Goal: Task Accomplishment & Management: Complete application form

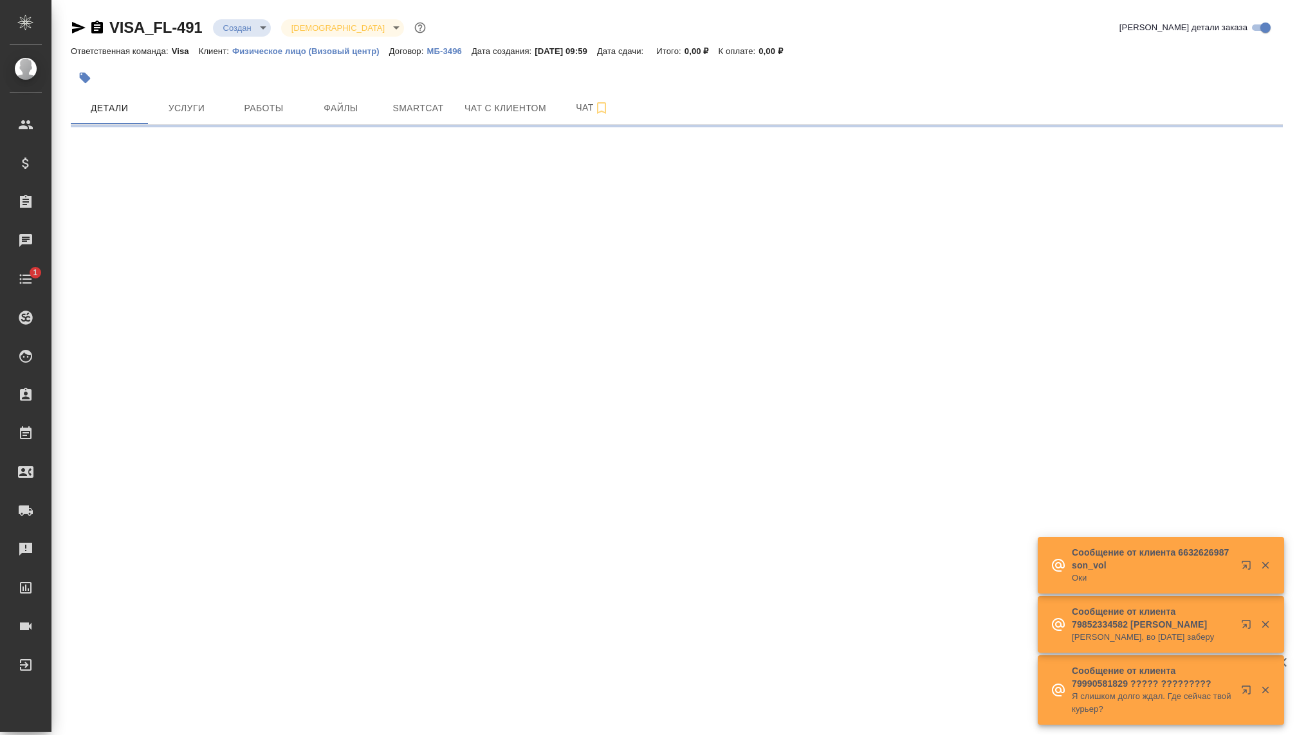
select select "RU"
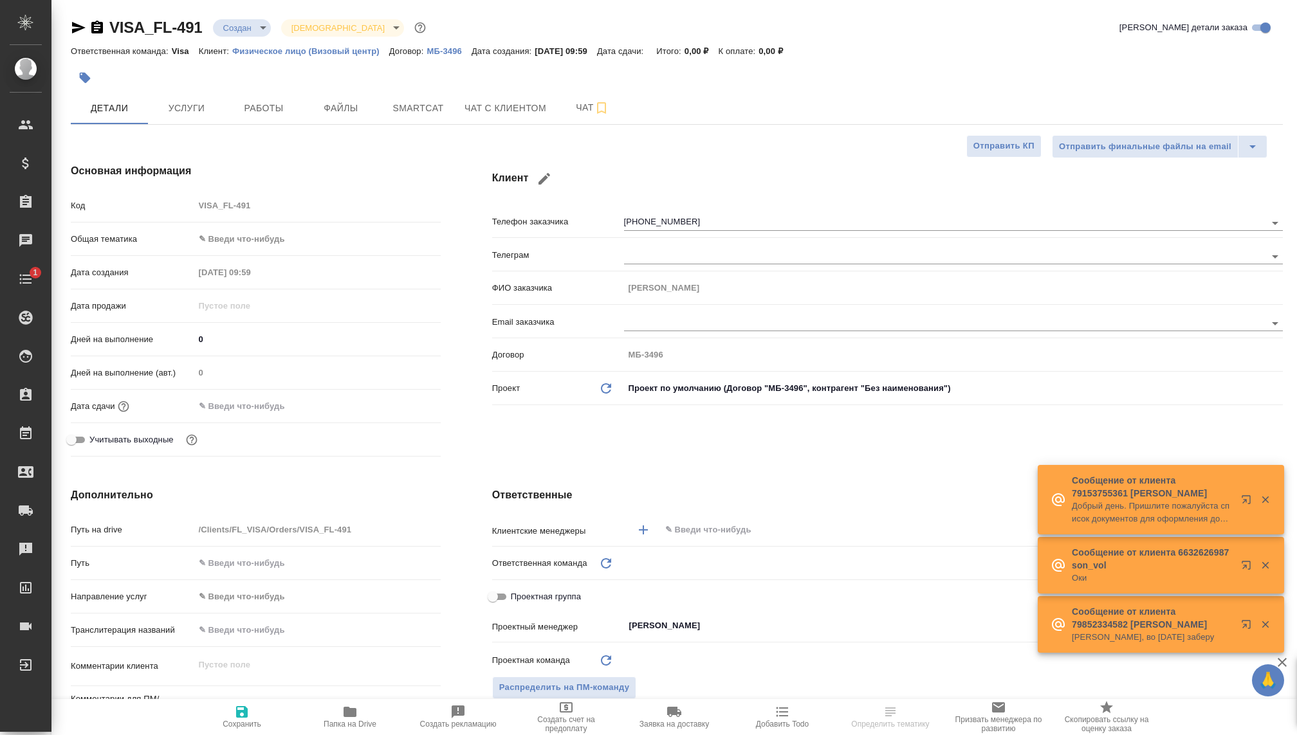
type textarea "x"
type input "Visa"
type textarea "x"
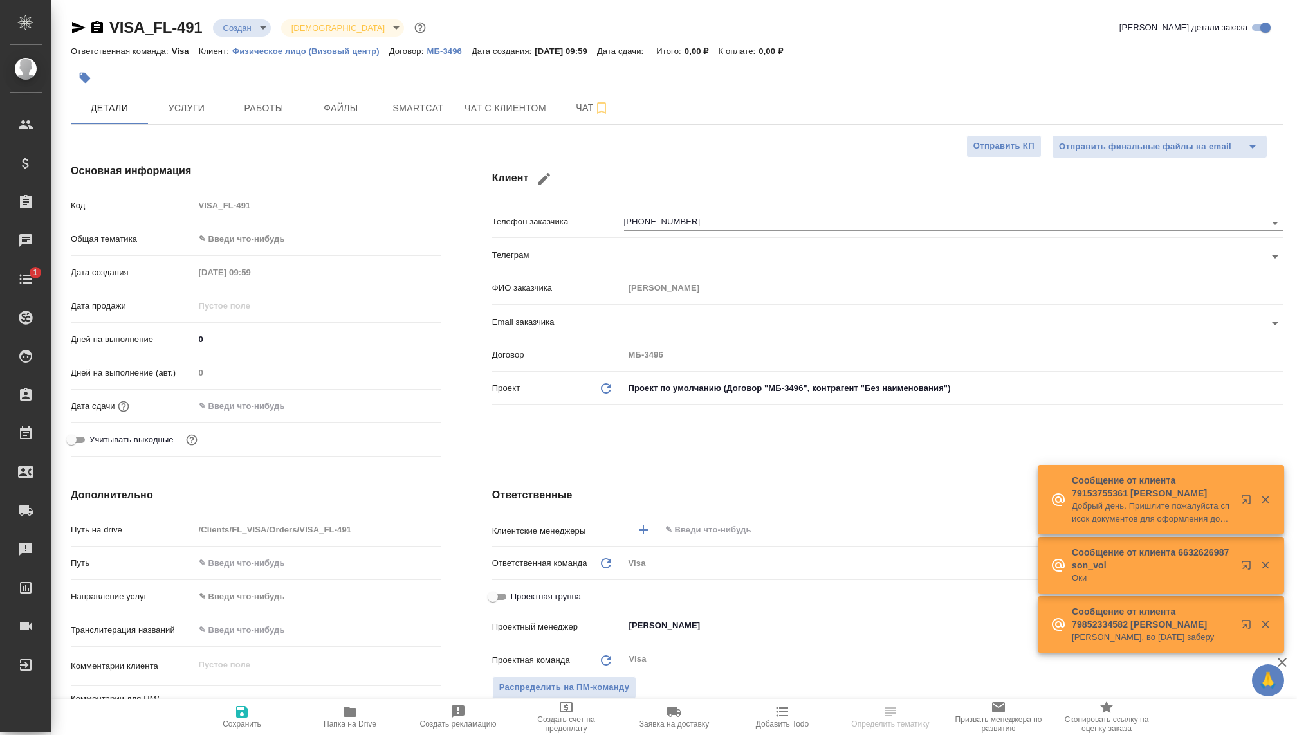
type textarea "x"
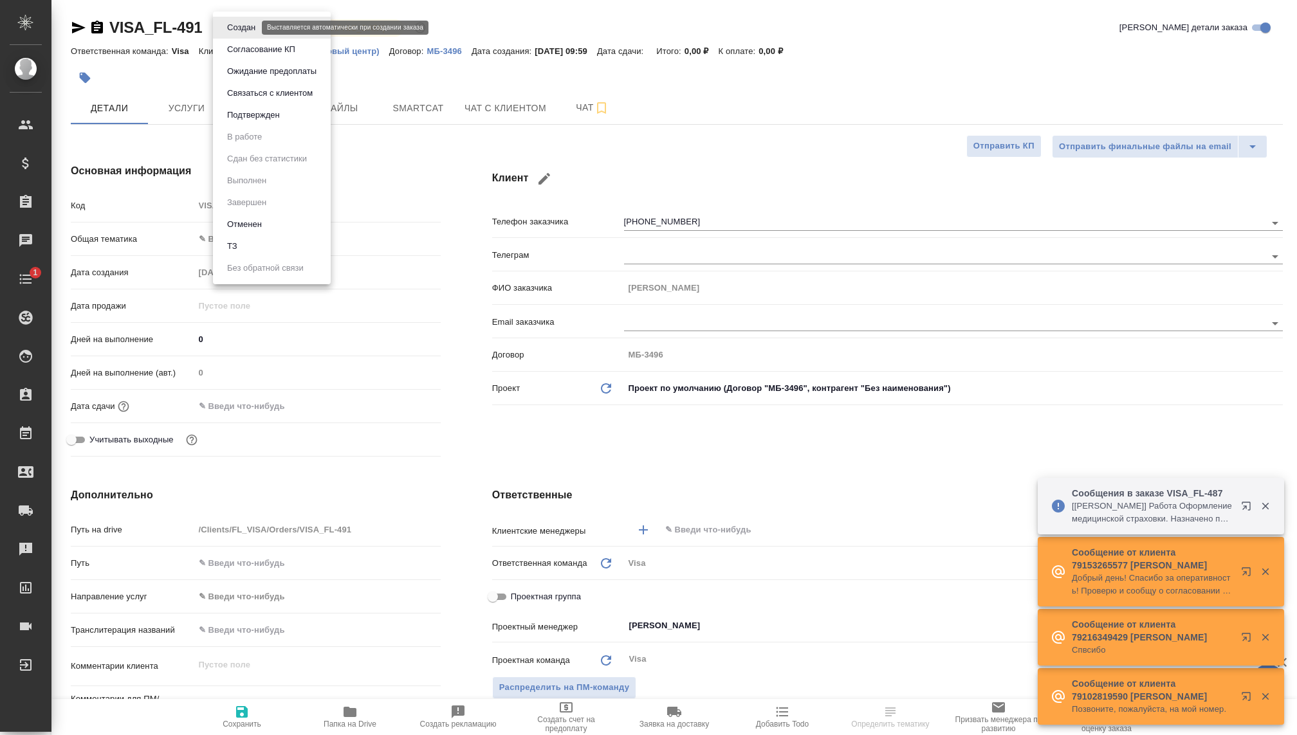
click at [251, 25] on body "🙏 .cls-1 fill:#fff; AWATERA Kovaleva Ekaterina Клиенты Спецификации Заказы Чаты…" at bounding box center [648, 367] width 1297 height 735
click at [267, 91] on button "Связаться с клиентом" at bounding box center [269, 93] width 93 height 14
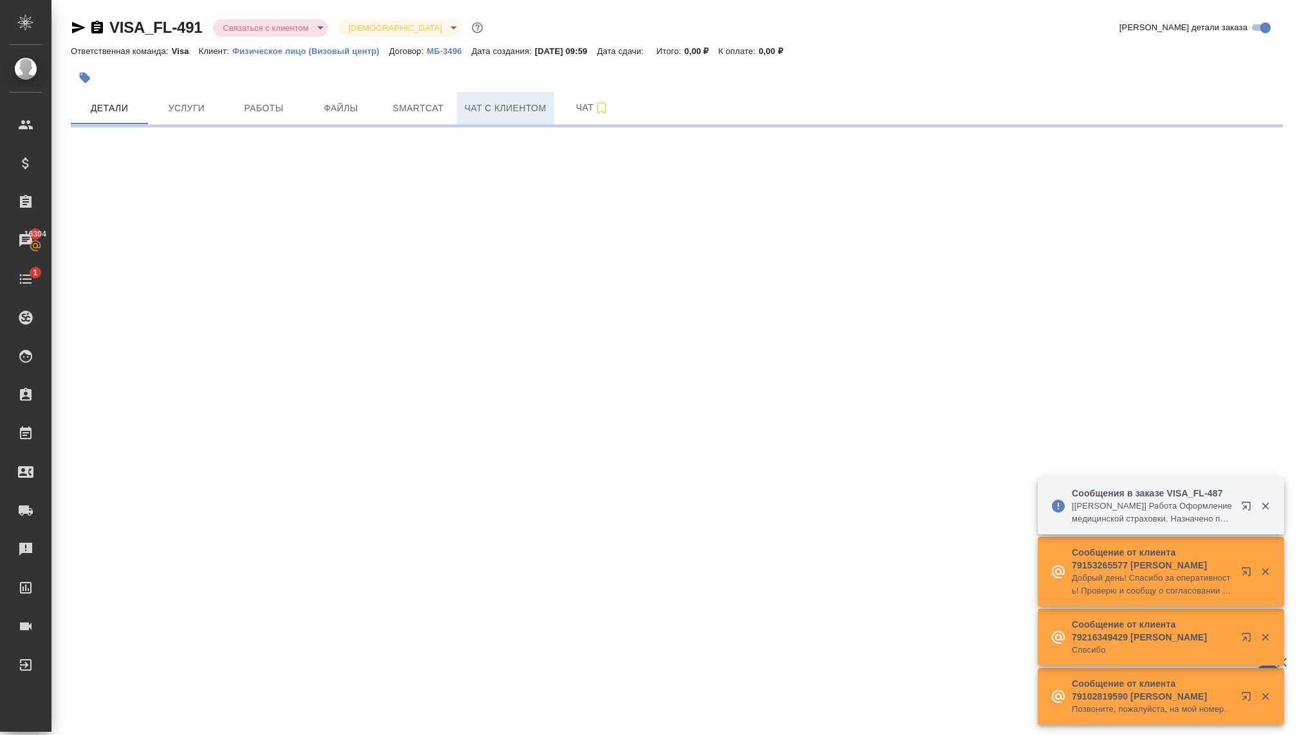
select select "RU"
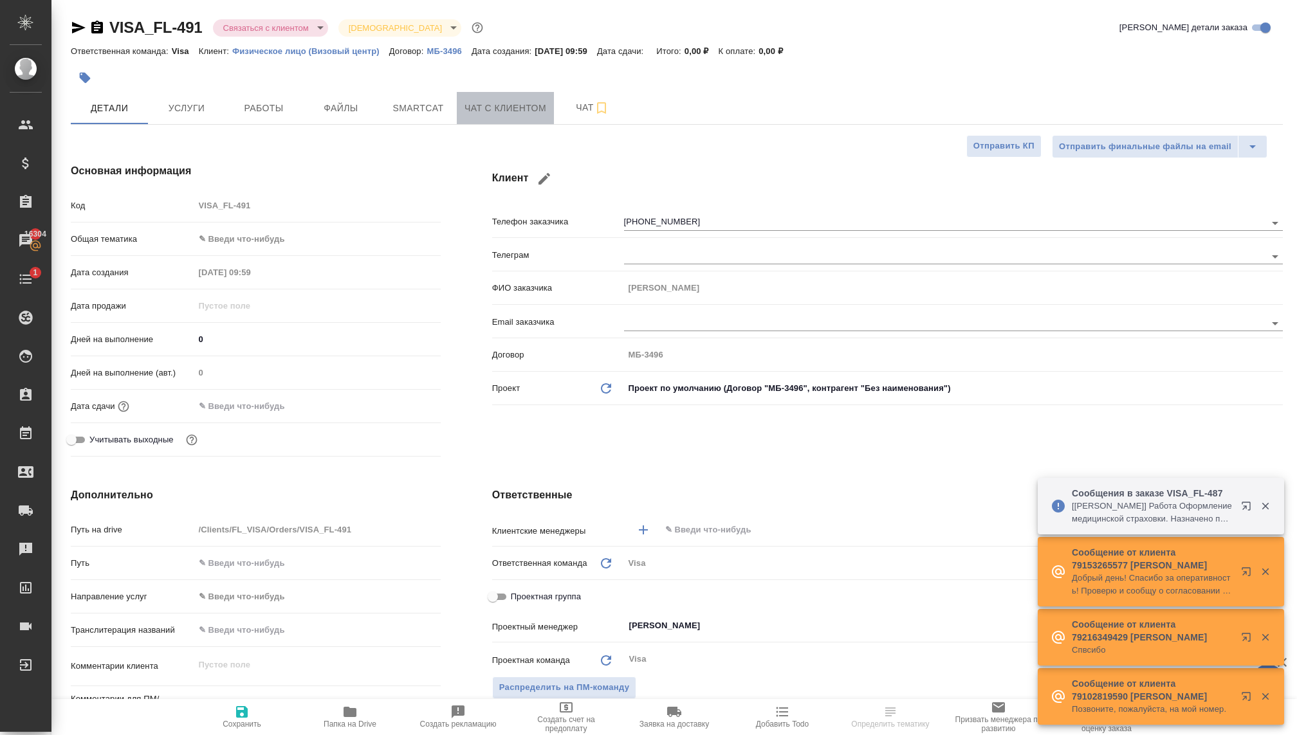
click at [471, 110] on span "Чат с клиентом" at bounding box center [506, 108] width 82 height 16
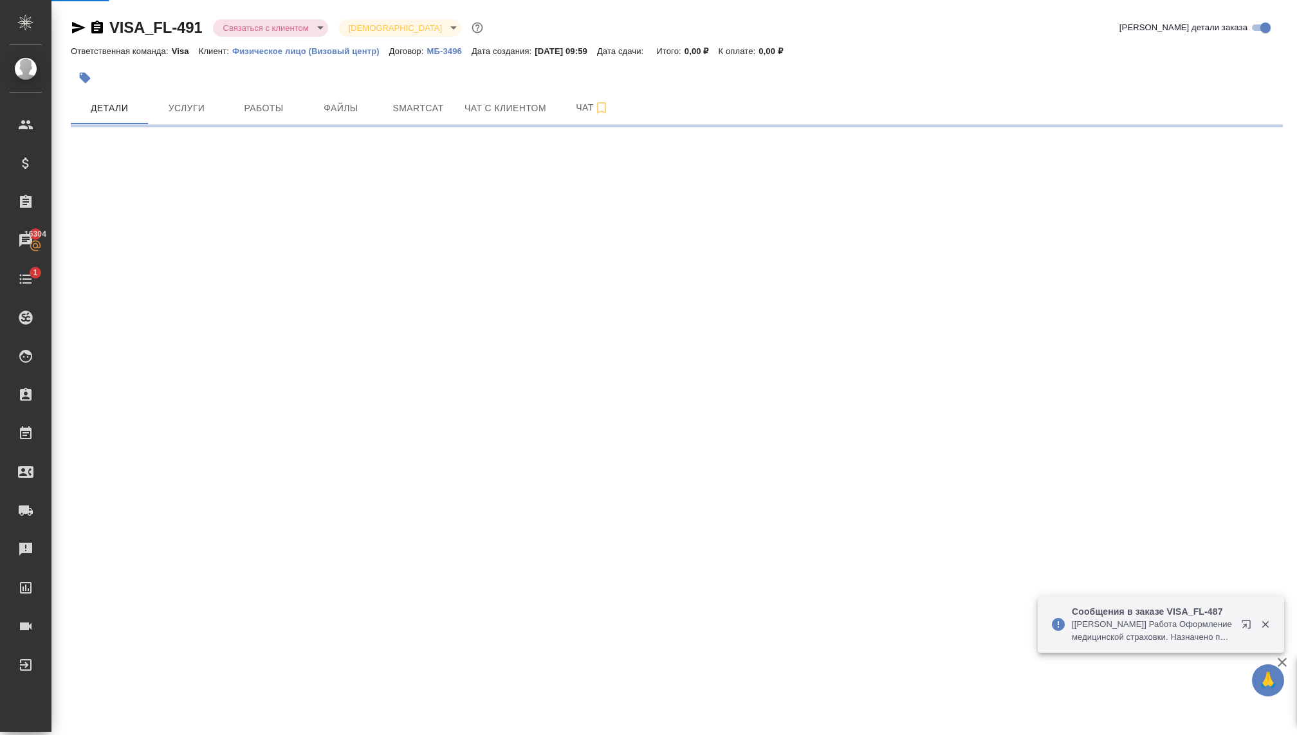
select select "RU"
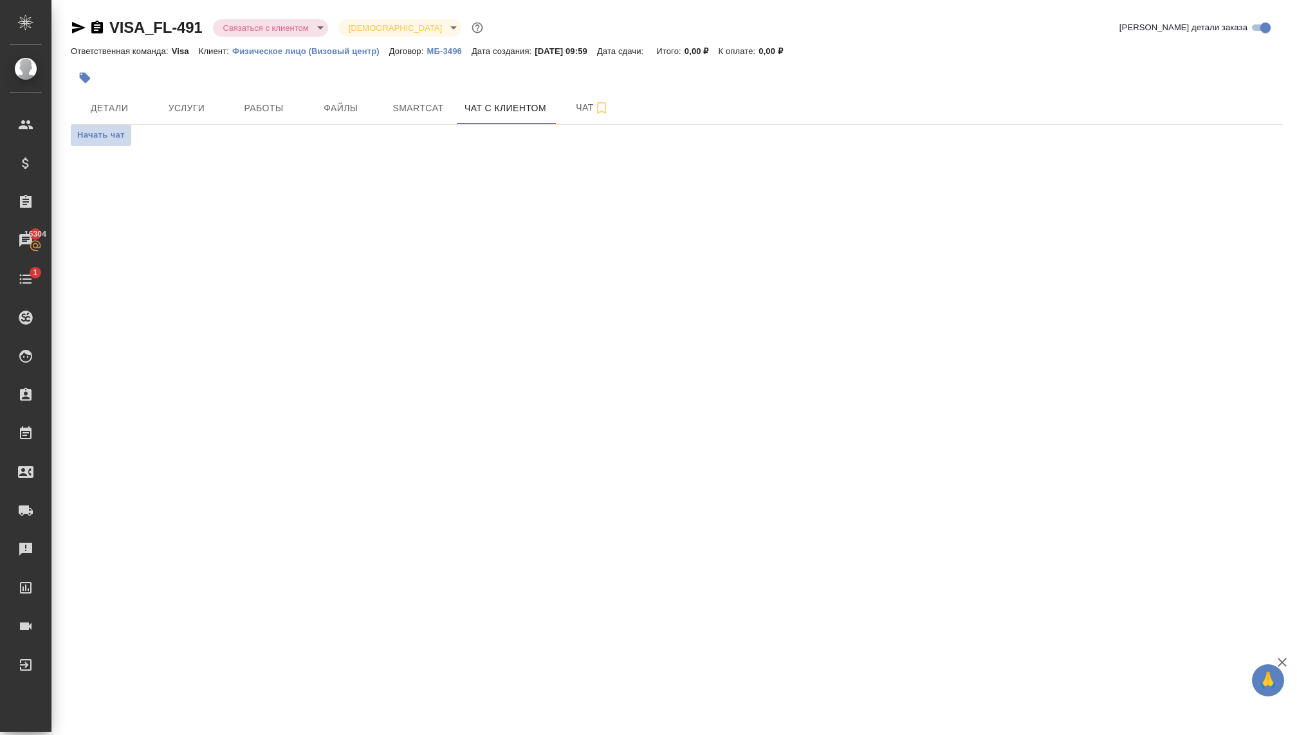
click at [108, 134] on span "Начать чат" at bounding box center [101, 135] width 48 height 15
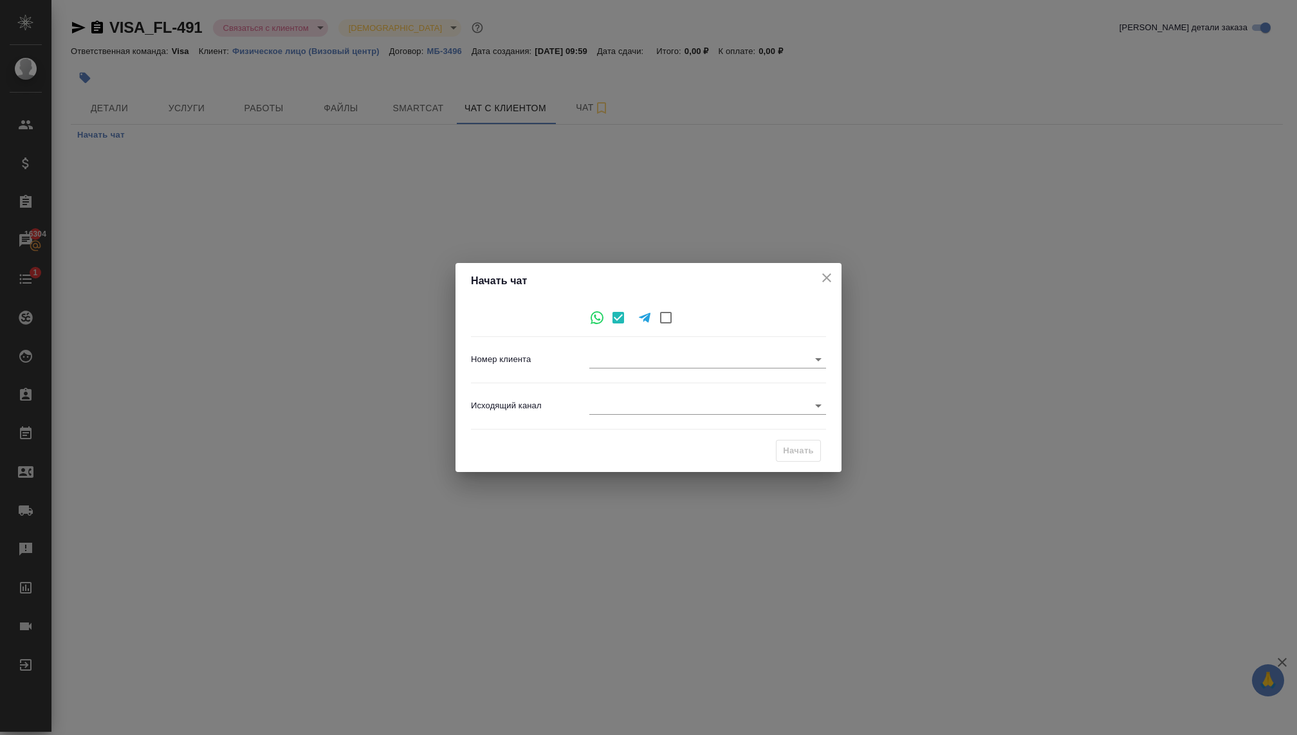
type input "[PHONE_NUMBER]"
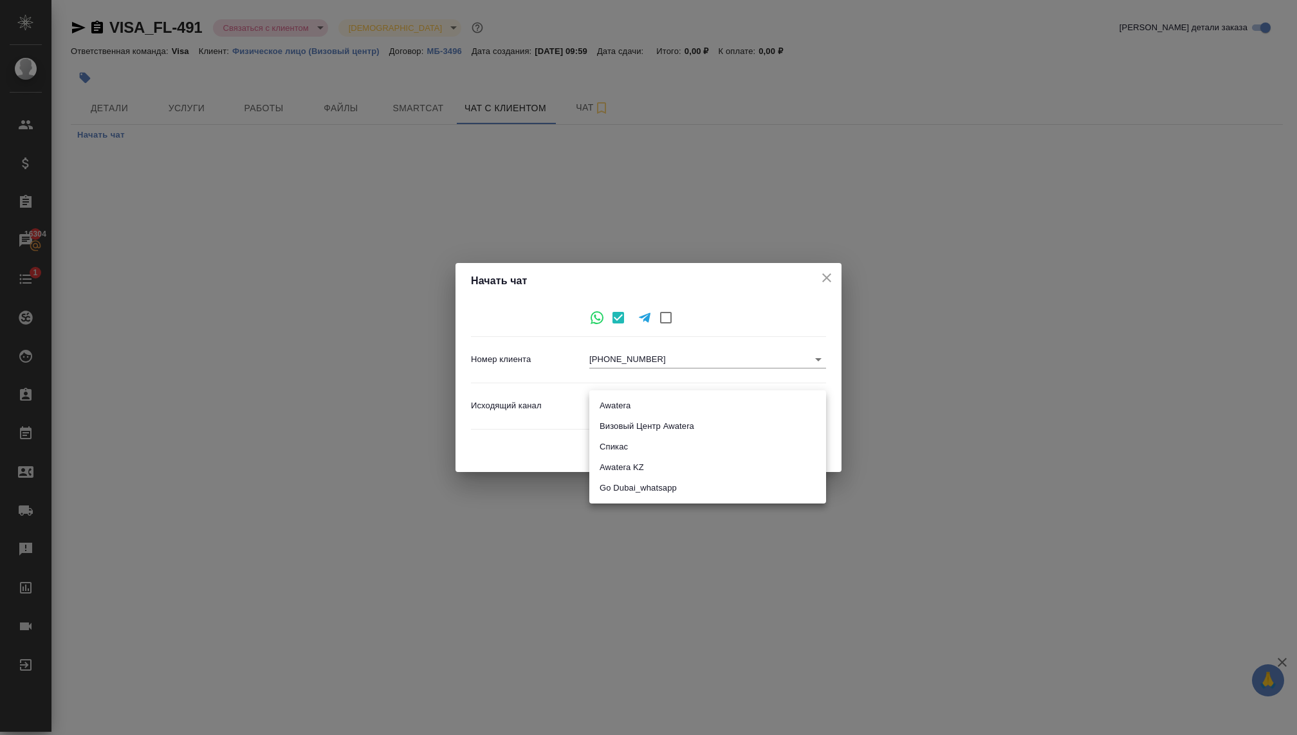
click at [626, 409] on body "🙏 .cls-1 fill:#fff; AWATERA Kovaleva Ekaterina Клиенты Спецификации Заказы 1630…" at bounding box center [648, 367] width 1297 height 735
click at [628, 427] on li "Визовый Центр Awatera" at bounding box center [707, 426] width 237 height 21
type input "4"
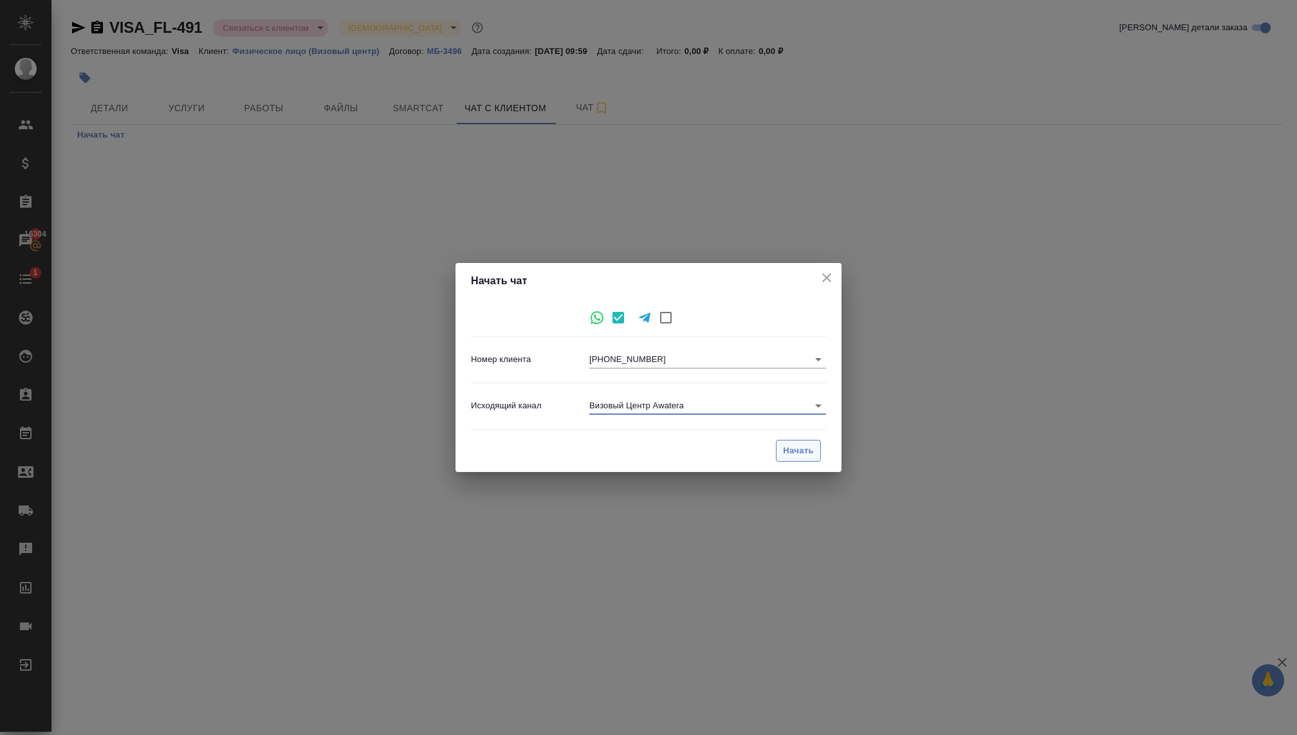
click at [808, 446] on span "Начать" at bounding box center [798, 451] width 31 height 15
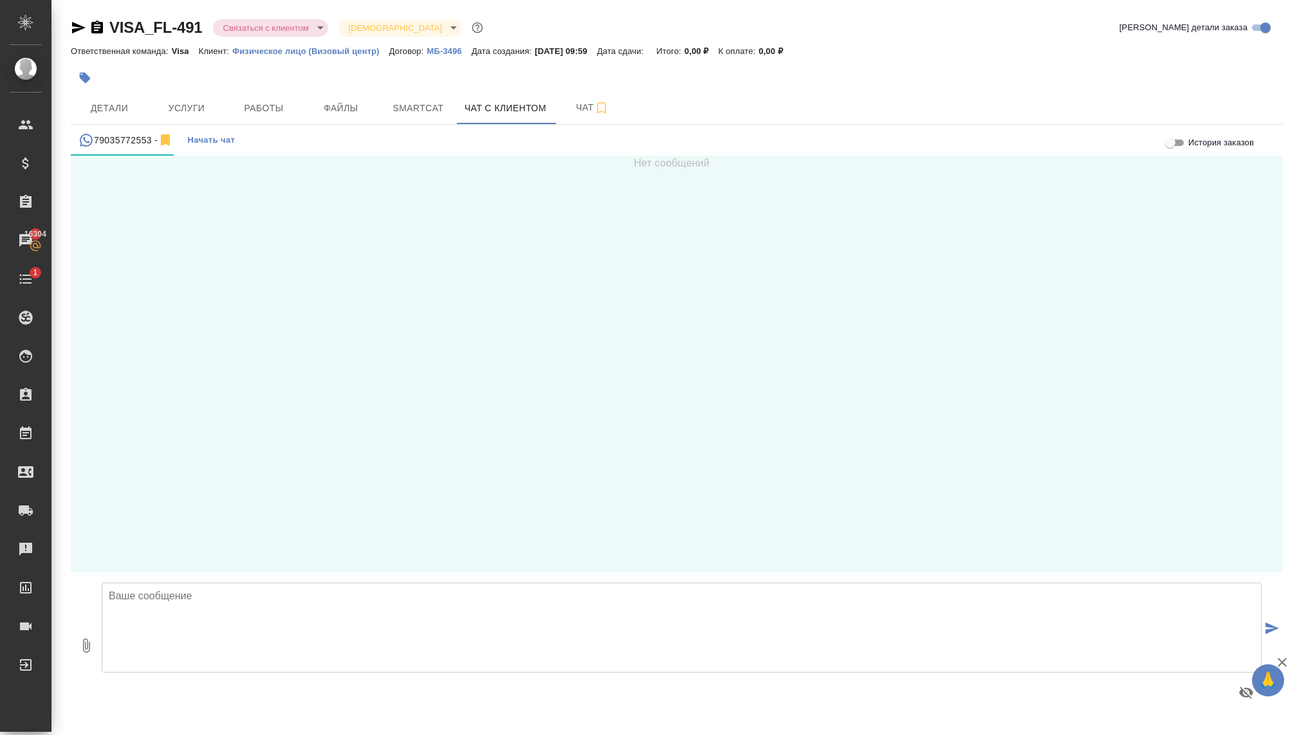
click at [289, 647] on textarea at bounding box center [682, 628] width 1160 height 90
type textarea "Д"
drag, startPoint x: 338, startPoint y: 595, endPoint x: 209, endPoint y: 596, distance: 128.7
click at [209, 596] on textarea "Добрый день, Вам необходима помощь записи" at bounding box center [682, 628] width 1160 height 90
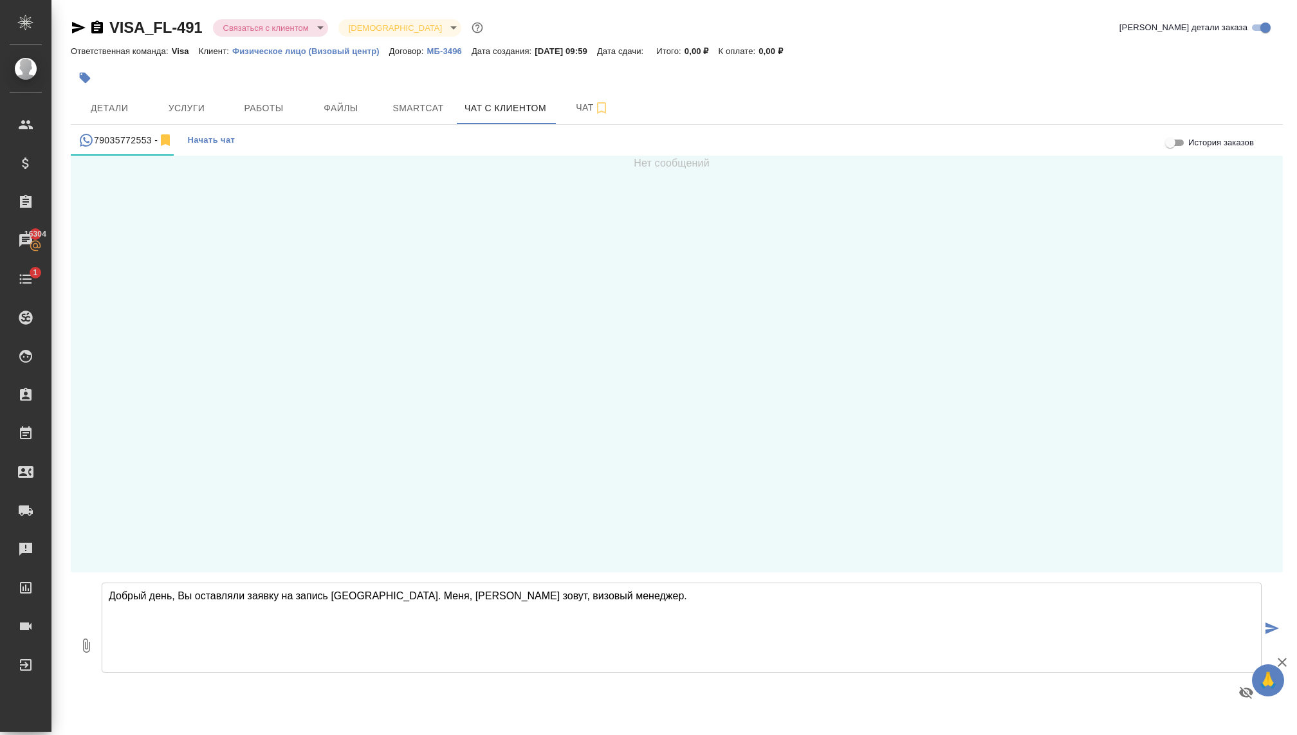
type textarea "Добрый день, Вы оставляли заявку на запись Испании. Меня, Екатерина зовут, визо…"
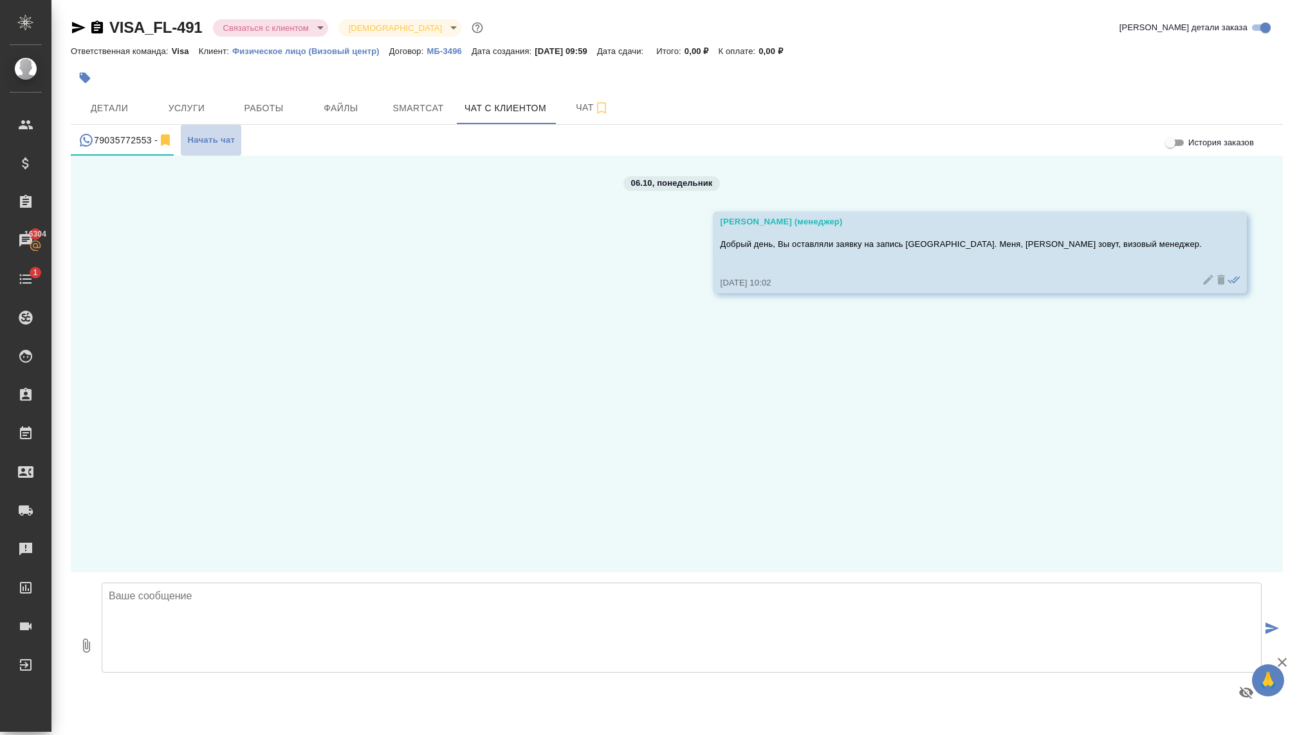
click at [225, 141] on span "Начать чат" at bounding box center [211, 140] width 48 height 15
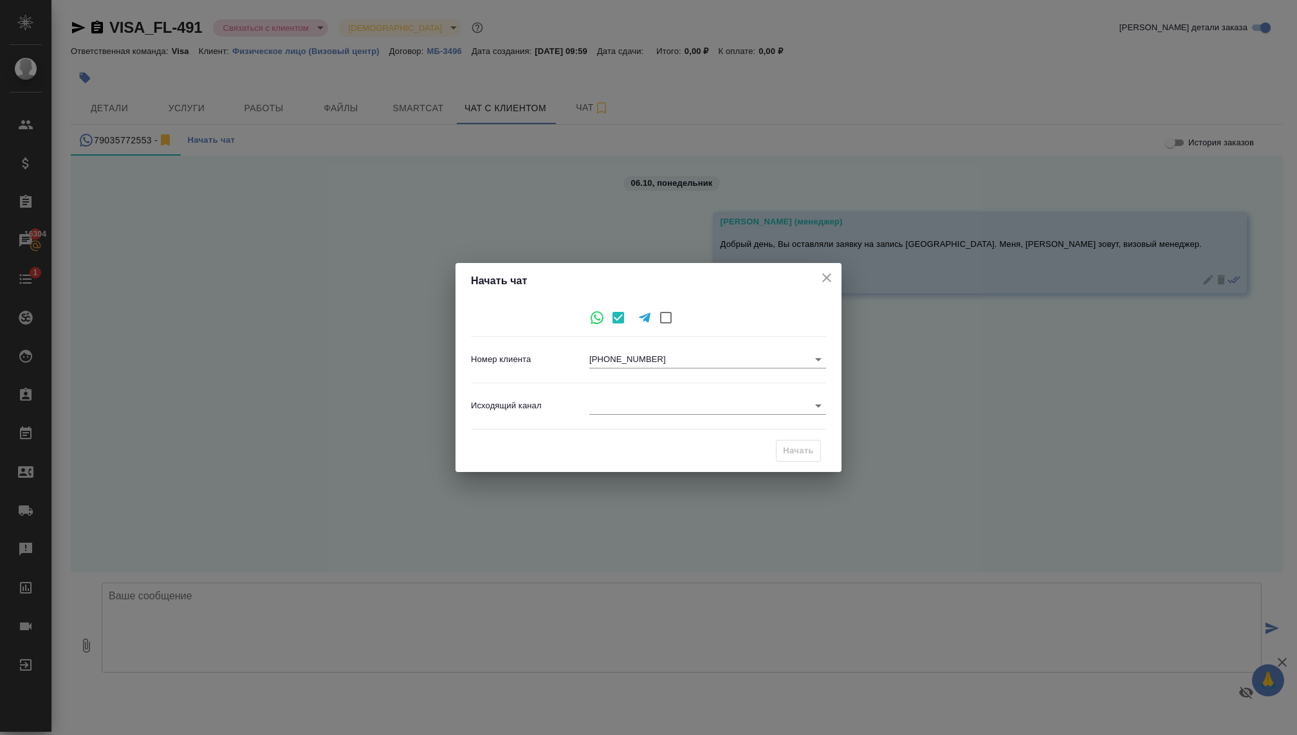
click at [360, 256] on div "Начать чат Номер клиента +79035772553 +79035772553 Исходящий канал ​ Начать" at bounding box center [648, 367] width 1297 height 735
click at [622, 403] on body "🙏 .cls-1 fill:#fff; AWATERA Kovaleva Ekaterina Клиенты Спецификации Заказы 1630…" at bounding box center [648, 367] width 1297 height 735
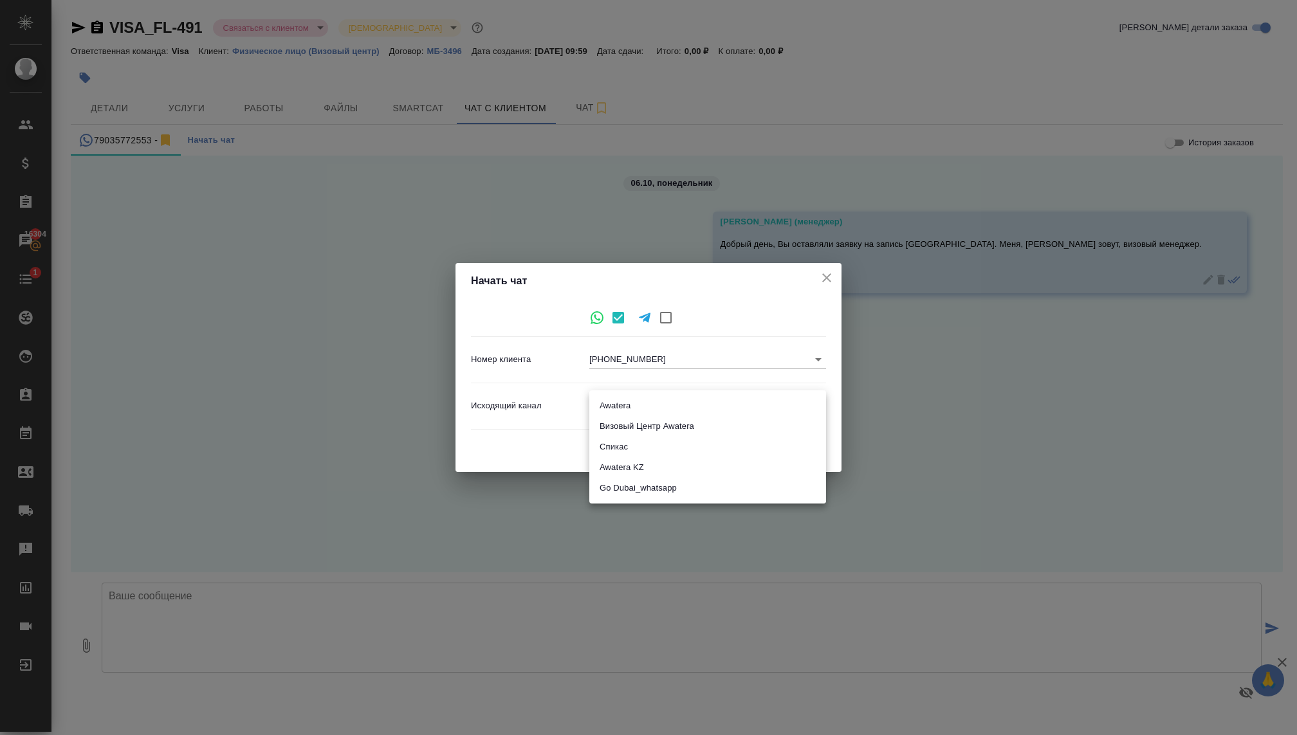
click at [620, 431] on li "Визовый Центр Awatera" at bounding box center [707, 426] width 237 height 21
type input "4"
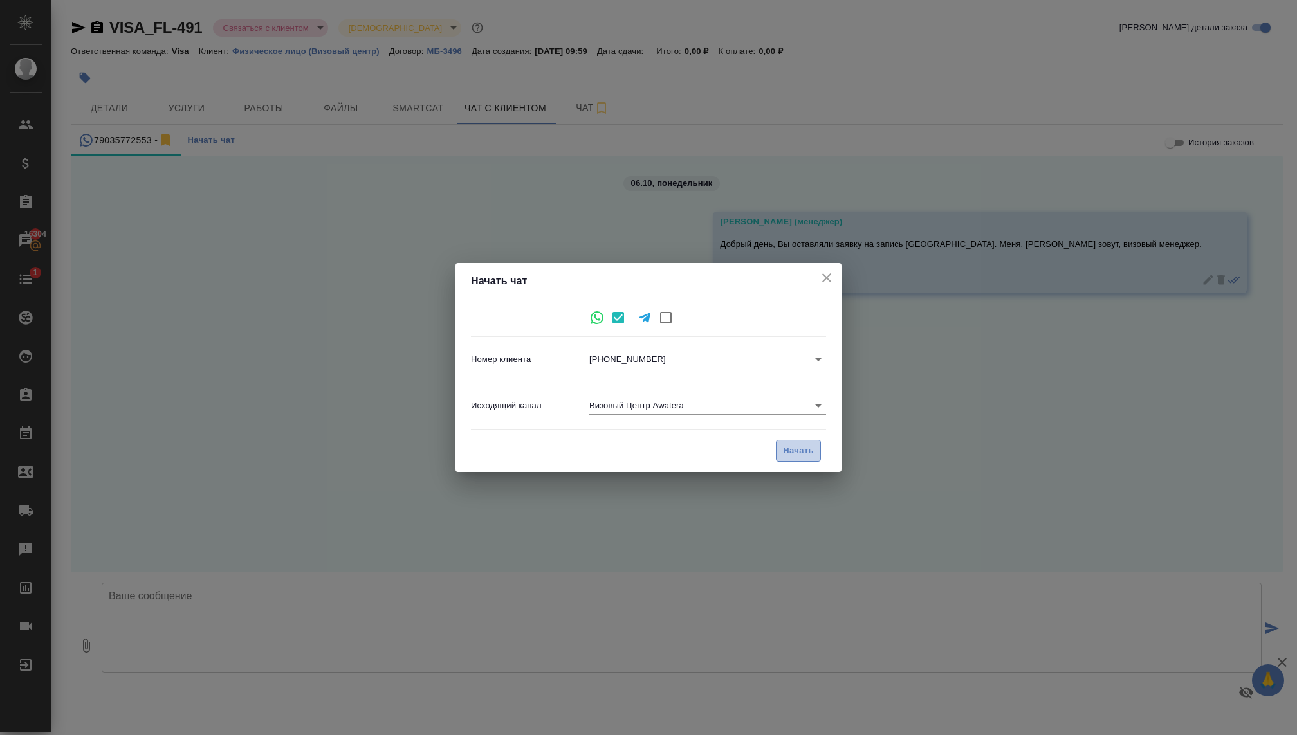
click at [800, 448] on span "Начать" at bounding box center [798, 451] width 31 height 15
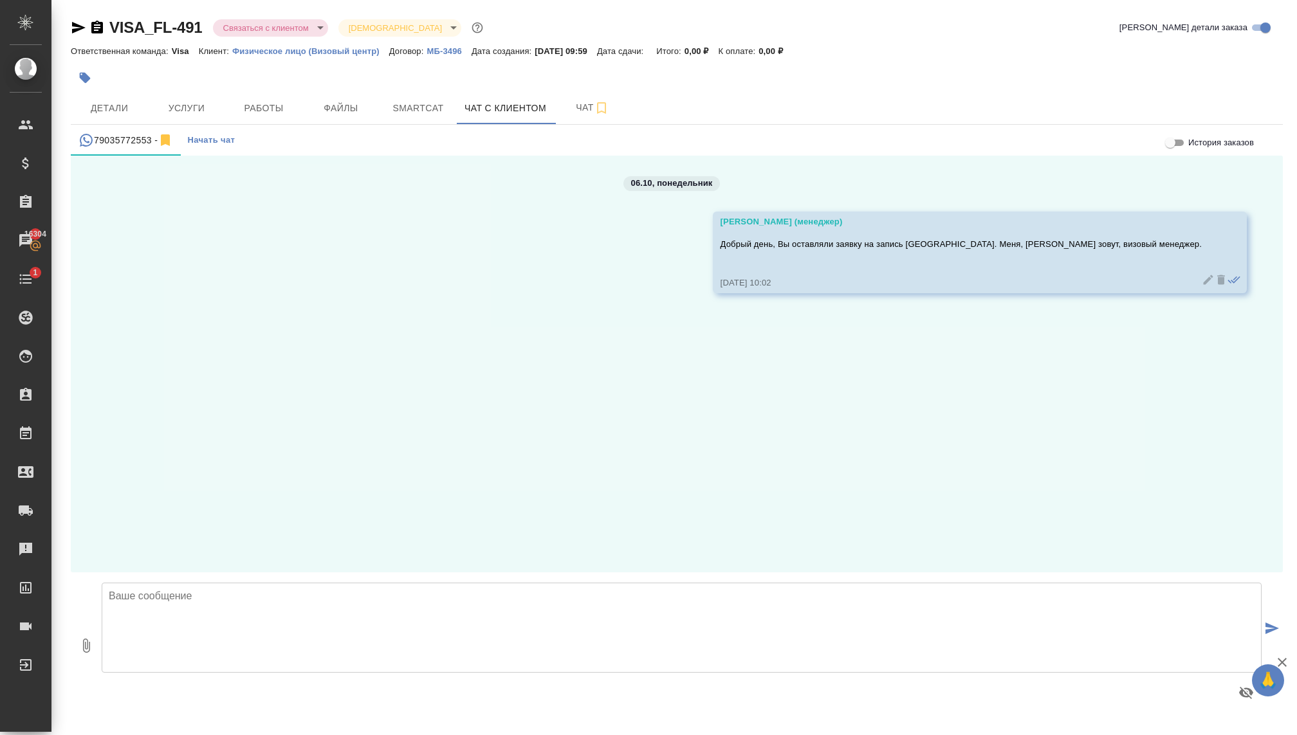
click at [421, 612] on textarea at bounding box center [682, 628] width 1160 height 90
click at [276, 598] on textarea "На данный омомент на Испанию н езаписываем, только подача" at bounding box center [682, 628] width 1160 height 90
click at [168, 595] on textarea "На данный омомент на Испанию не записываем, только подача" at bounding box center [682, 628] width 1160 height 90
click at [463, 589] on textarea "На данный момент на Испанию не записываем, только подача" at bounding box center [682, 628] width 1160 height 90
click at [441, 595] on textarea "На данный момент на Испанию не записываем, только подача" at bounding box center [682, 628] width 1160 height 90
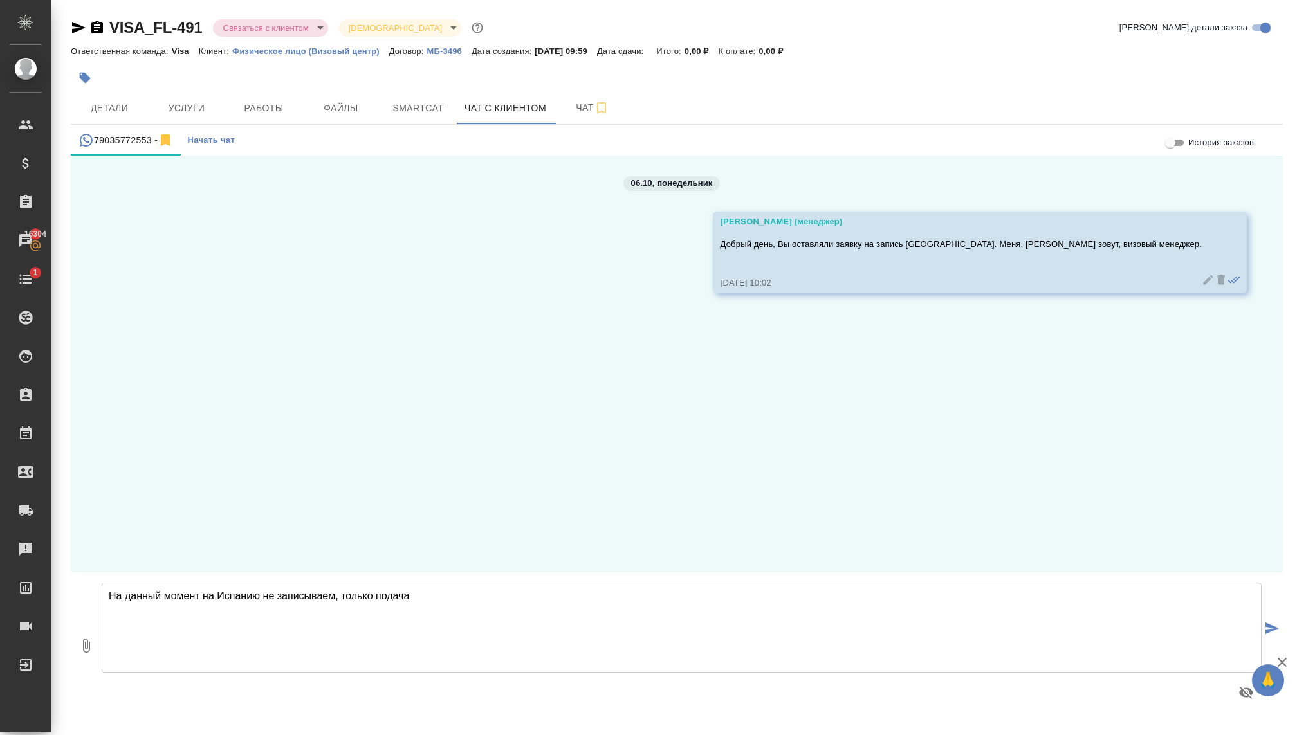
click at [382, 599] on textarea "На данный момент на Испанию не записываем, только подача" at bounding box center [682, 628] width 1160 height 90
click at [423, 598] on textarea "На данный момент на Испанию не записываем, только подача" at bounding box center [682, 628] width 1160 height 90
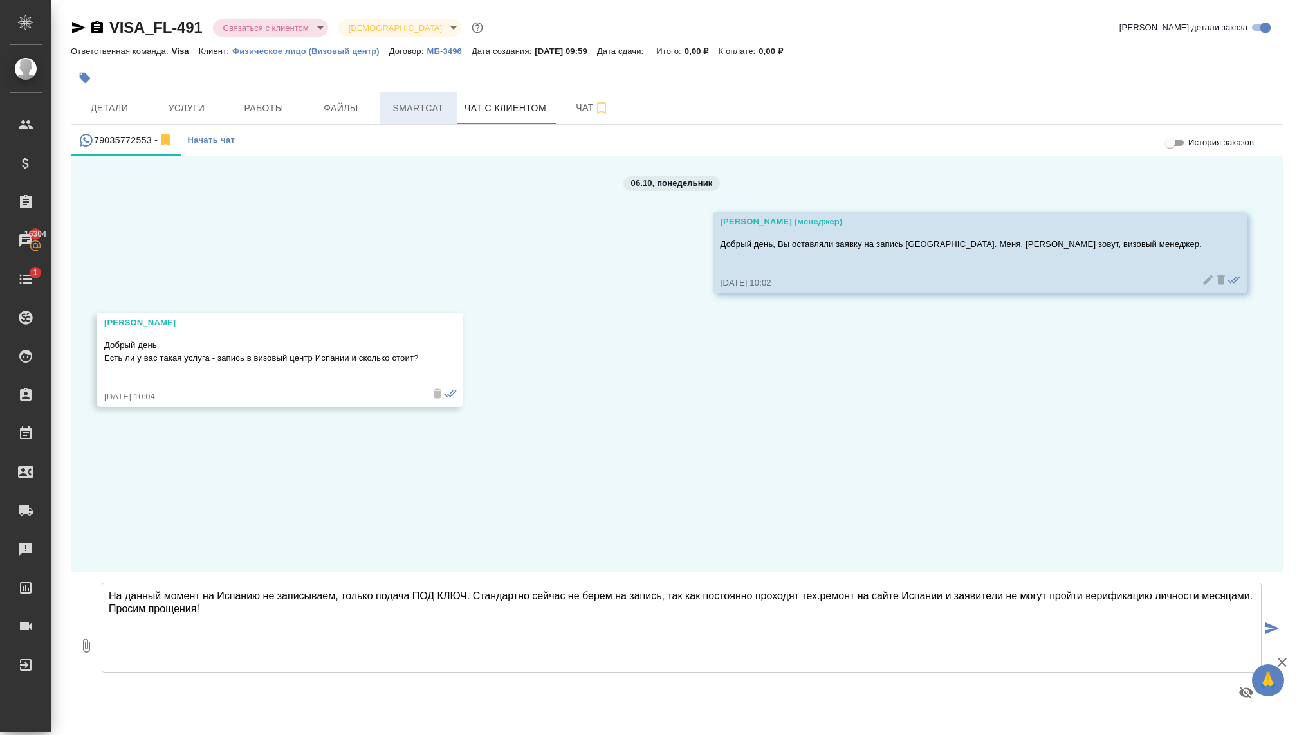
type textarea "На данный момент на Испанию не записываем, только подача ПОД КЛЮЧ. Стандартно с…"
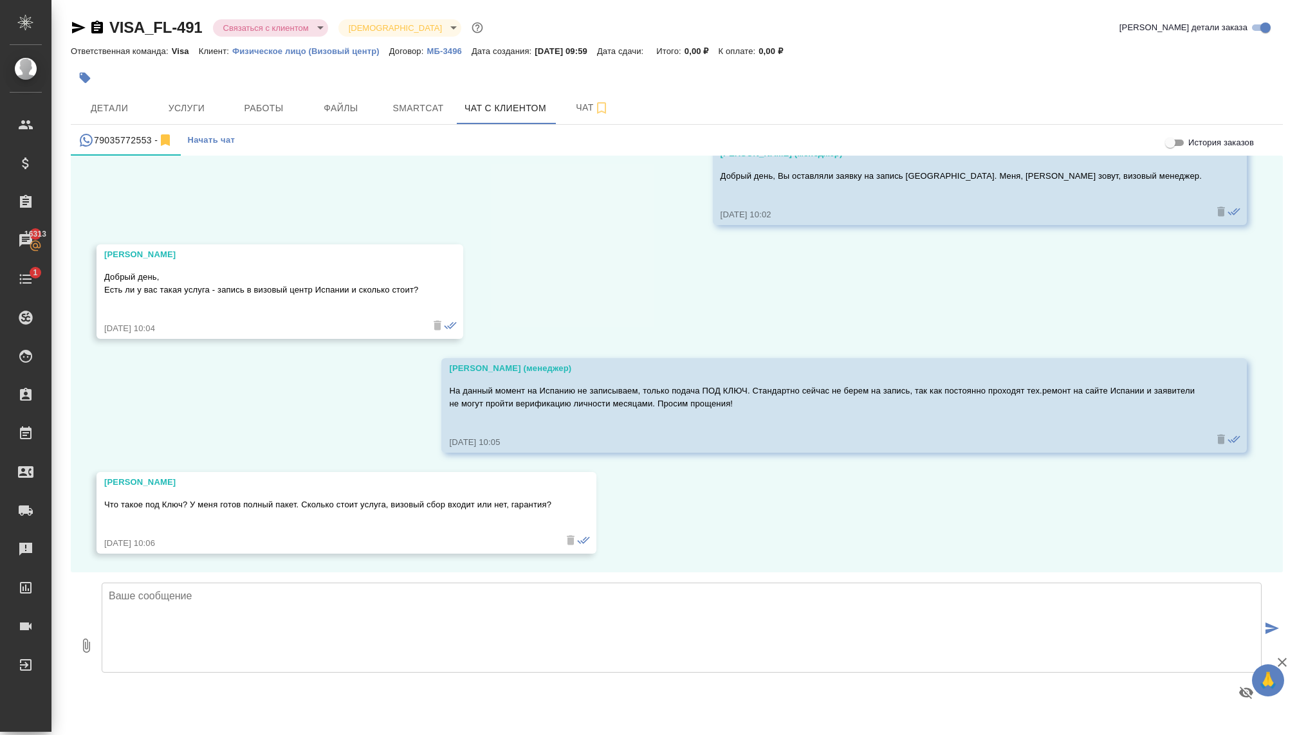
scroll to position [69, 0]
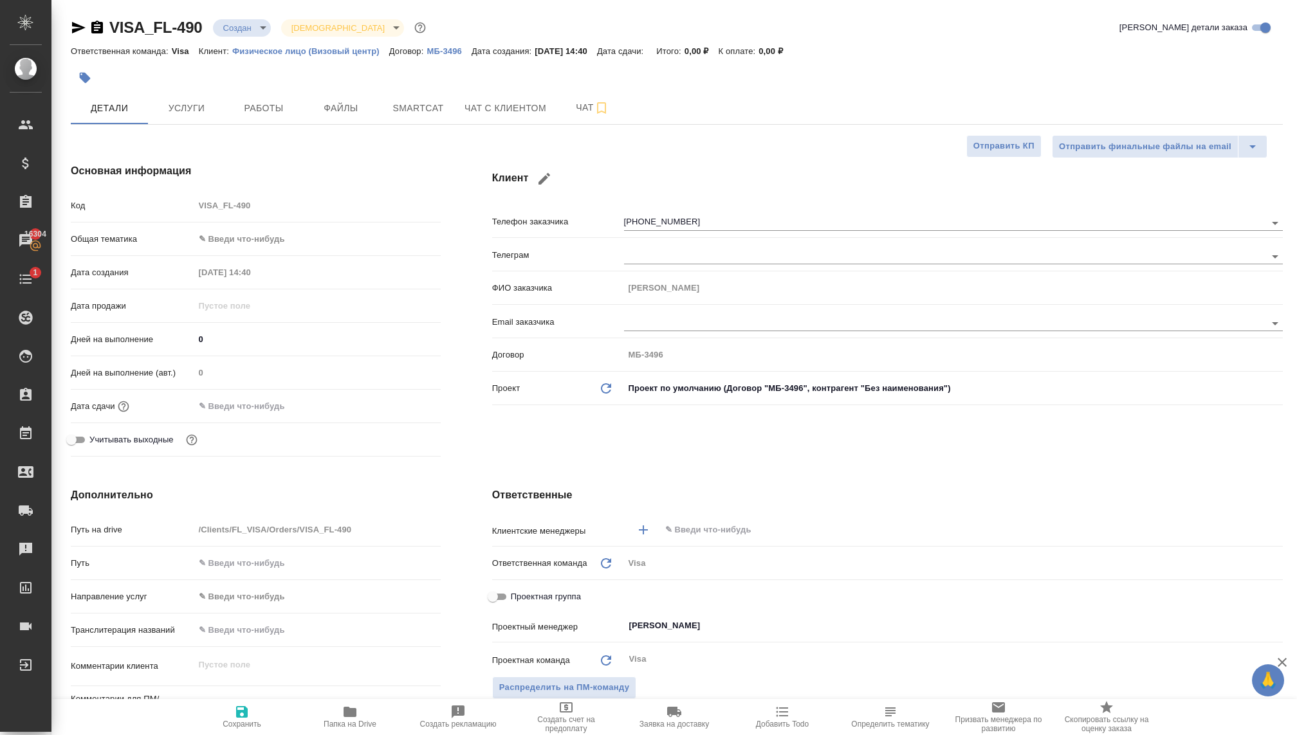
select select "RU"
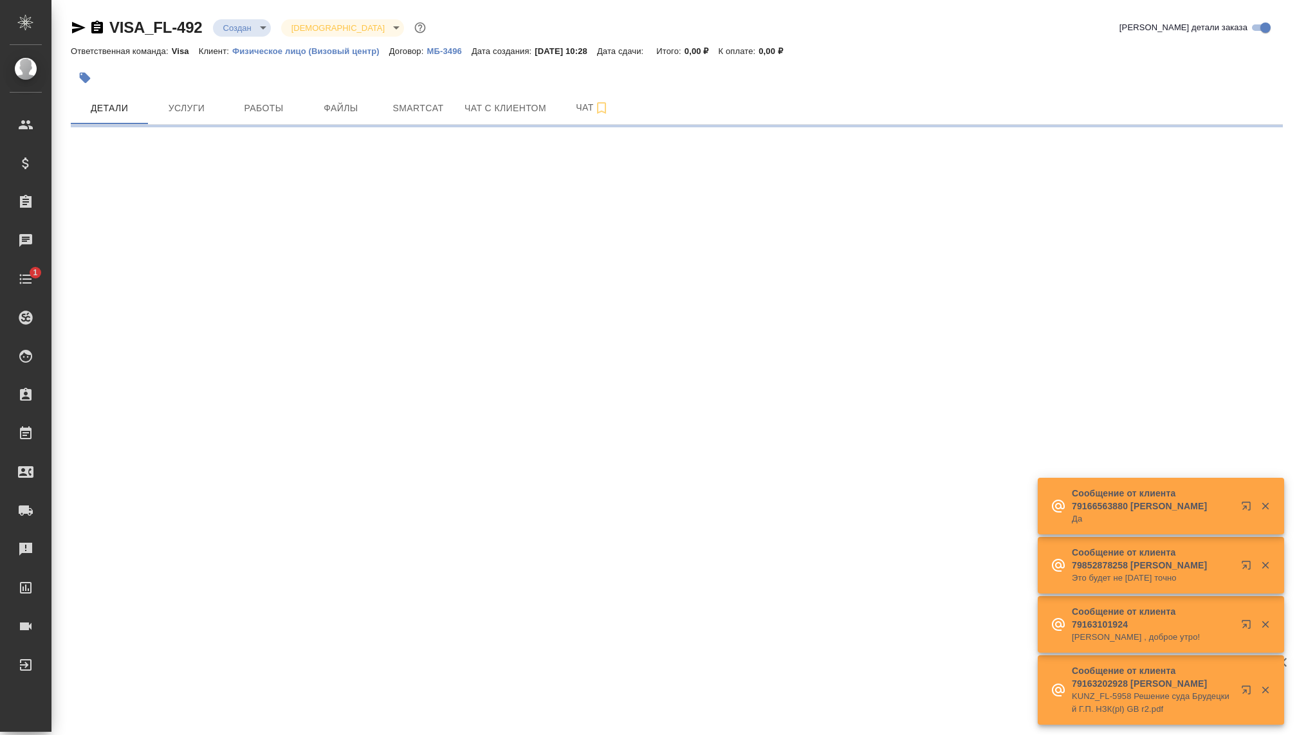
select select "RU"
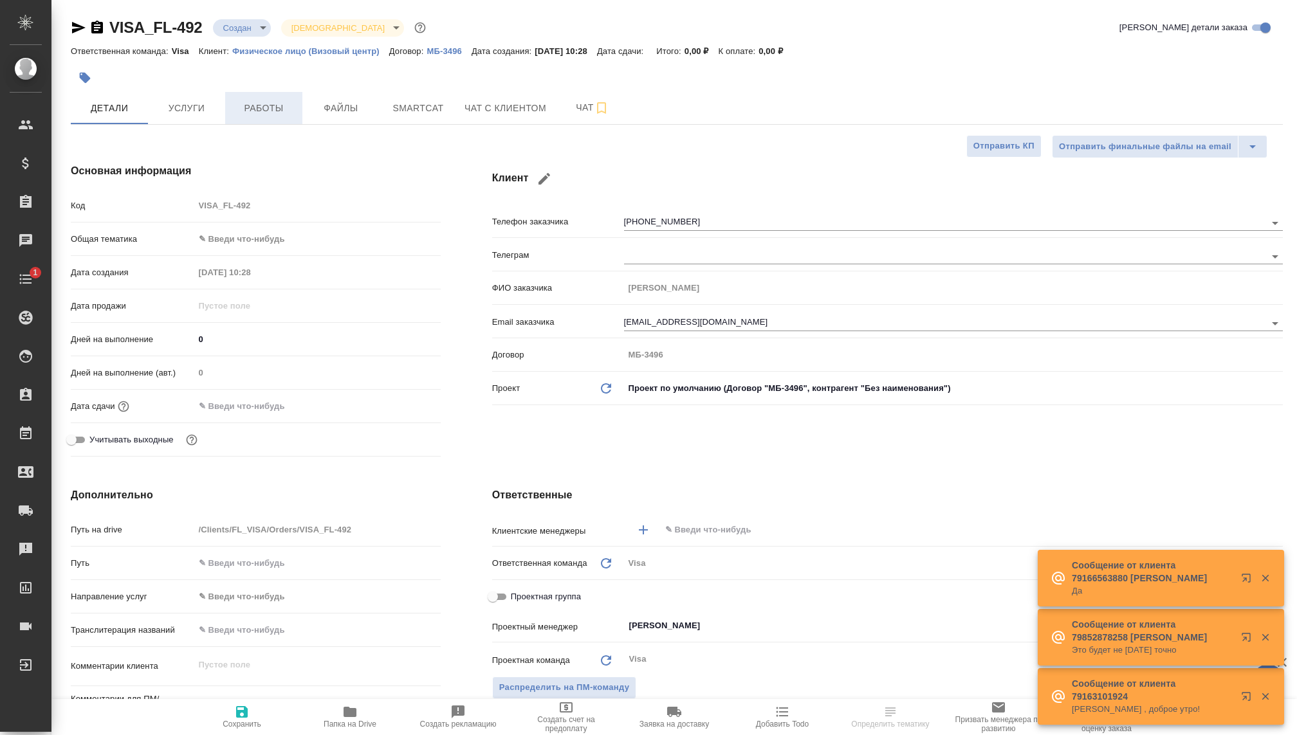
type textarea "x"
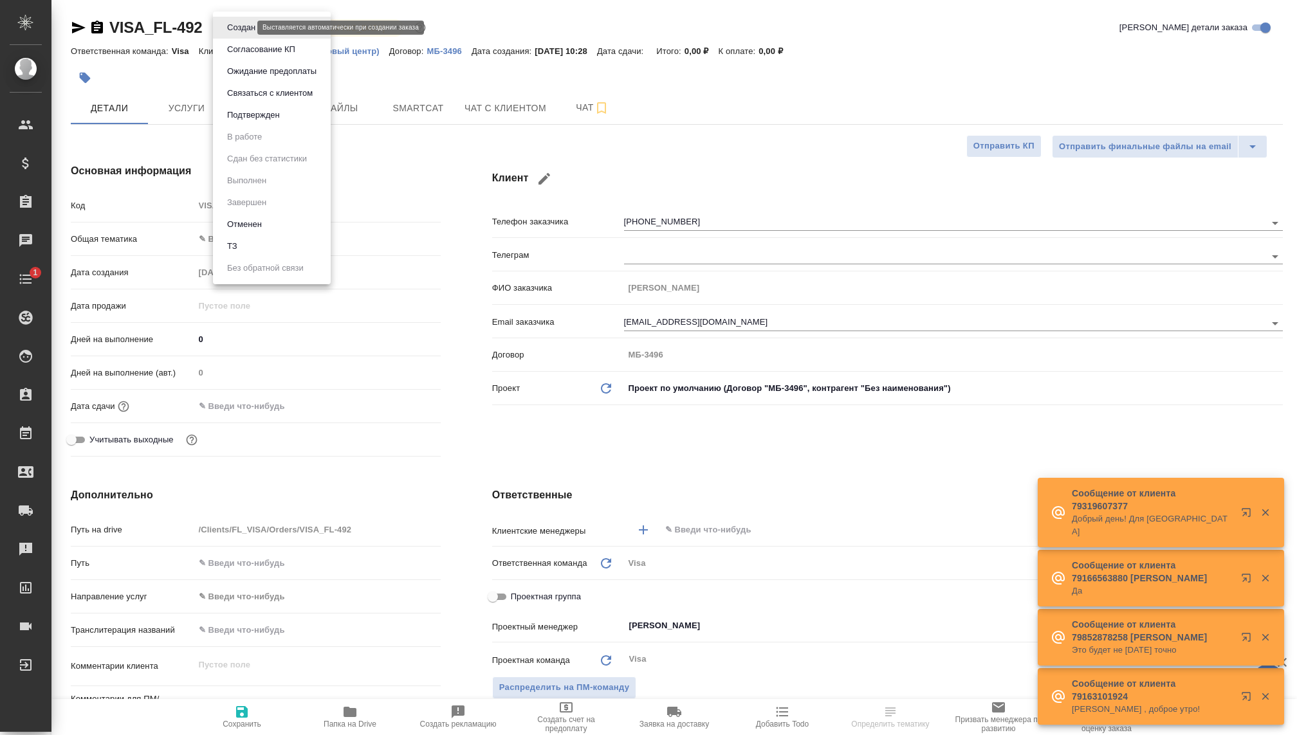
click at [238, 27] on body "🙏 .cls-1 fill:#fff; AWATERA Kovaleva Ekaterina Клиенты Спецификации Заказы Чаты…" at bounding box center [648, 367] width 1297 height 735
click at [248, 91] on button "Связаться с клиентом" at bounding box center [269, 93] width 93 height 14
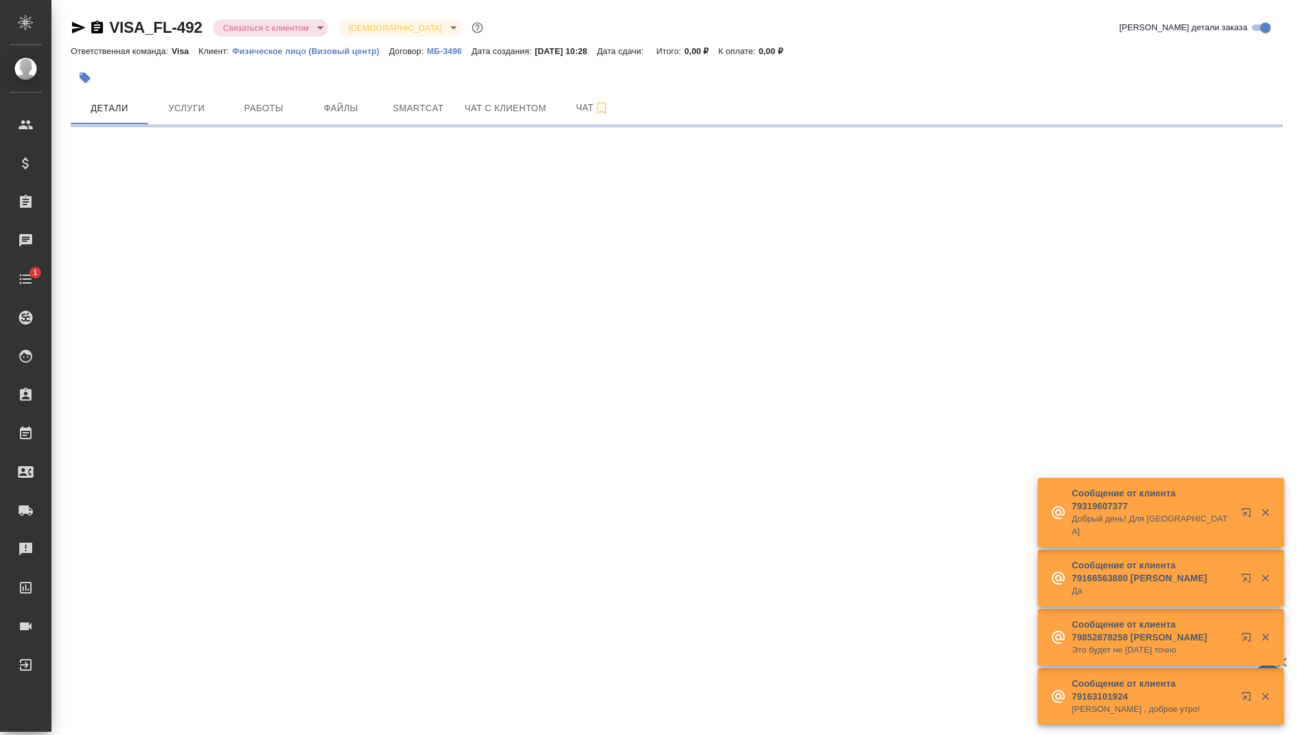
select select "RU"
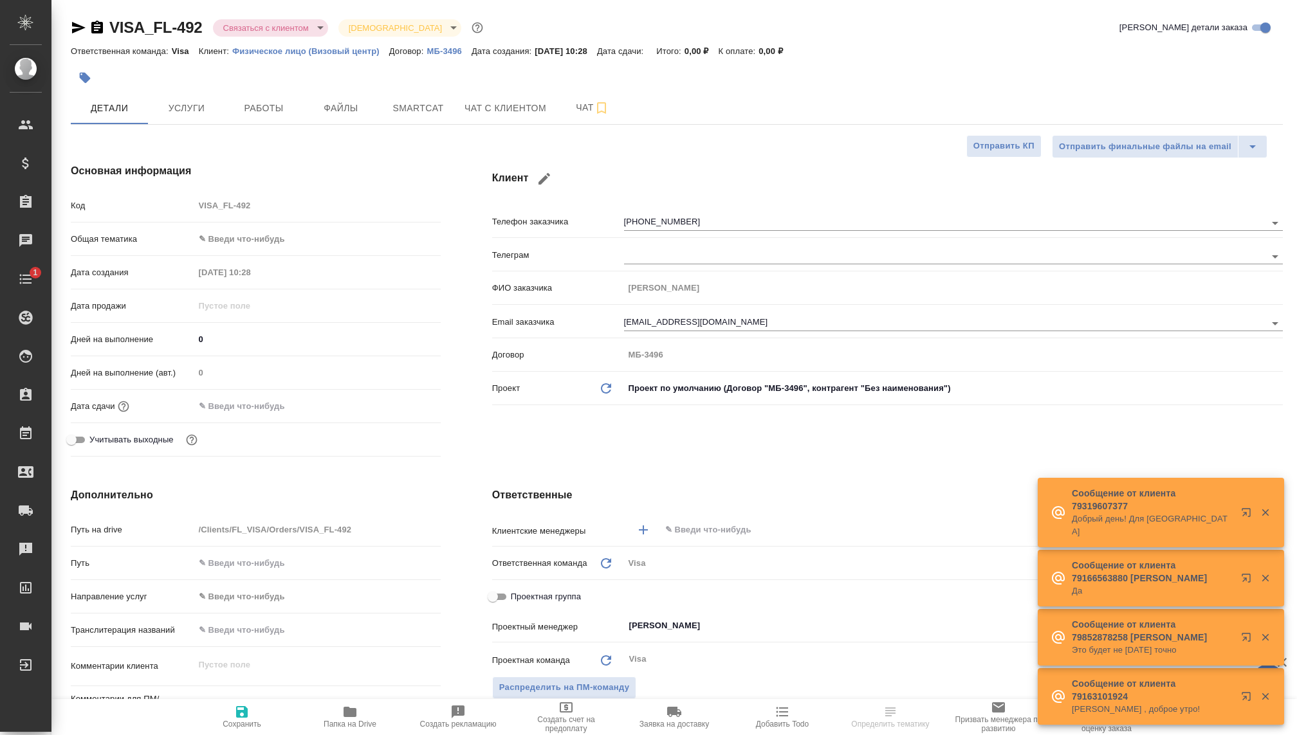
type textarea "x"
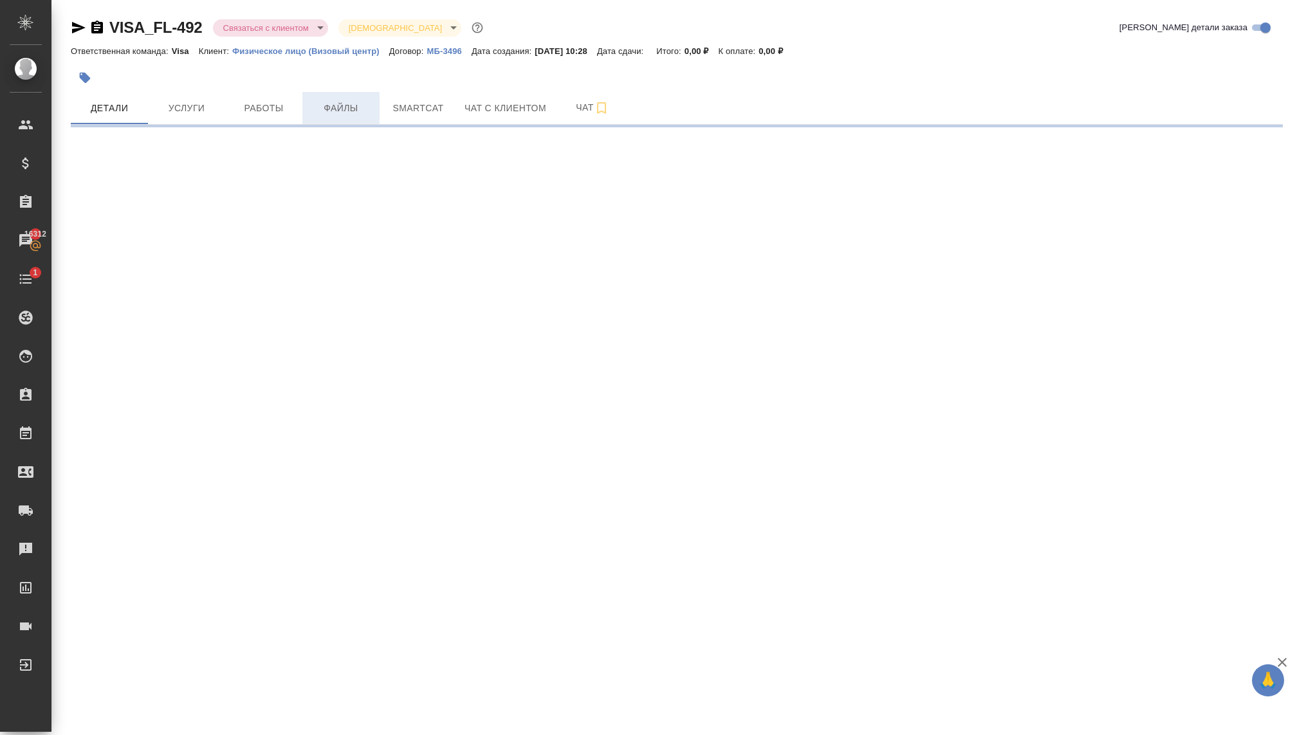
select select "RU"
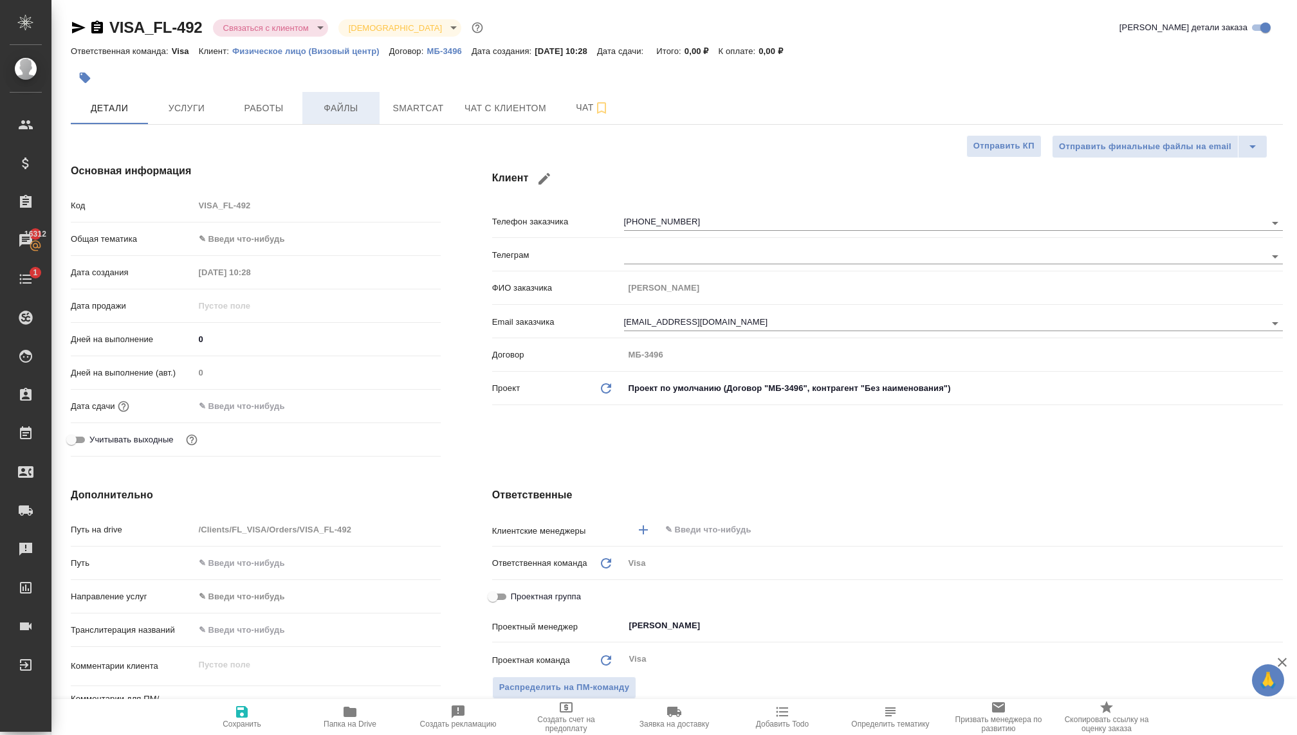
type textarea "x"
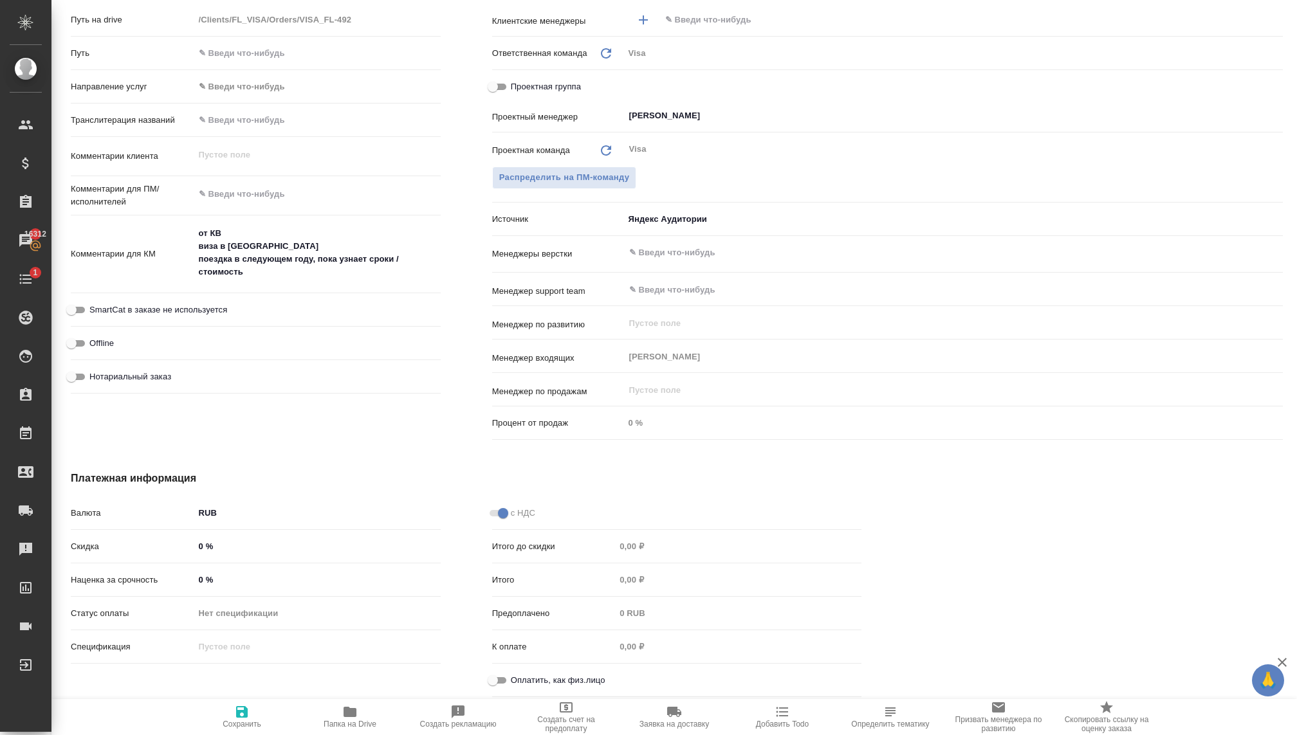
scroll to position [508, 0]
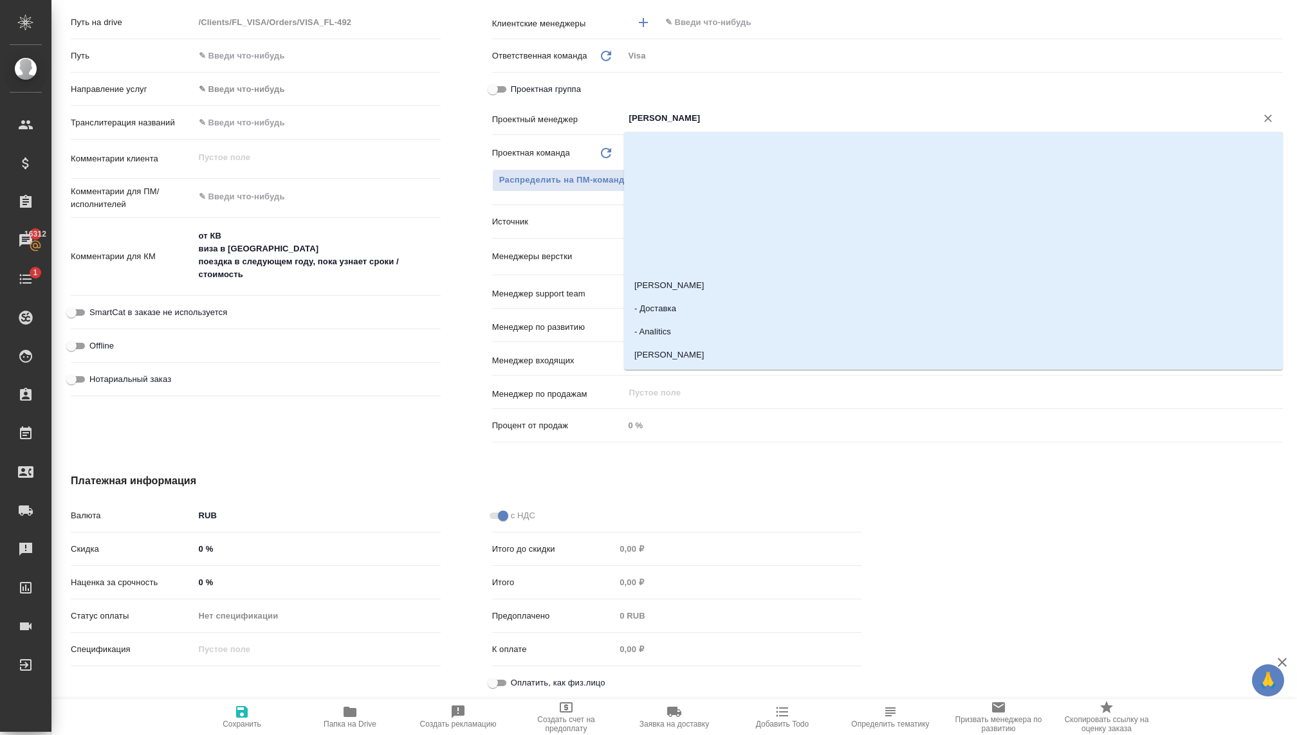
click at [669, 120] on input "Раднаева Саяна" at bounding box center [932, 118] width 608 height 15
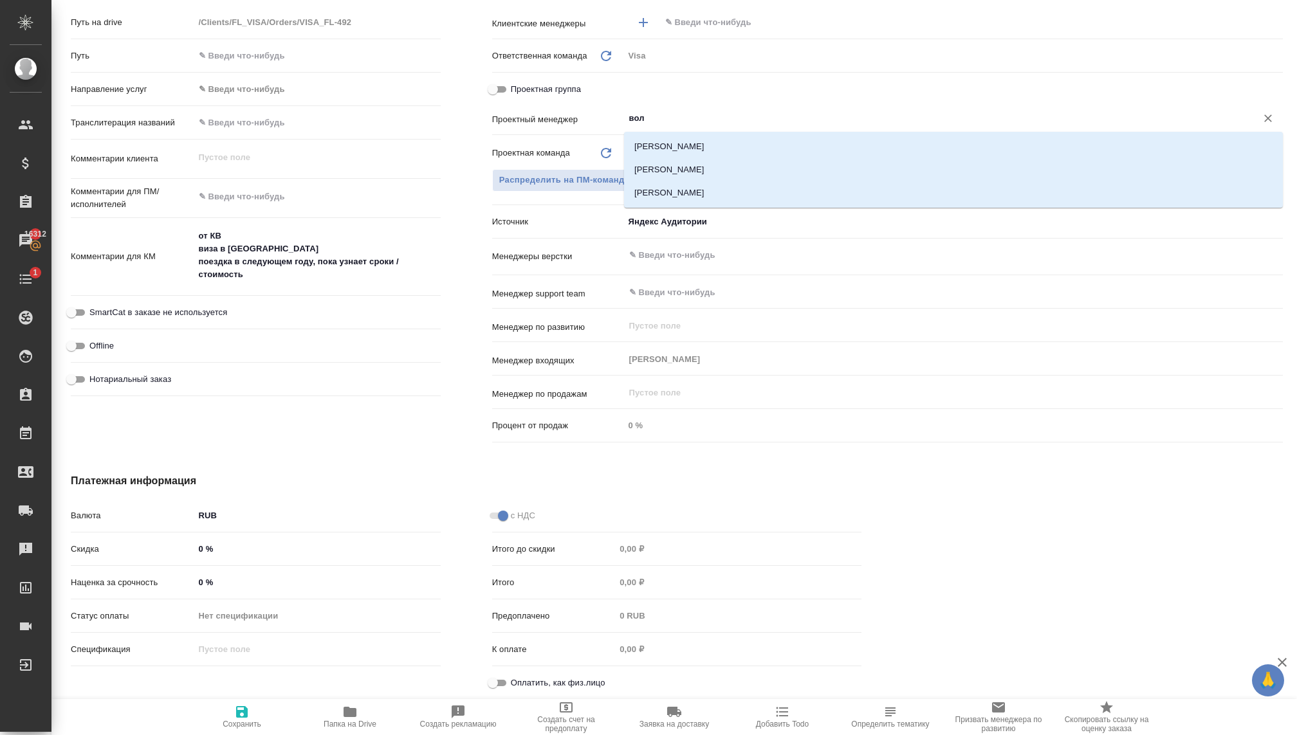
type input "волк"
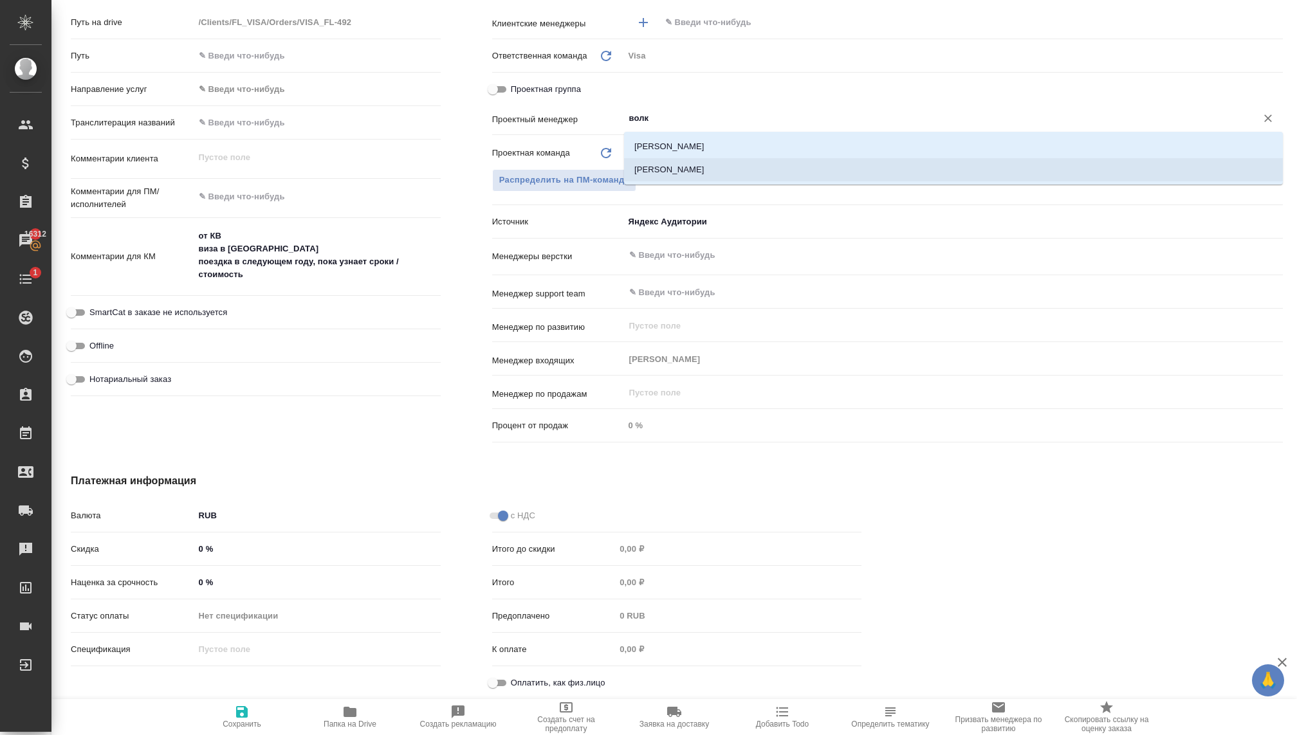
click at [705, 169] on li "Волкова Кристина" at bounding box center [953, 169] width 659 height 23
type textarea "x"
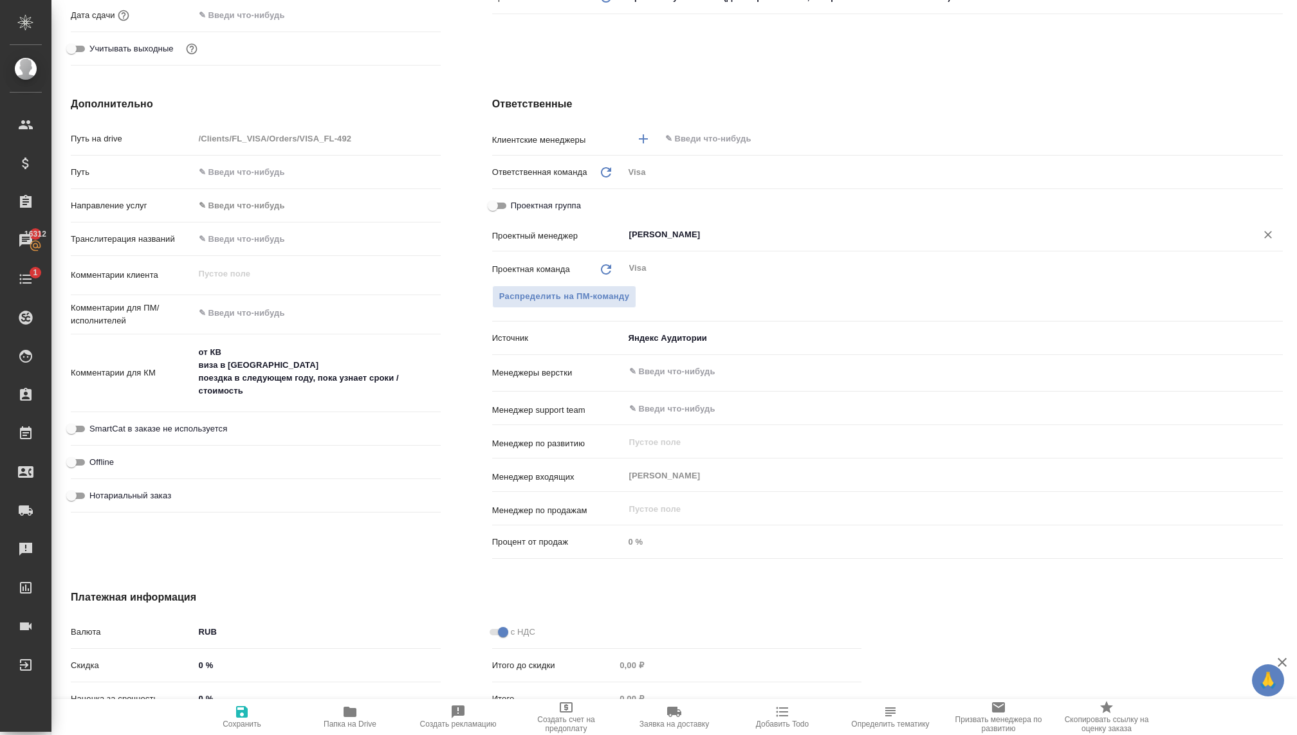
scroll to position [382, 0]
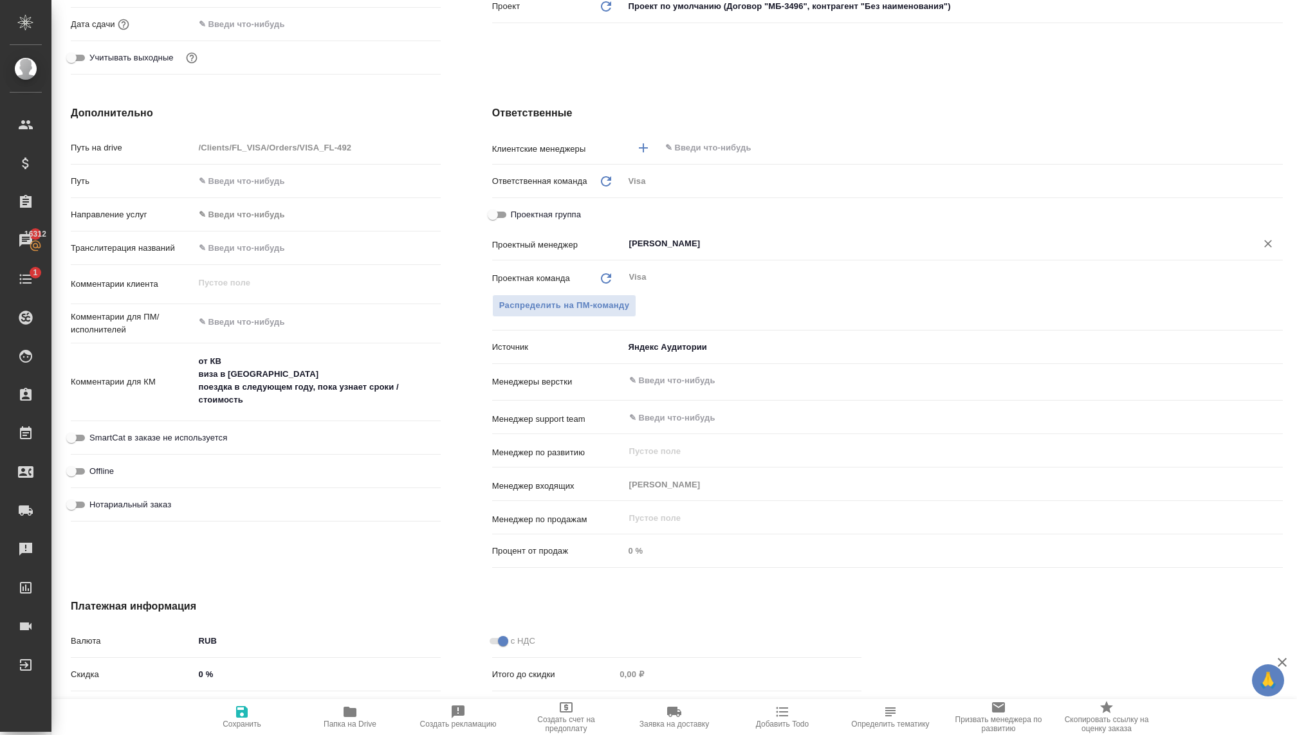
type input "Волкова Кристина"
click at [687, 145] on input "text" at bounding box center [950, 147] width 572 height 15
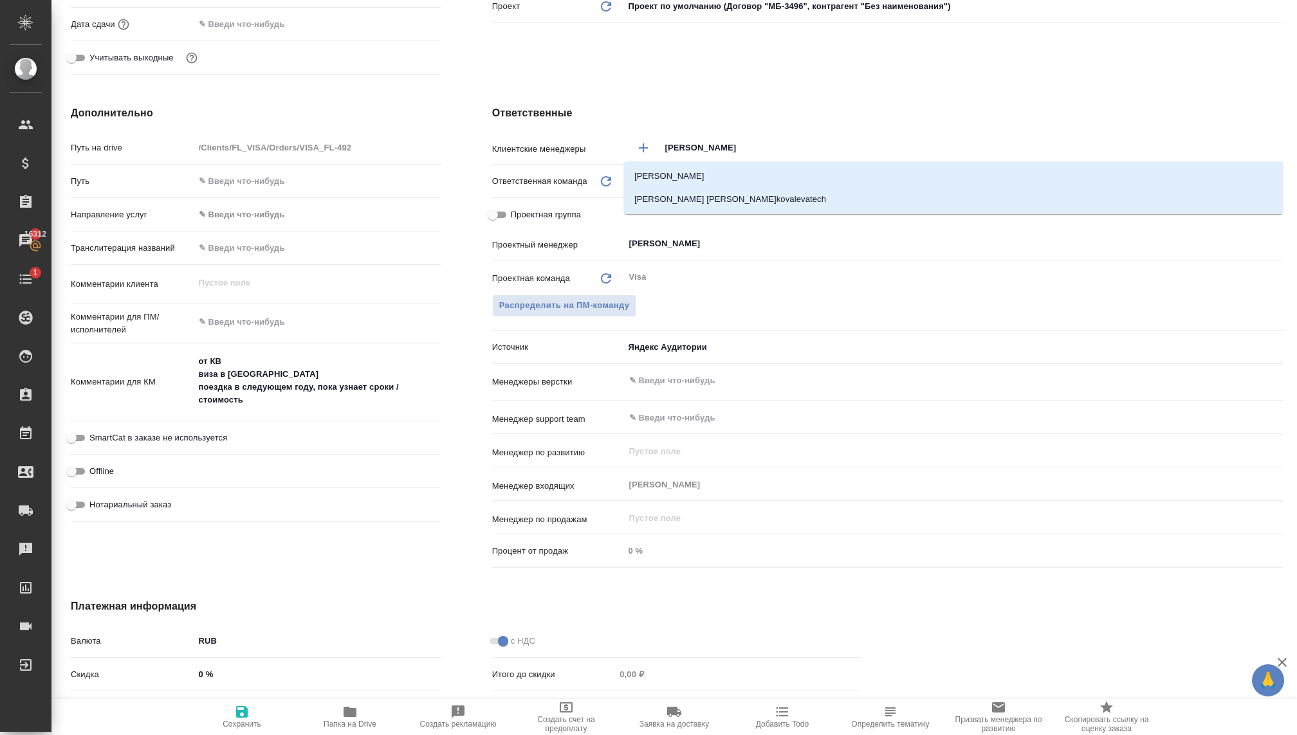
type input "ковалева"
click at [694, 173] on li "Ковалева Екатерина" at bounding box center [953, 176] width 659 height 23
type textarea "x"
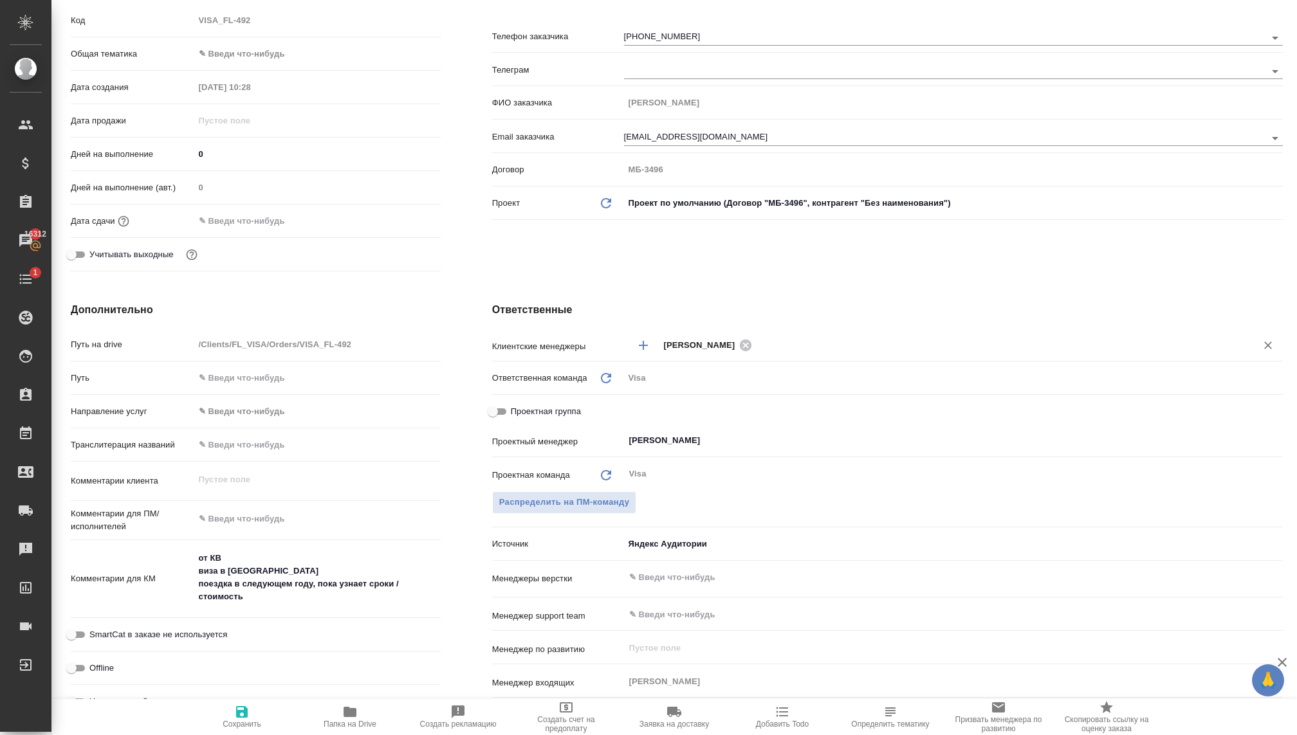
scroll to position [0, 0]
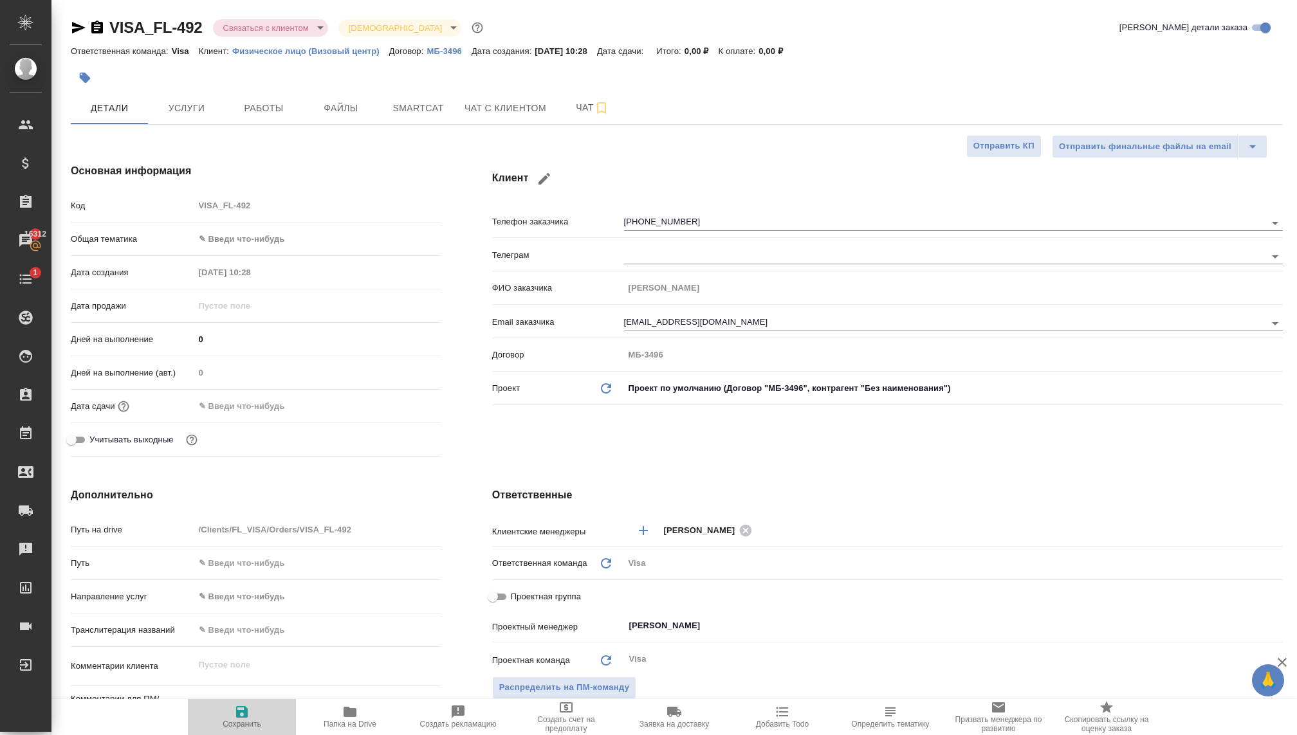
click at [247, 705] on icon "button" at bounding box center [241, 712] width 15 height 15
type textarea "x"
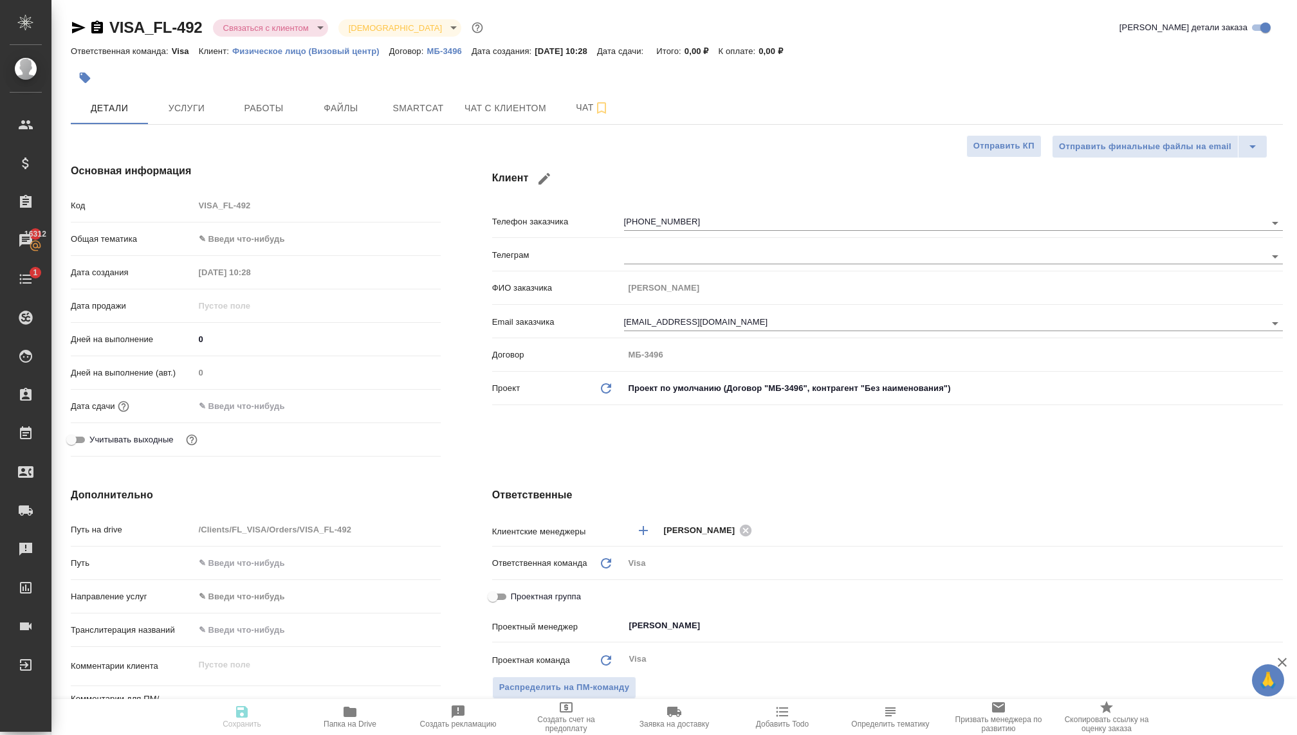
type textarea "x"
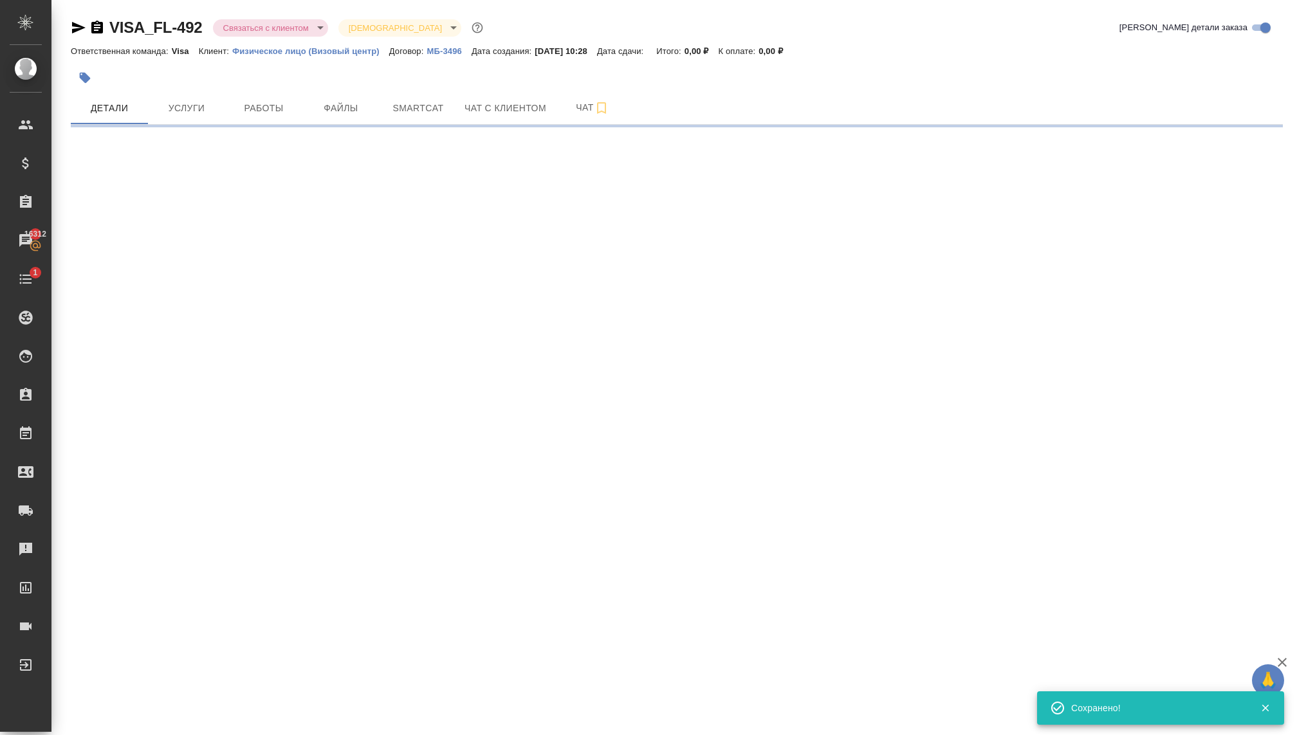
select select "RU"
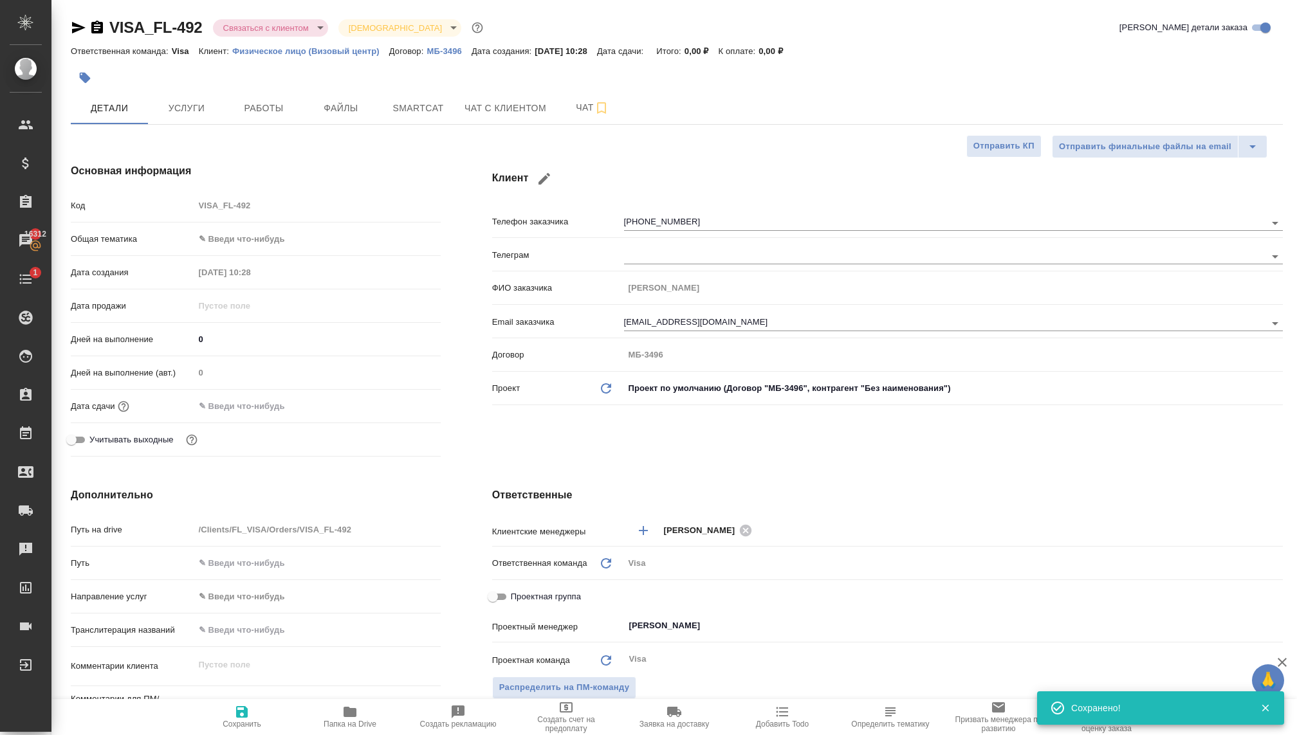
type textarea "x"
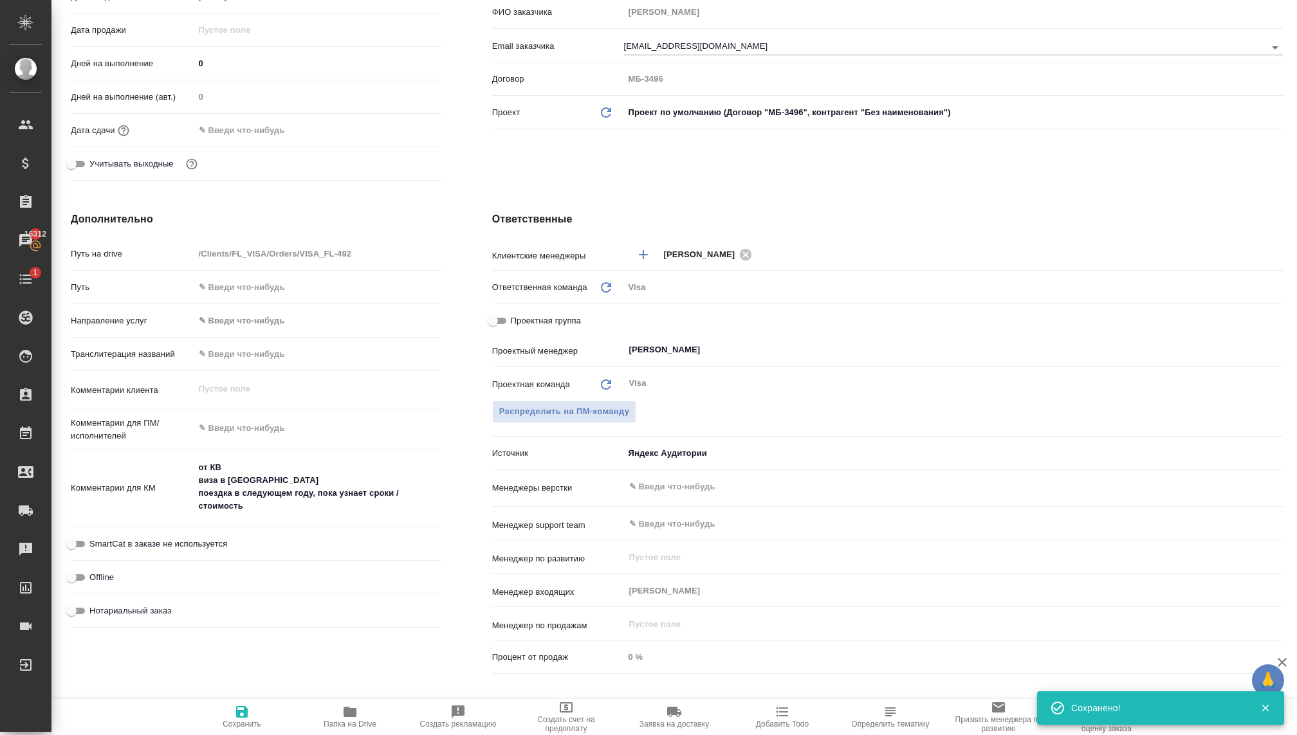
scroll to position [279, 0]
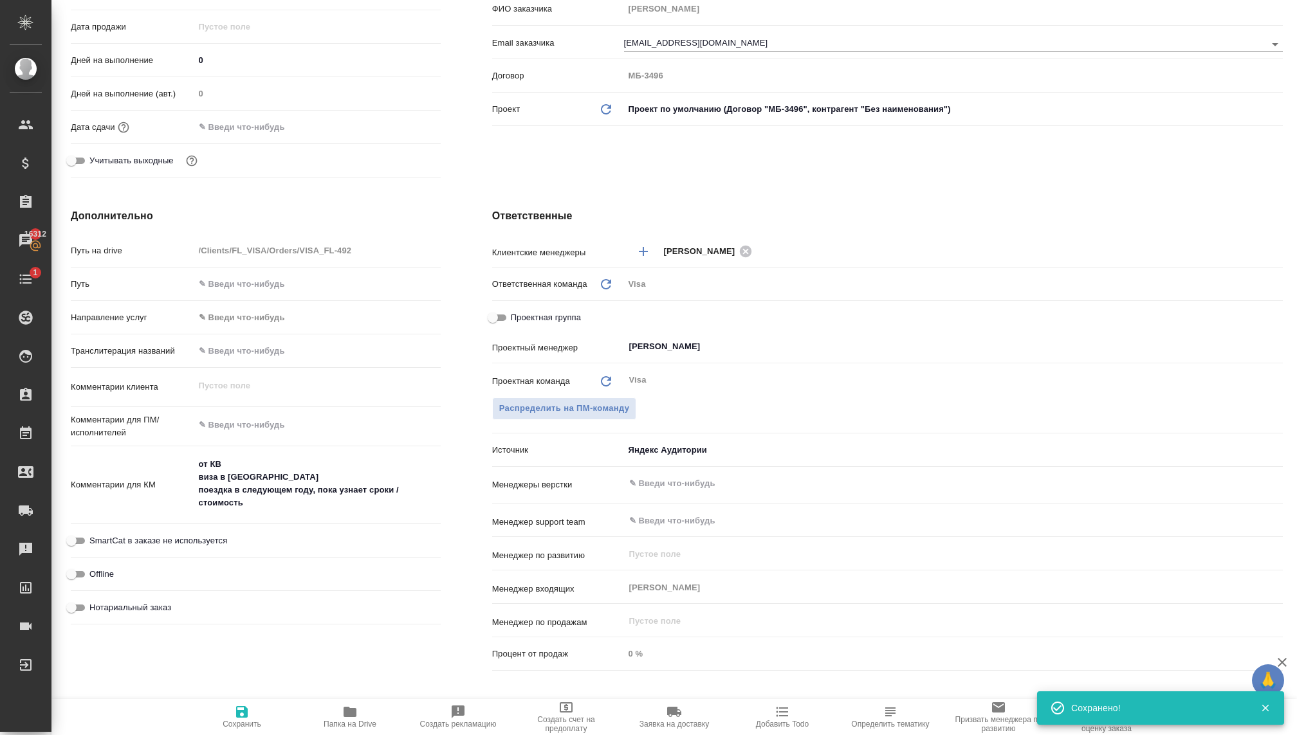
type textarea "x"
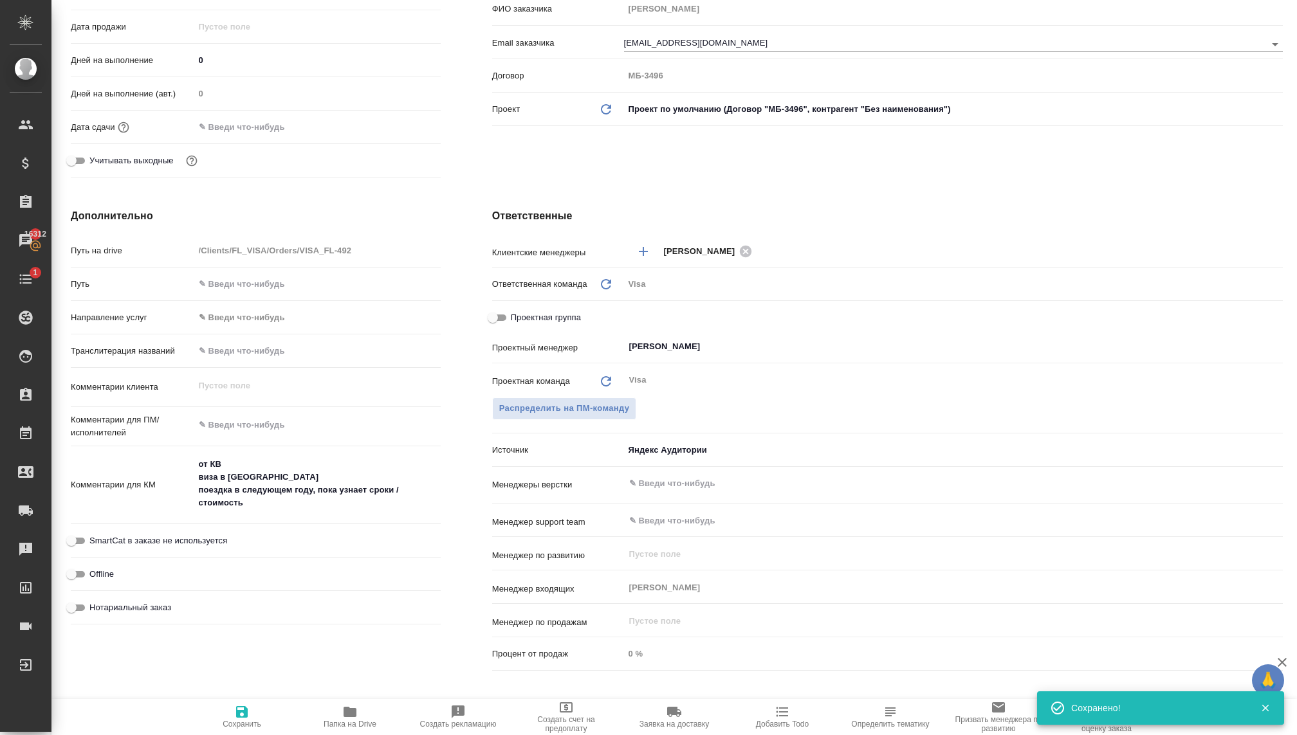
type textarea "x"
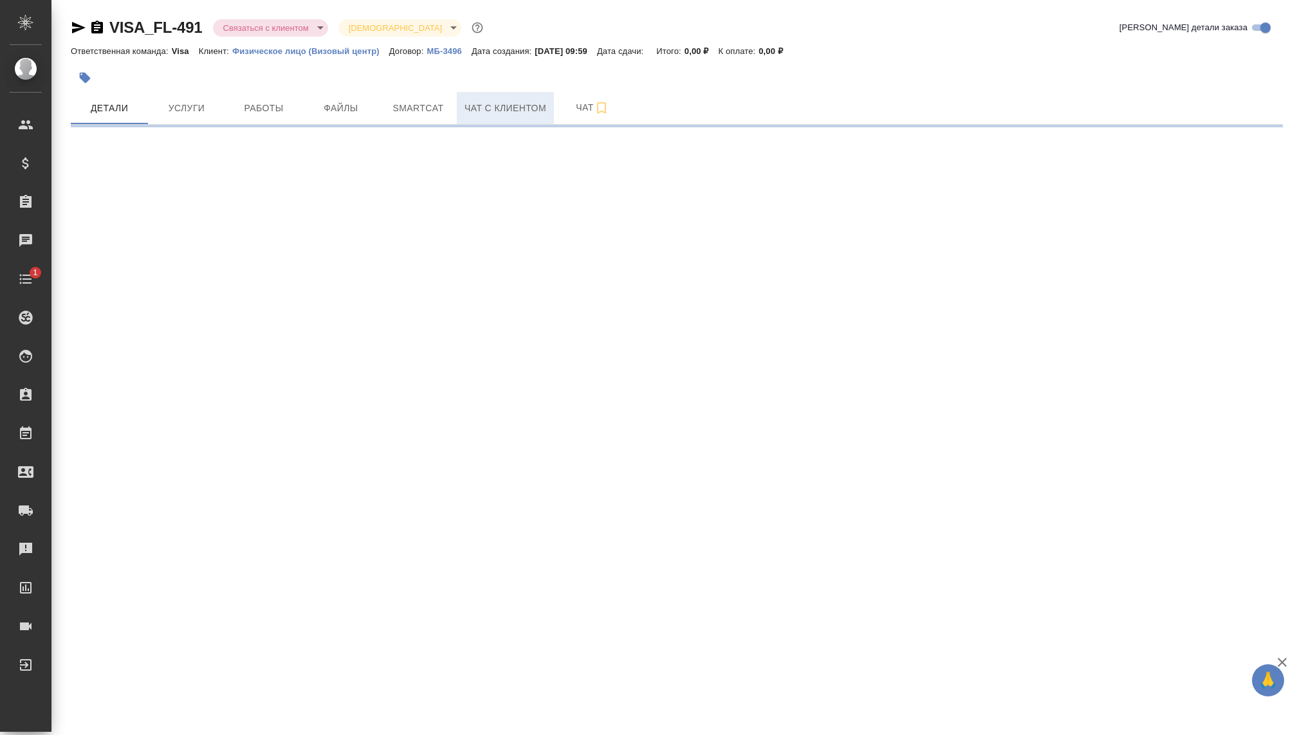
select select "RU"
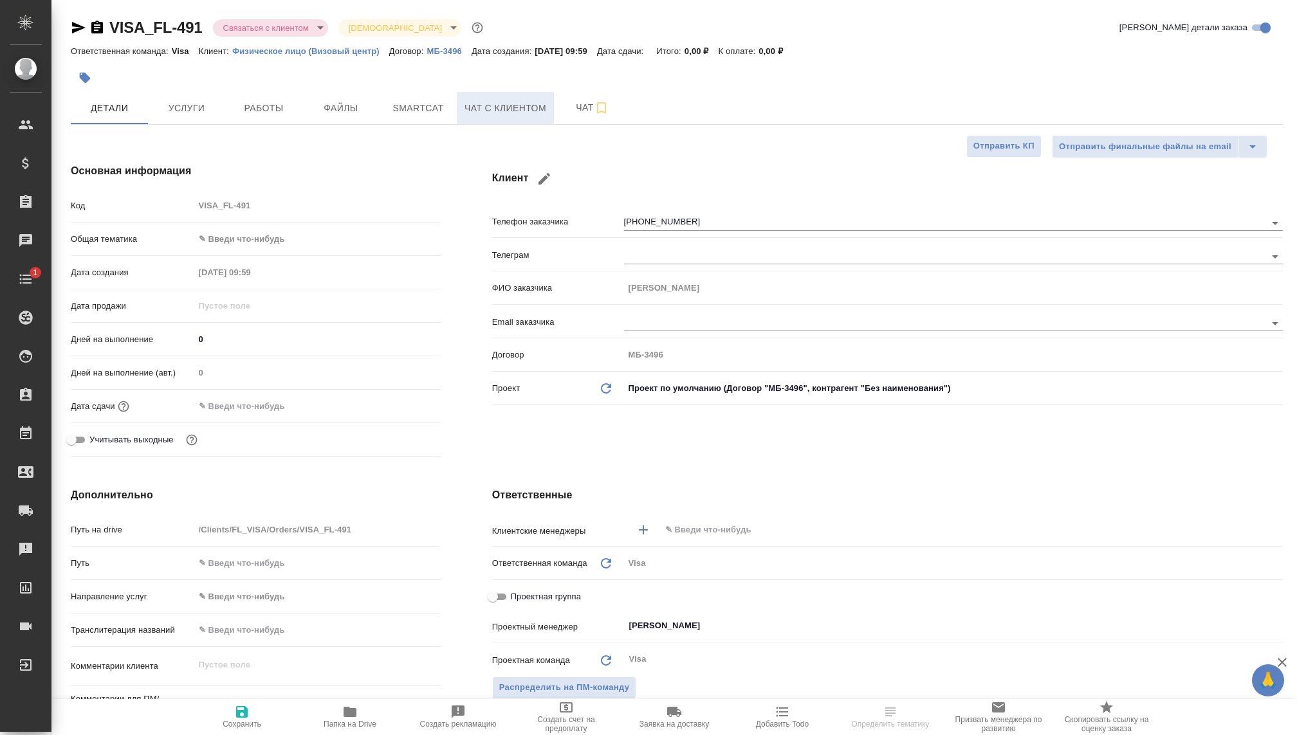
type textarea "x"
click at [476, 105] on span "Чат с клиентом" at bounding box center [506, 108] width 82 height 16
type textarea "x"
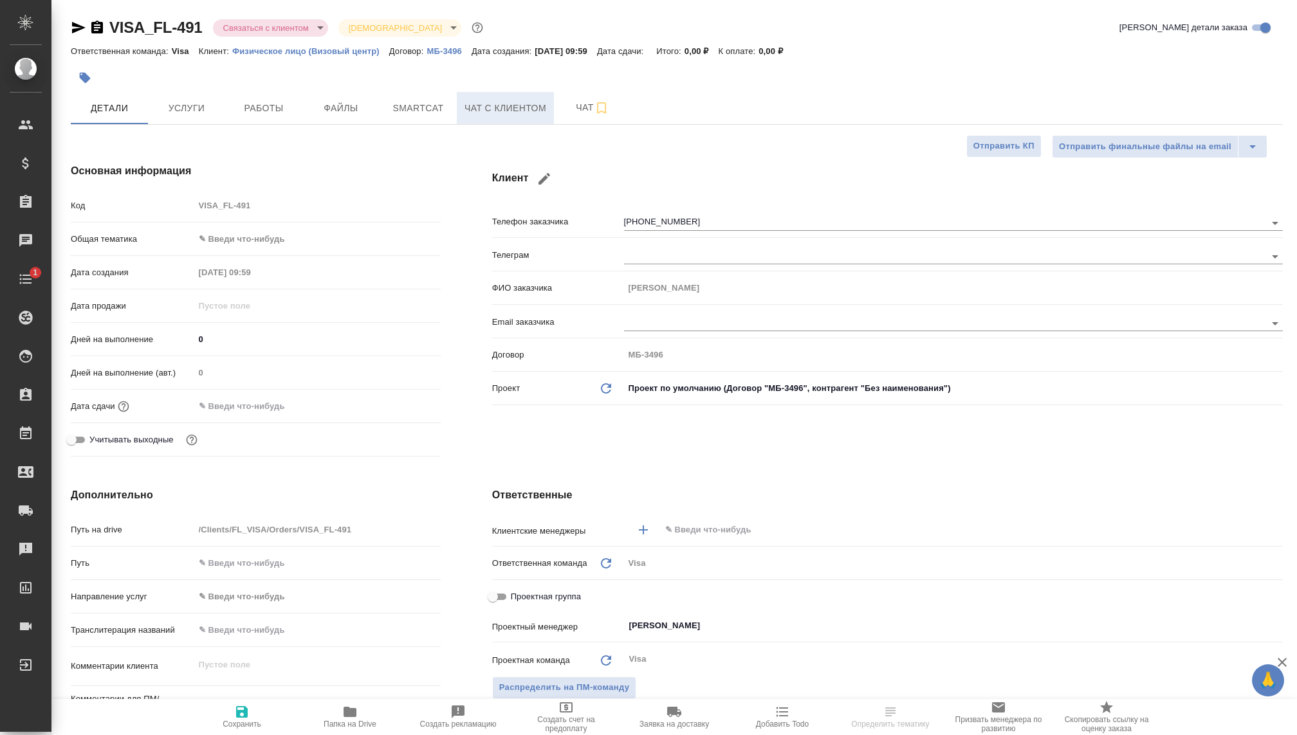
type textarea "x"
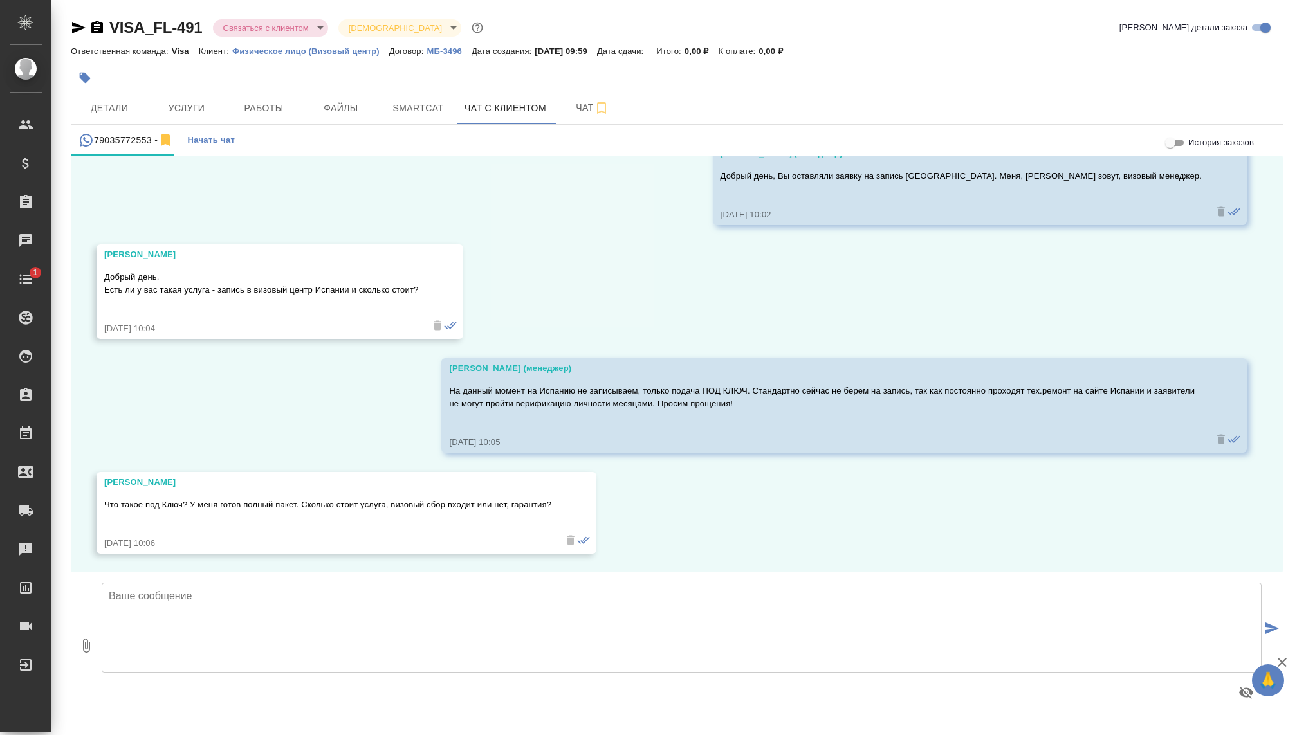
scroll to position [69, 0]
click at [334, 609] on textarea at bounding box center [682, 628] width 1160 height 90
type textarea "Е"
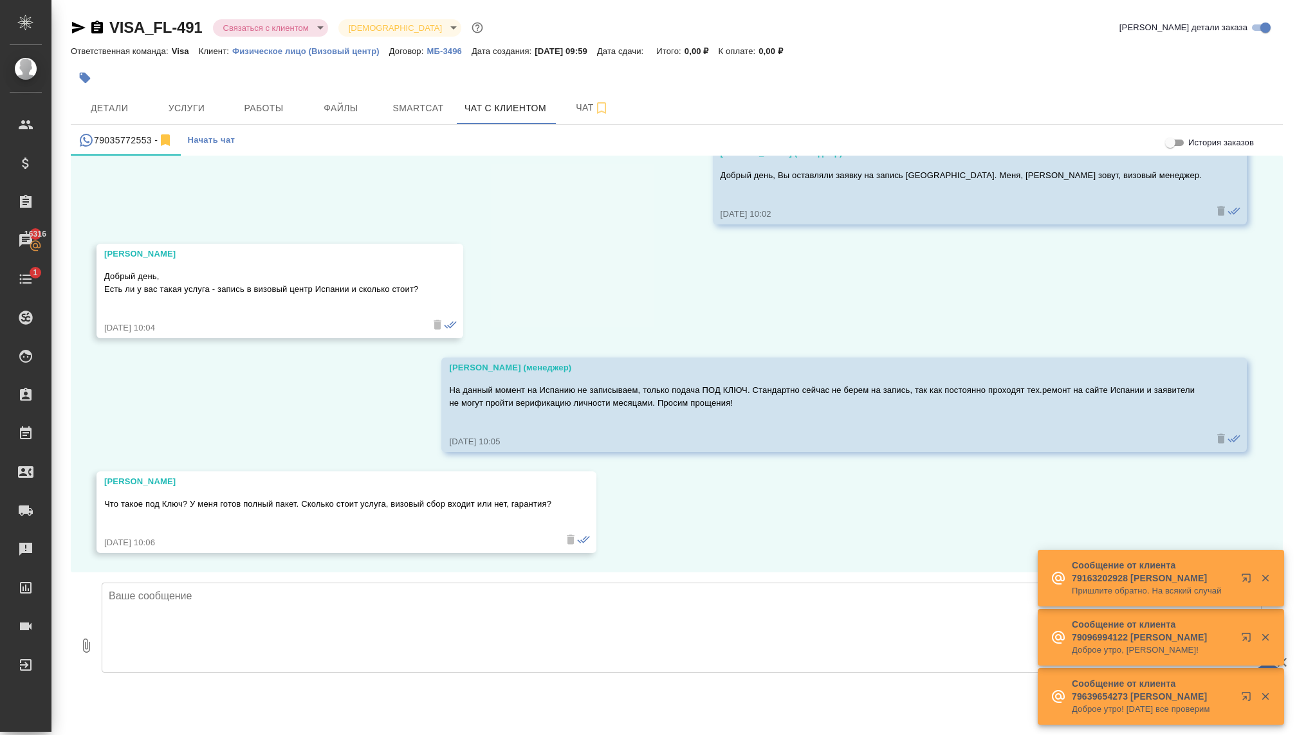
click at [259, 618] on textarea at bounding box center [682, 628] width 1160 height 90
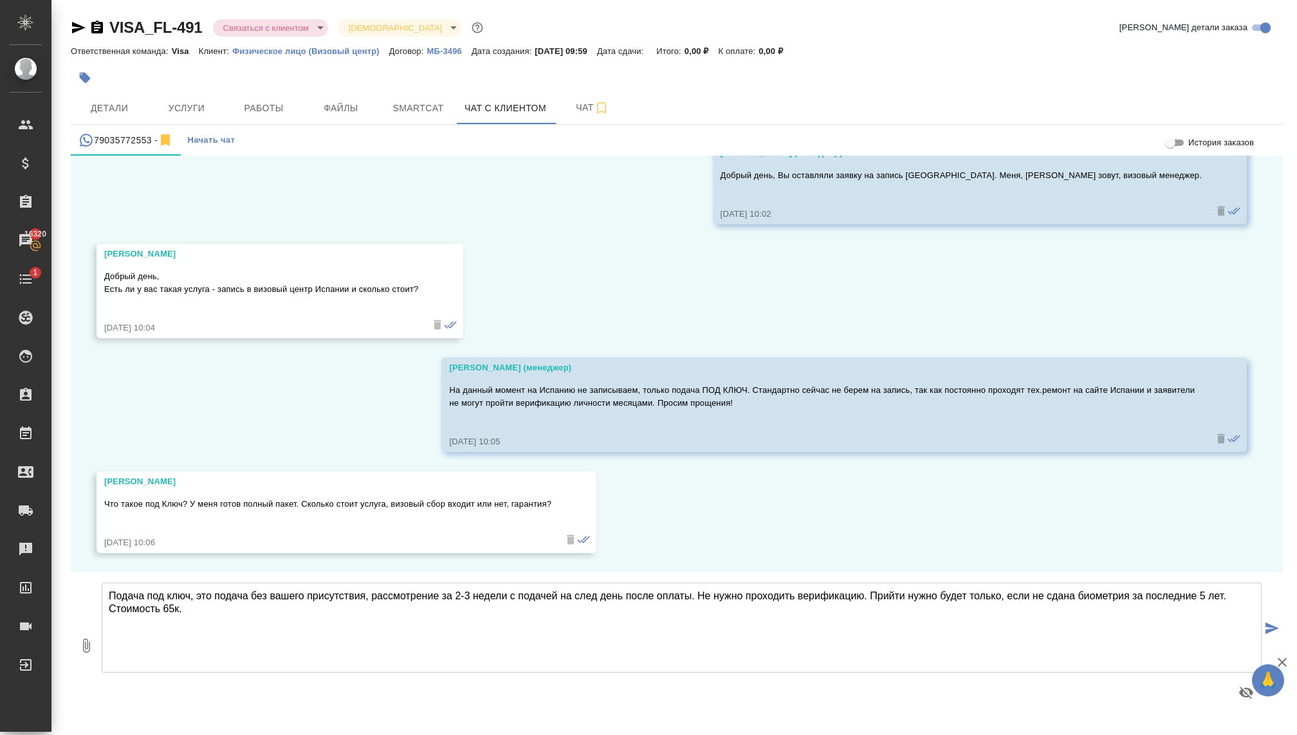
type textarea "Подача под ключ, это подача без вашего присутствия, рассмотрение за 2-3 недели …"
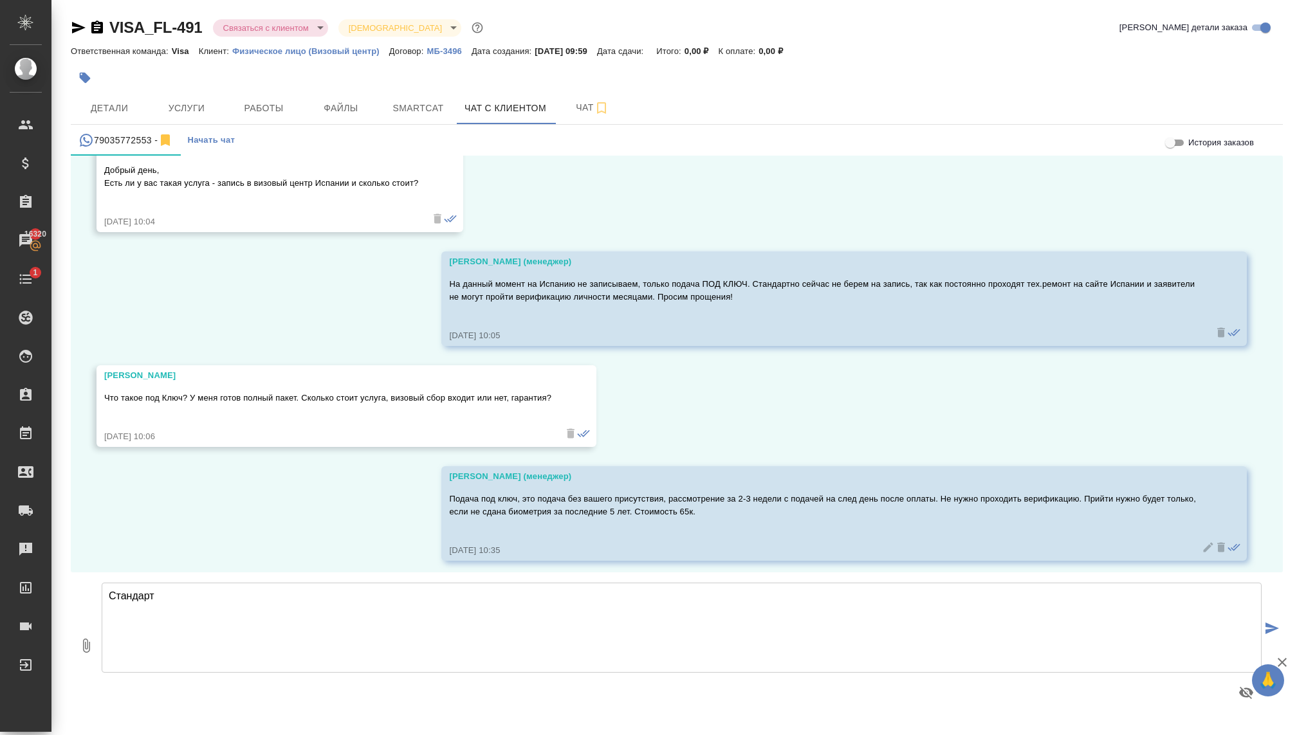
scroll to position [183, 0]
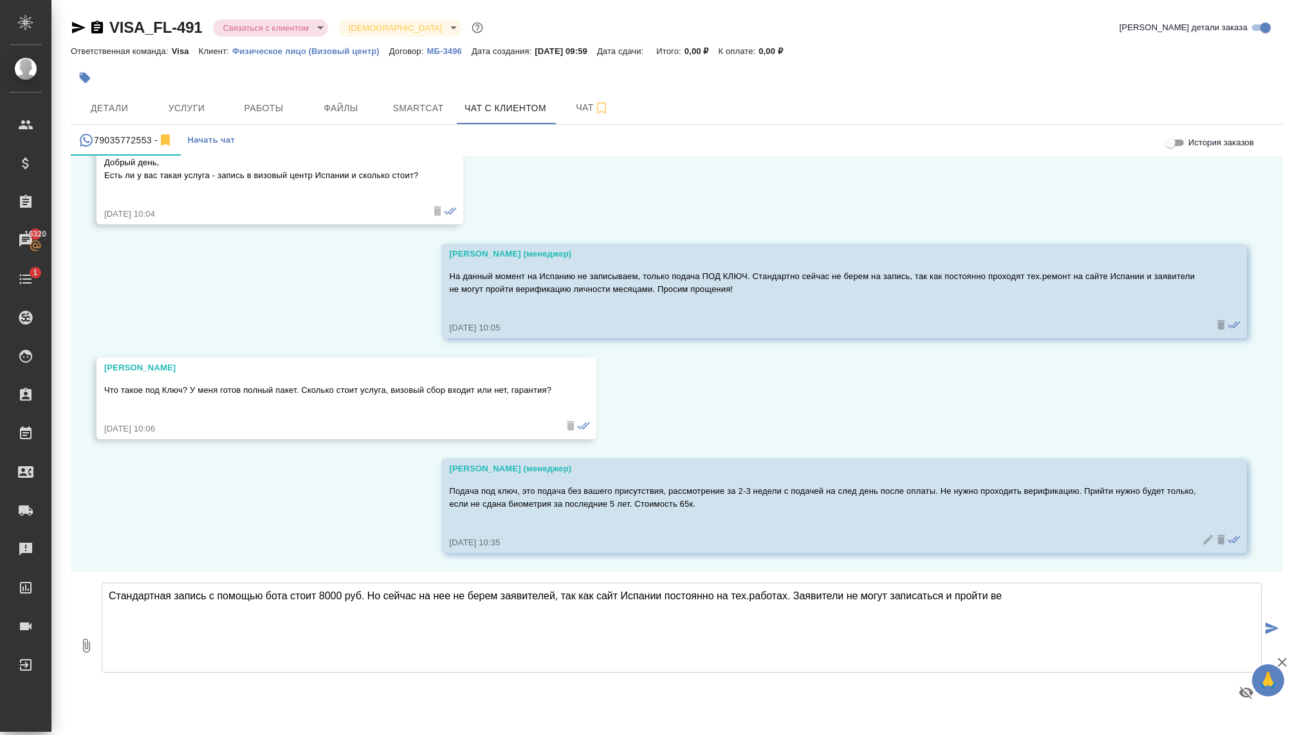
type textarea "Стандартная запись с помощью бота стоит 8000 руб. Но сейчас на нее не берем зая…"
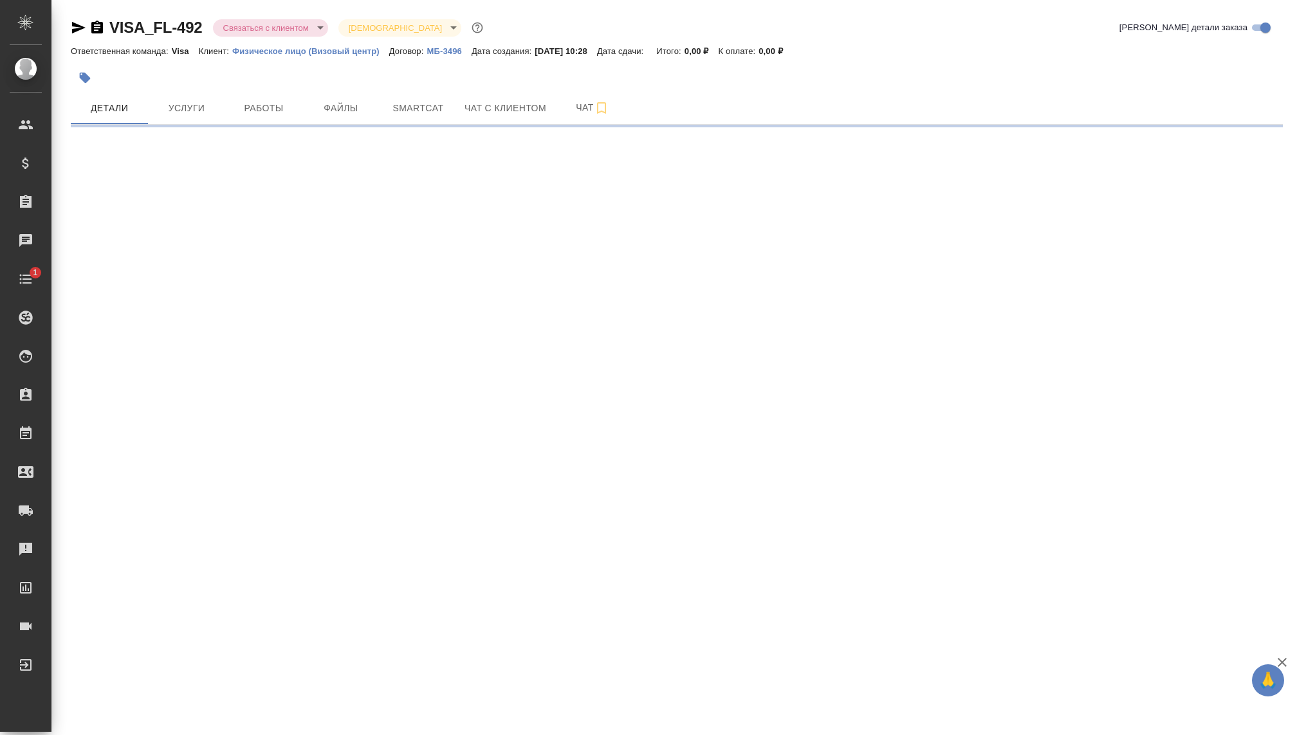
select select "RU"
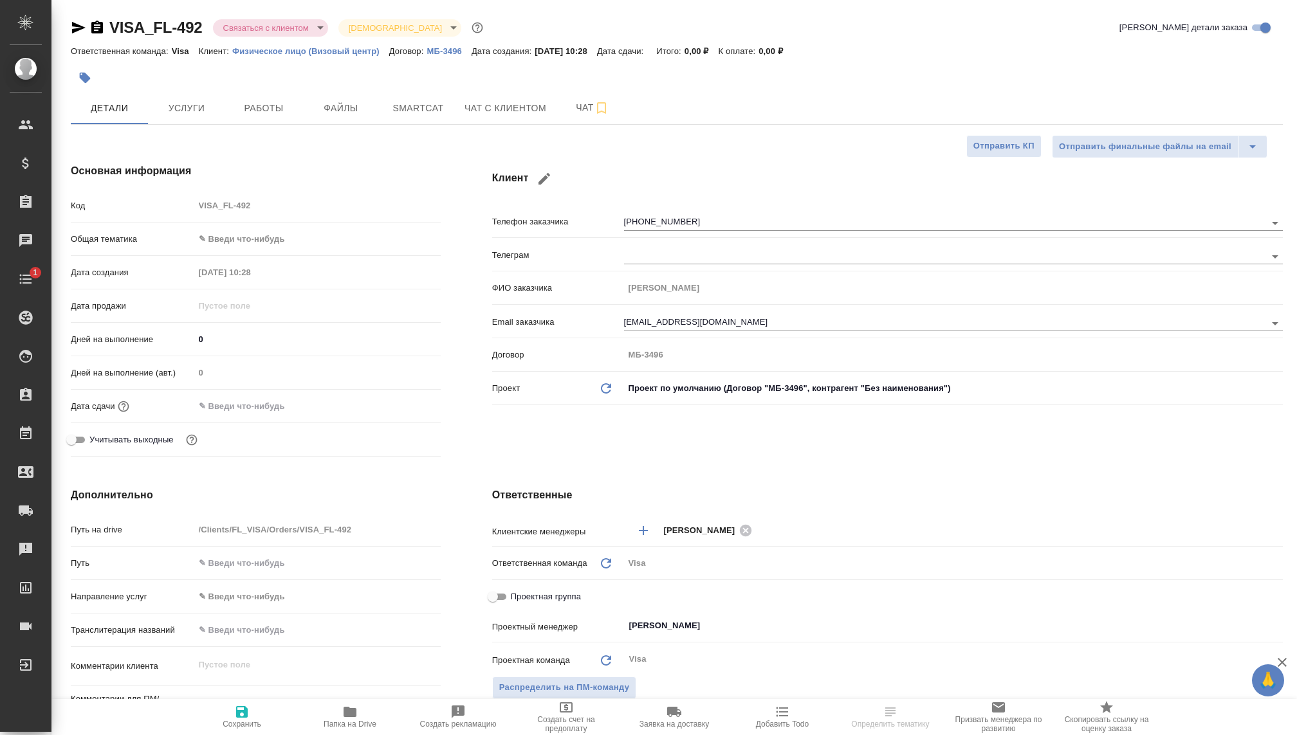
type textarea "x"
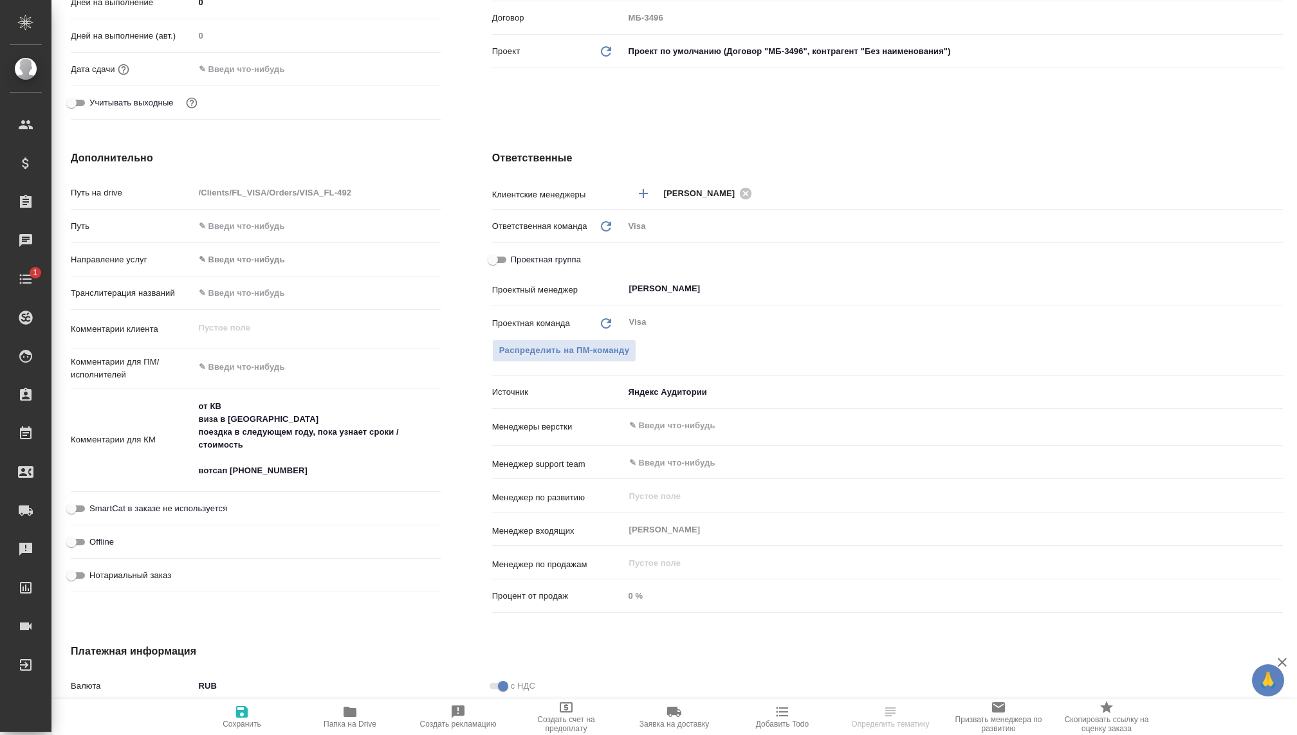
scroll to position [338, 0]
click at [279, 464] on textarea "от КВ виза в [GEOGRAPHIC_DATA] поездка в следующем году, пока узнает сроки / ст…" at bounding box center [317, 437] width 246 height 86
drag, startPoint x: 286, startPoint y: 466, endPoint x: 229, endPoint y: 465, distance: 56.6
click at [229, 465] on textarea "от КВ виза в [GEOGRAPHIC_DATA] поездка в следующем году, пока узнает сроки / ст…" at bounding box center [317, 438] width 245 height 86
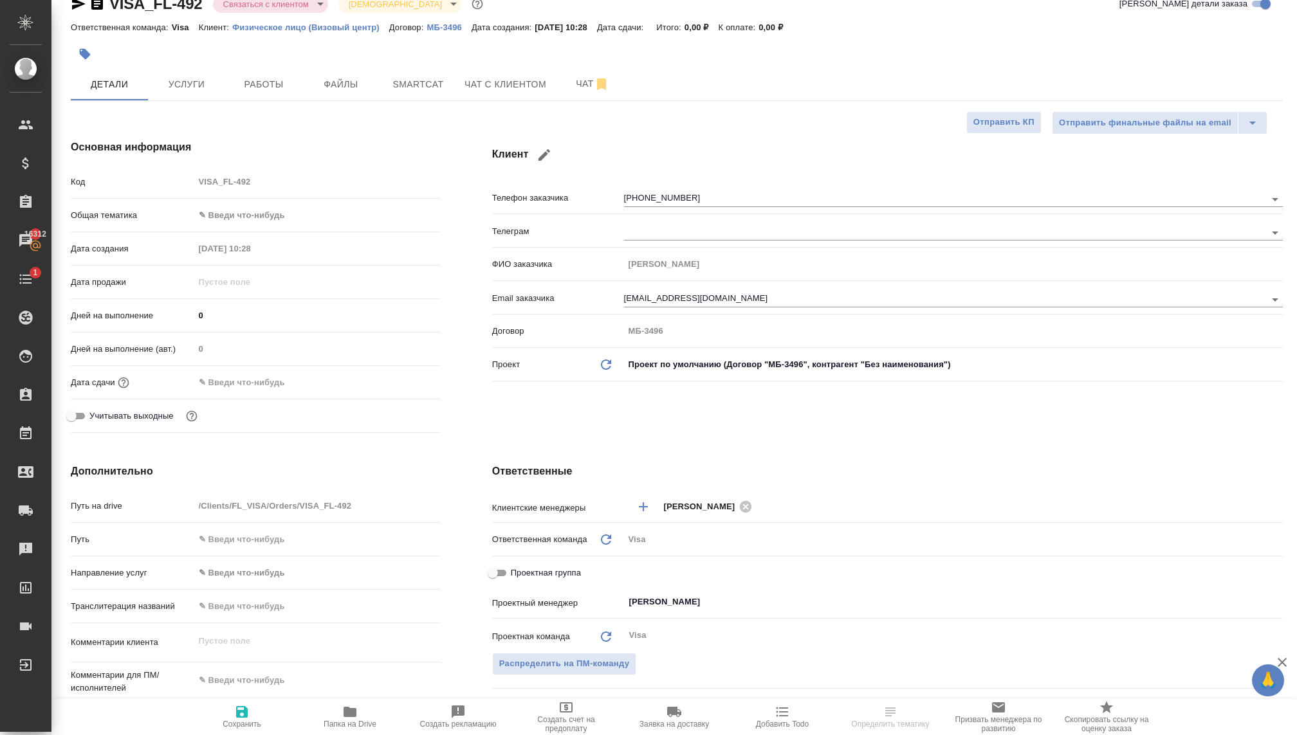
scroll to position [3, 0]
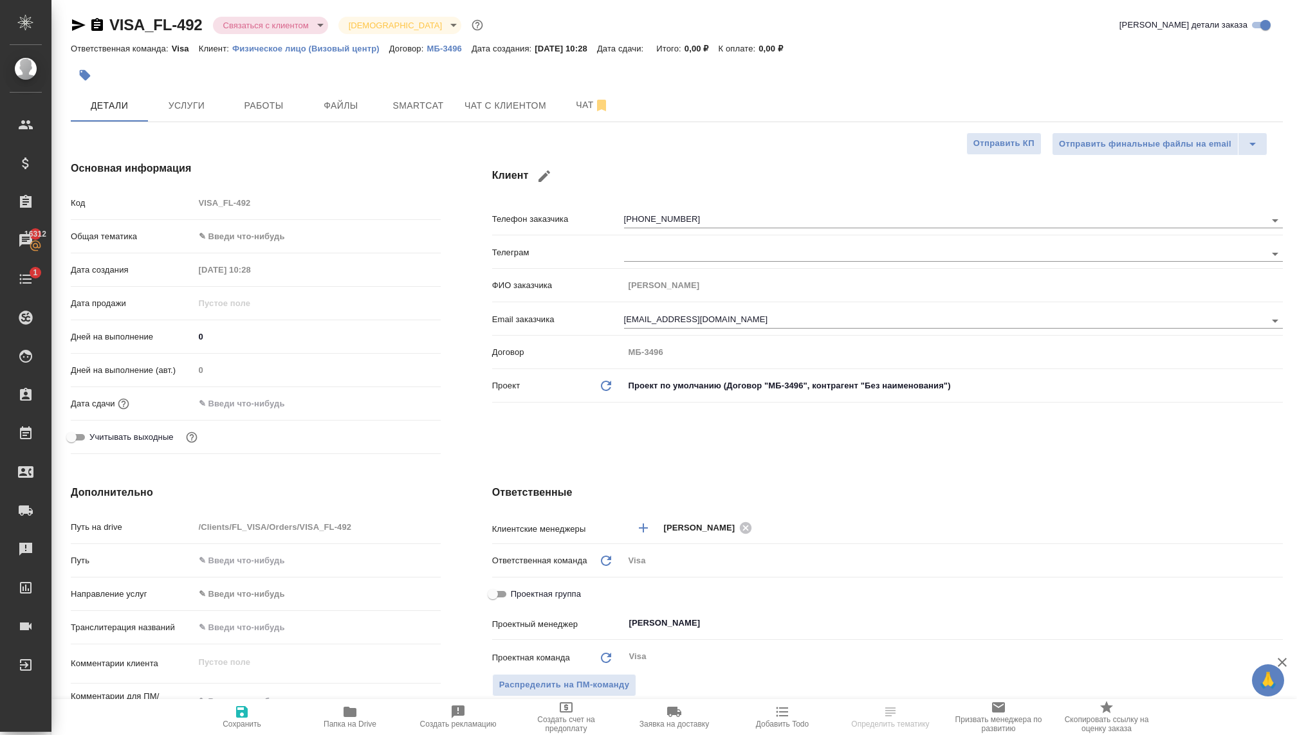
type textarea "x"
select select "RU"
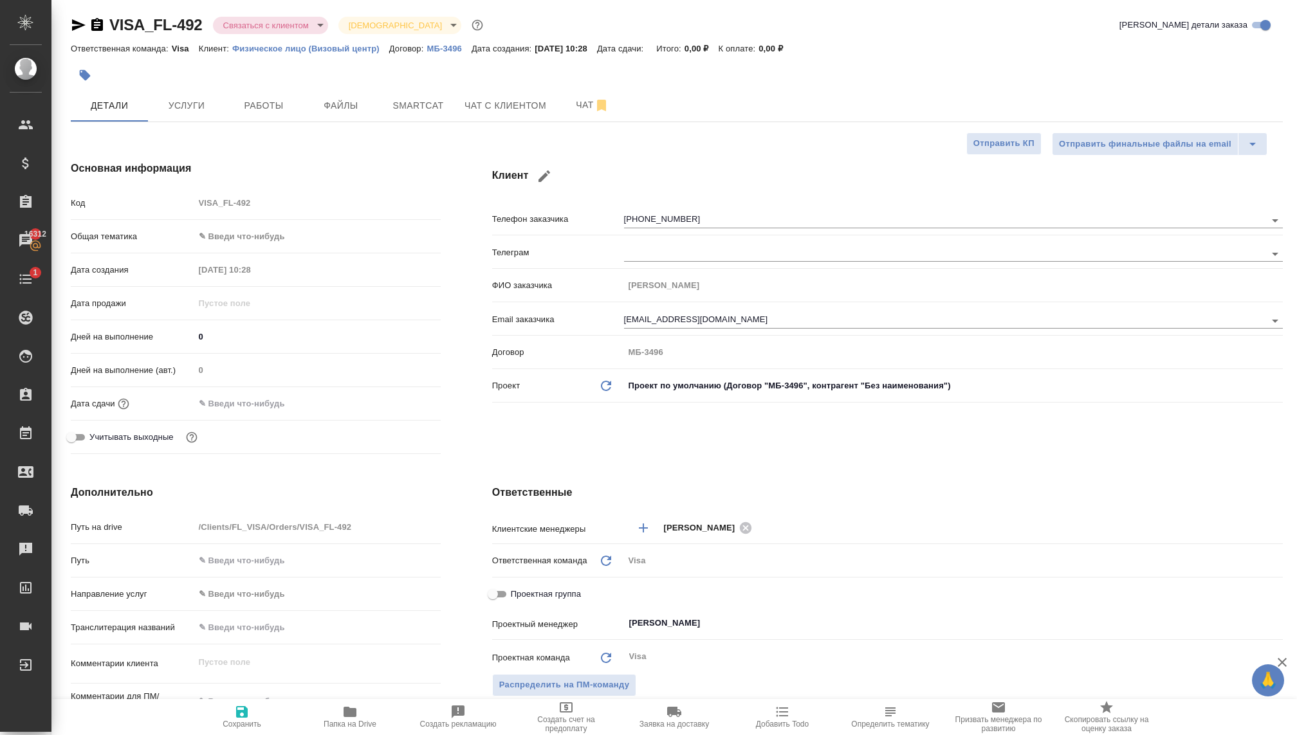
type textarea "x"
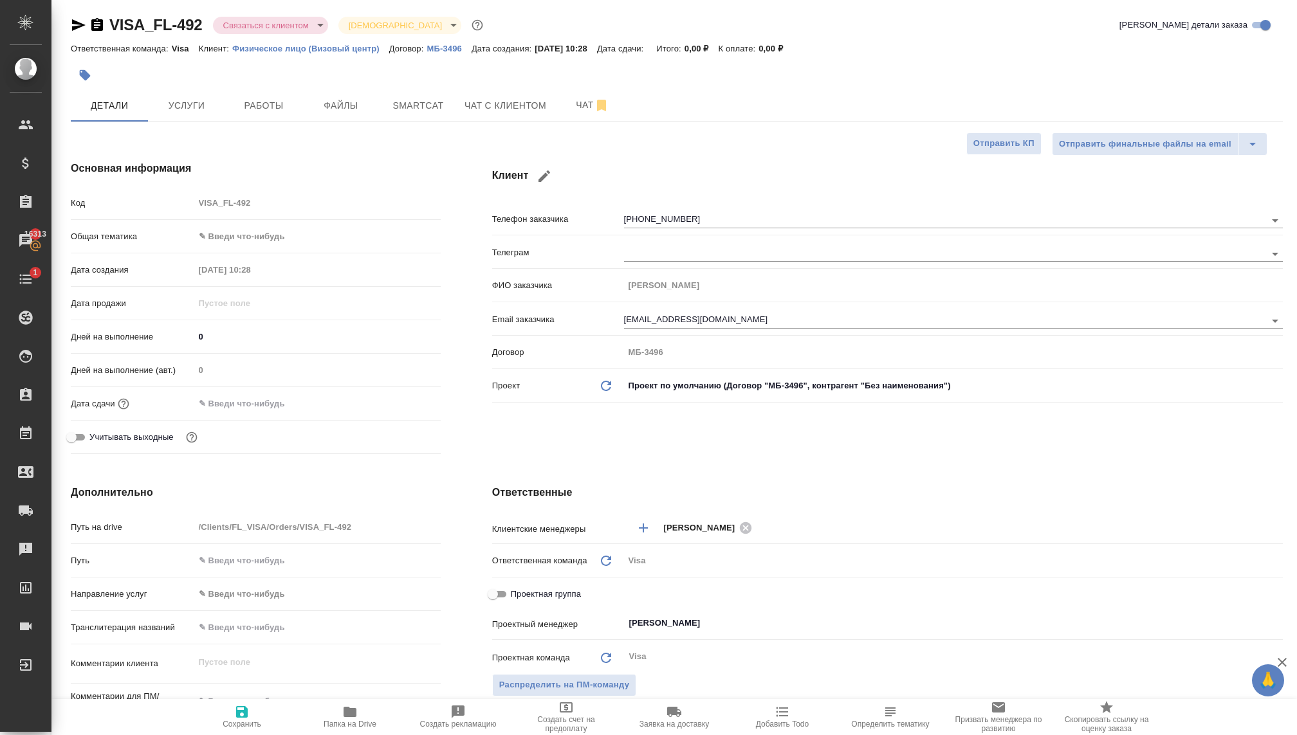
type textarea "x"
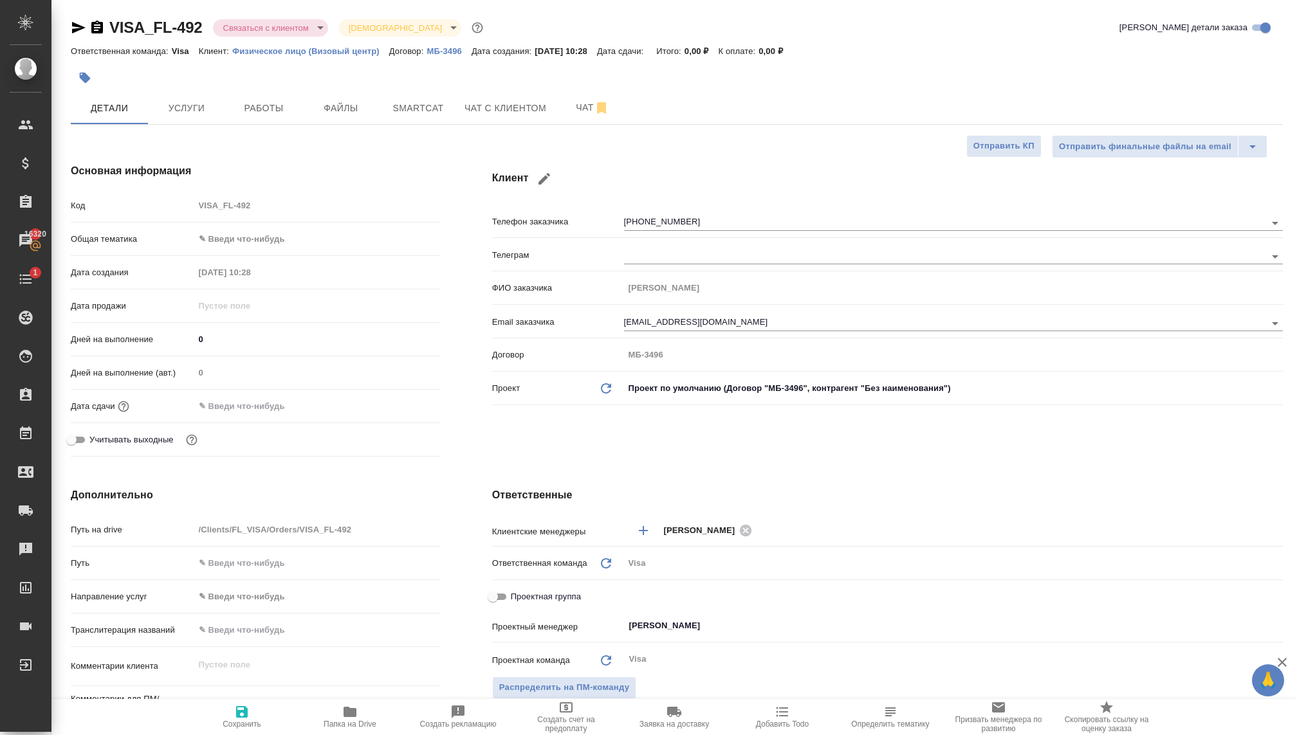
type textarea "x"
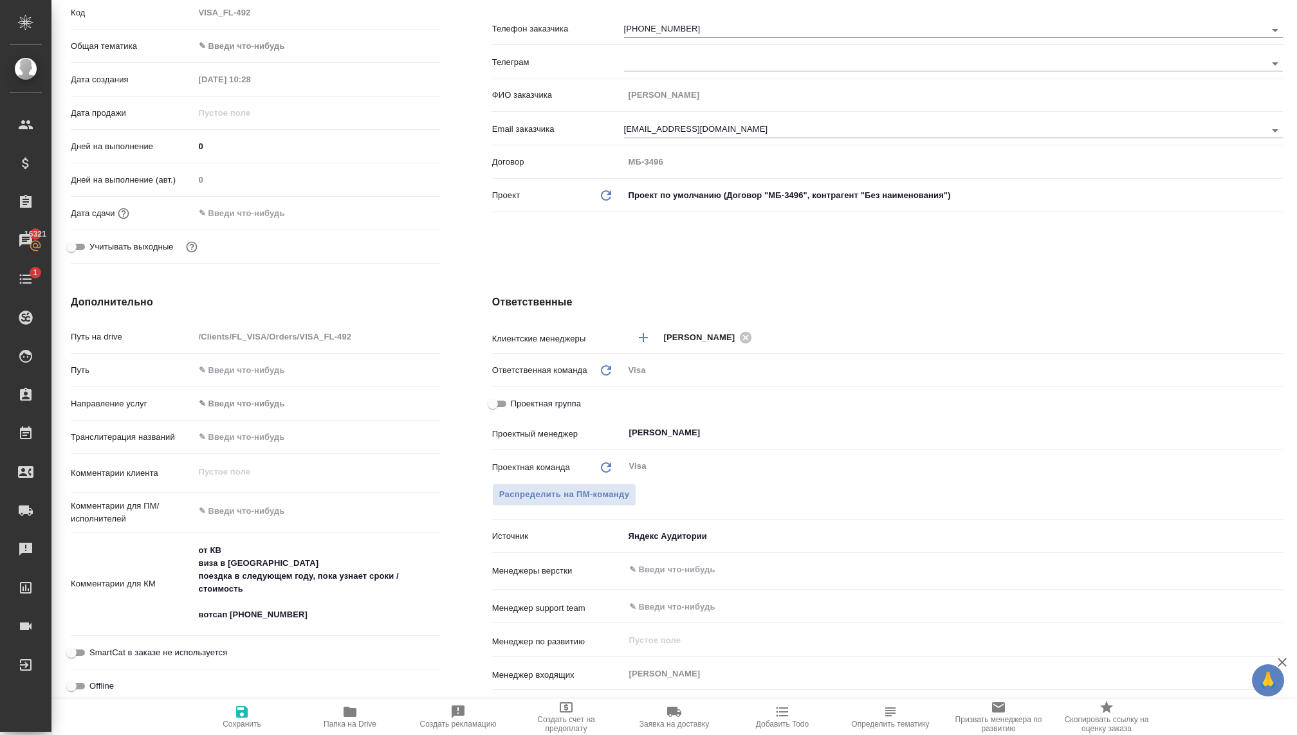
scroll to position [214, 0]
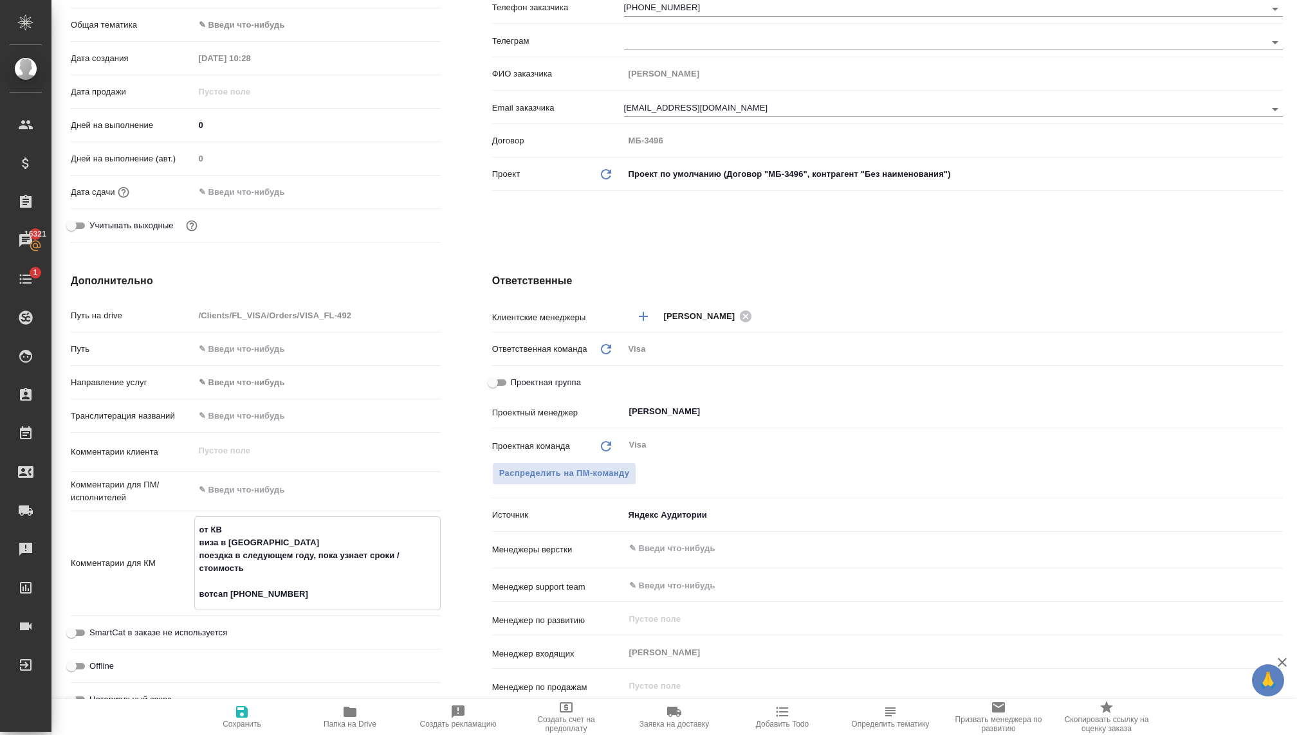
click at [282, 593] on textarea "от КВ виза в Японию поездка в следующем году, пока узнает сроки / стоимость вот…" at bounding box center [317, 562] width 245 height 86
drag, startPoint x: 293, startPoint y: 597, endPoint x: 232, endPoint y: 596, distance: 61.1
click at [232, 596] on textarea "от КВ виза в Японию поездка в следующем году, пока узнает сроки / стоимость вот…" at bounding box center [317, 562] width 245 height 86
type textarea "x"
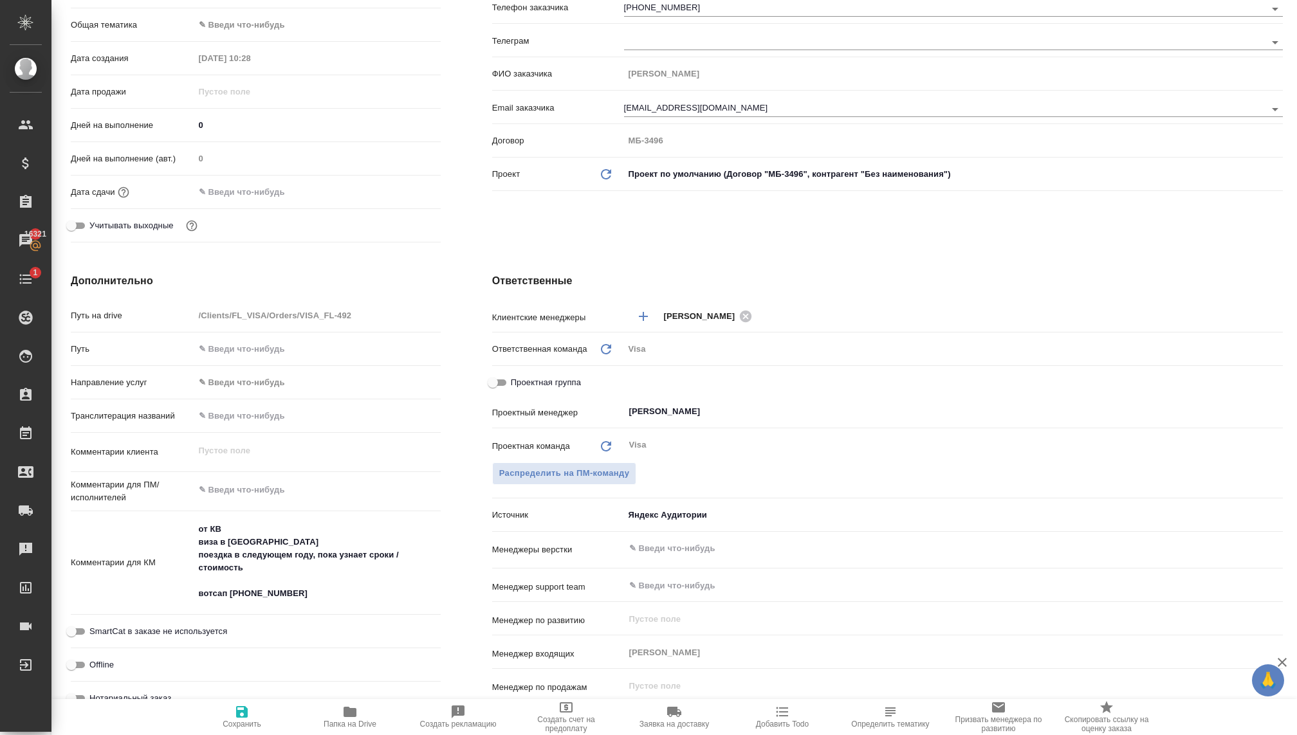
type textarea "x"
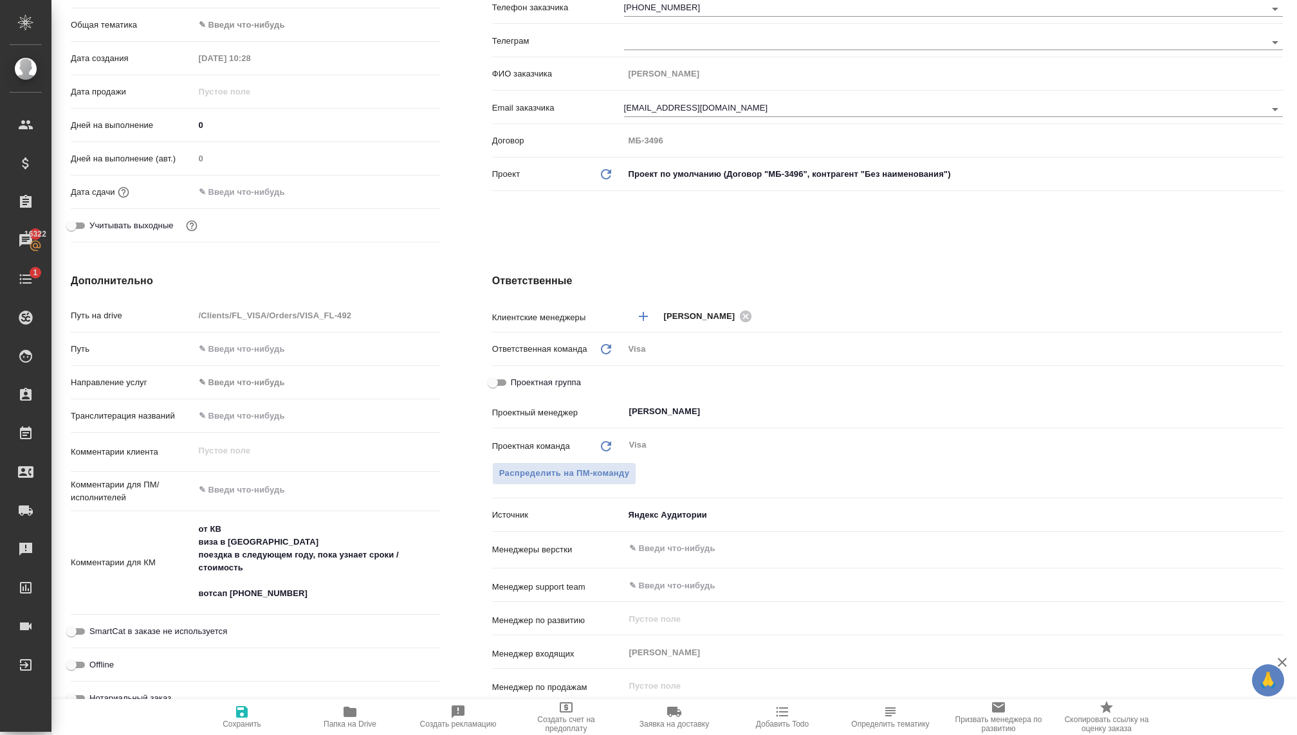
type textarea "x"
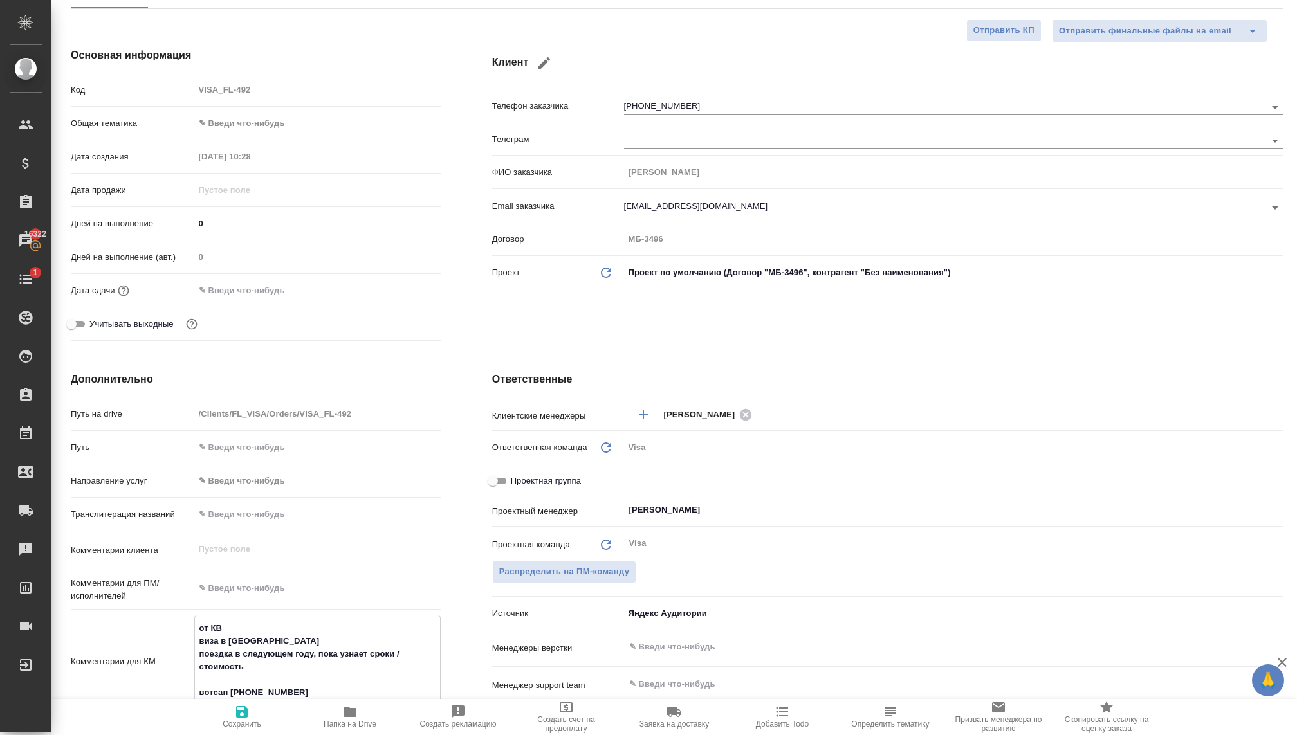
scroll to position [114, 0]
type textarea "x"
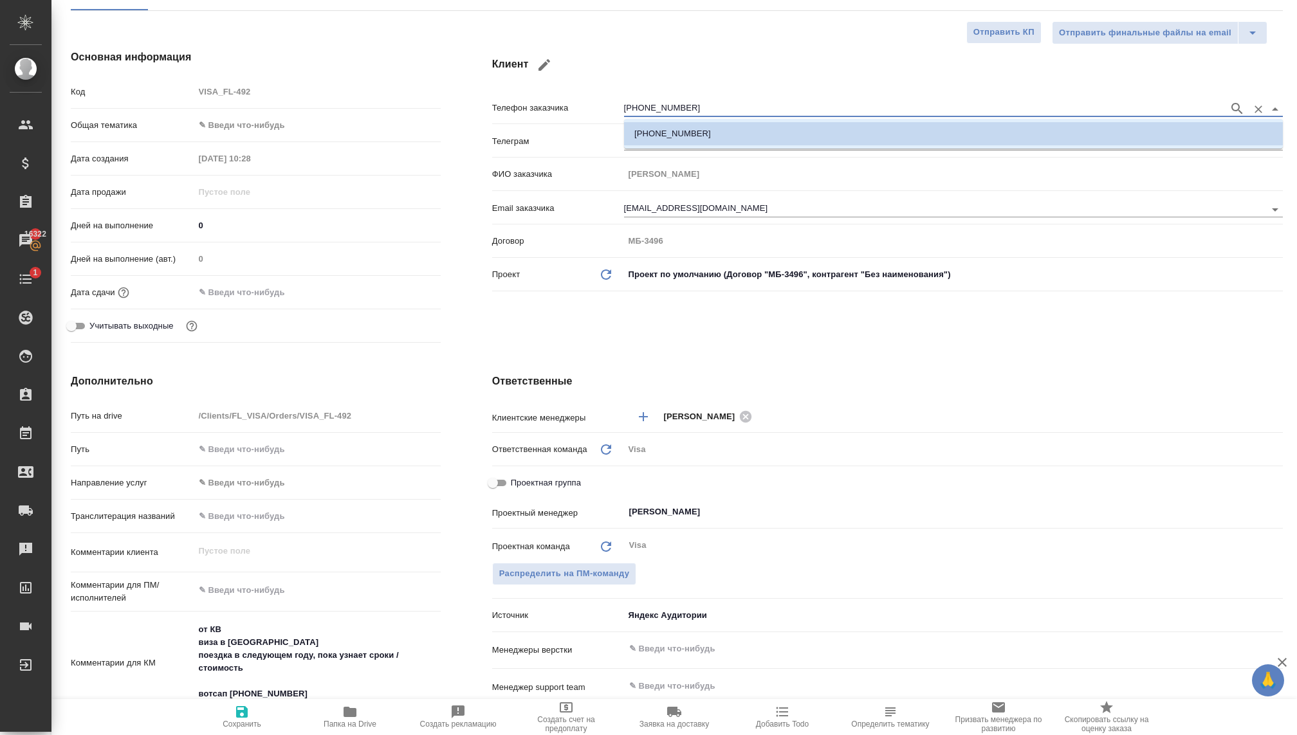
click at [639, 105] on input "[PHONE_NUMBER]" at bounding box center [923, 108] width 598 height 15
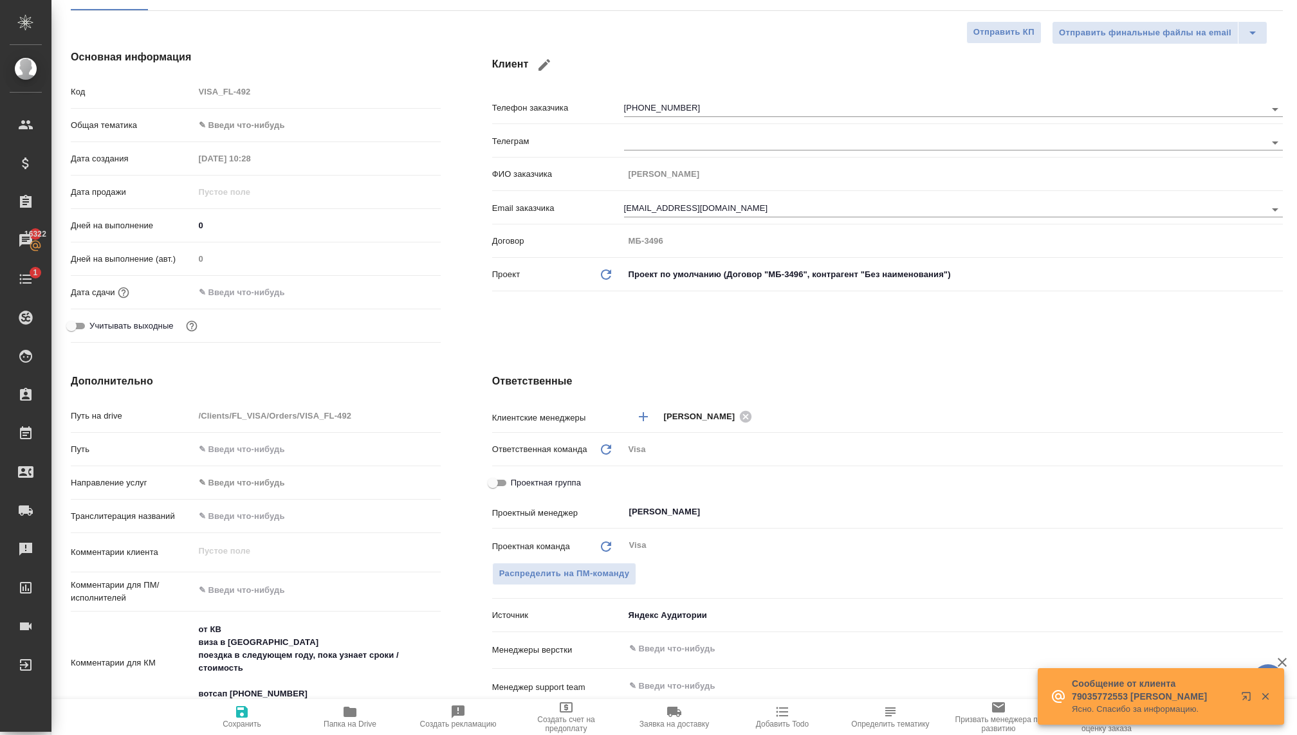
type textarea "x"
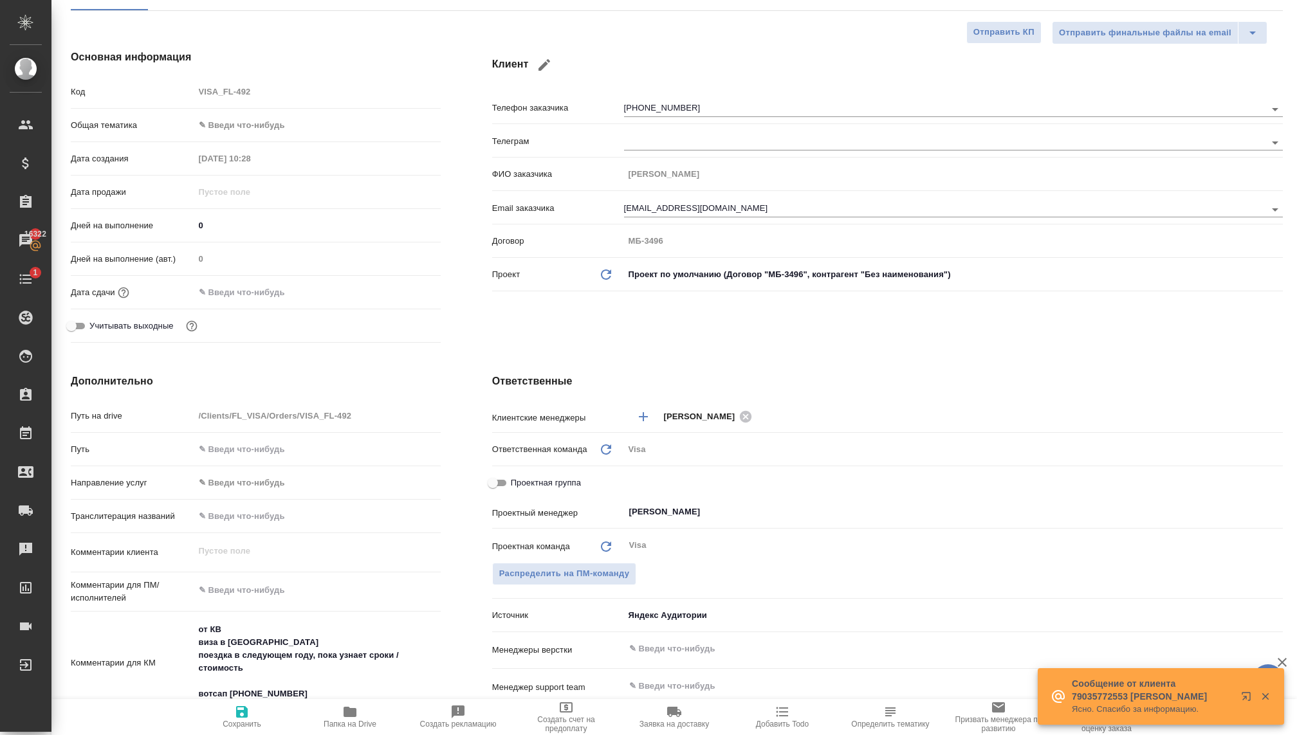
type textarea "x"
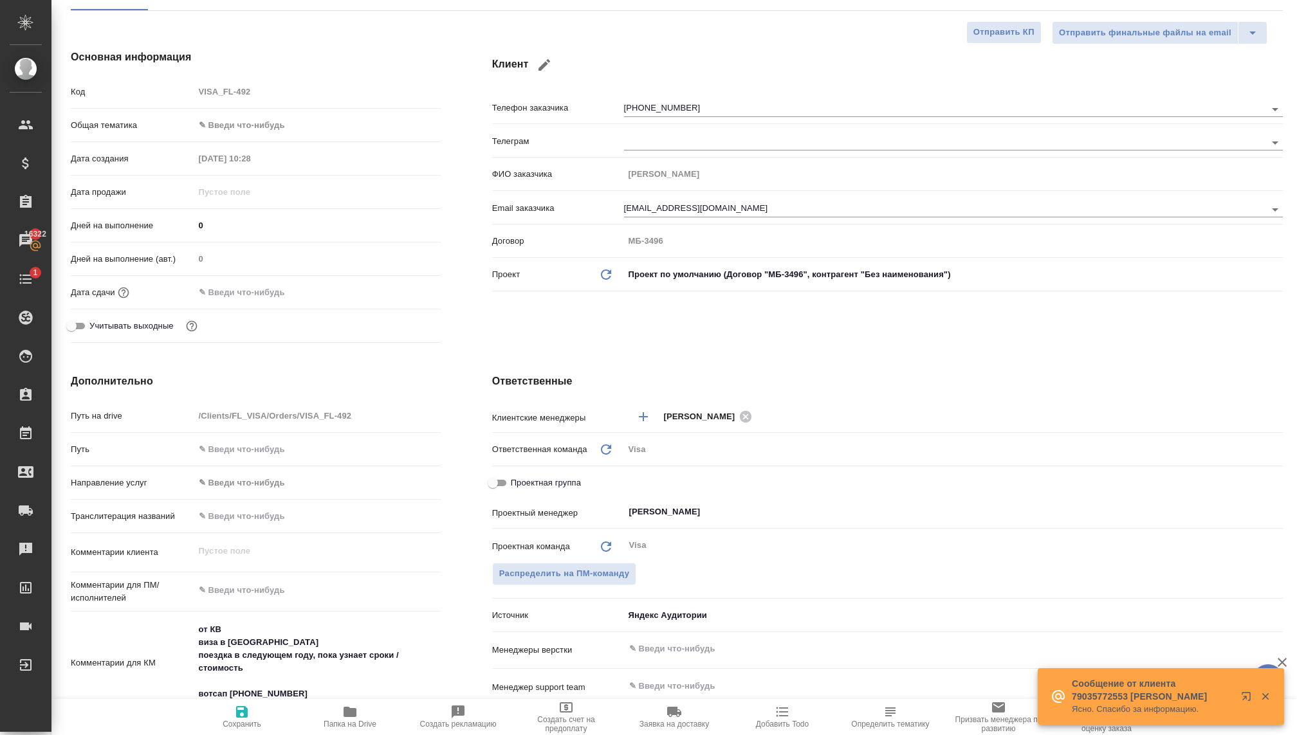
type textarea "x"
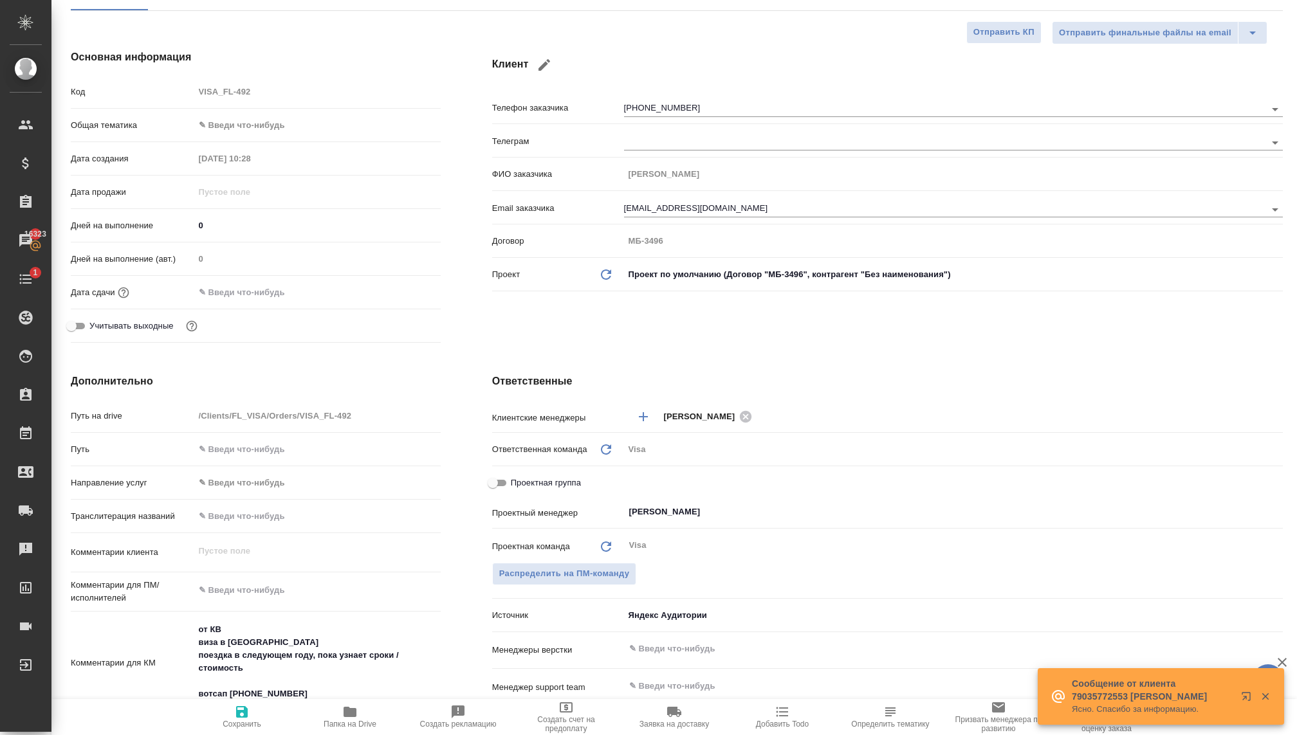
type textarea "x"
click at [472, 240] on div "Клиент Телефон заказчика +79800493692 Телеграм ФИО заказчика Дильдора Email зак…" at bounding box center [887, 199] width 842 height 350
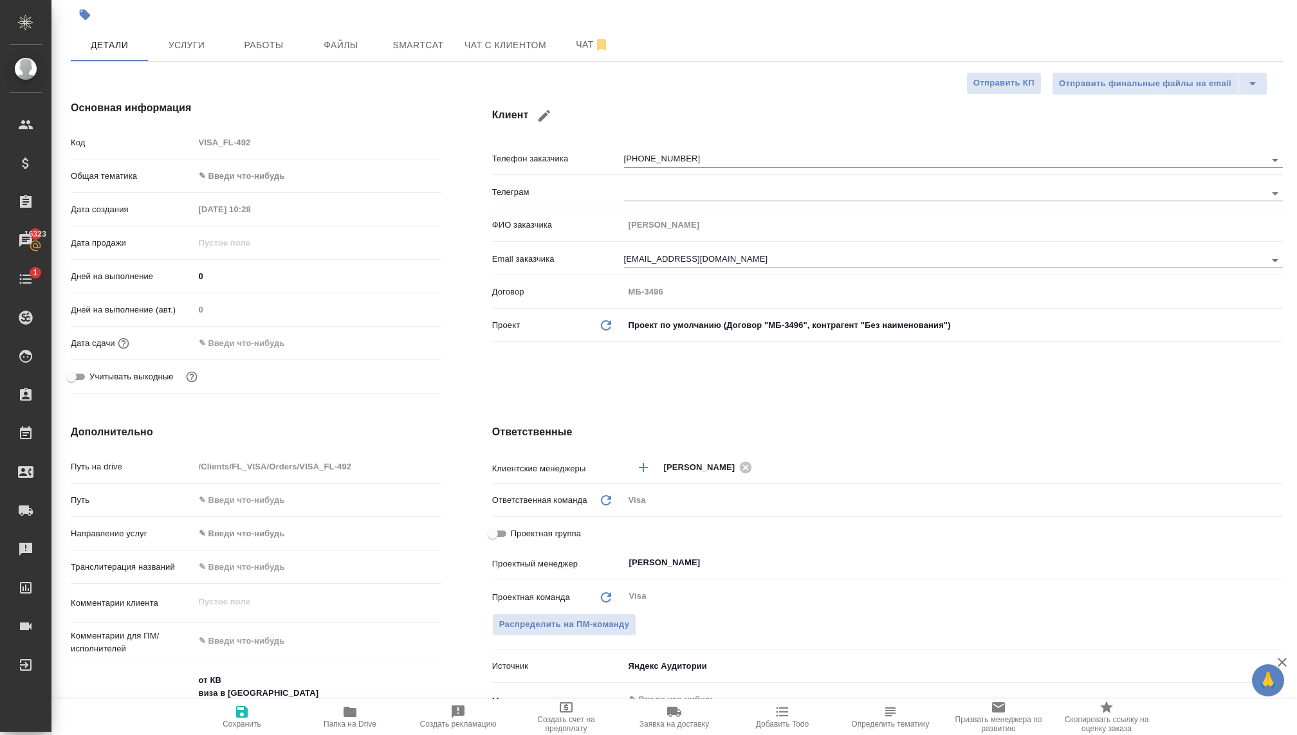
scroll to position [0, 0]
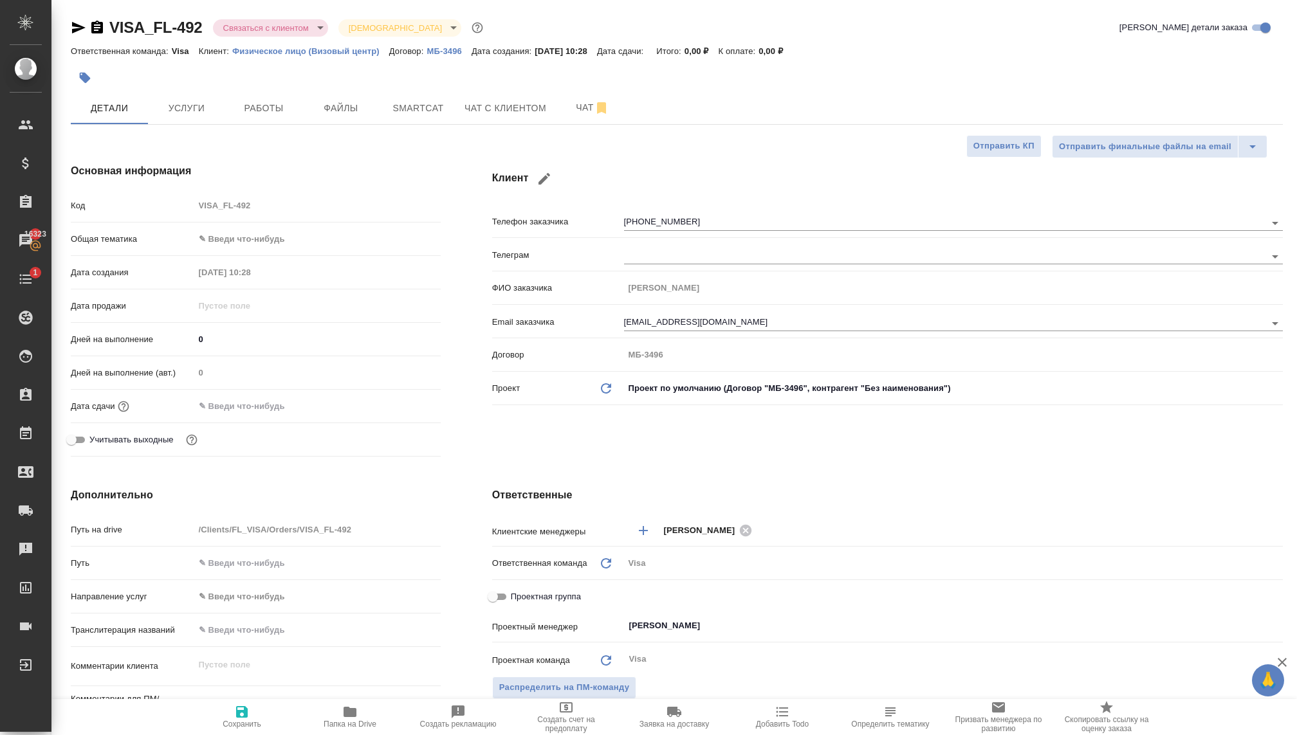
type textarea "x"
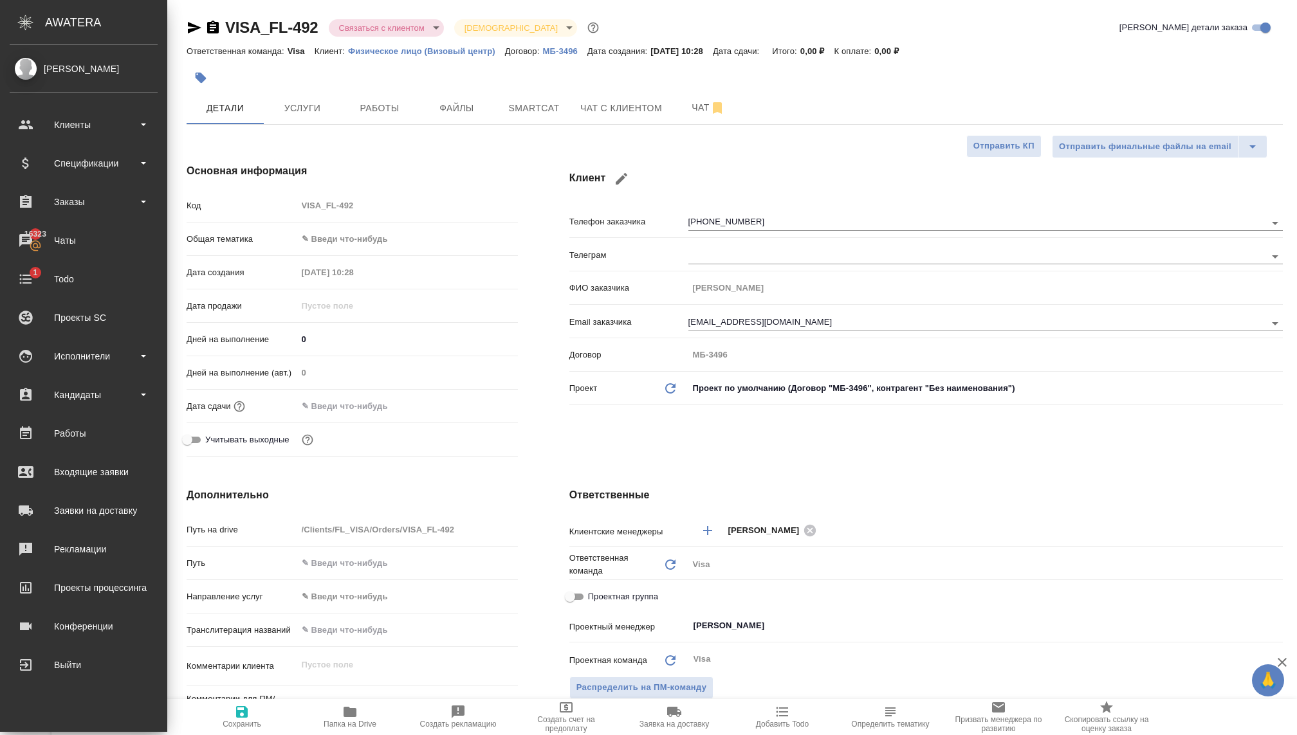
type textarea "x"
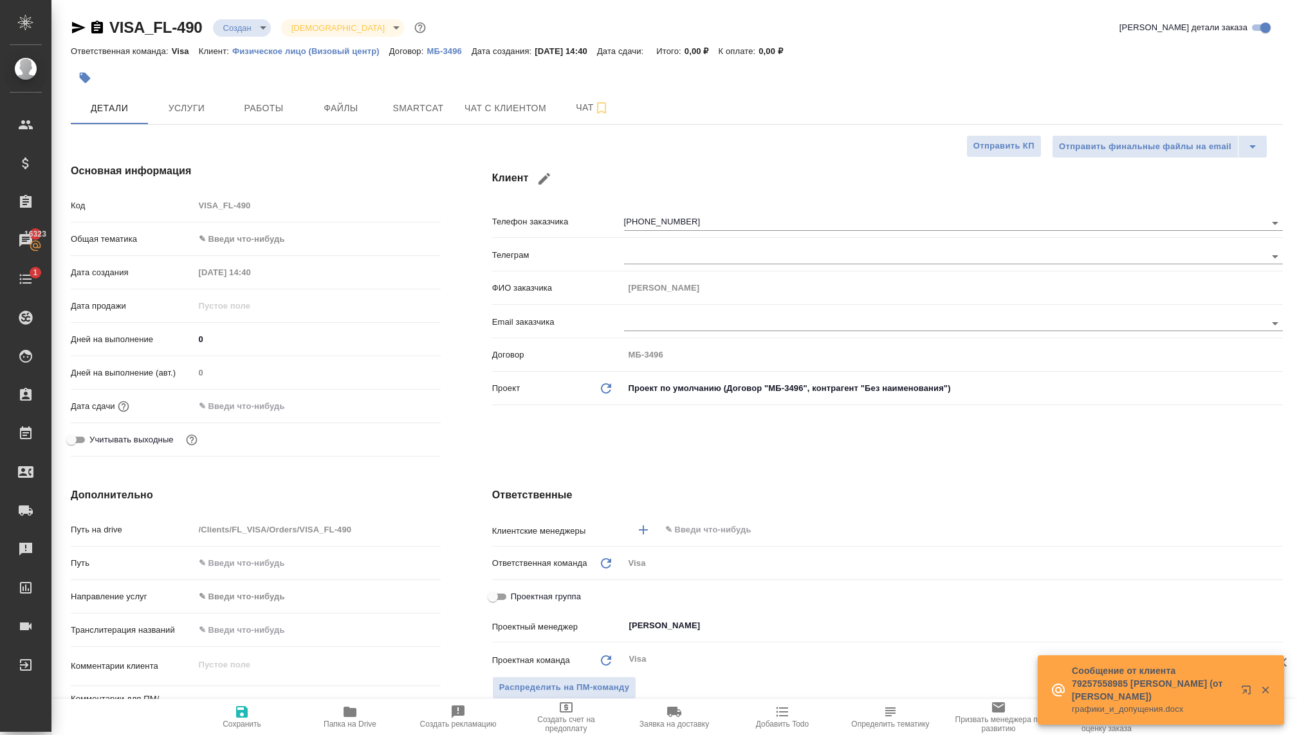
select select "RU"
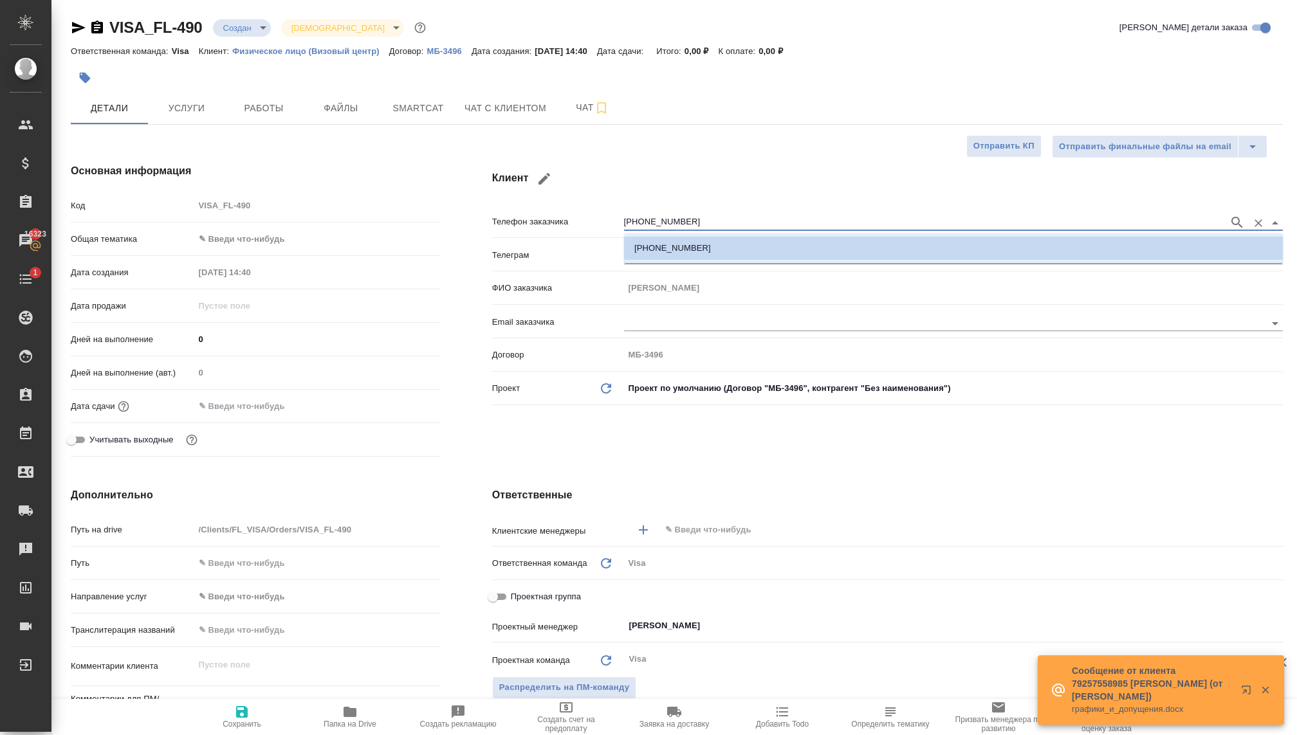
click at [604, 468] on div "Ответственные Клиентские менеджеры ​ Ответственная команда Обновить Visa visa П…" at bounding box center [887, 721] width 842 height 519
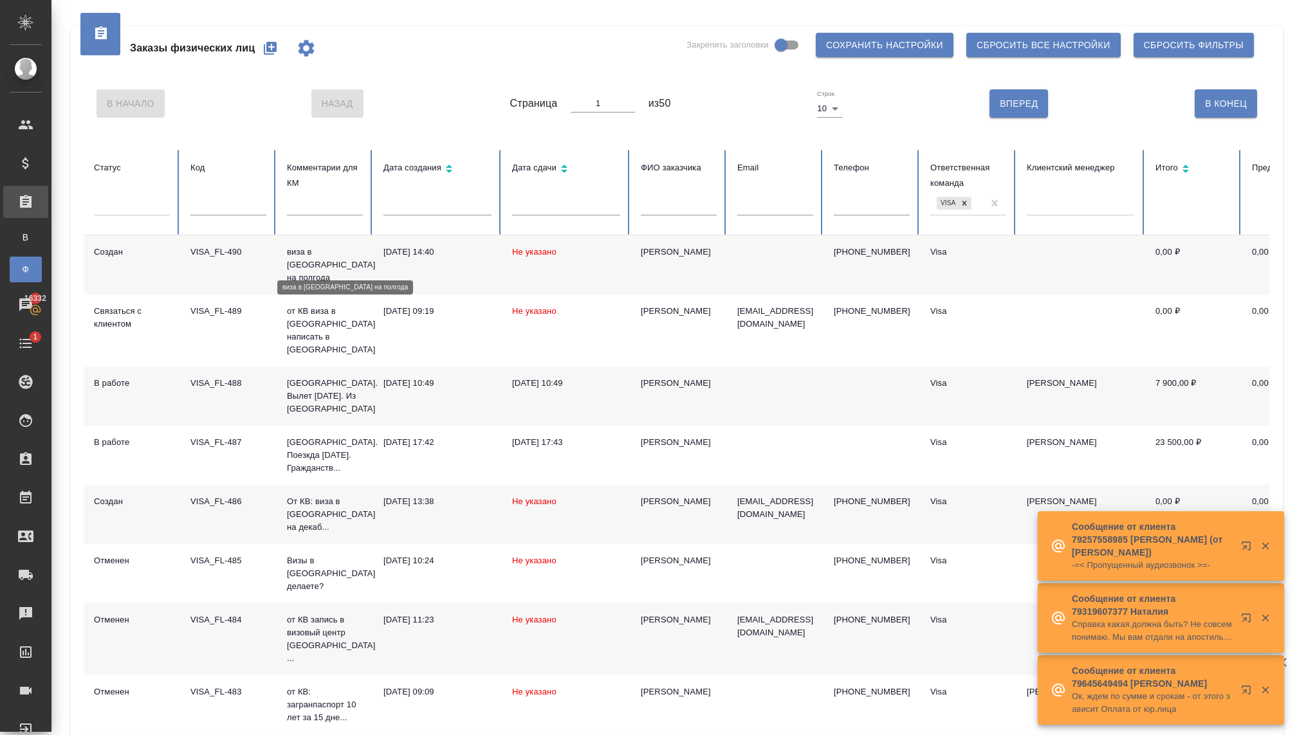
click at [318, 269] on p "виза в [GEOGRAPHIC_DATA] на полгода" at bounding box center [325, 265] width 76 height 39
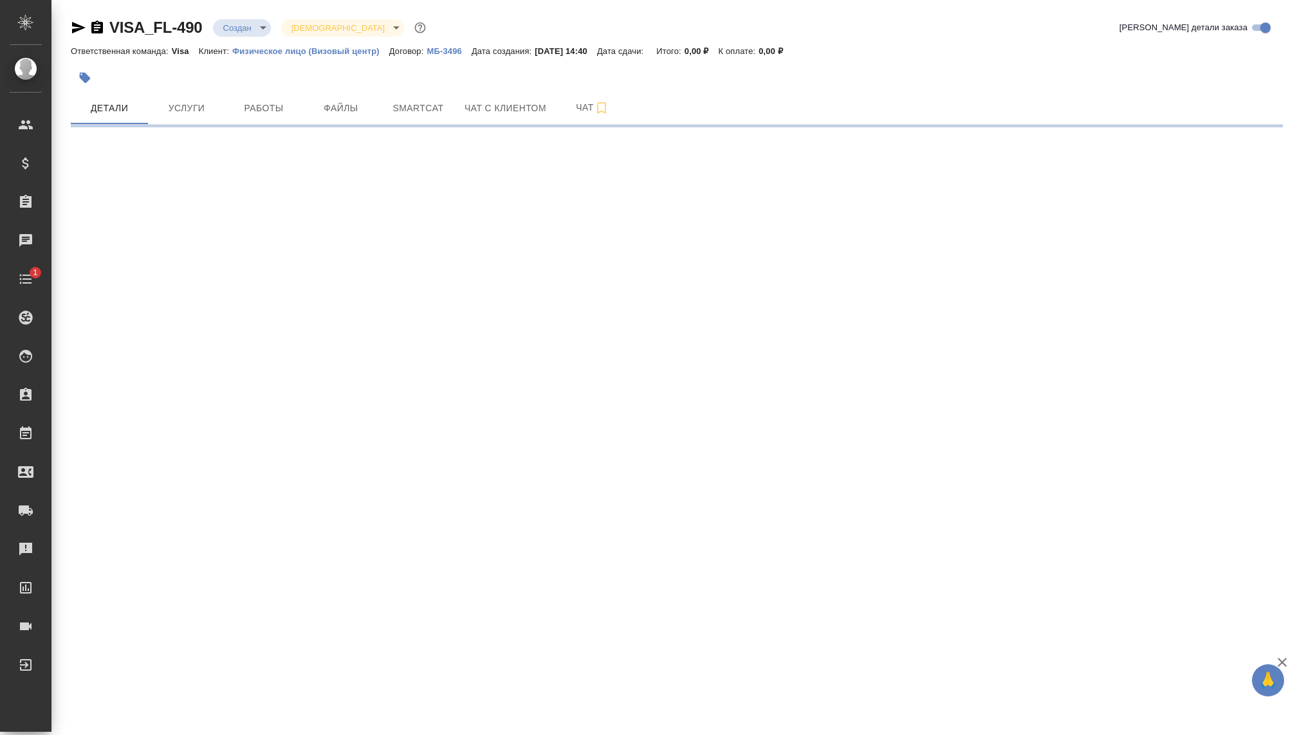
select select "RU"
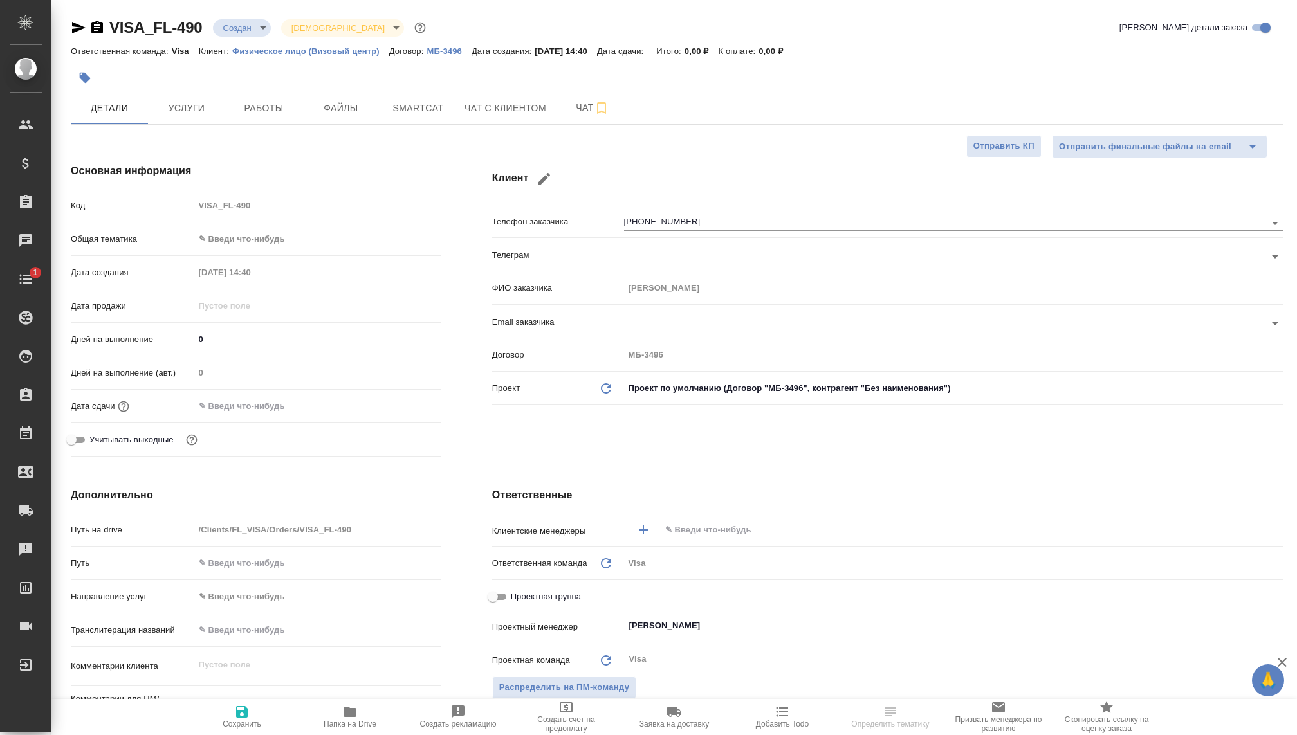
type textarea "x"
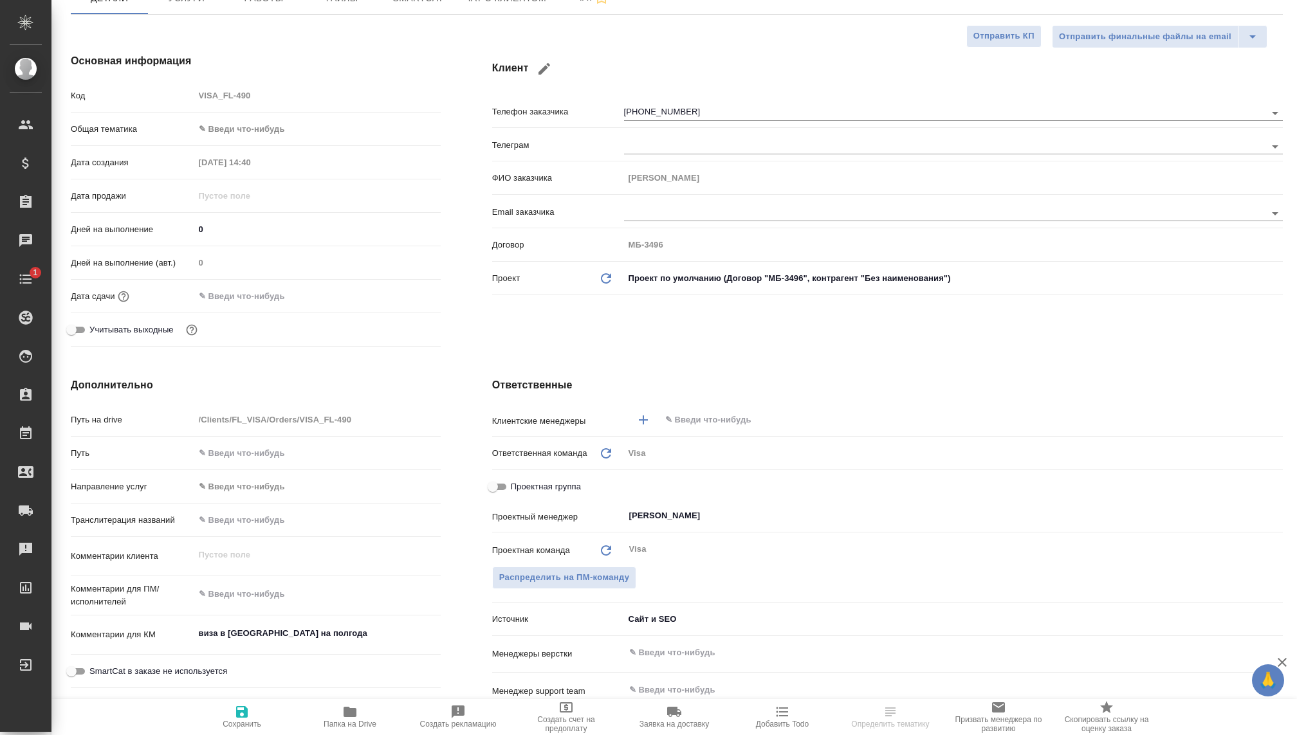
type textarea "x"
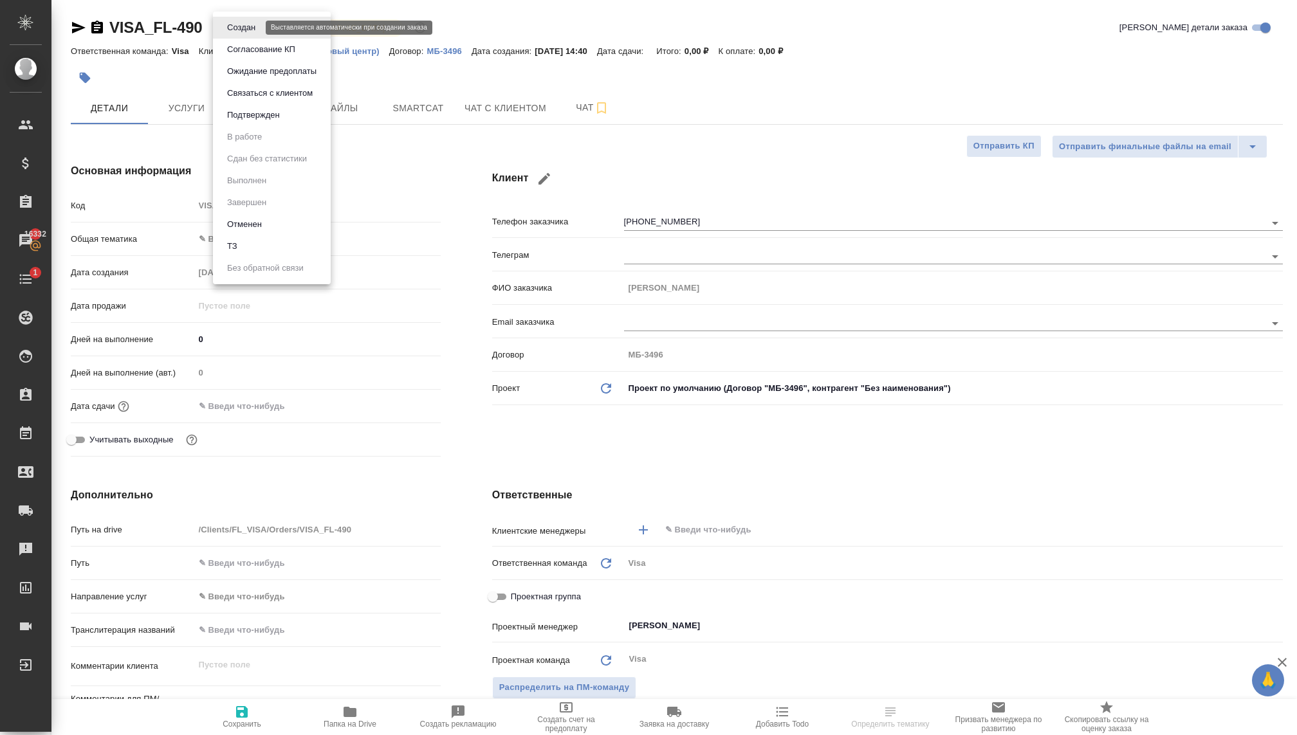
click at [224, 28] on body "🙏 .cls-1 fill:#fff; AWATERA [PERSON_NAME] Спецификации Заказы 16332 Чаты 1 Todo…" at bounding box center [648, 367] width 1297 height 735
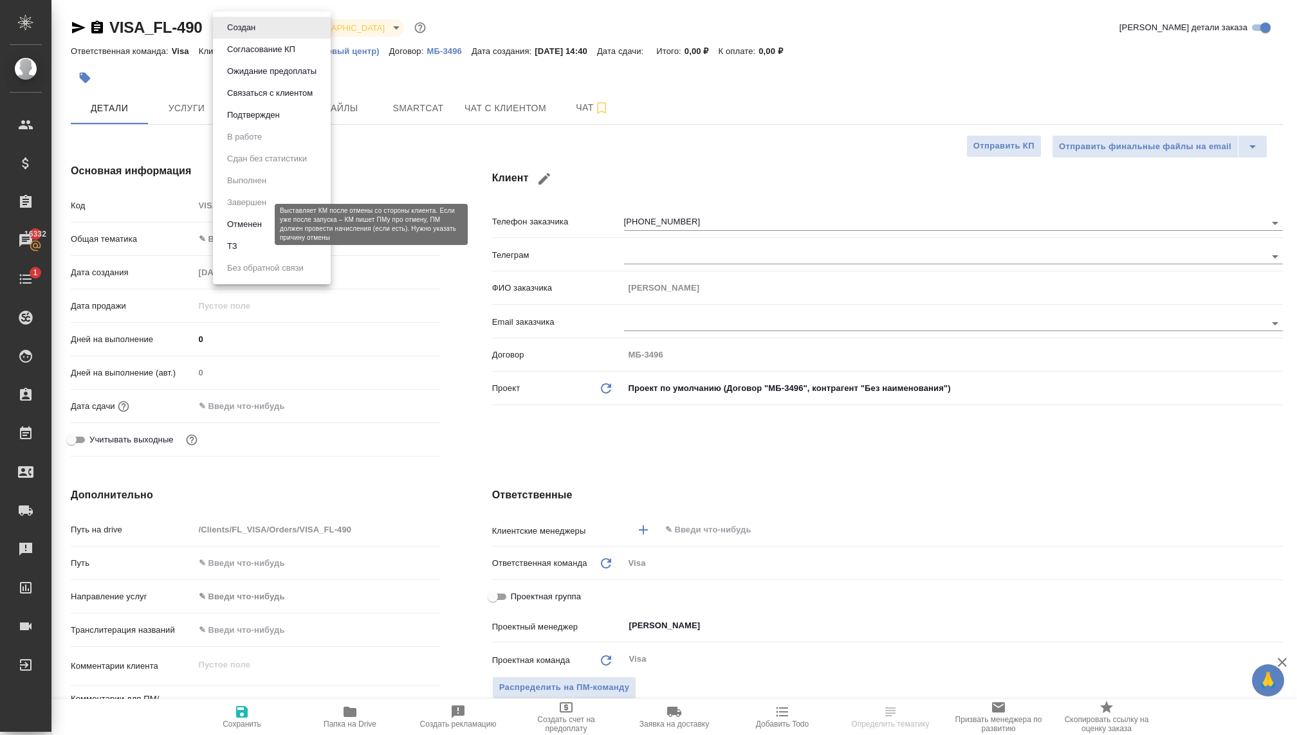
click at [240, 221] on button "Отменен" at bounding box center [244, 224] width 42 height 14
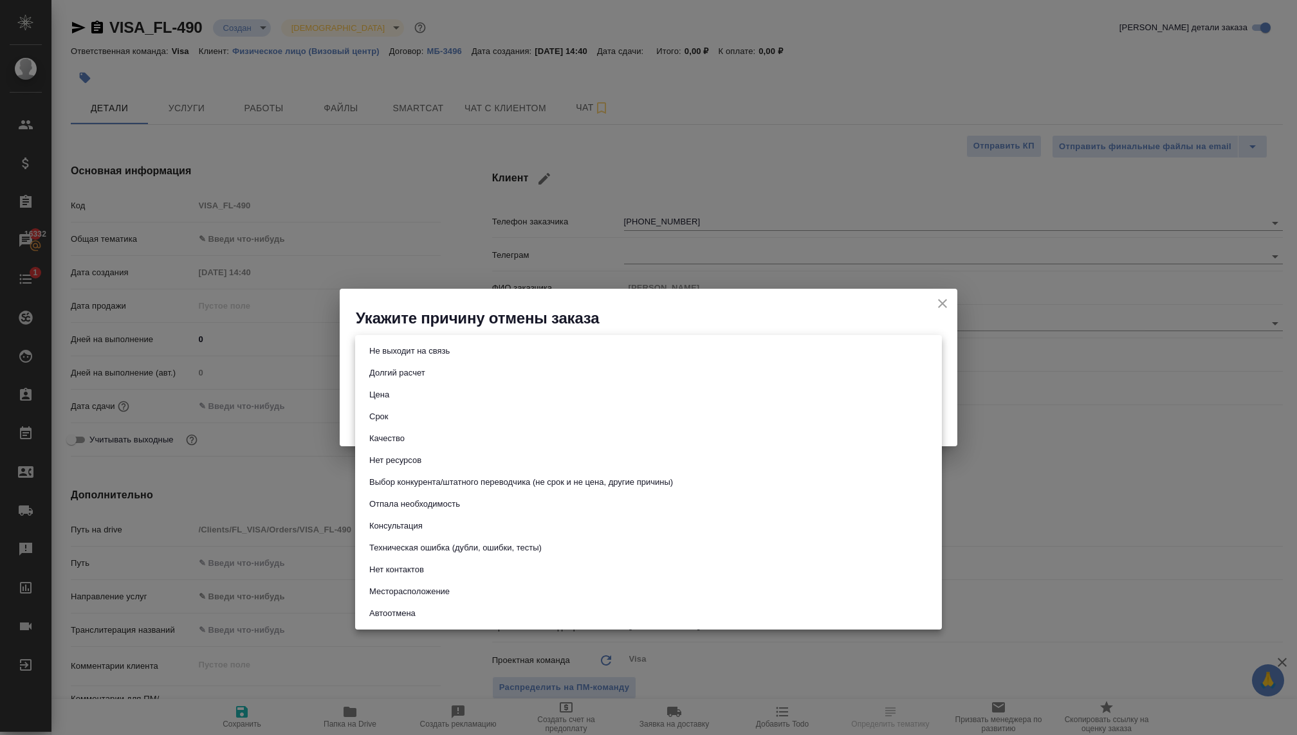
click at [459, 355] on body "🙏 .cls-1 fill:#fff; AWATERA [PERSON_NAME] Спецификации Заказы 16332 Чаты 1 Todo…" at bounding box center [648, 367] width 1297 height 735
click at [405, 458] on button "Нет ресурсов" at bounding box center [395, 461] width 60 height 14
type input "noResources"
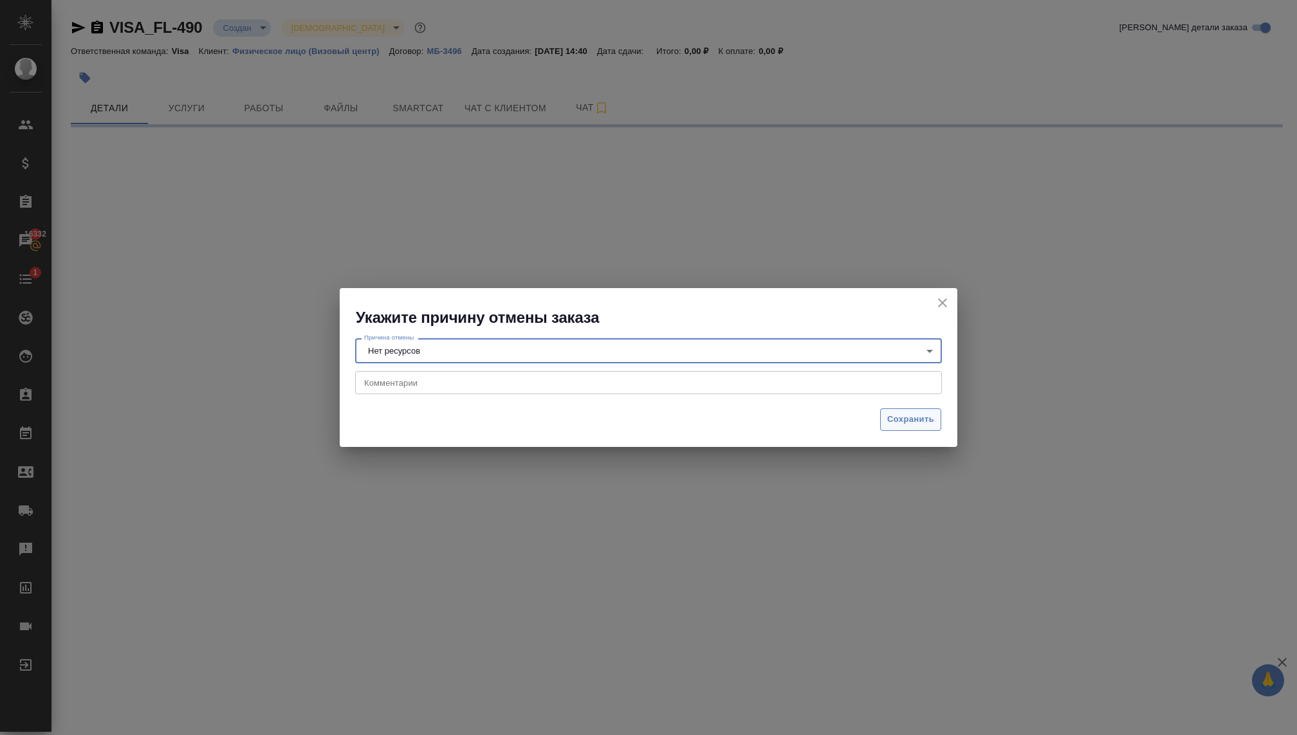
click at [900, 421] on span "Сохранить" at bounding box center [910, 419] width 47 height 15
select select "RU"
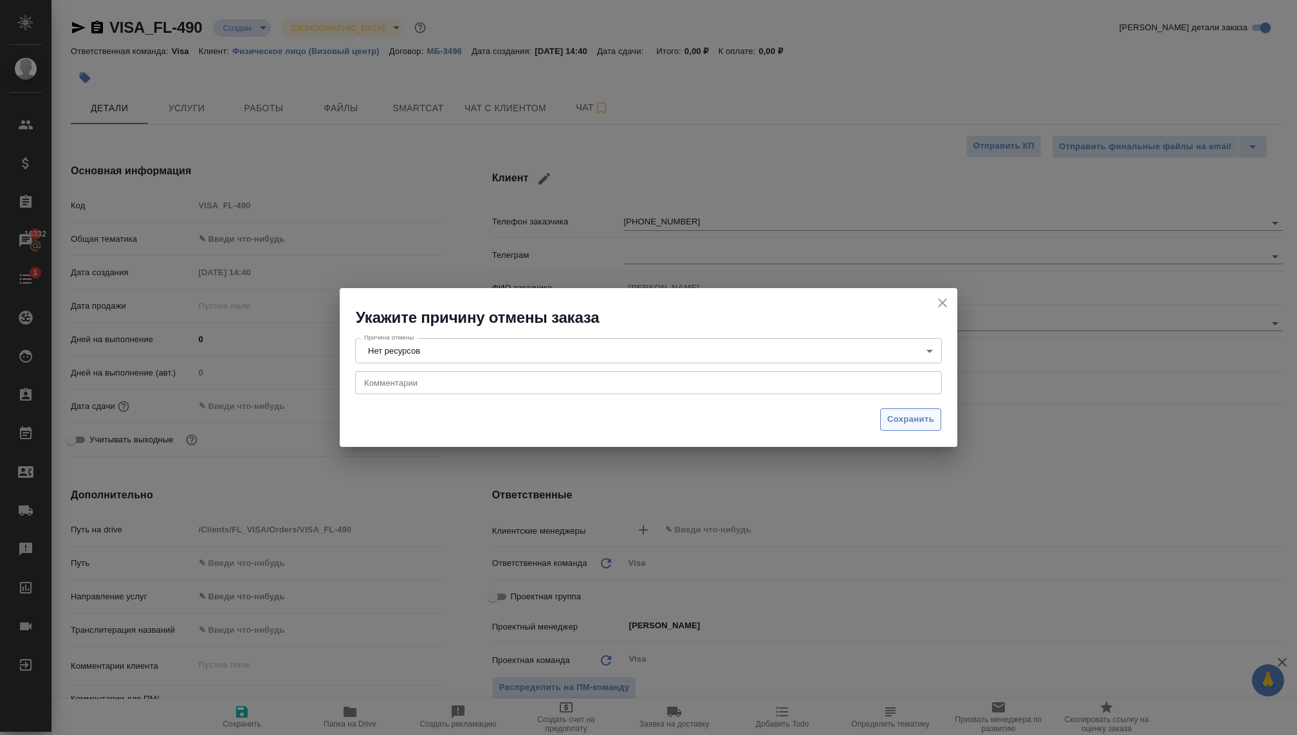
type textarea "x"
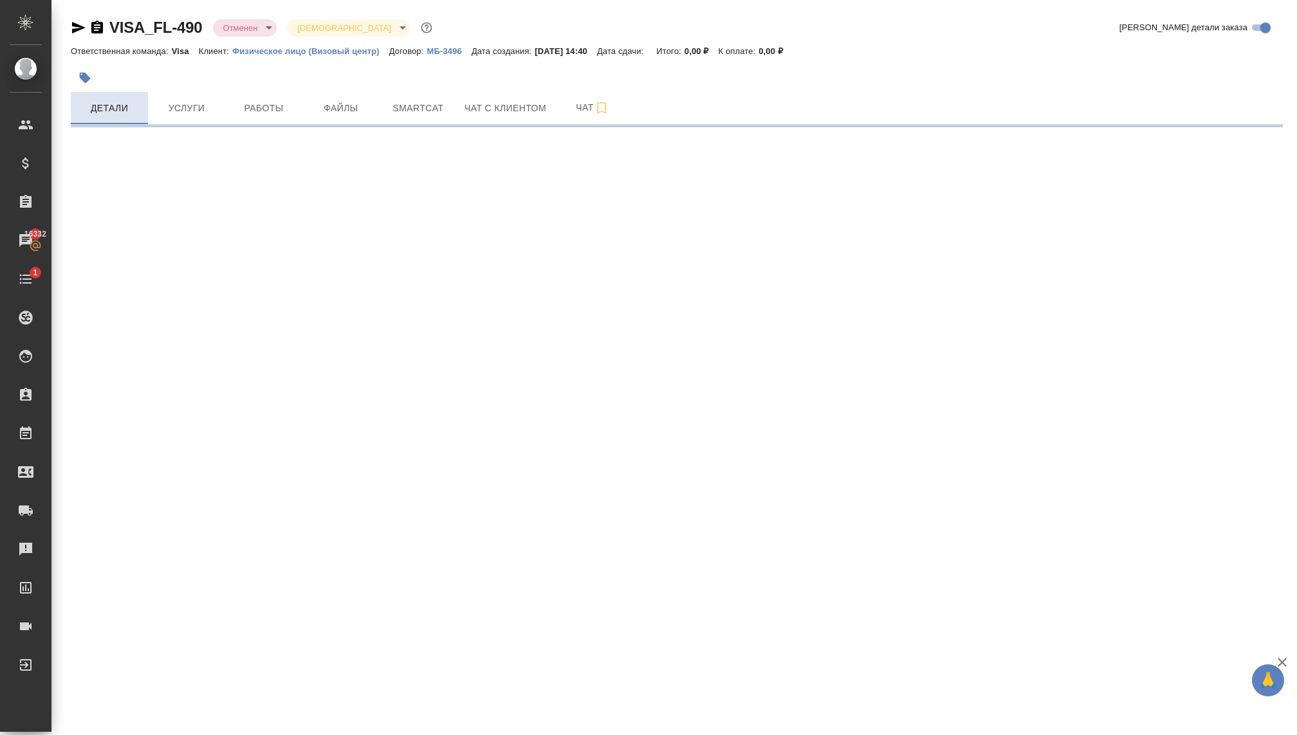
select select "RU"
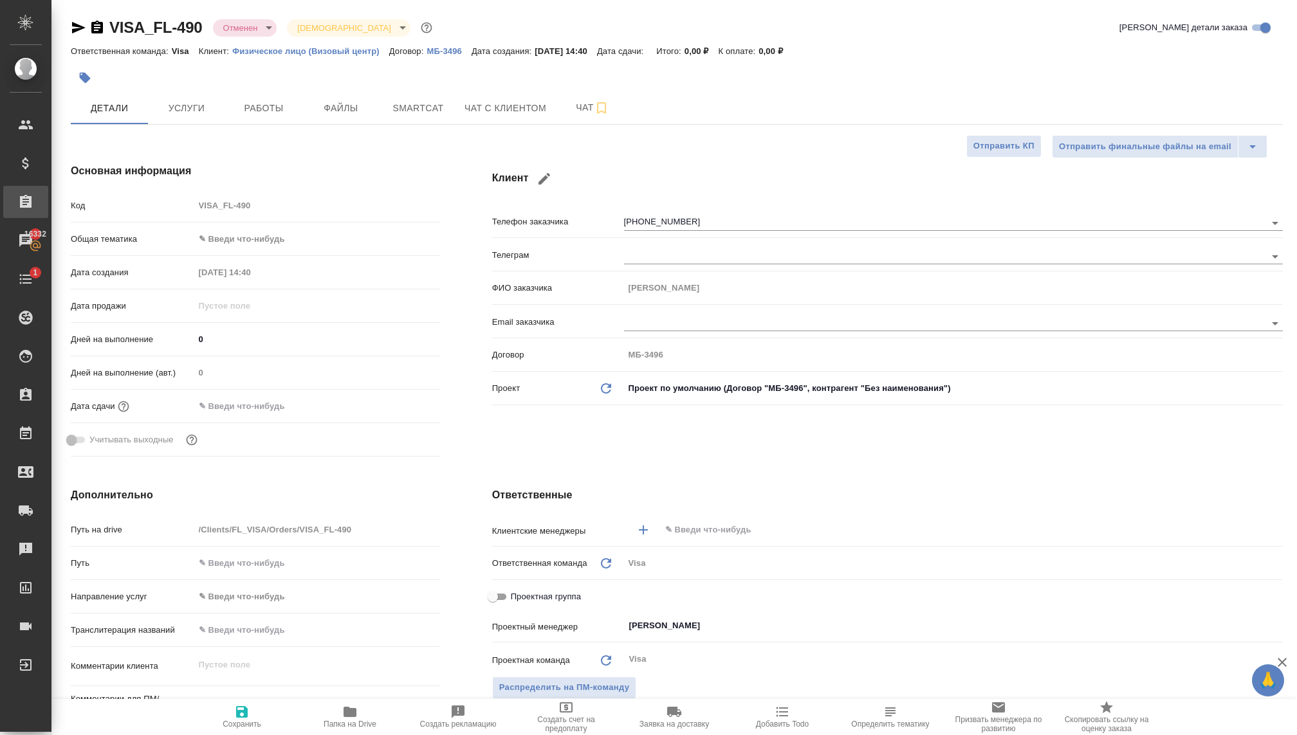
type textarea "x"
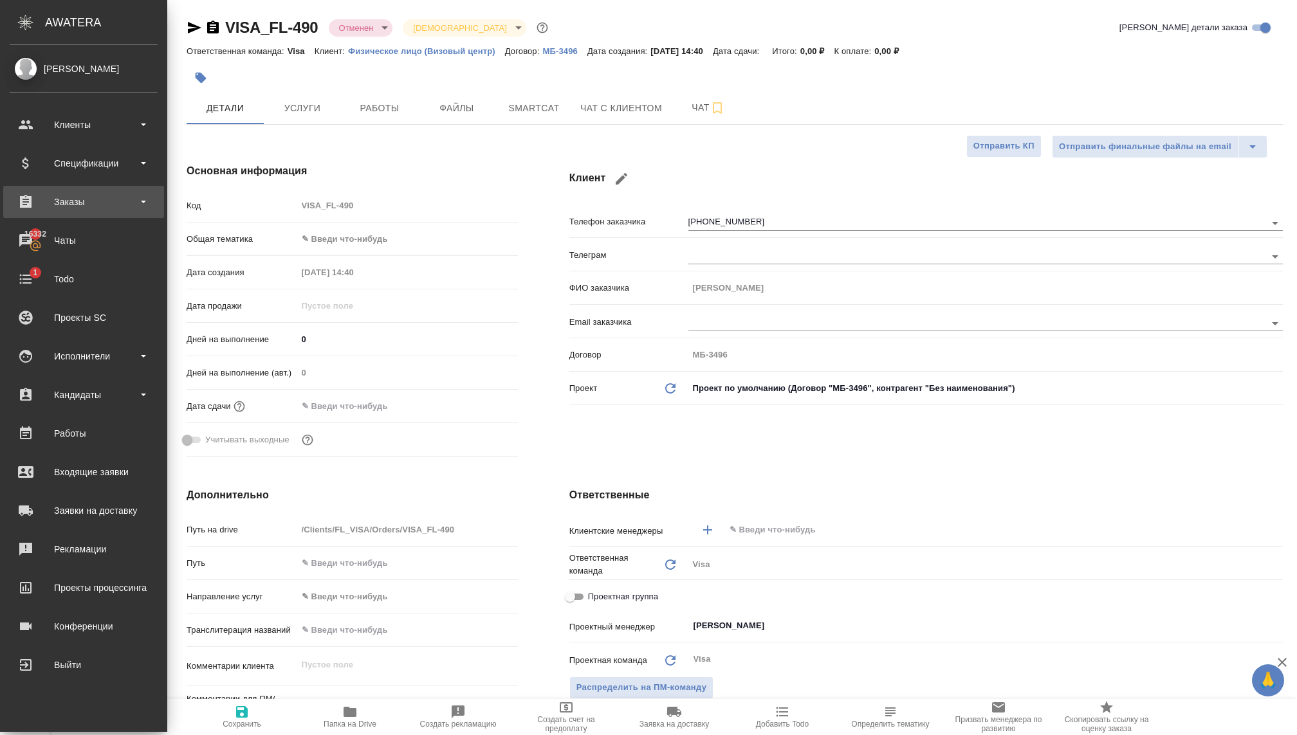
click at [37, 209] on div "Заказы" at bounding box center [84, 201] width 148 height 19
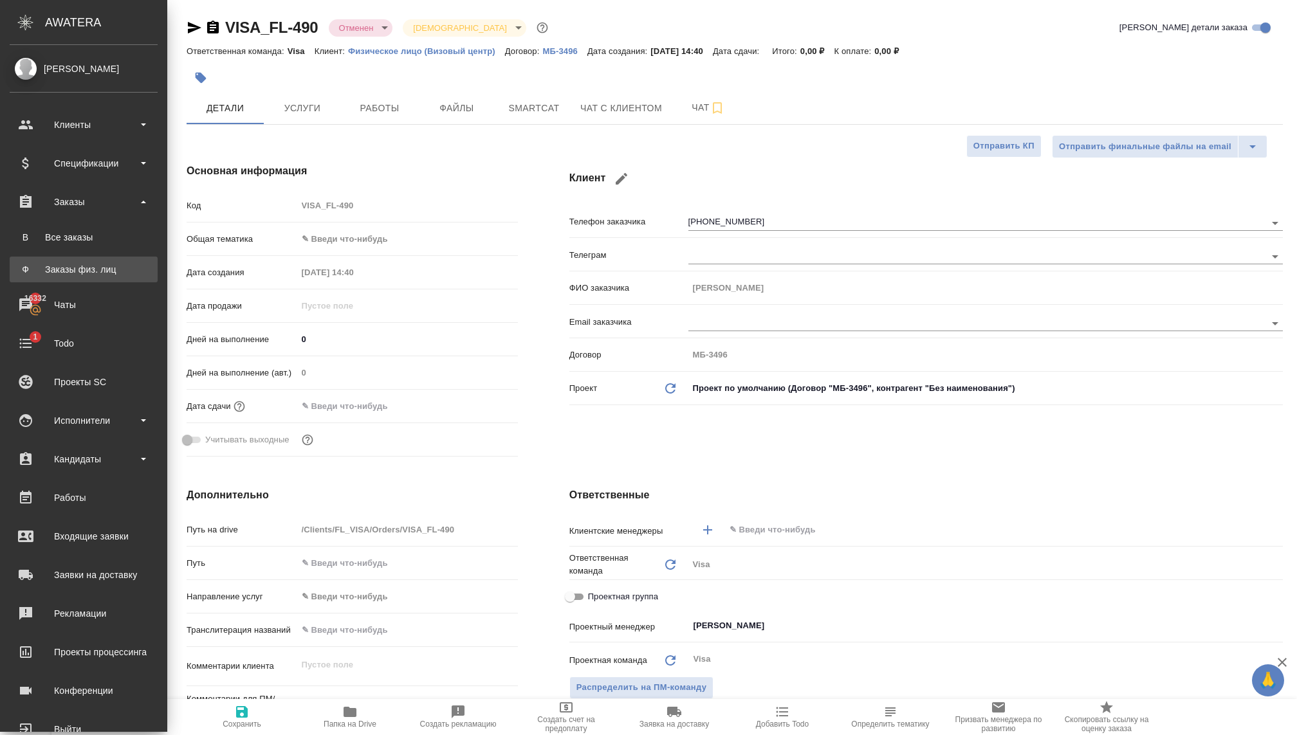
type textarea "x"
click at [60, 265] on div "Заказы физ. лиц" at bounding box center [83, 269] width 135 height 13
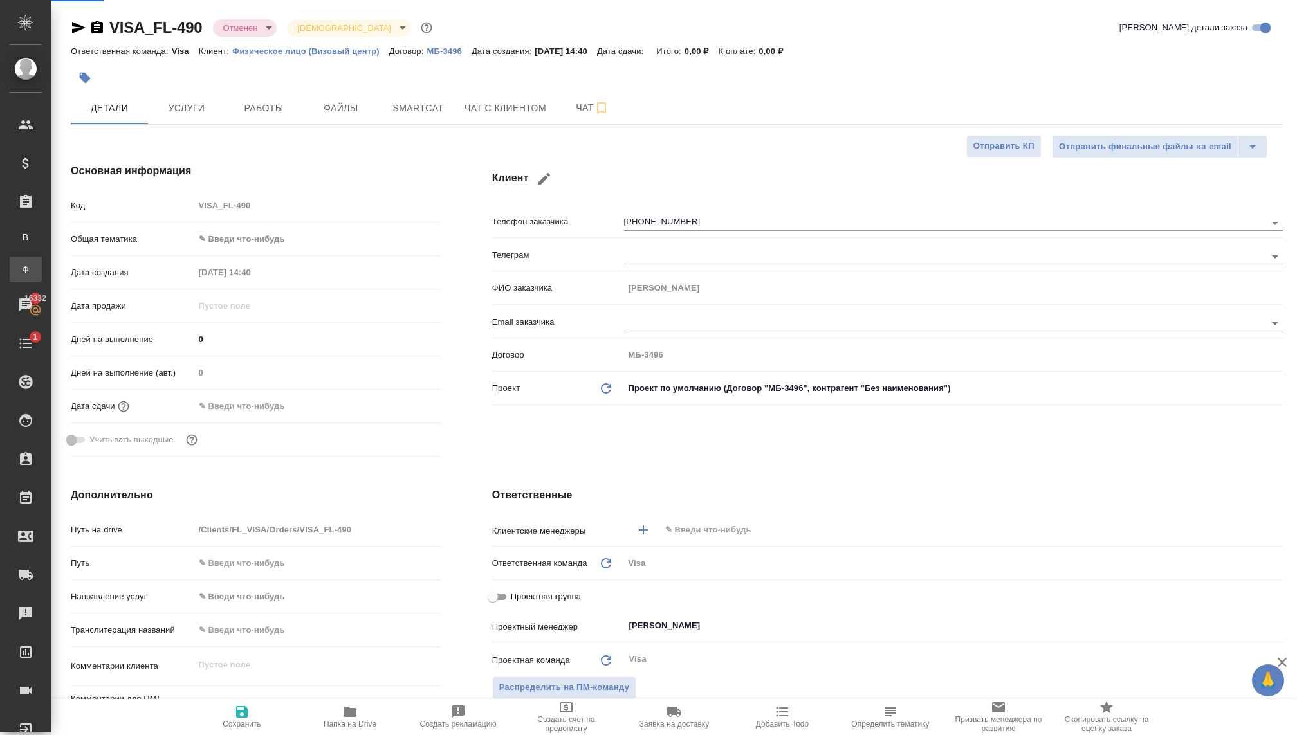
type textarea "x"
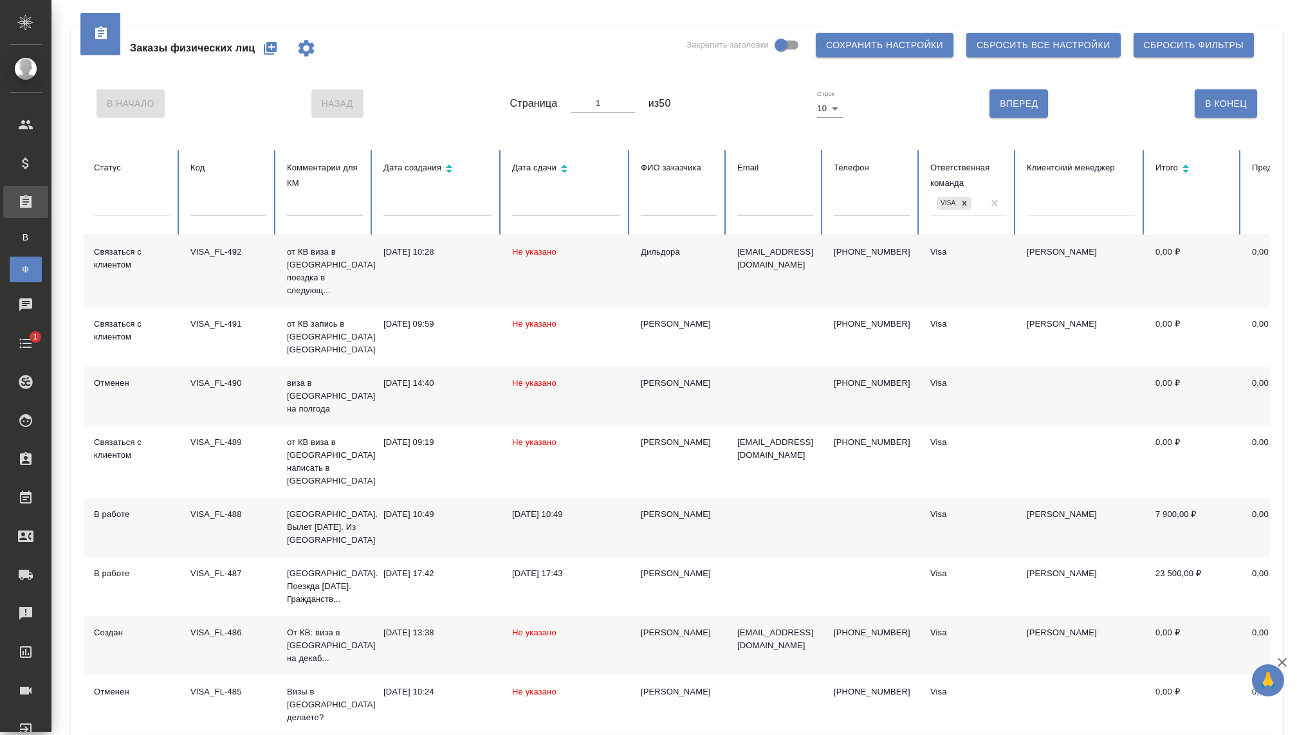
click at [273, 46] on icon "button" at bounding box center [270, 48] width 15 height 15
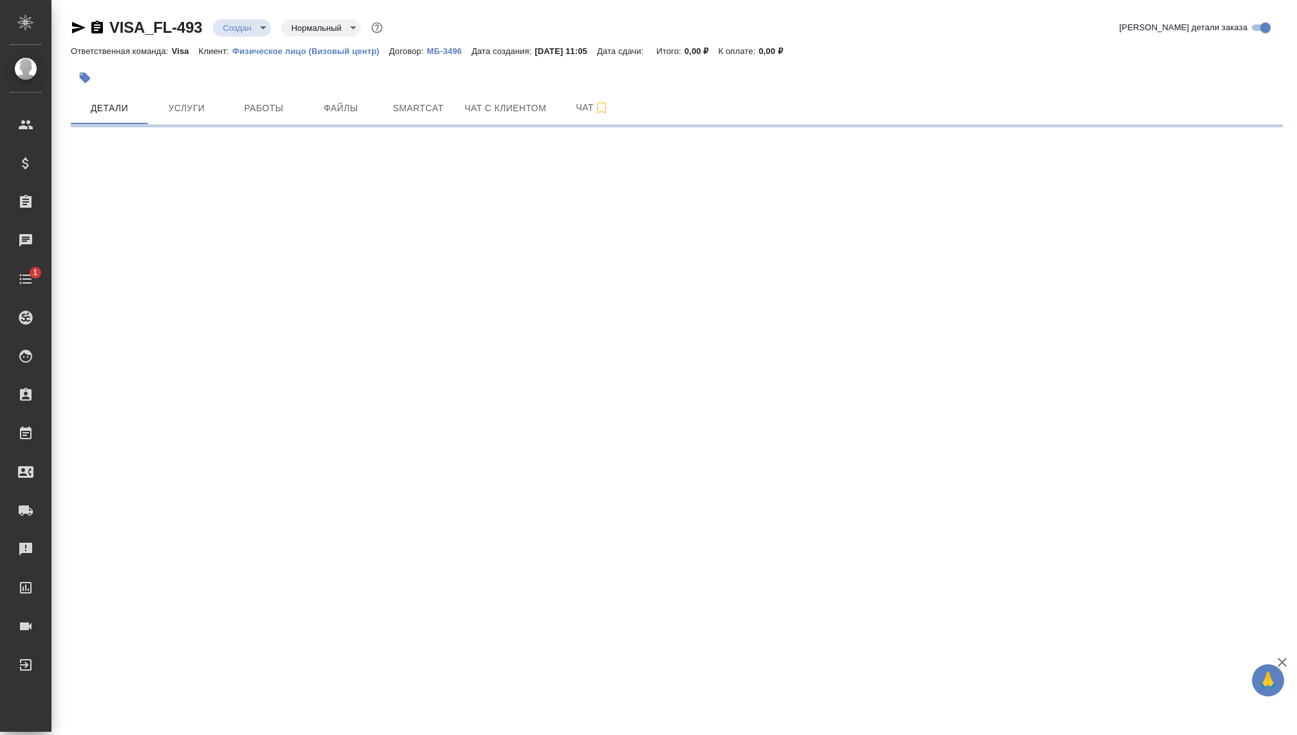
select select "RU"
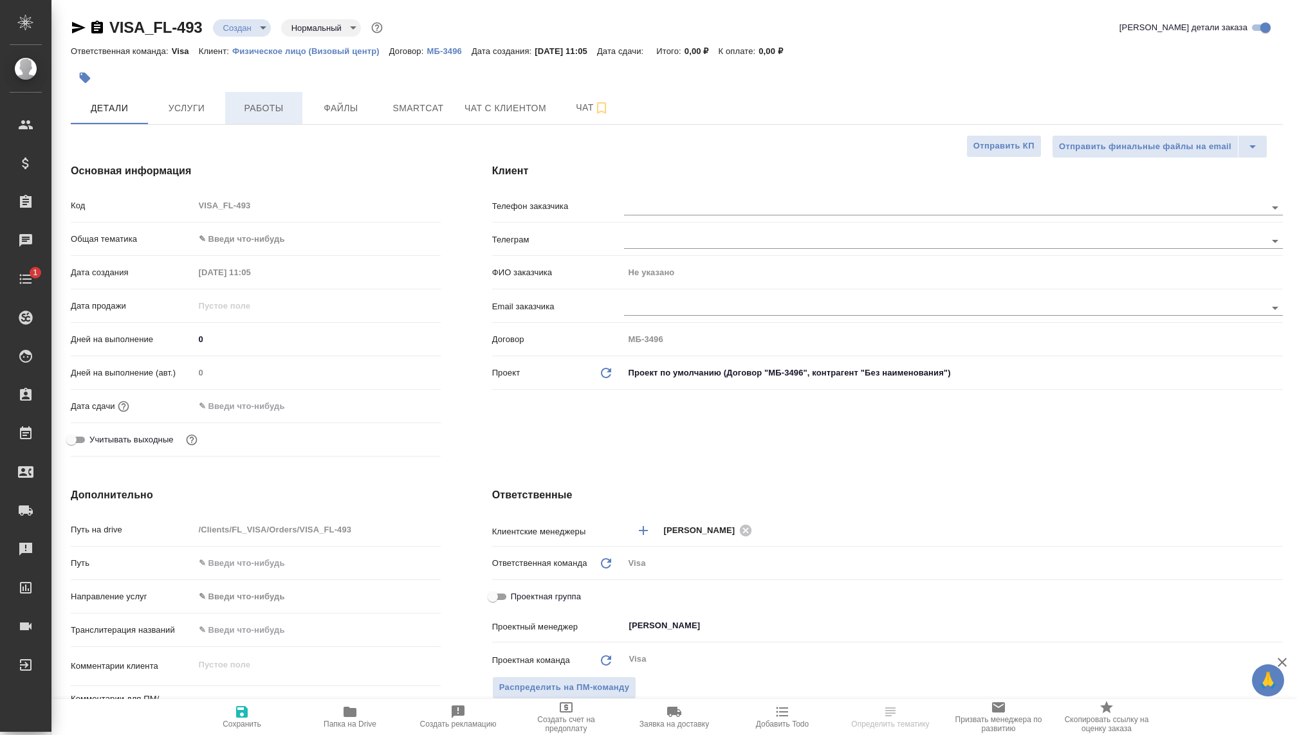
type textarea "x"
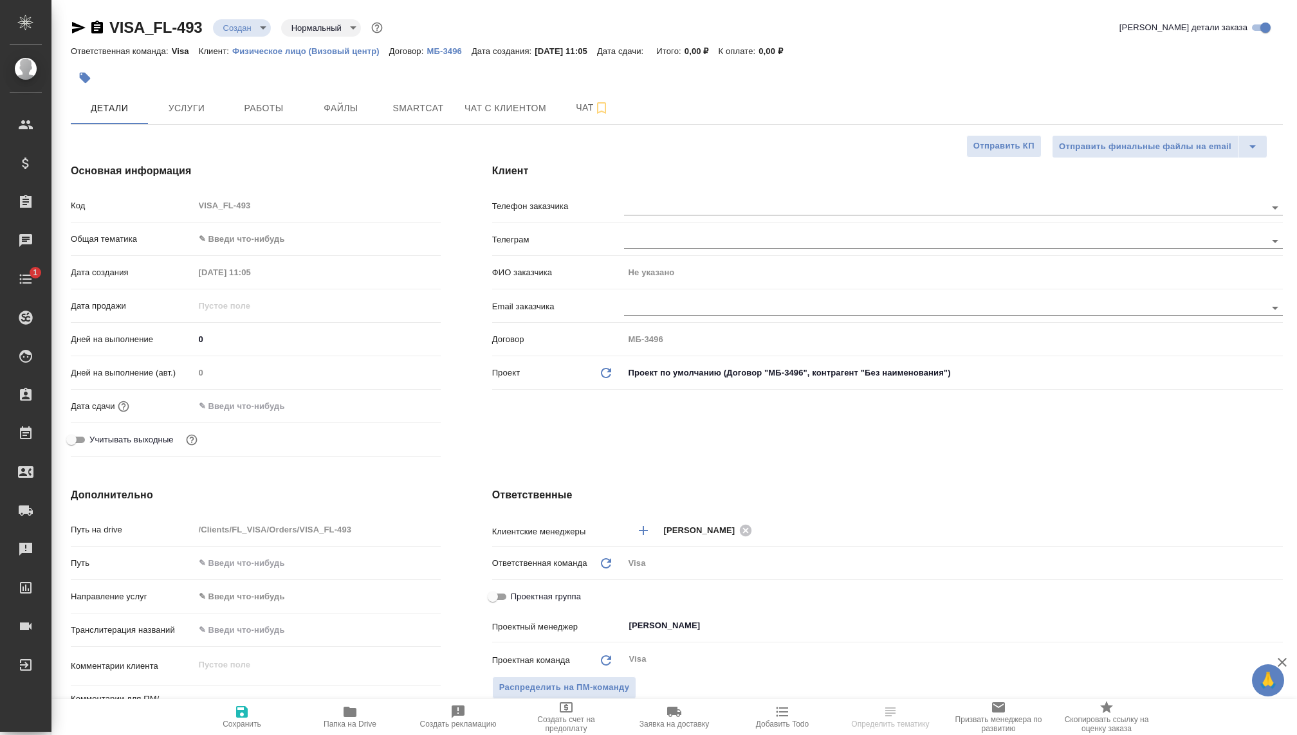
type textarea "x"
click at [237, 29] on body "🙏 .cls-1 fill:#fff; AWATERA [PERSON_NAME] Спецификации Заказы Чаты 1 Todo Проек…" at bounding box center [648, 367] width 1297 height 735
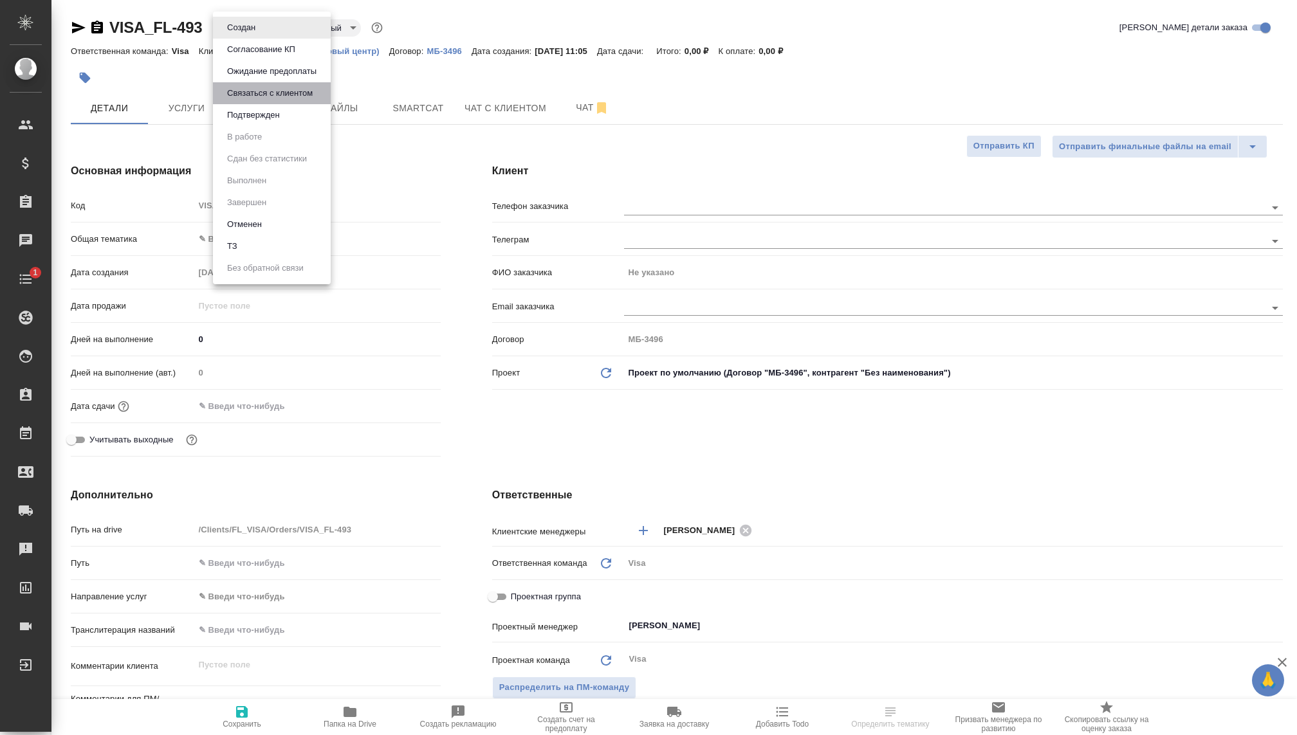
click at [255, 91] on button "Связаться с клиентом" at bounding box center [269, 93] width 93 height 14
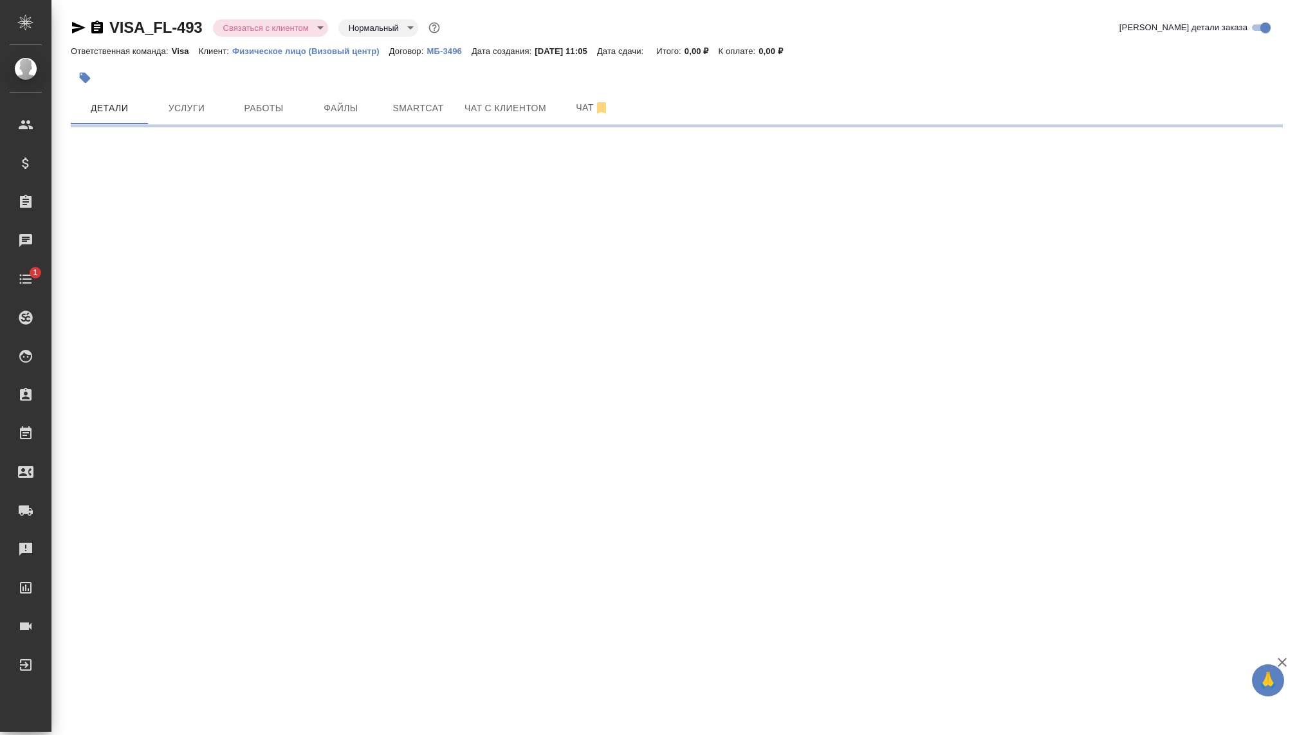
select select "RU"
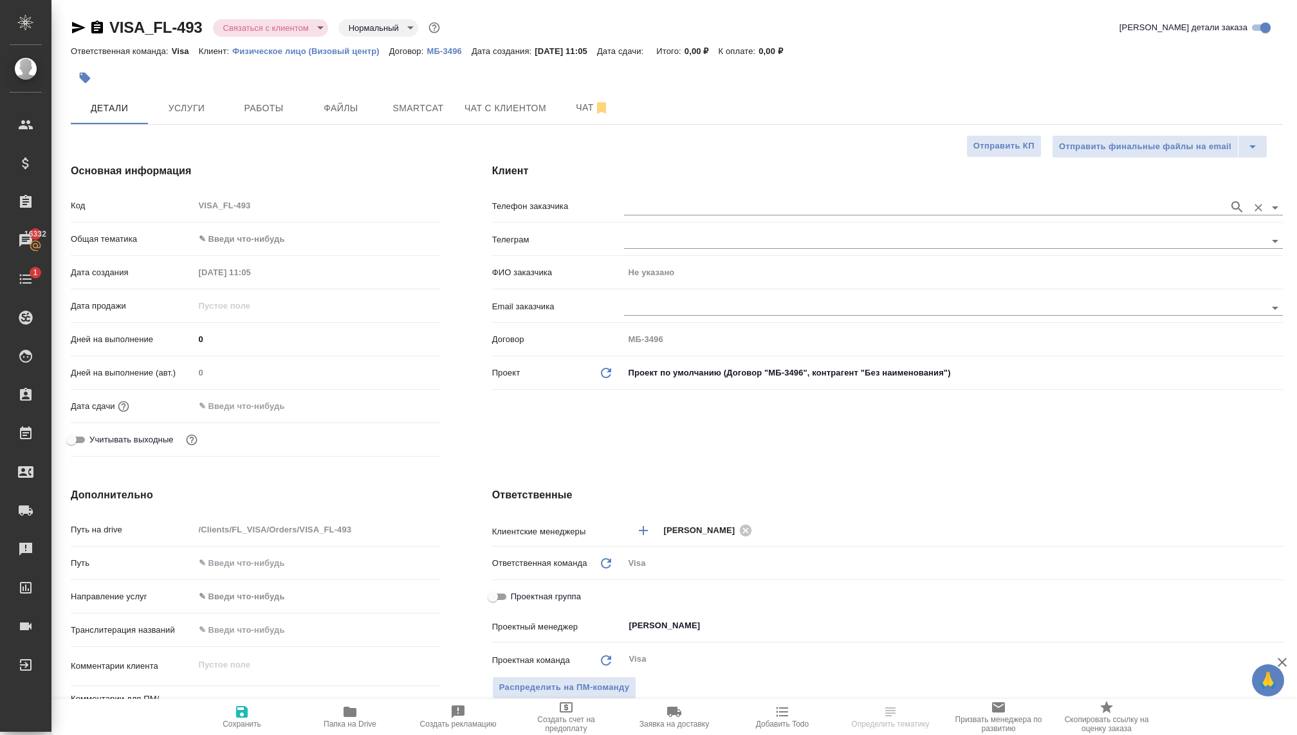
click at [635, 210] on input "text" at bounding box center [923, 206] width 598 height 15
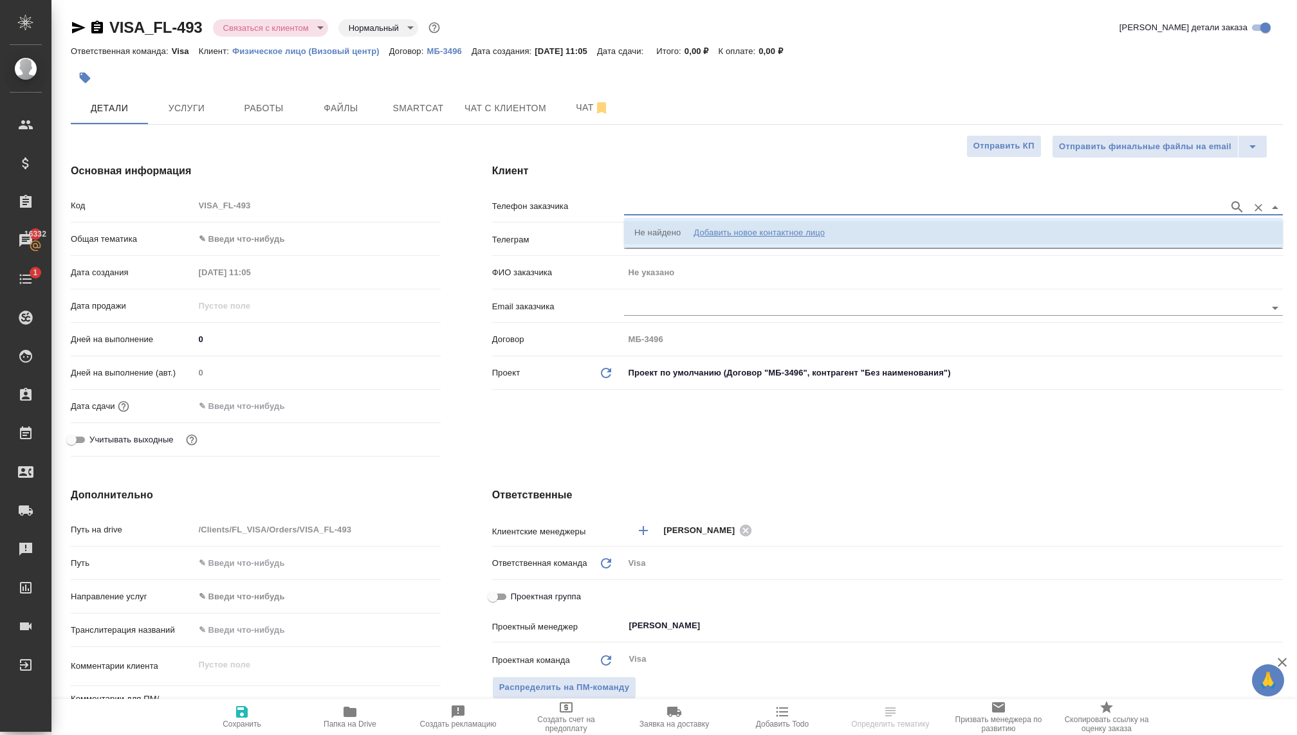
click at [715, 232] on div "Добавить новое контактное лицо" at bounding box center [759, 232] width 131 height 13
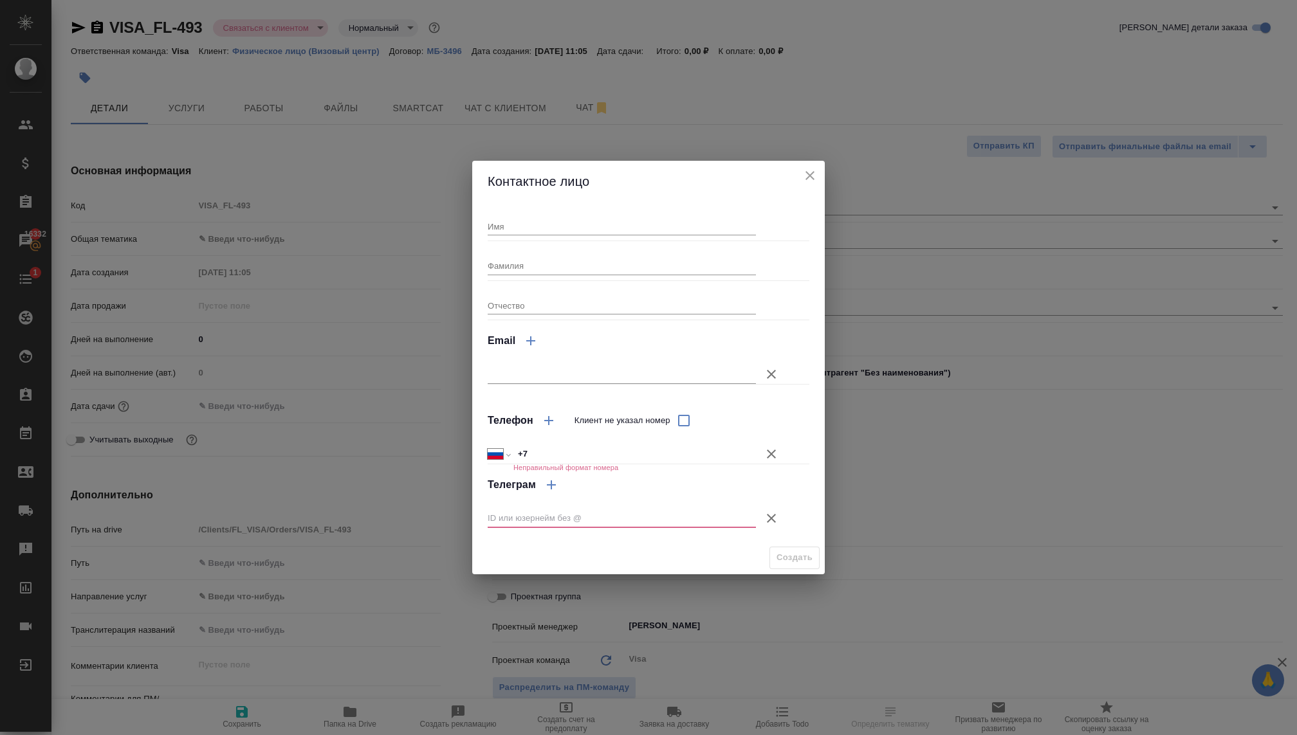
click at [595, 232] on input "Имя" at bounding box center [622, 226] width 268 height 18
type input "[PERSON_NAME]"
click at [561, 272] on input "Фамилия" at bounding box center [622, 266] width 268 height 18
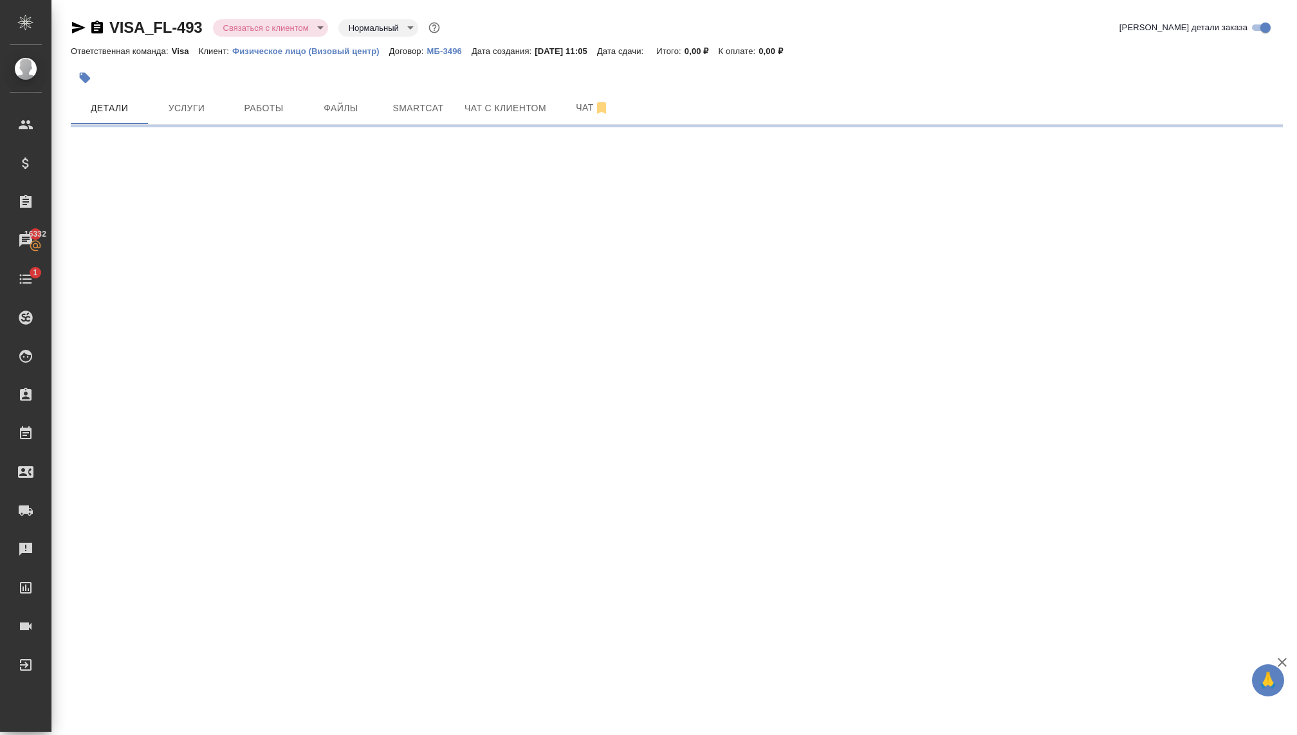
select select "RU"
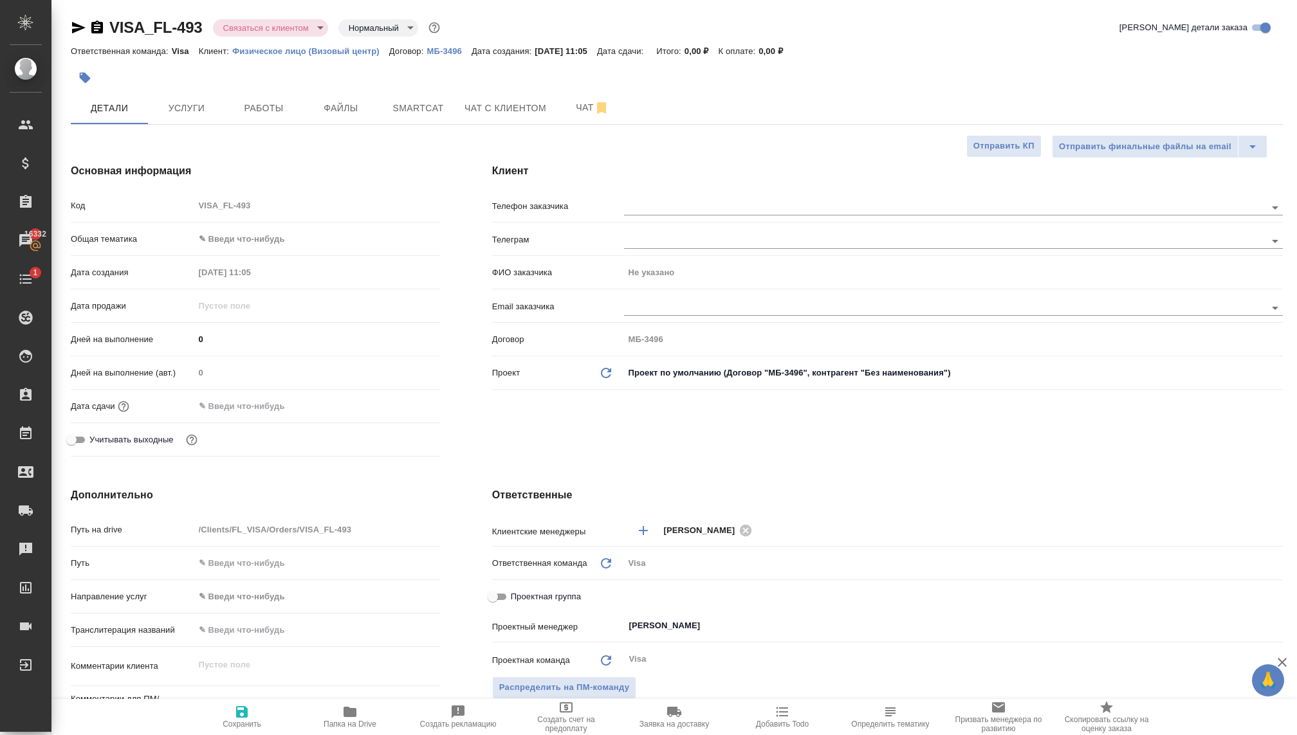
type textarea "x"
click at [643, 209] on input "text" at bounding box center [923, 206] width 598 height 15
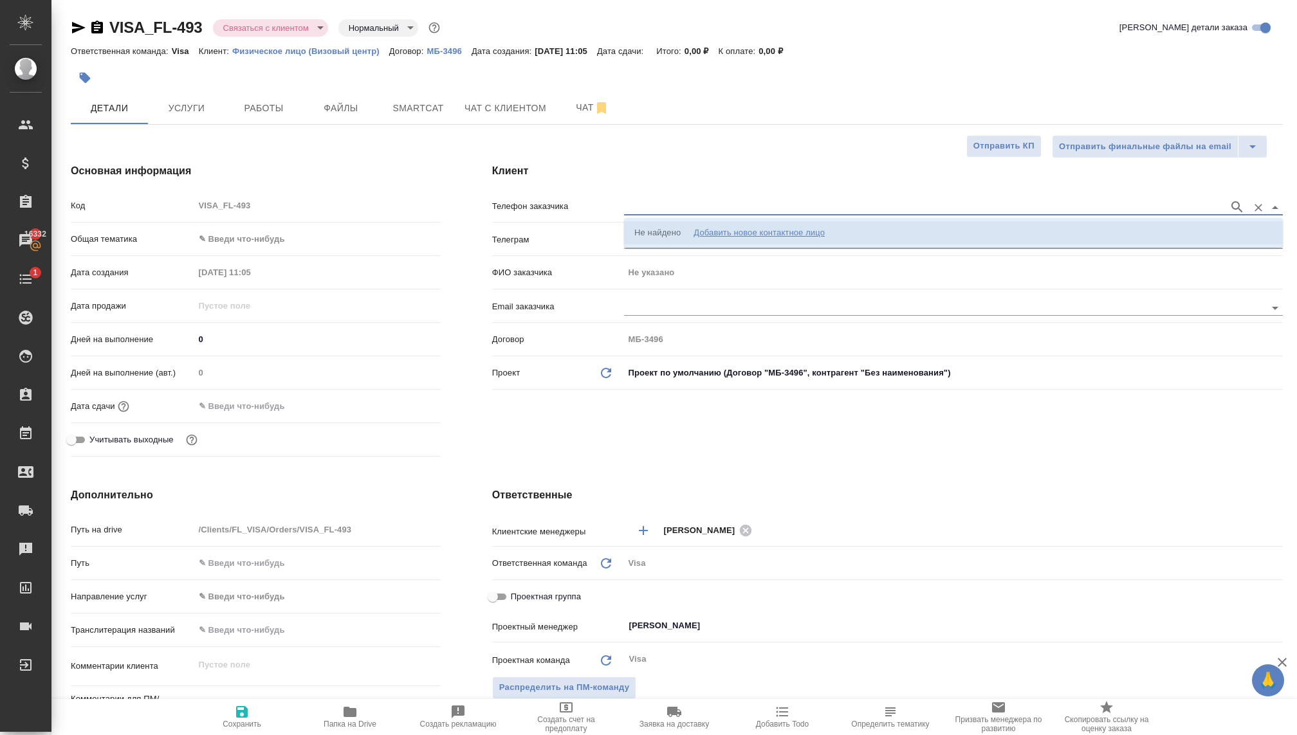
click at [719, 230] on div "Добавить новое контактное лицо" at bounding box center [759, 232] width 131 height 13
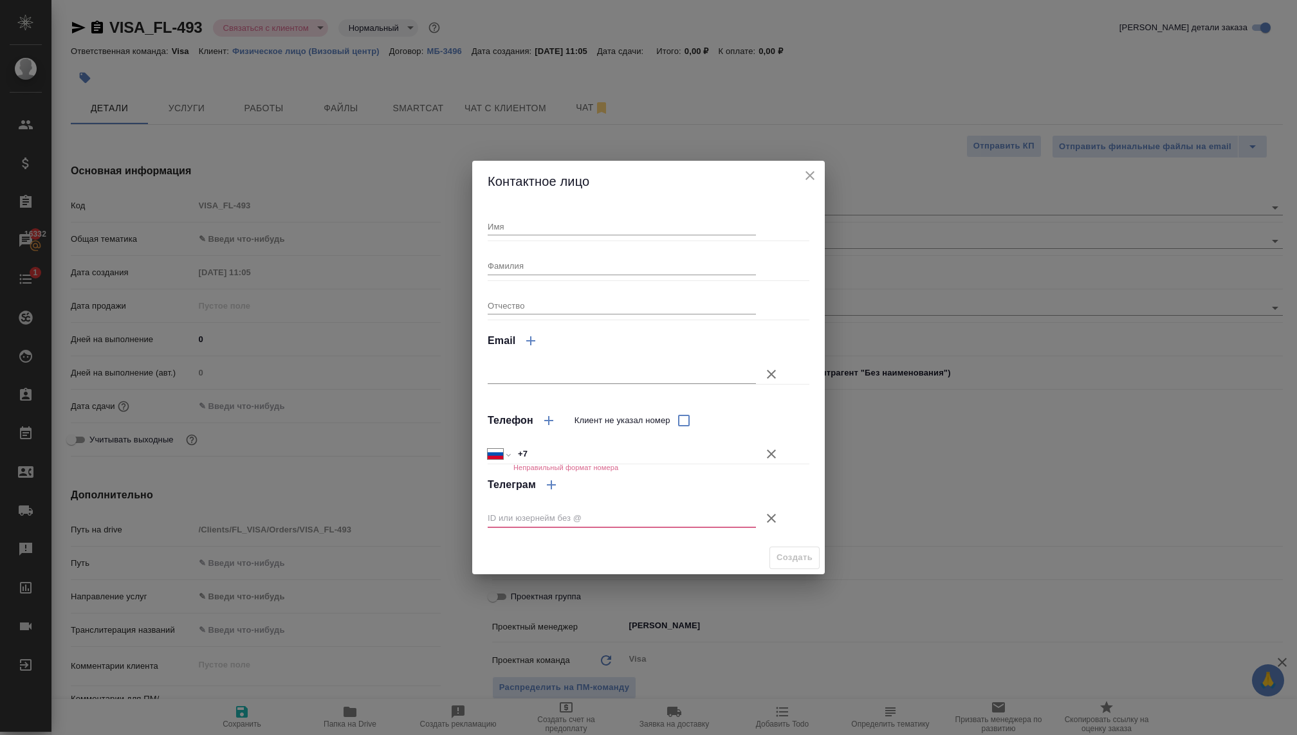
click at [596, 211] on div "Имя" at bounding box center [622, 221] width 268 height 28
click at [596, 223] on input "Имя" at bounding box center [622, 226] width 268 height 18
type input "[PERSON_NAME]"
click at [555, 266] on input "Фамилия" at bounding box center [622, 266] width 268 height 18
type input "[PERSON_NAME]"
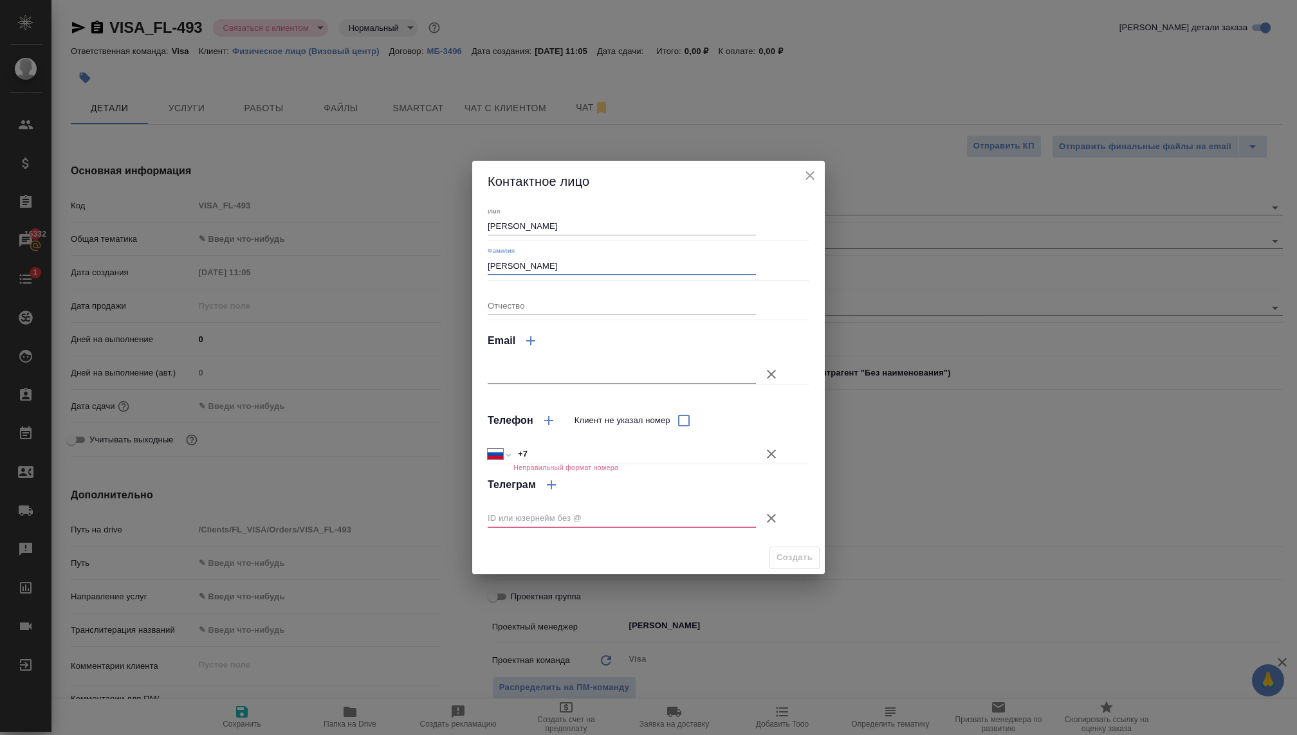
click at [767, 515] on icon "button" at bounding box center [771, 518] width 15 height 15
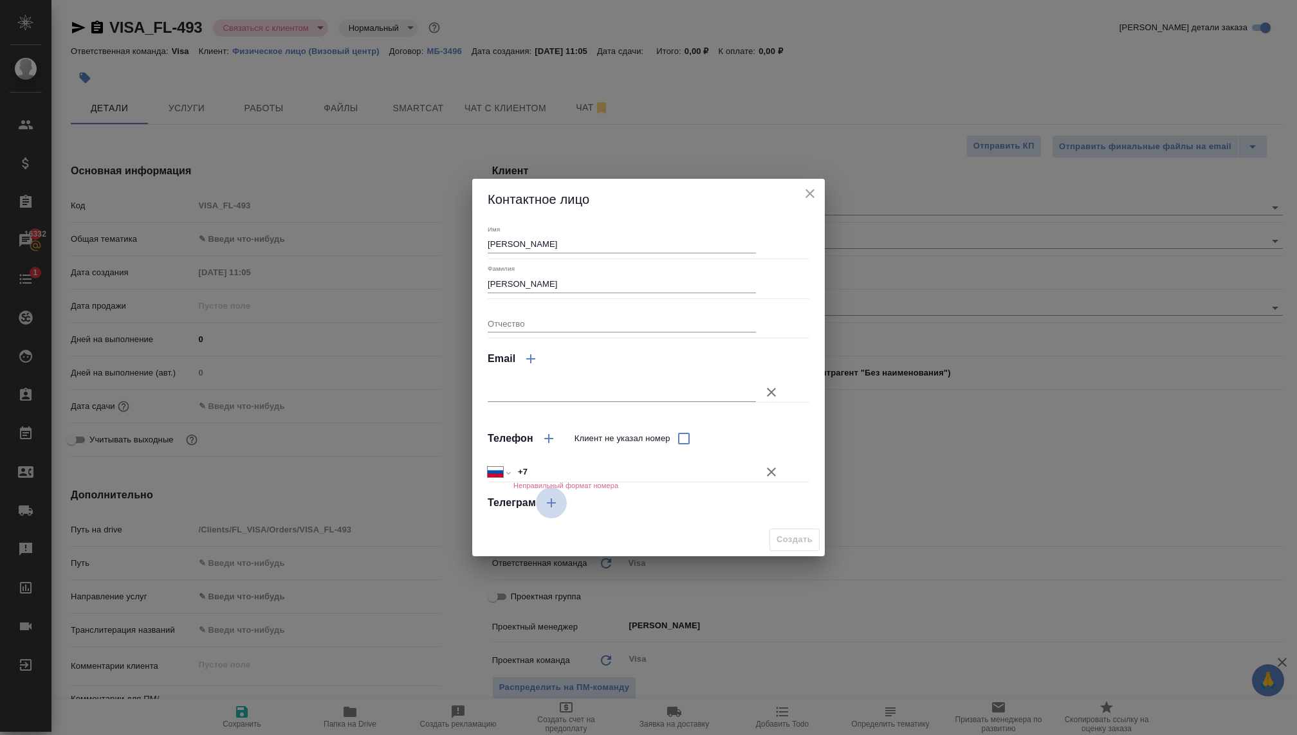
click at [545, 501] on icon "button" at bounding box center [551, 502] width 15 height 15
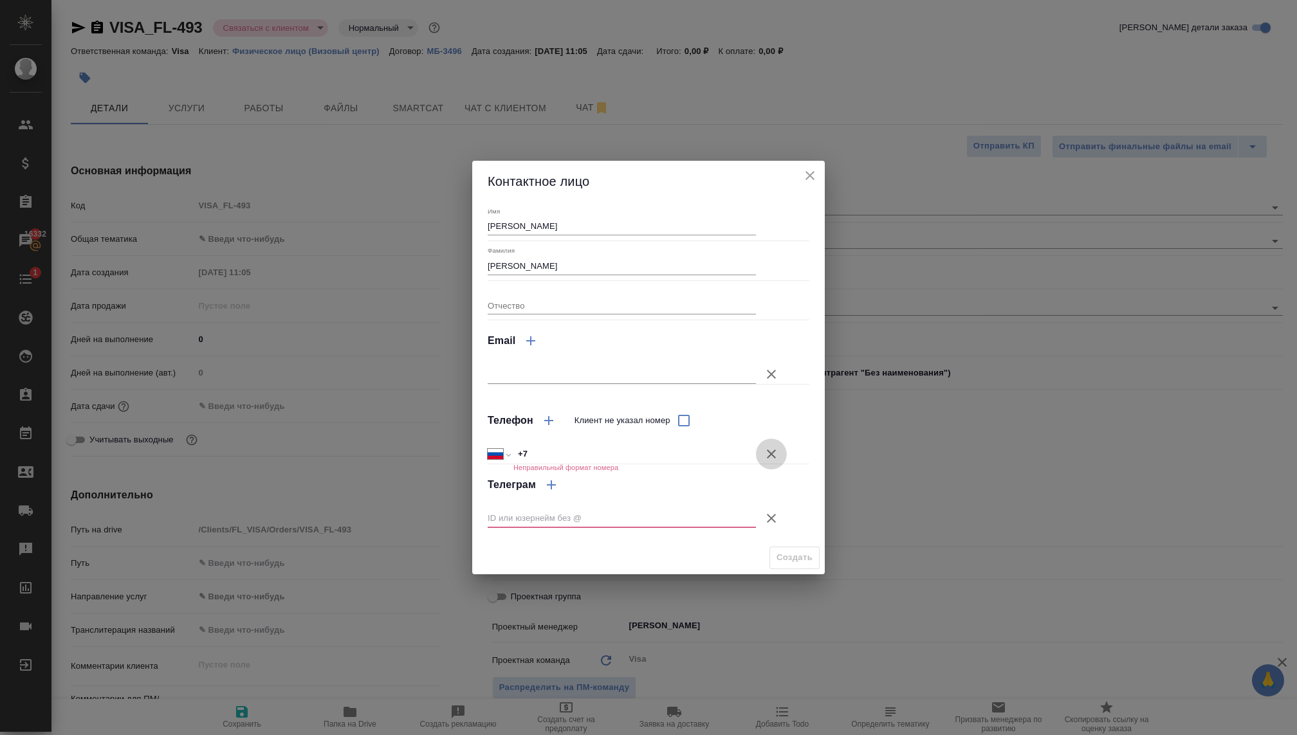
click at [766, 450] on icon "button" at bounding box center [771, 454] width 15 height 15
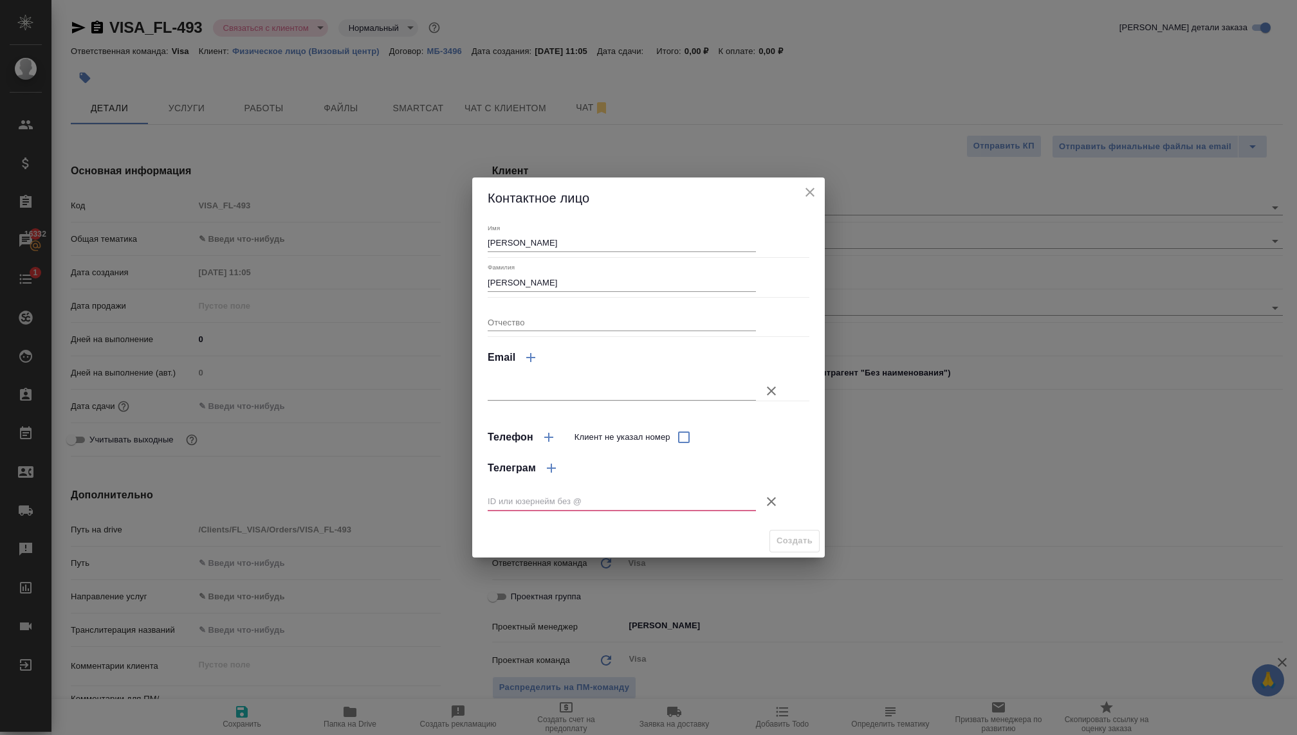
click at [617, 499] on input "text" at bounding box center [622, 502] width 268 height 18
type textarea "x"
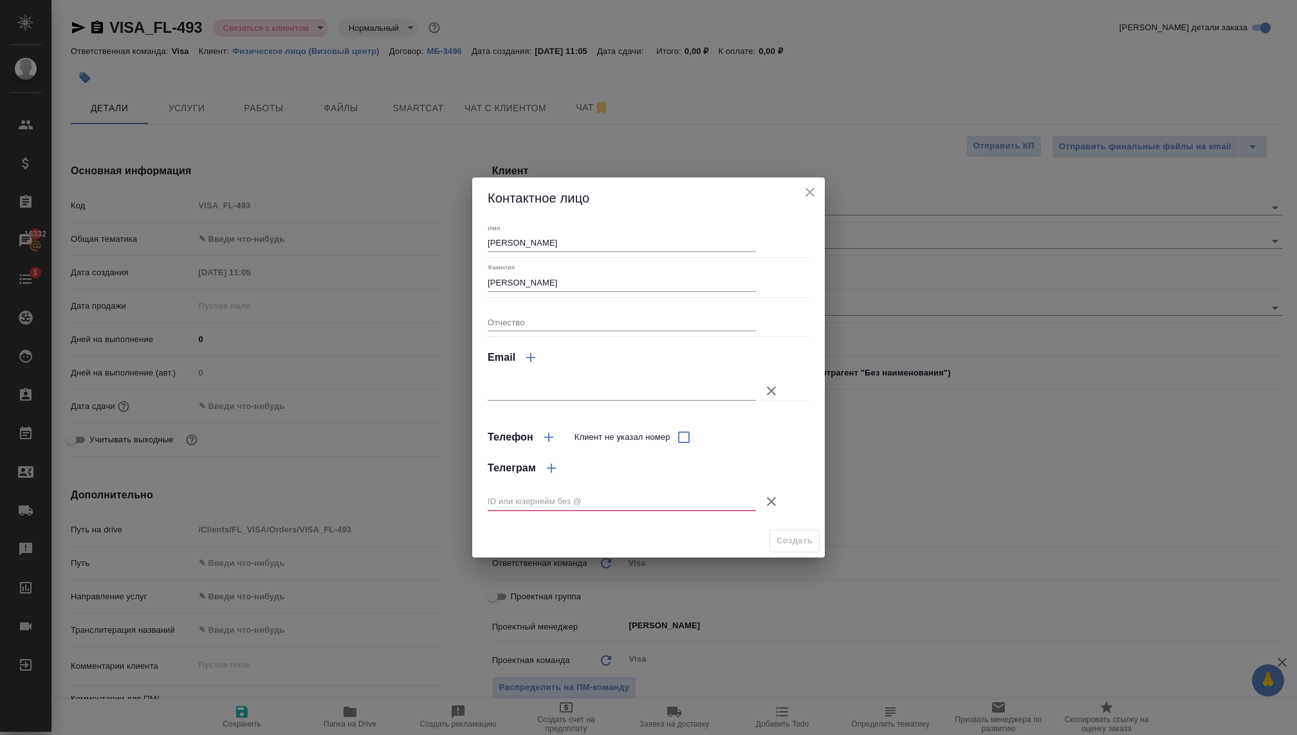
type textarea "x"
paste input "@varlamova_lena"
click at [492, 502] on input "@varlamova_lena" at bounding box center [622, 502] width 268 height 18
type input "varlamova_lena"
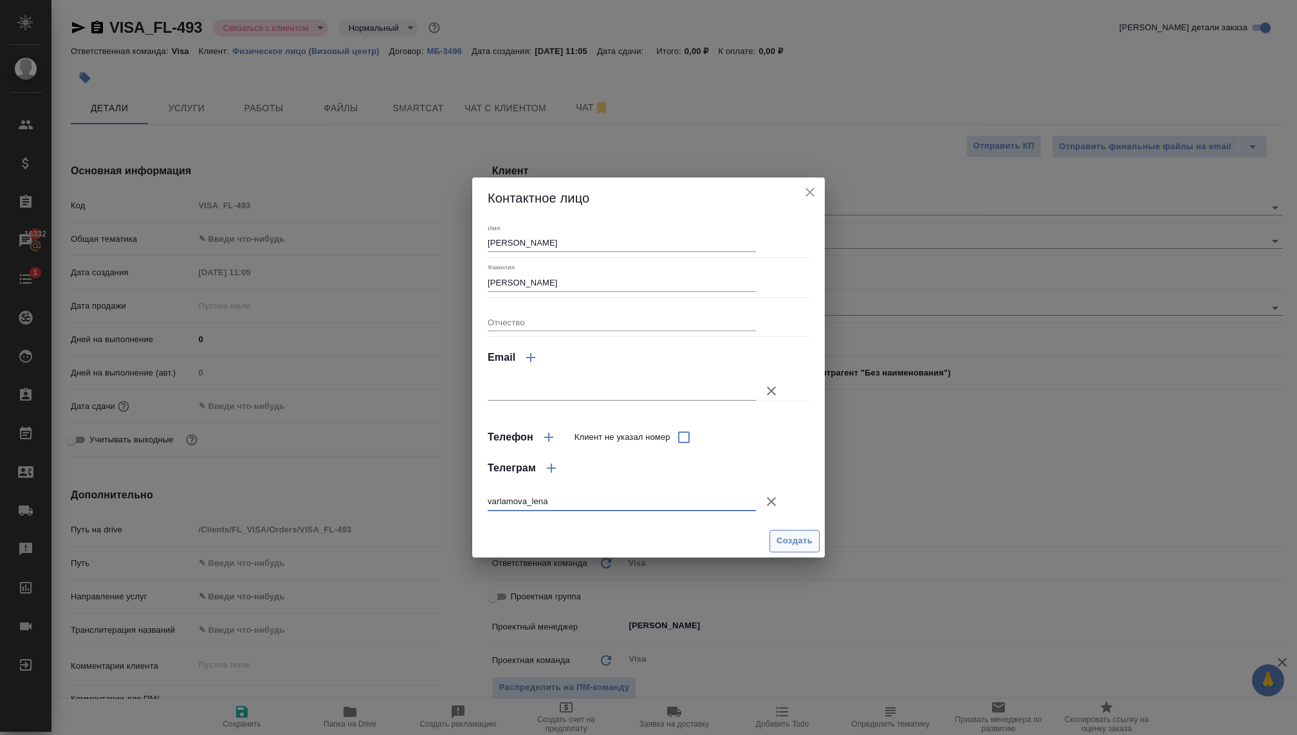
click at [788, 532] on button "Создать" at bounding box center [795, 541] width 50 height 23
type input "[PERSON_NAME]"
type textarea "x"
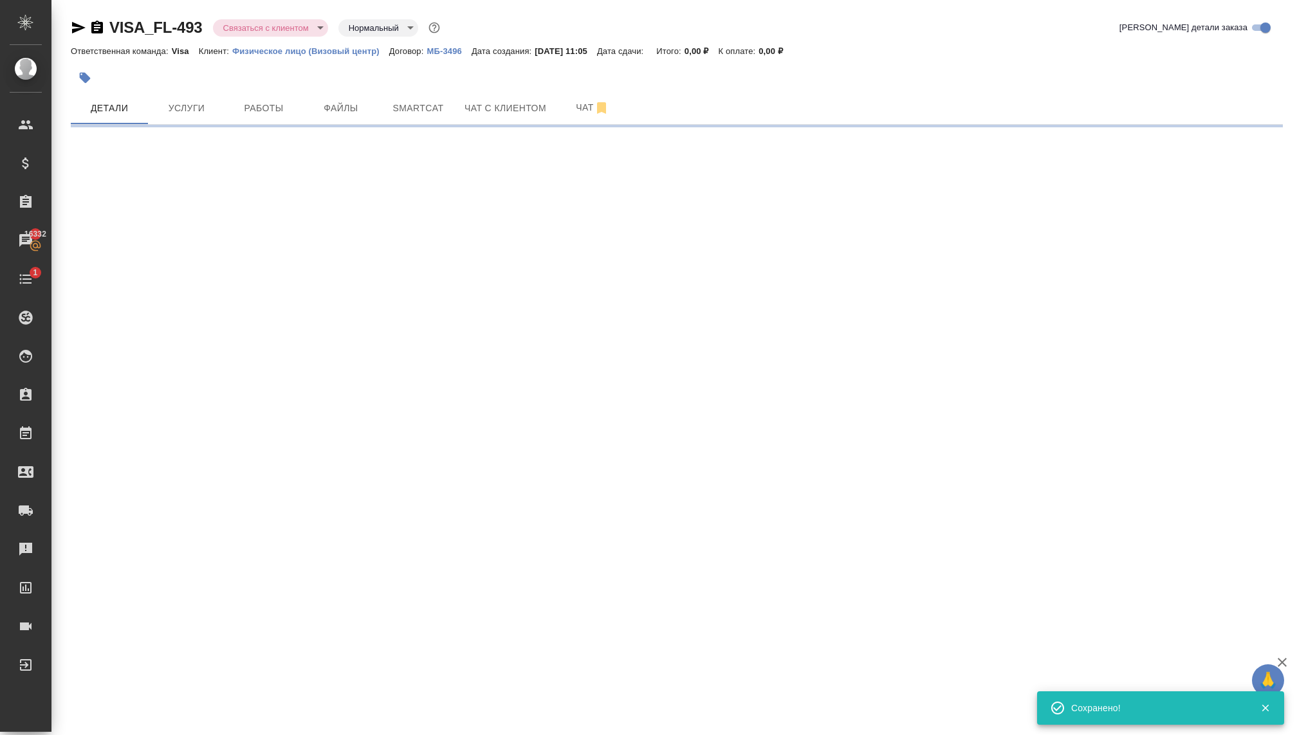
type input "holyTrinity"
select select "RU"
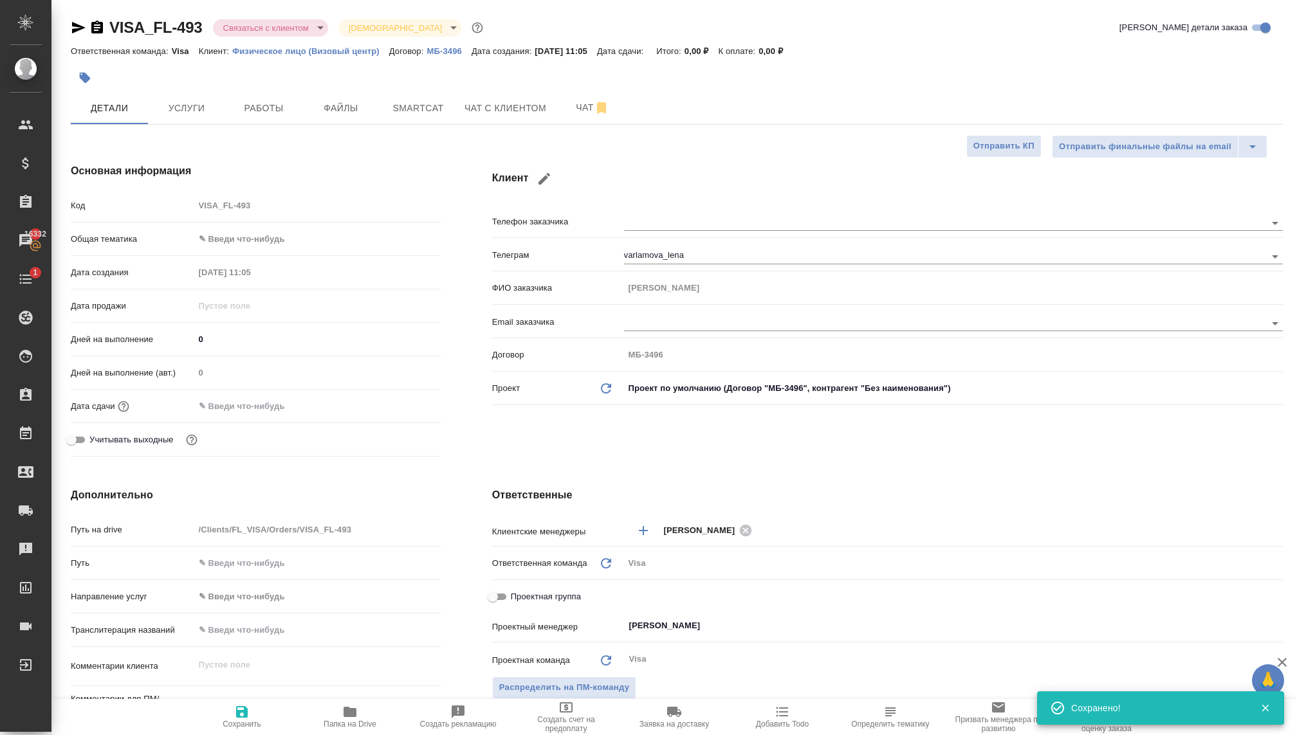
type textarea "x"
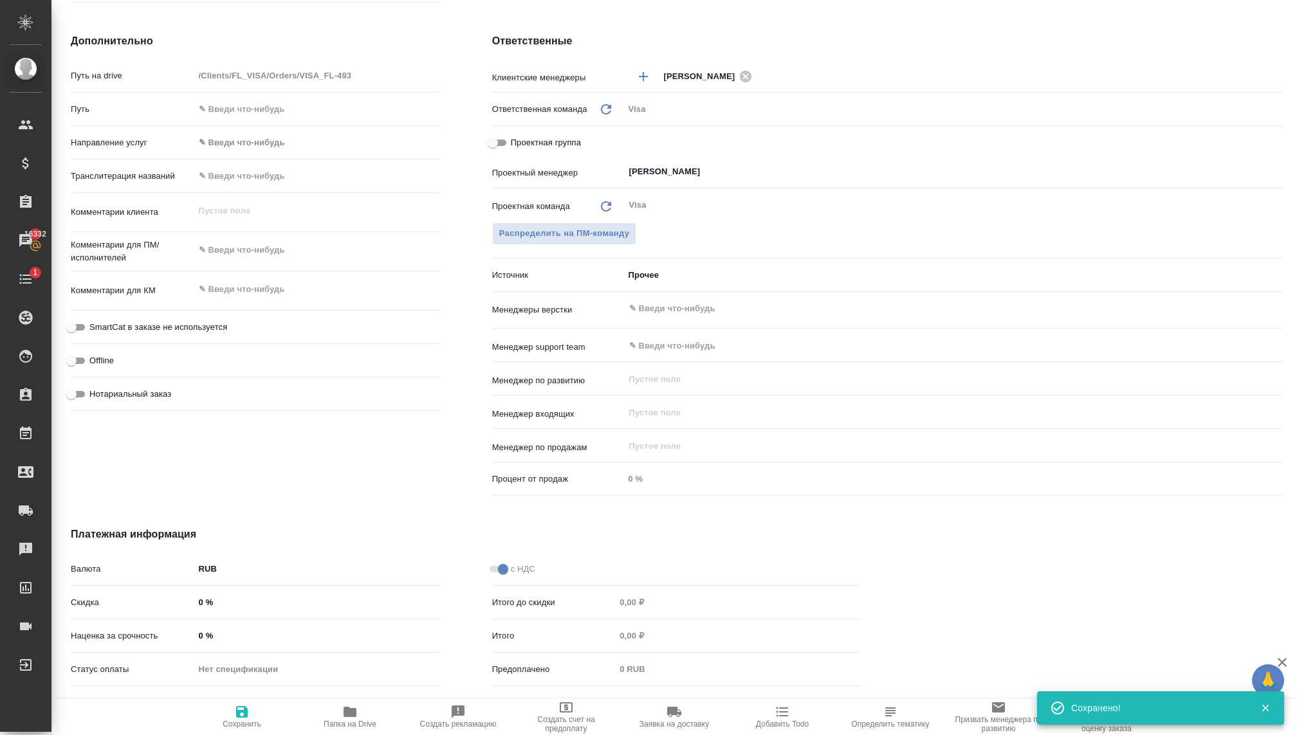
scroll to position [510, 0]
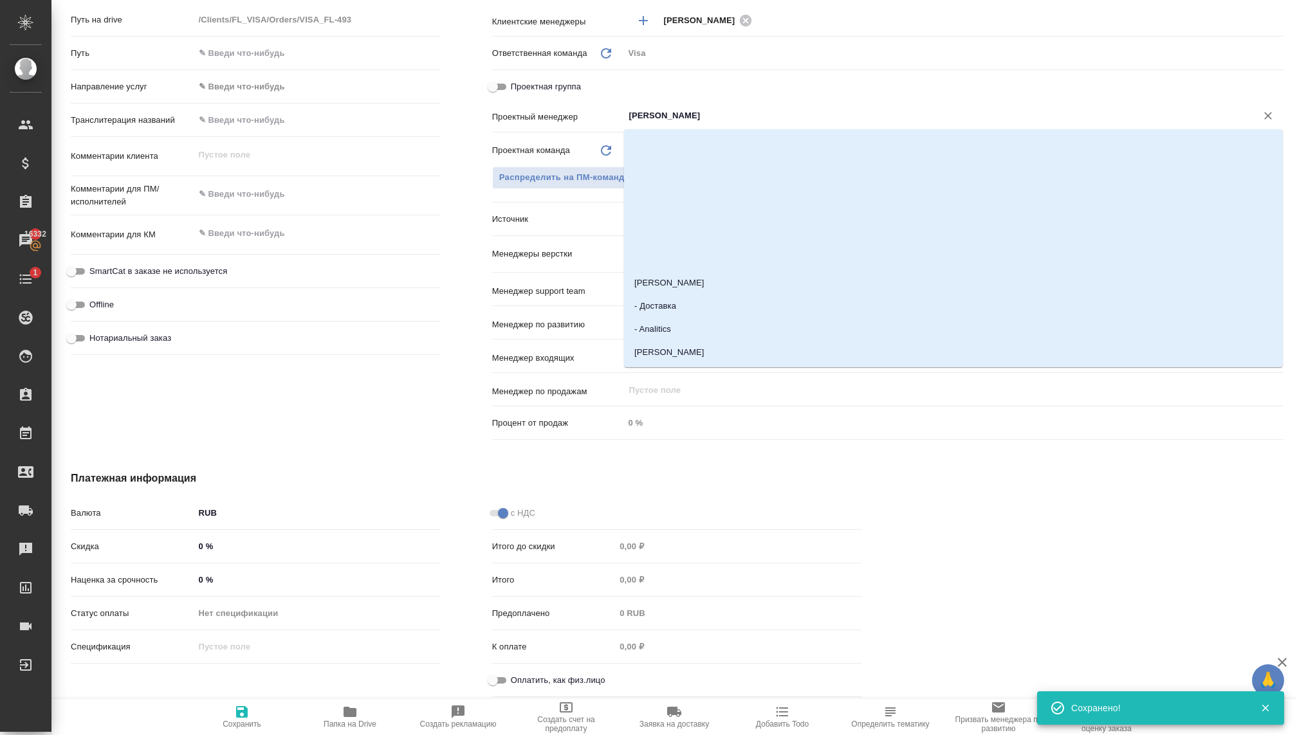
click at [645, 113] on input "[PERSON_NAME]" at bounding box center [932, 115] width 608 height 15
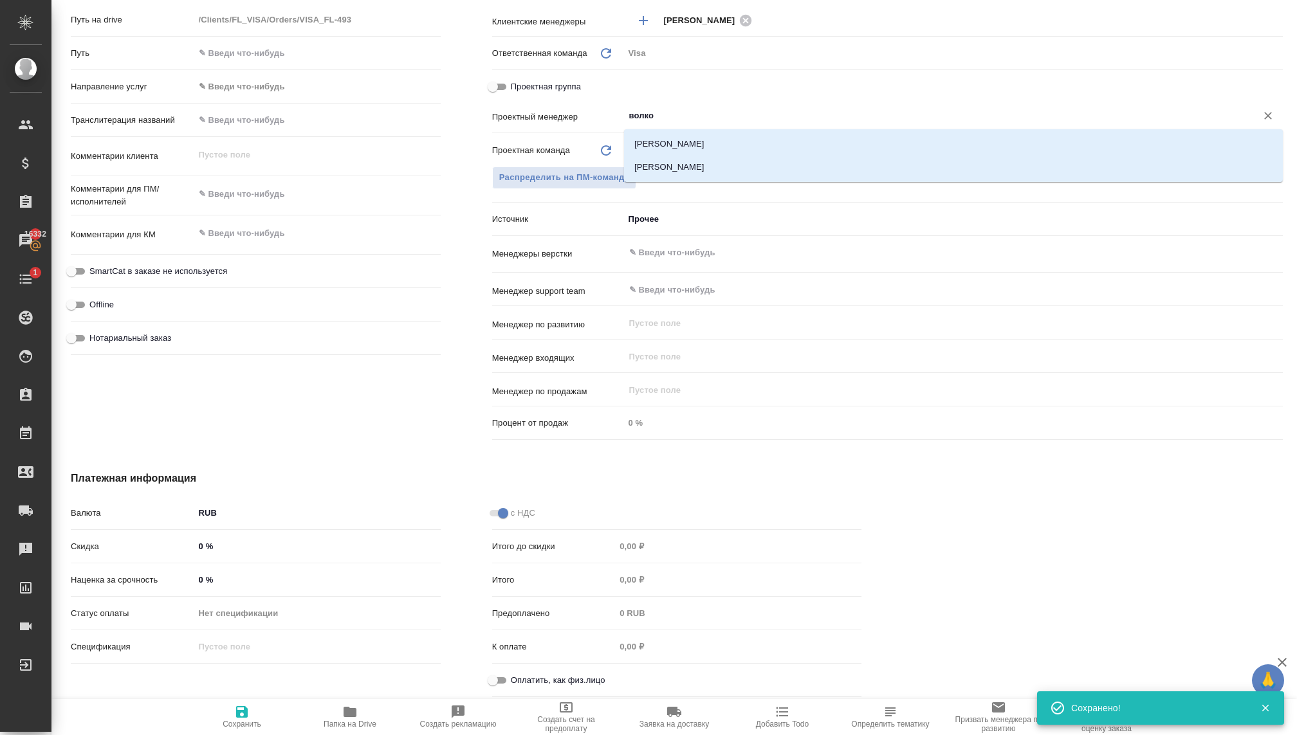
type input "волков"
click at [649, 171] on li "[PERSON_NAME]" at bounding box center [953, 167] width 659 height 23
type textarea "x"
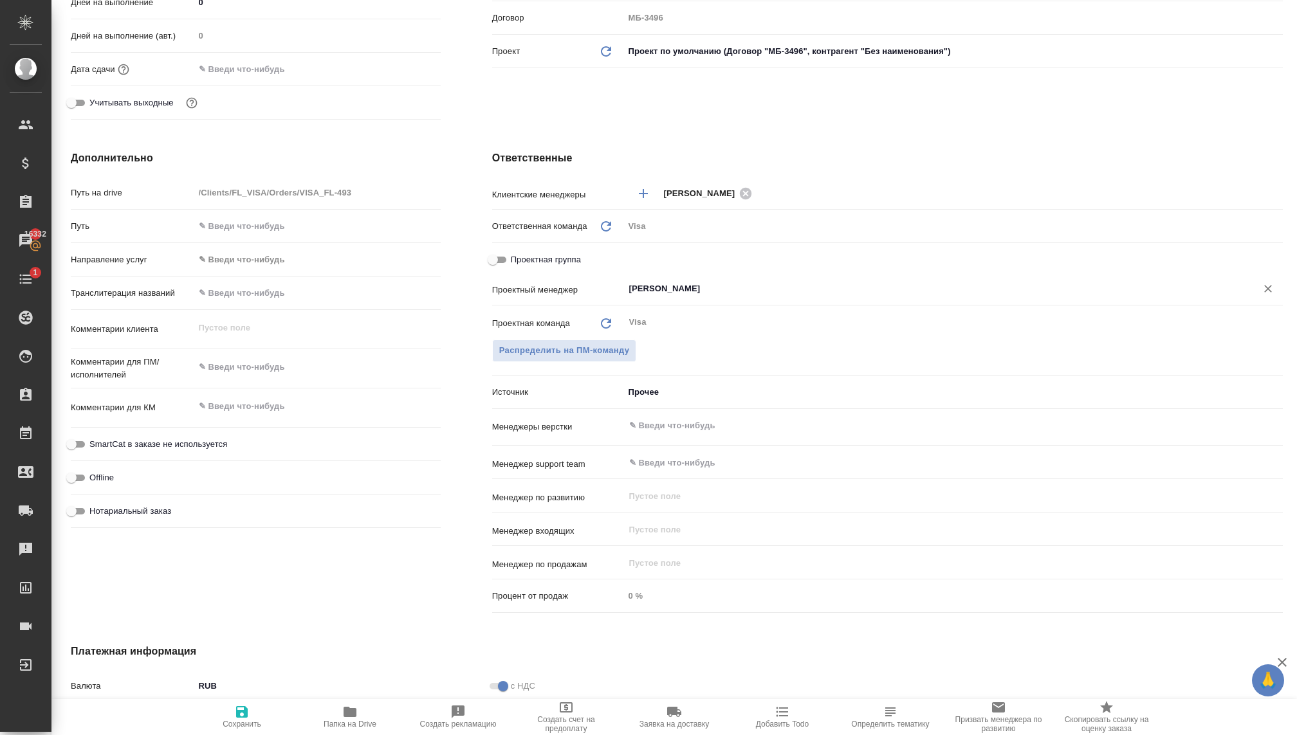
scroll to position [326, 0]
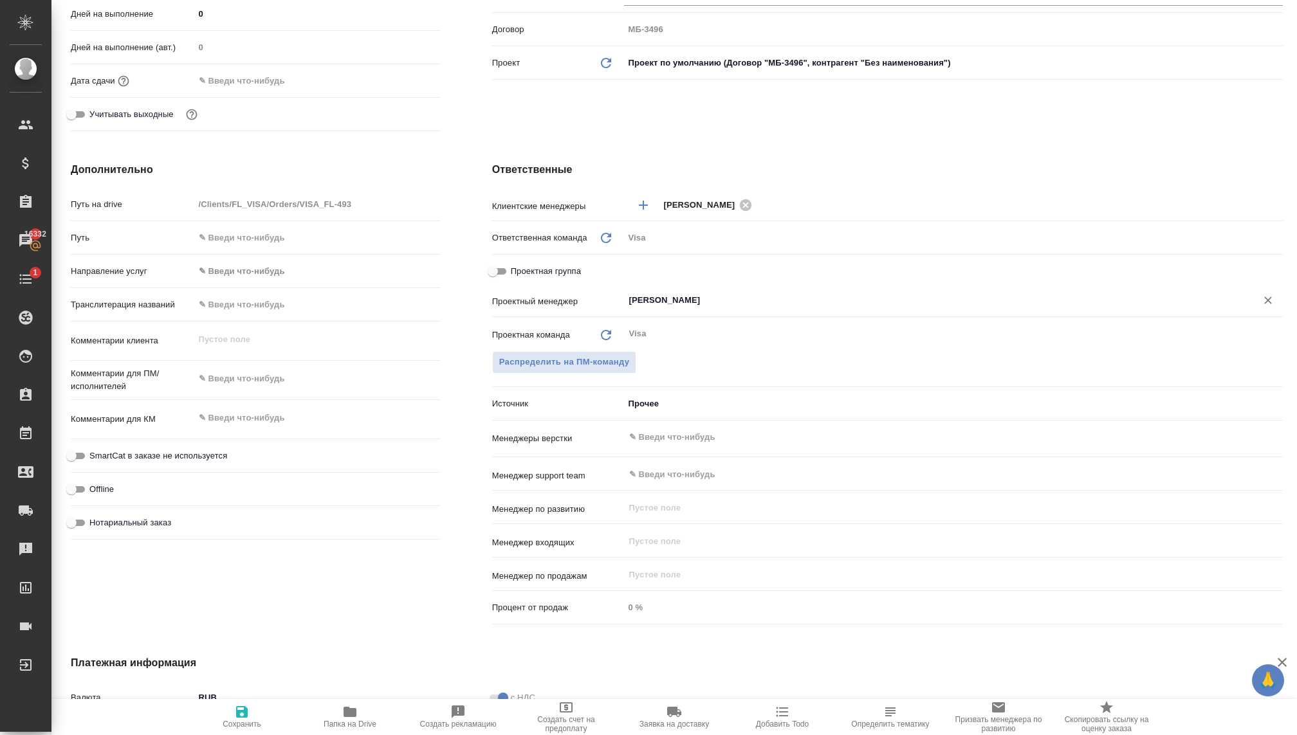
type input "[PERSON_NAME]"
type textarea "x"
click at [224, 420] on textarea at bounding box center [317, 418] width 246 height 22
type textarea "x"
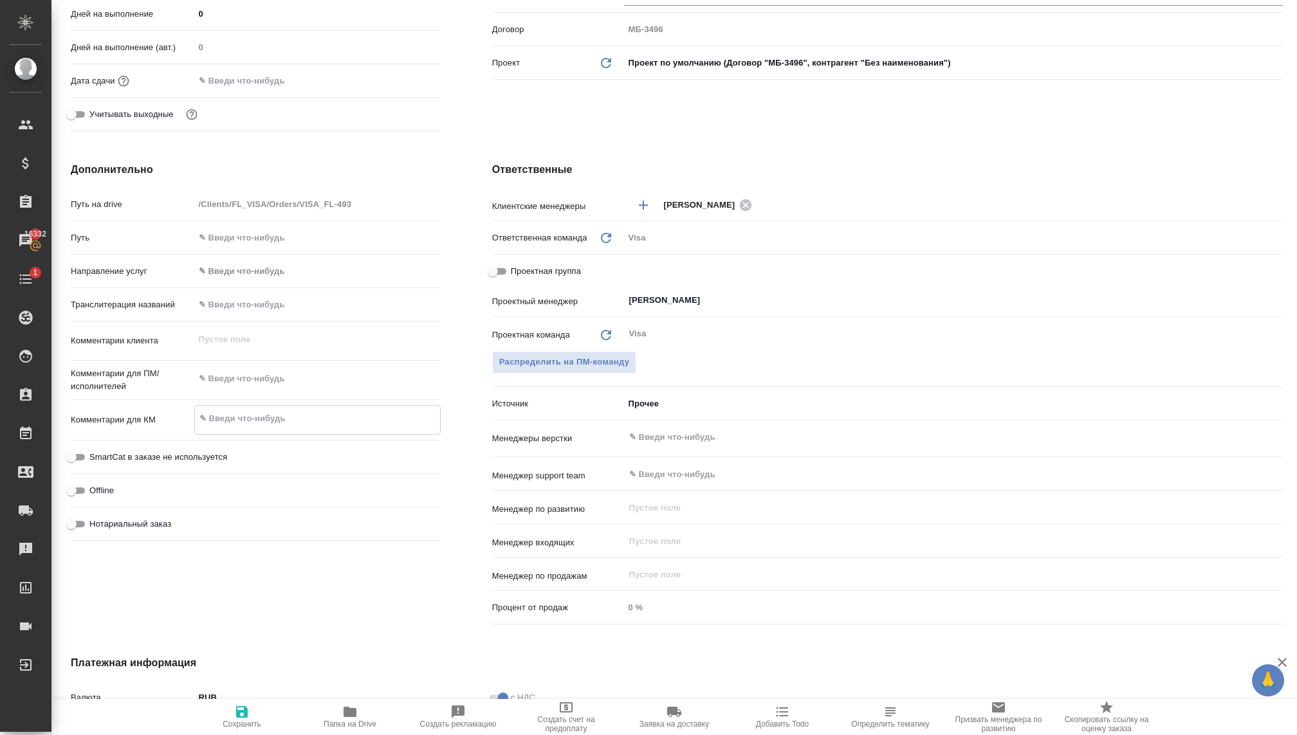
type textarea "4"
type textarea "x"
type textarea "4"
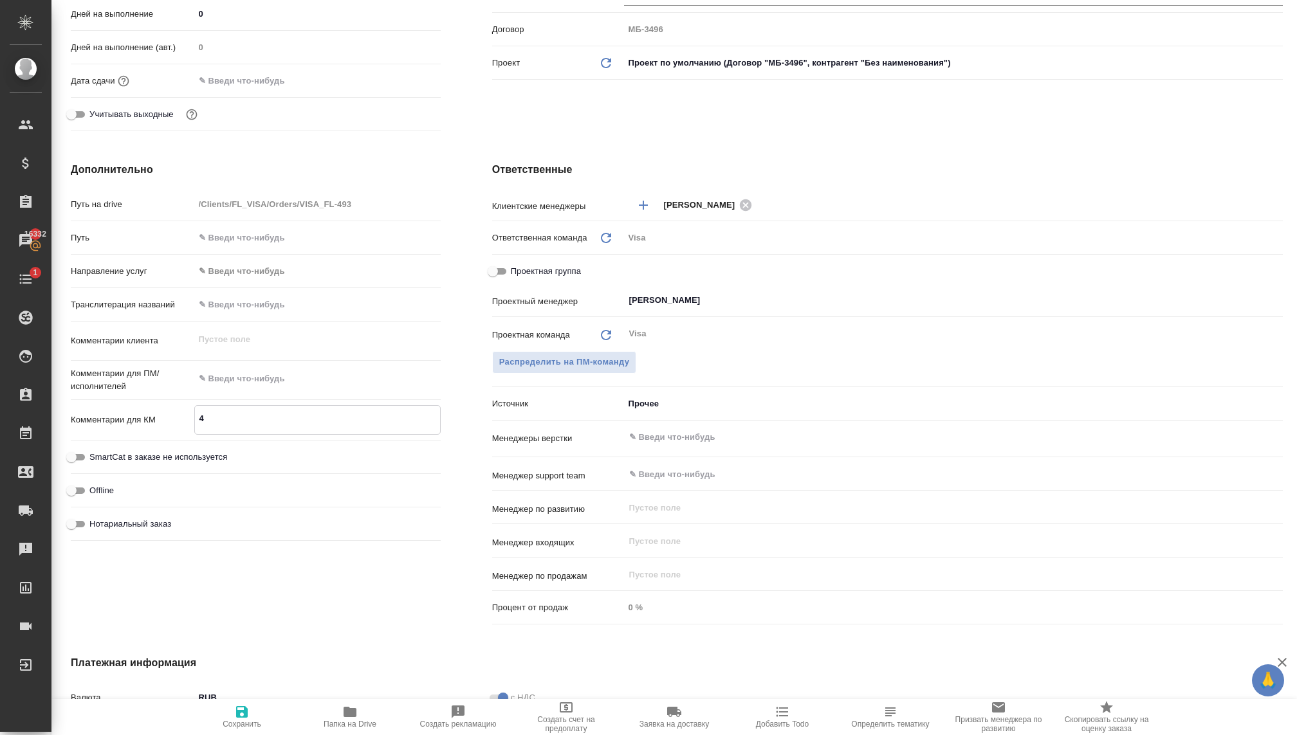
type textarea "x"
type textarea "4 ч"
type textarea "x"
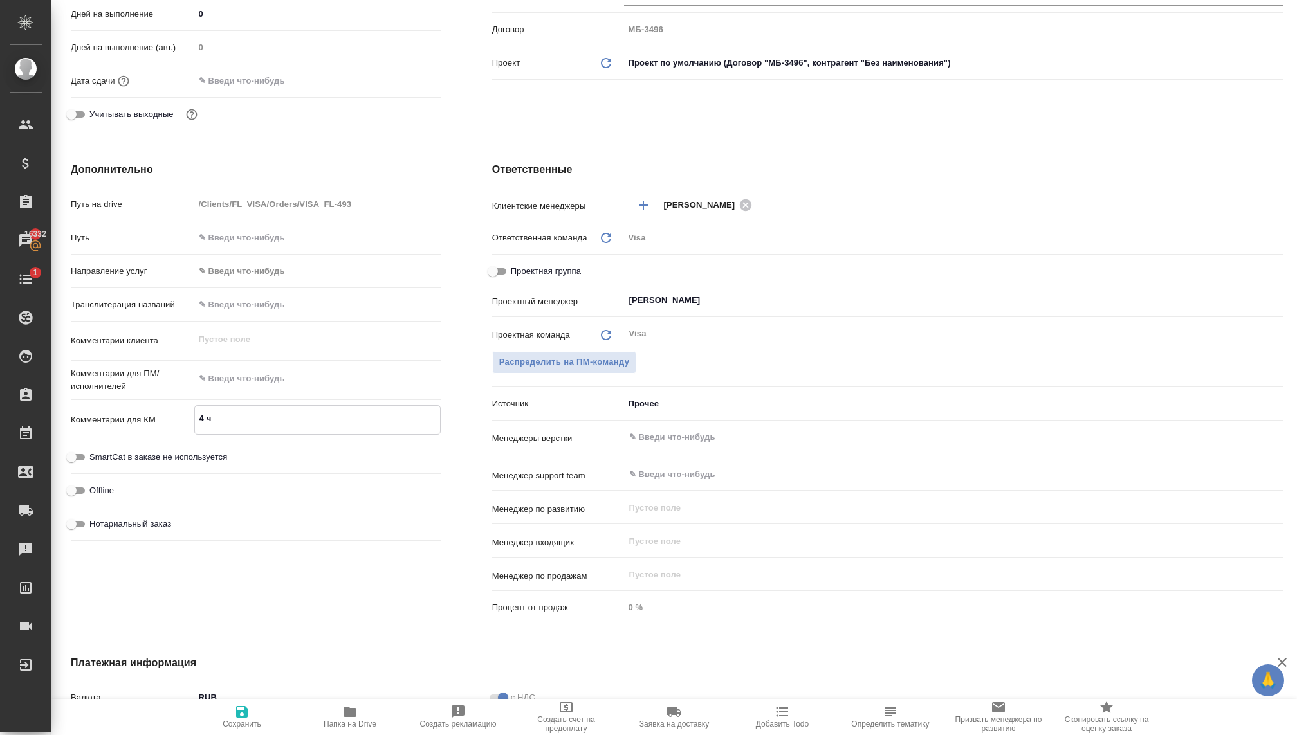
type textarea "x"
type textarea "4 че"
type textarea "x"
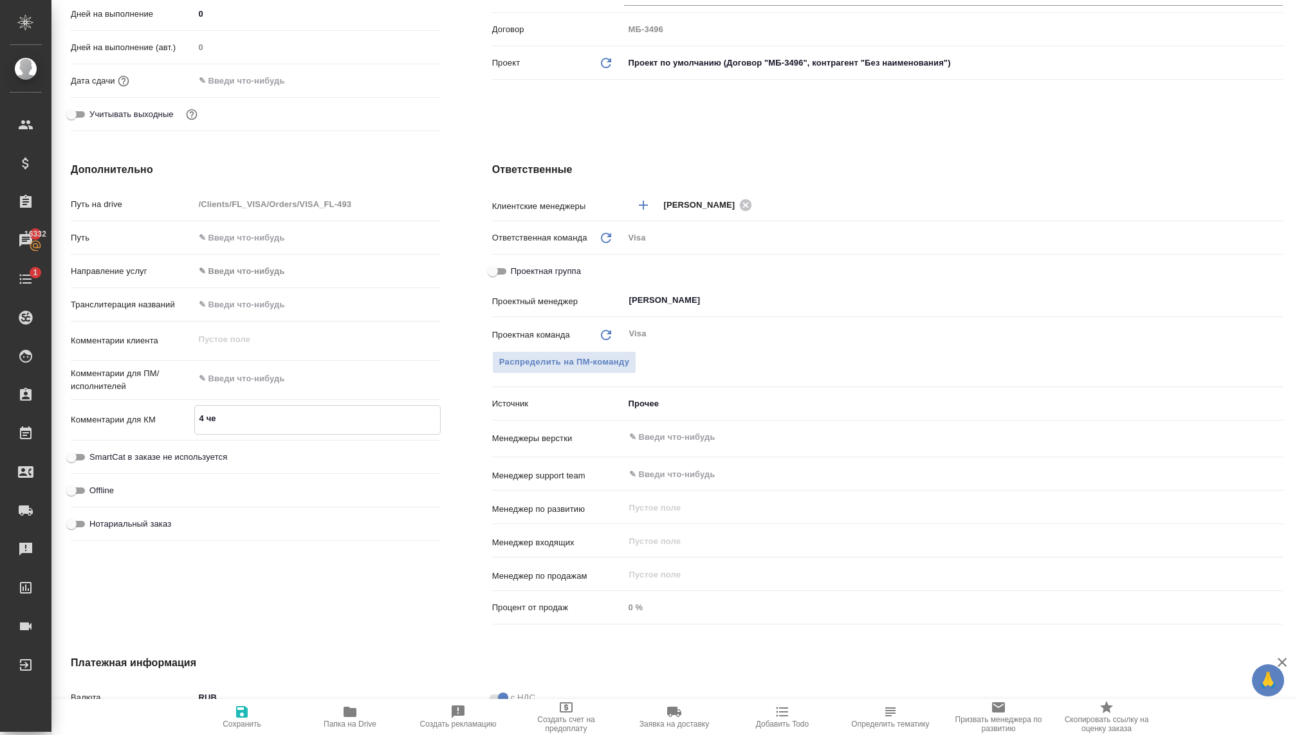
type textarea "x"
type textarea "4 чел"
type textarea "x"
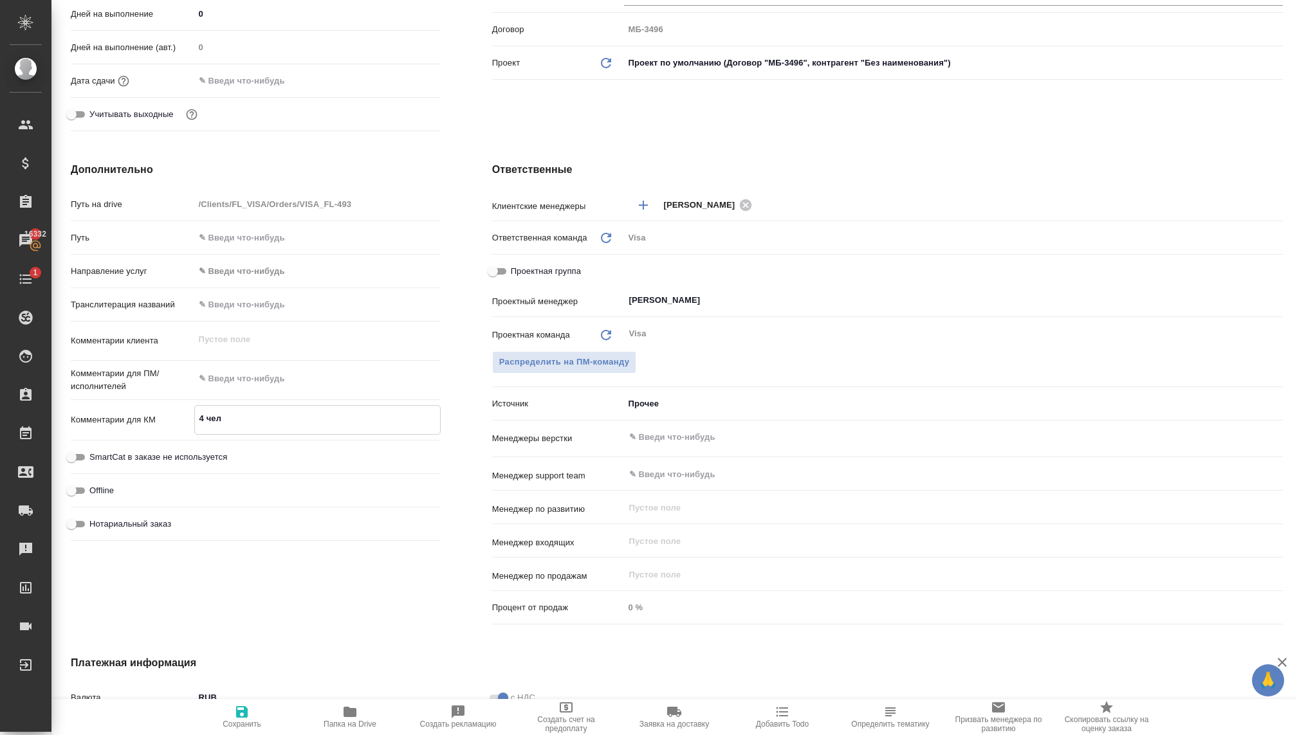
type textarea "4 чело"
type textarea "x"
type textarea "4 челов"
type textarea "x"
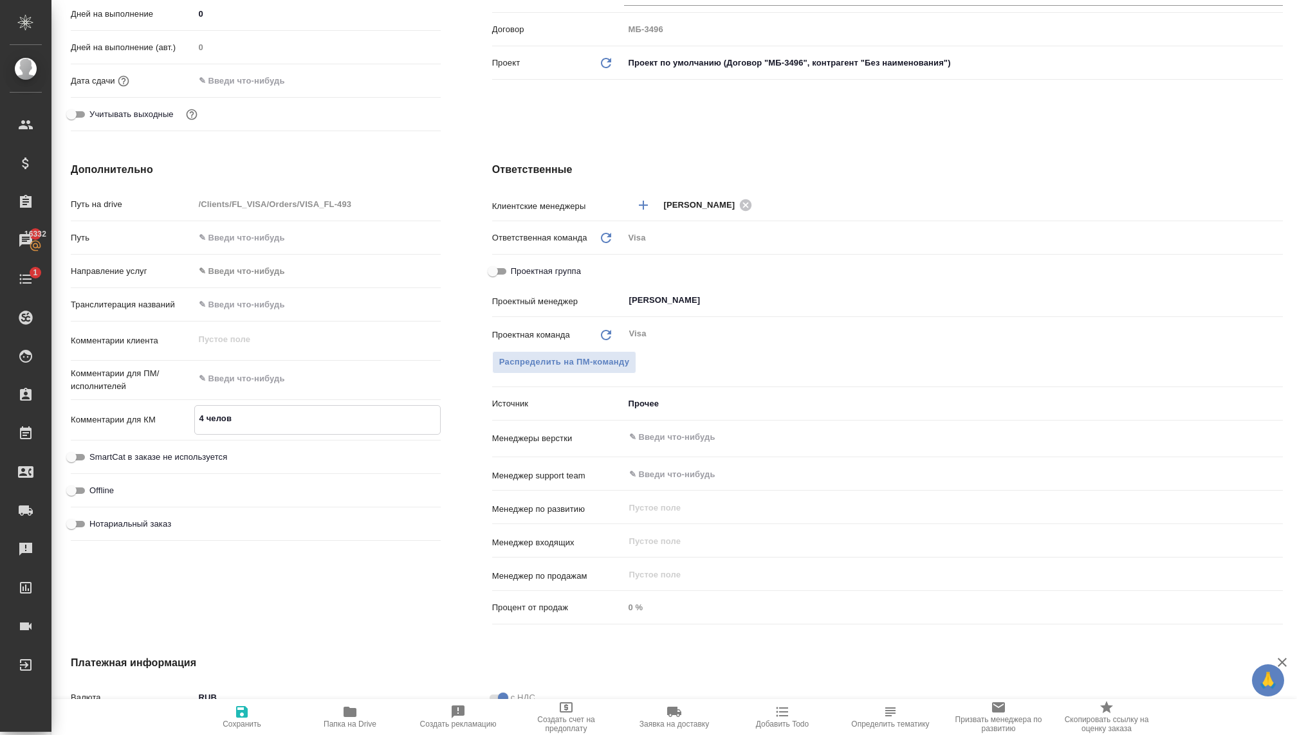
type textarea "x"
type textarea "4 челове"
type textarea "x"
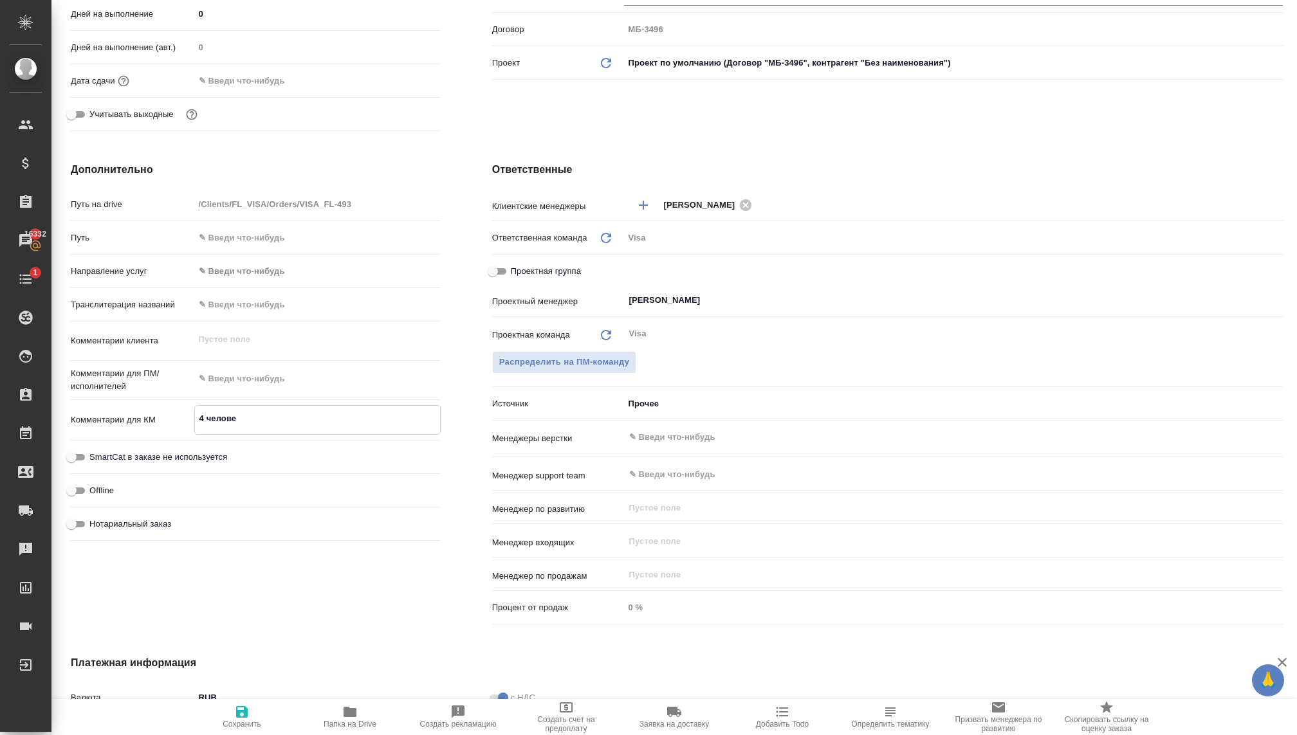
type textarea "x"
type textarea "4 человек"
type textarea "x"
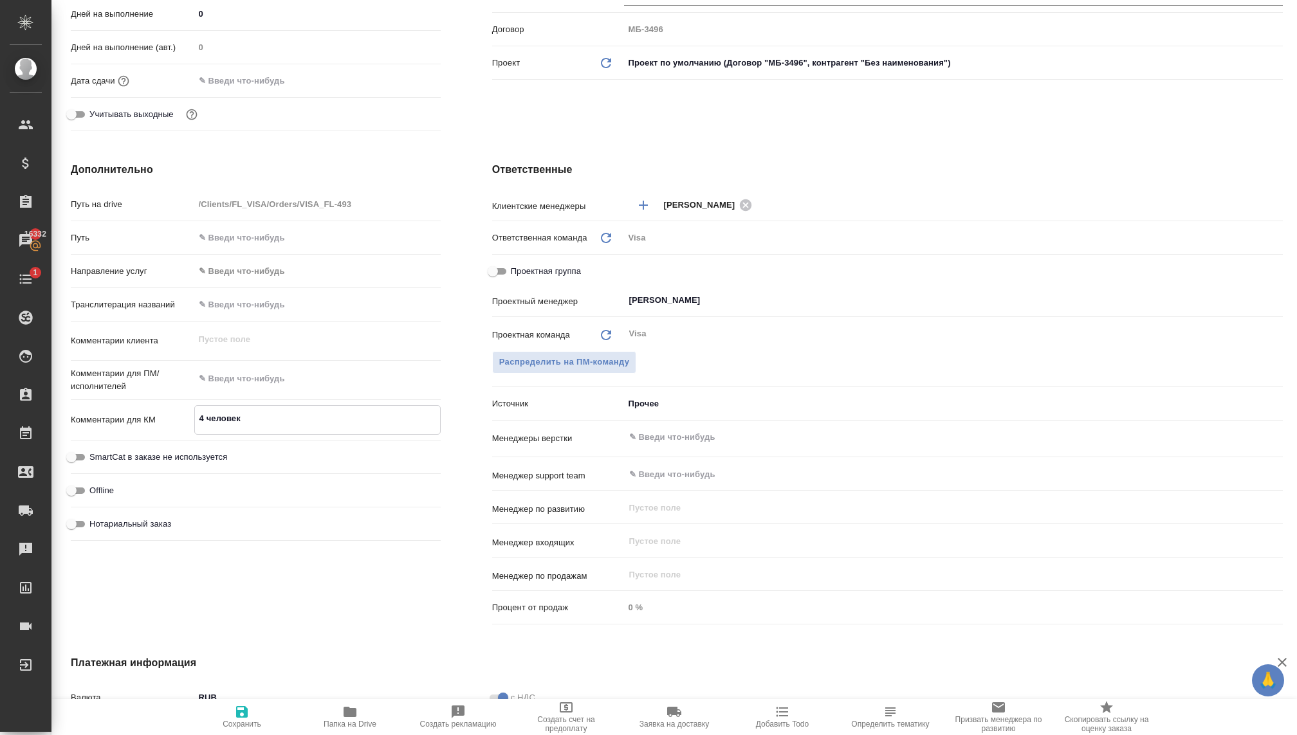
type textarea "x"
type textarea "4 человека"
type textarea "x"
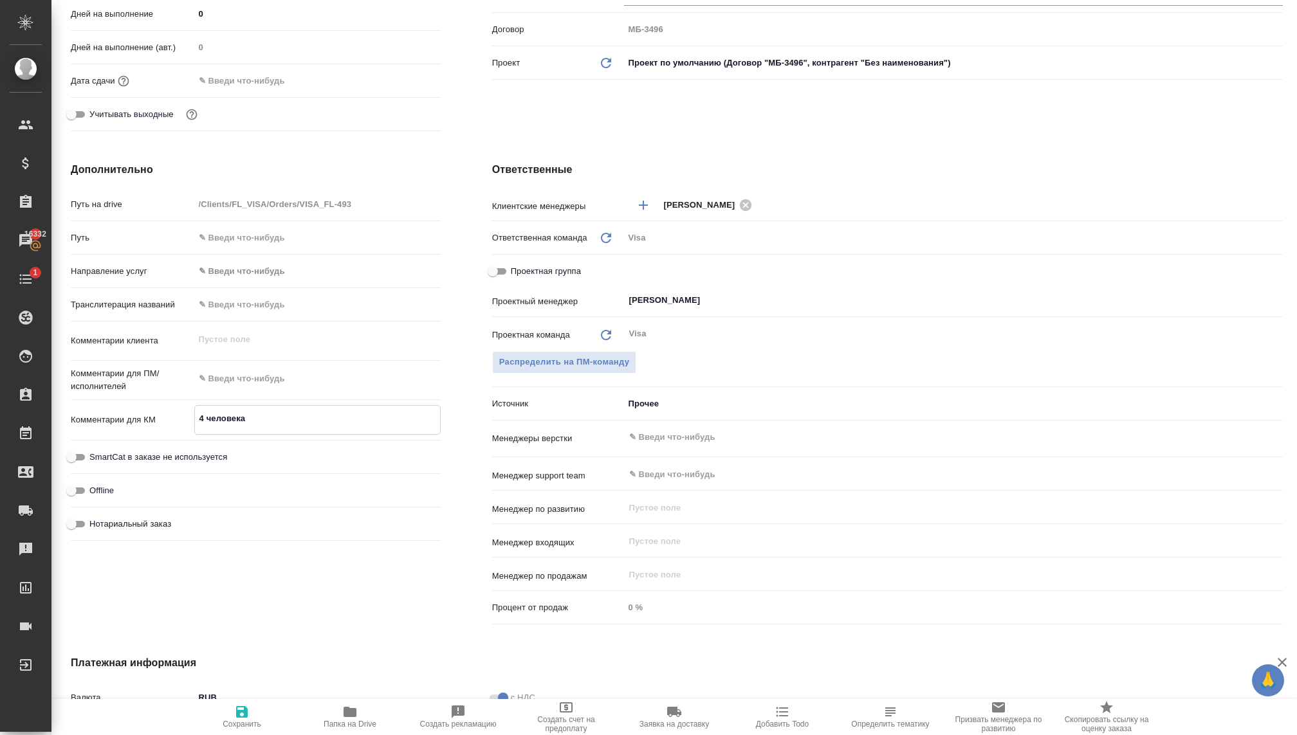
type textarea "4 человека"
type textarea "x"
type textarea "4 человека [PERSON_NAME]"
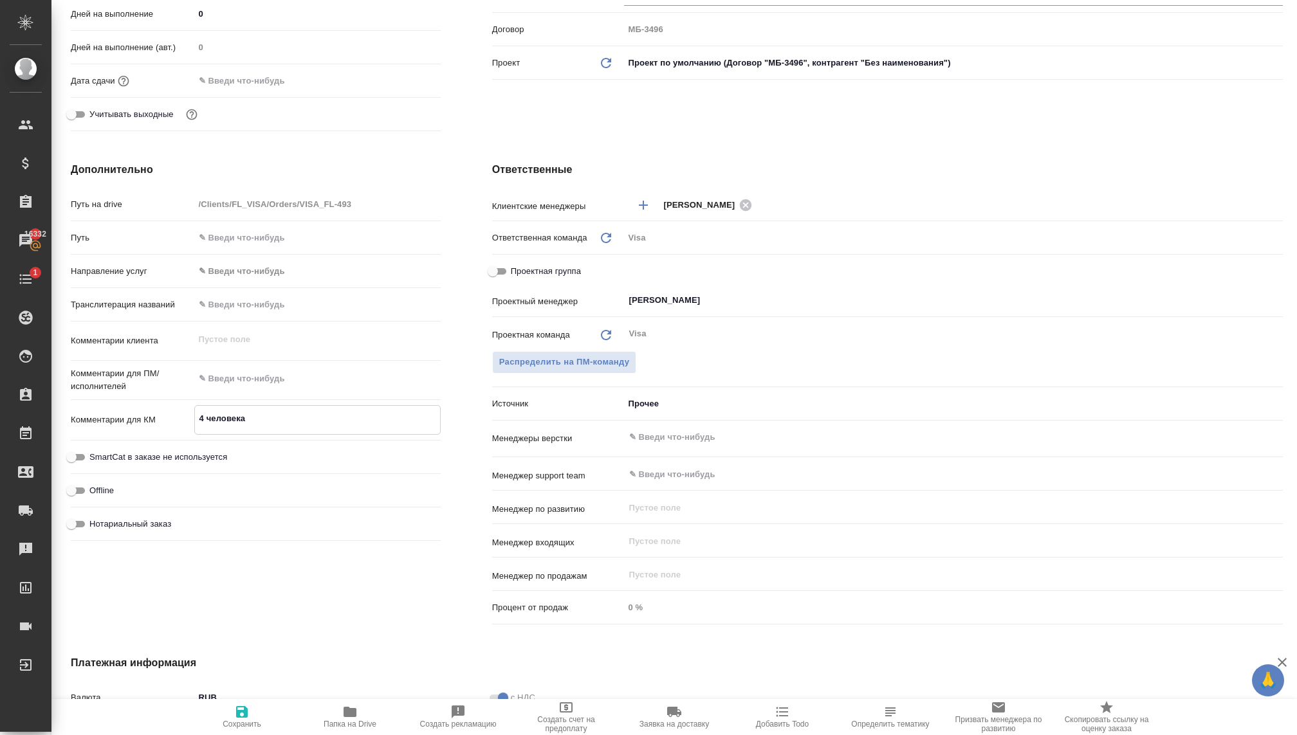
type textarea "x"
type textarea "4 человека Ит"
type textarea "x"
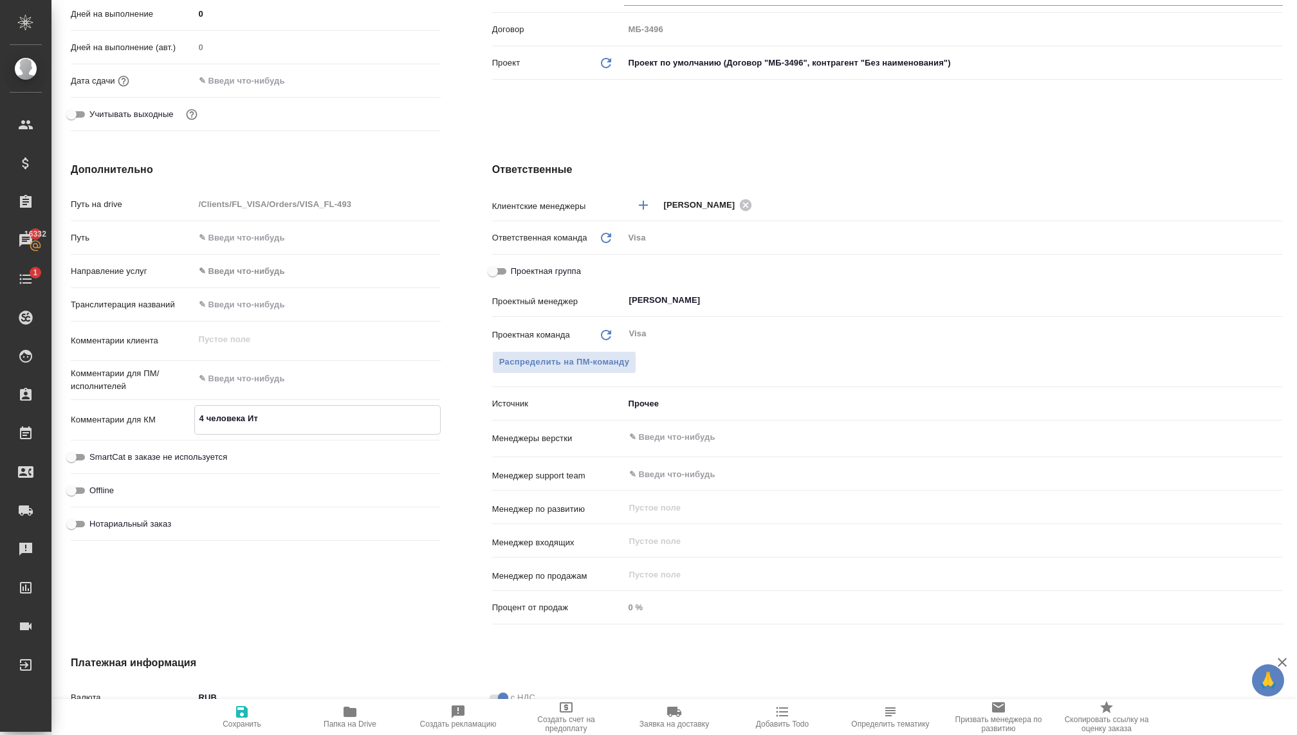
type textarea "x"
type textarea "4 человека Ита"
type textarea "x"
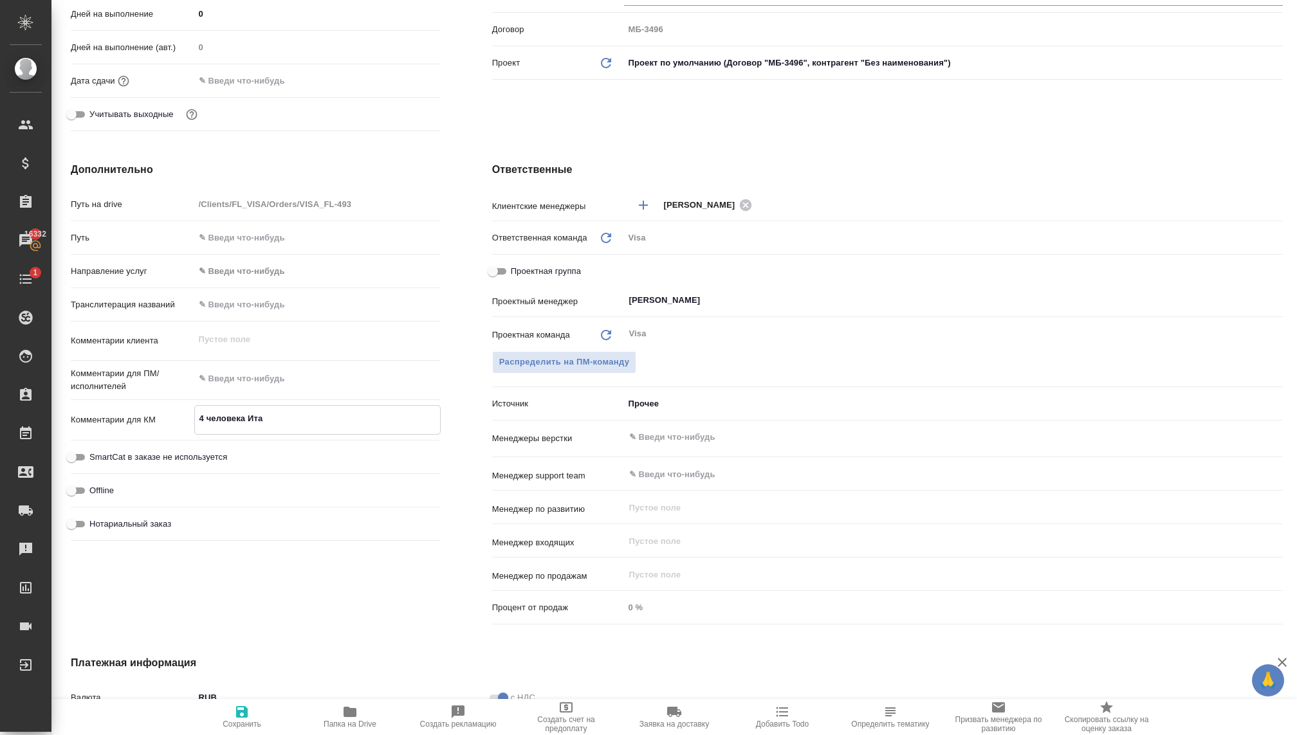
type textarea "x"
type textarea "4 человека Итал"
type textarea "x"
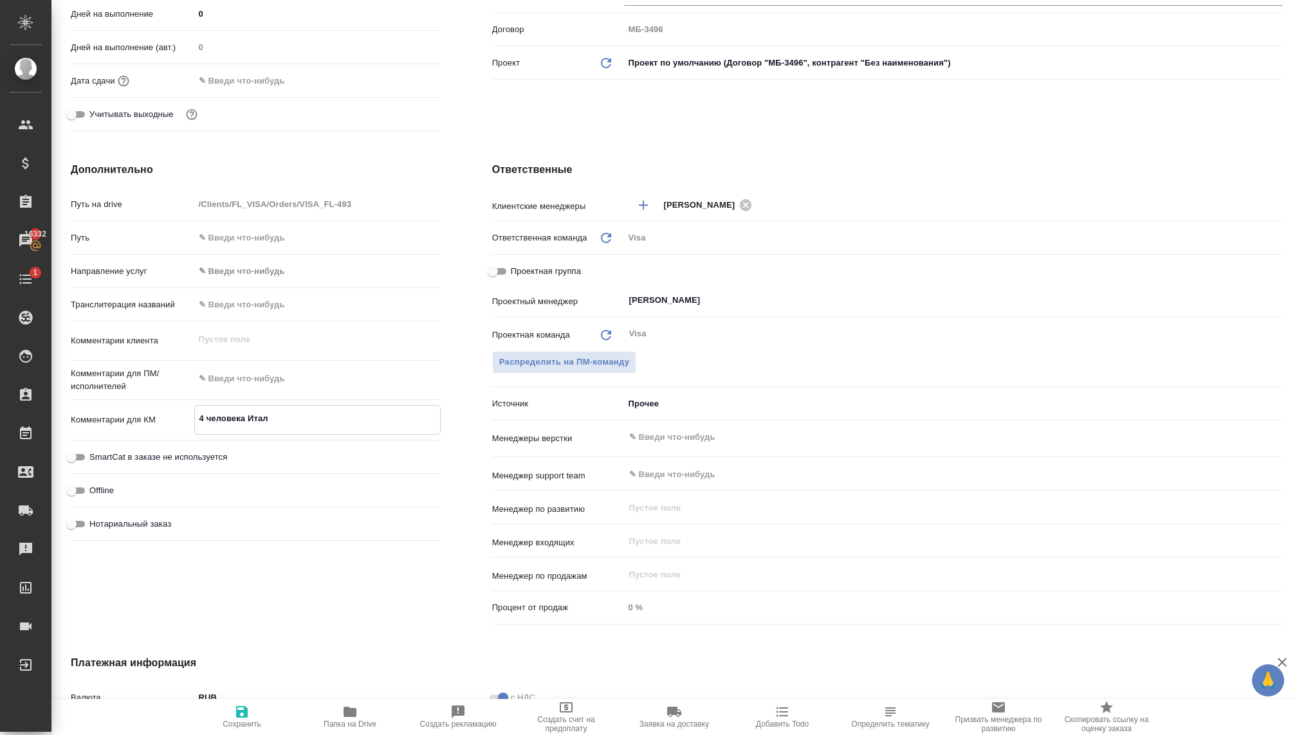
type textarea "4 человека Итали"
type textarea "x"
type textarea "4 человека [GEOGRAPHIC_DATA]"
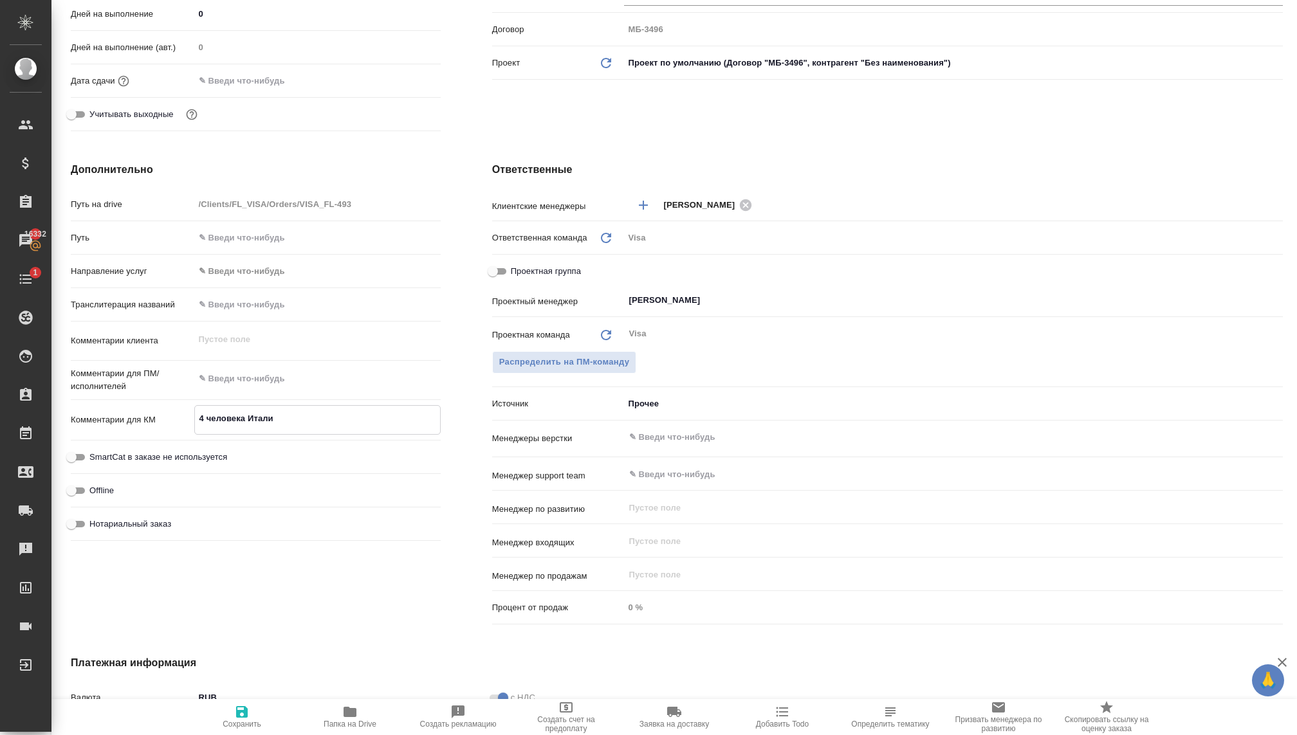
type textarea "x"
type textarea "4 человека [GEOGRAPHIC_DATA]."
type textarea "x"
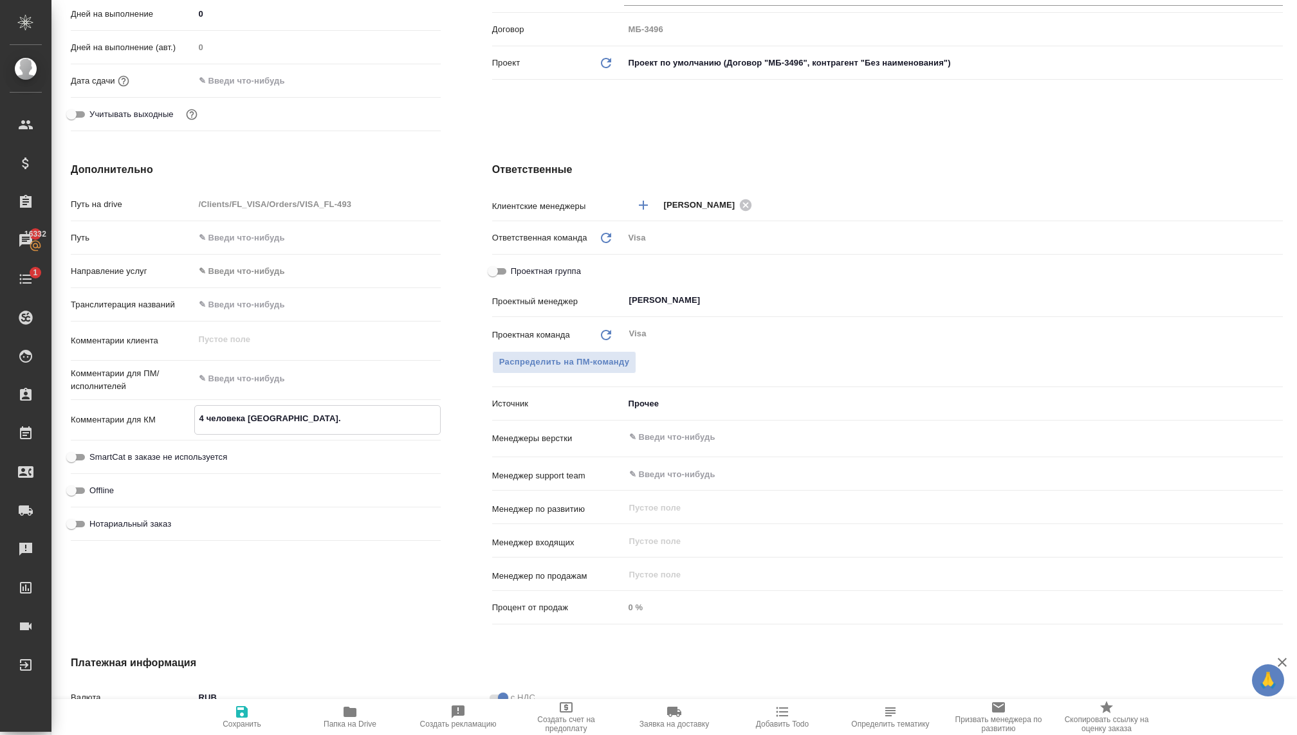
type textarea "x"
type textarea "4 человека [GEOGRAPHIC_DATA]."
type textarea "x"
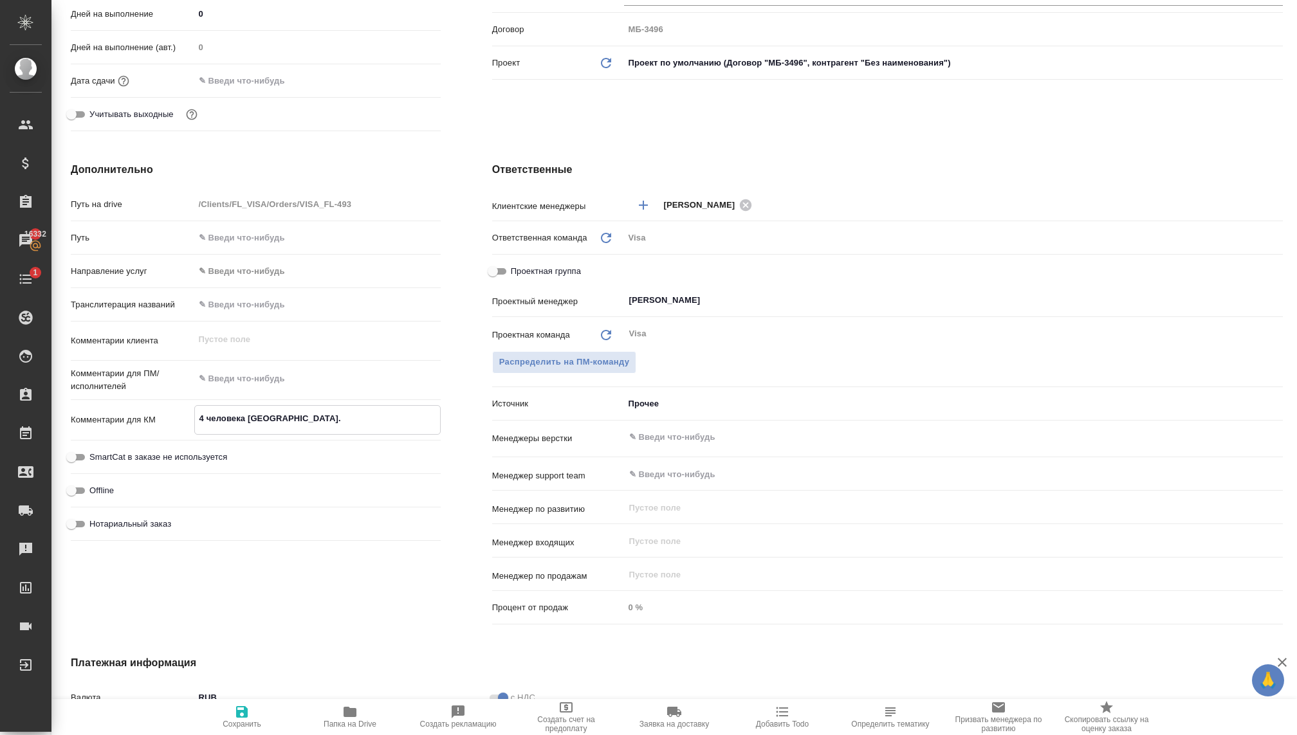
type textarea "x"
type textarea "4 человека [GEOGRAPHIC_DATA]. П"
type textarea "x"
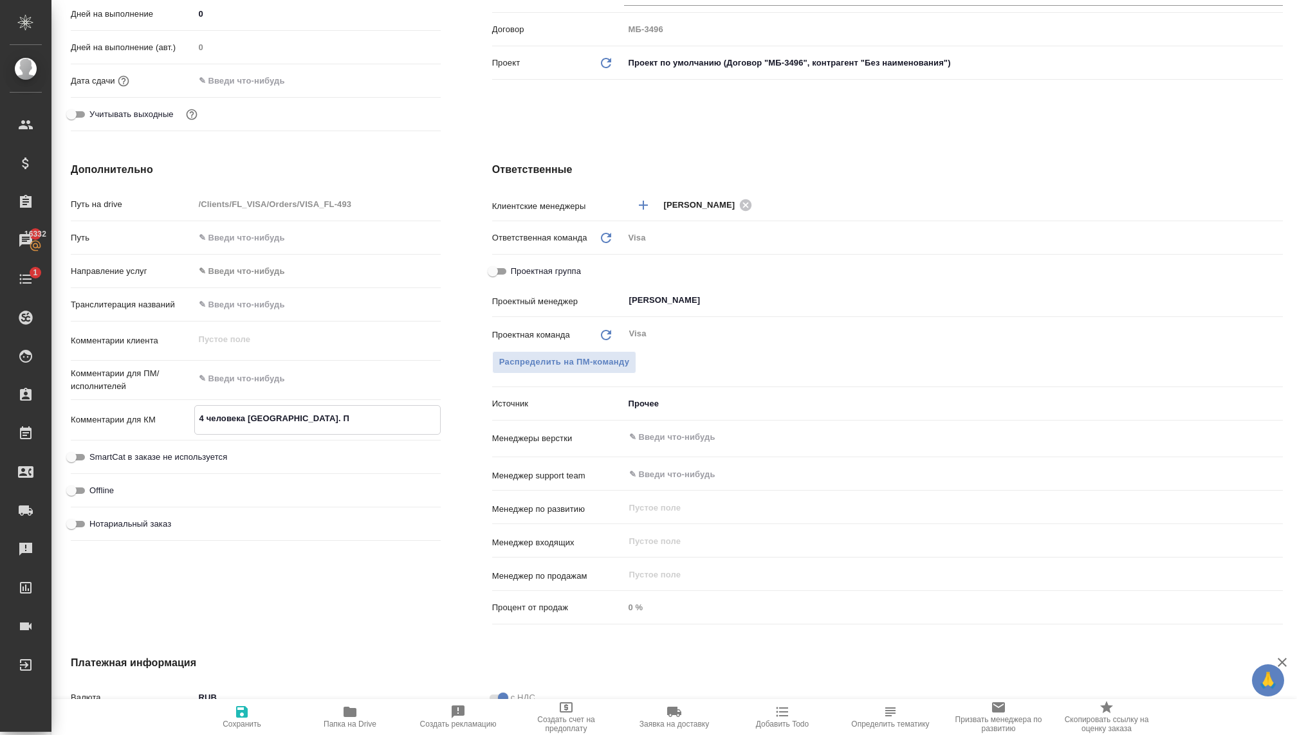
type textarea "4 человека [GEOGRAPHIC_DATA]. Пр"
type textarea "x"
type textarea "4 человека [GEOGRAPHIC_DATA]. Про"
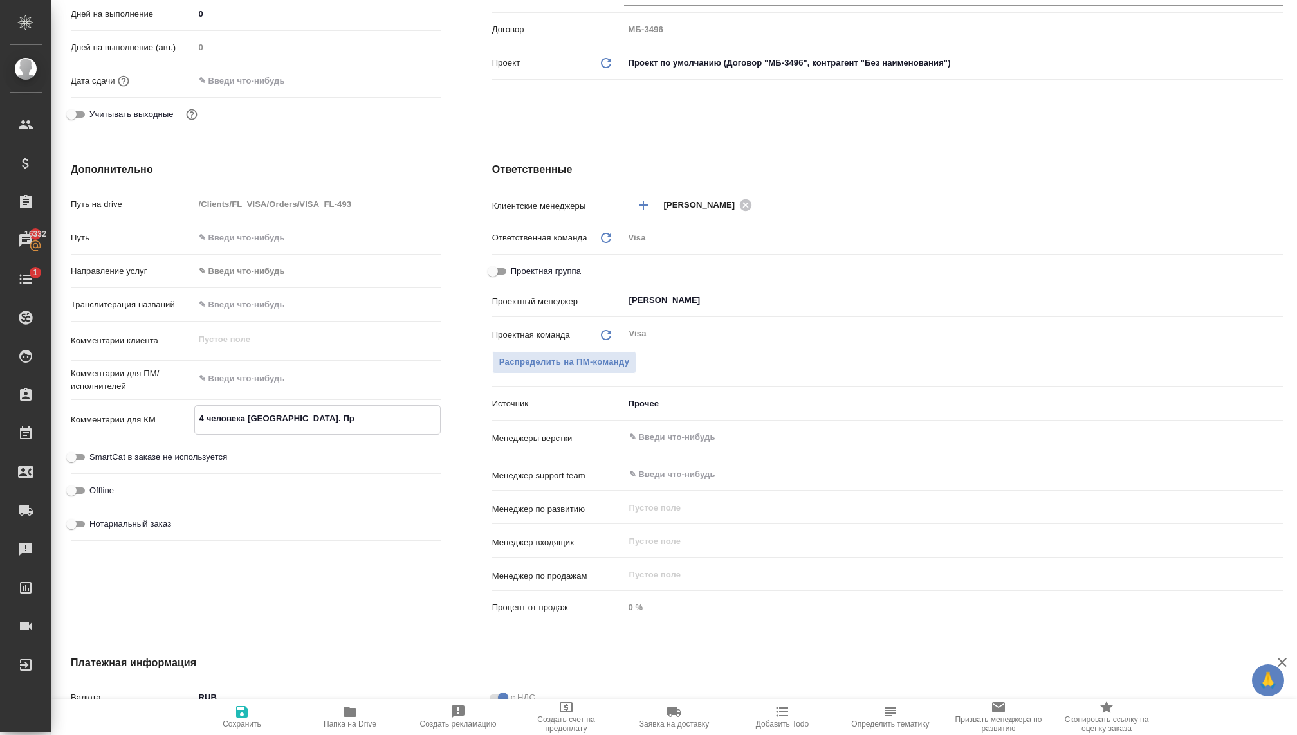
type textarea "x"
type textarea "4 человека [GEOGRAPHIC_DATA]. Проп"
type textarea "x"
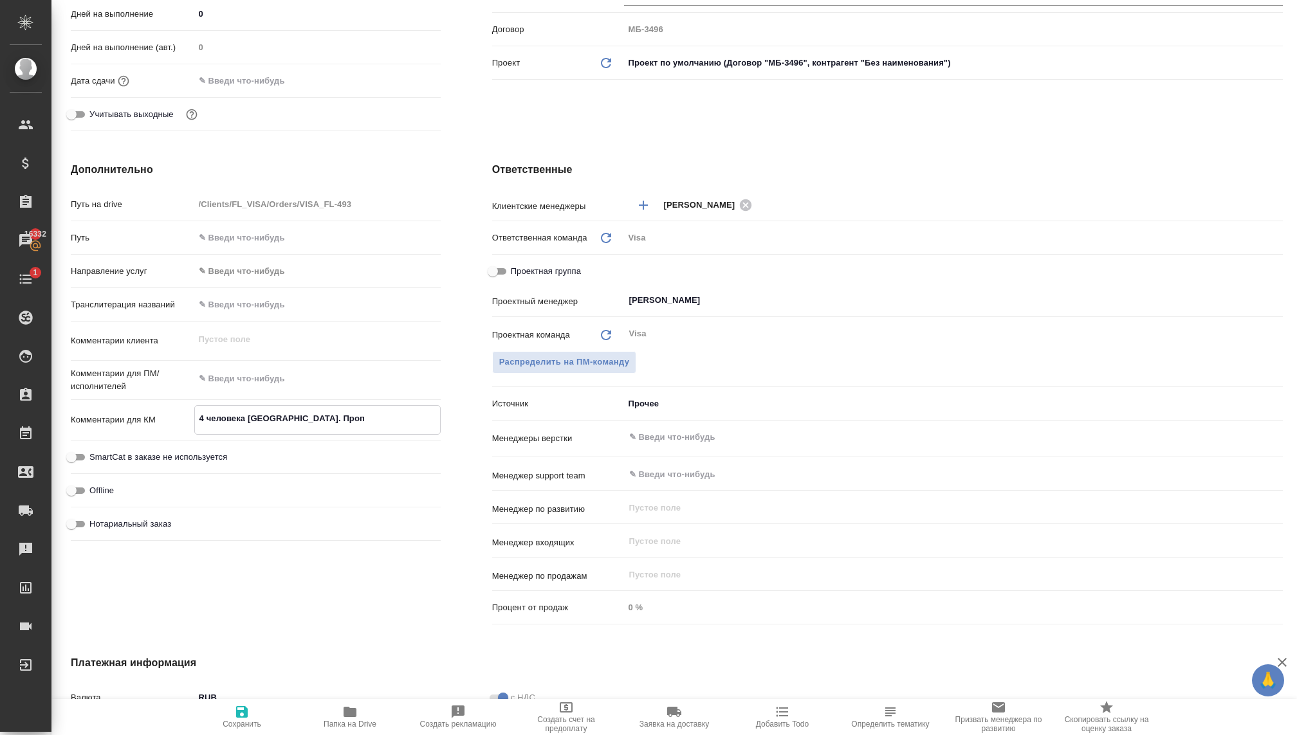
type textarea "x"
type textarea "4 человека [GEOGRAPHIC_DATA]. Пропи"
type textarea "x"
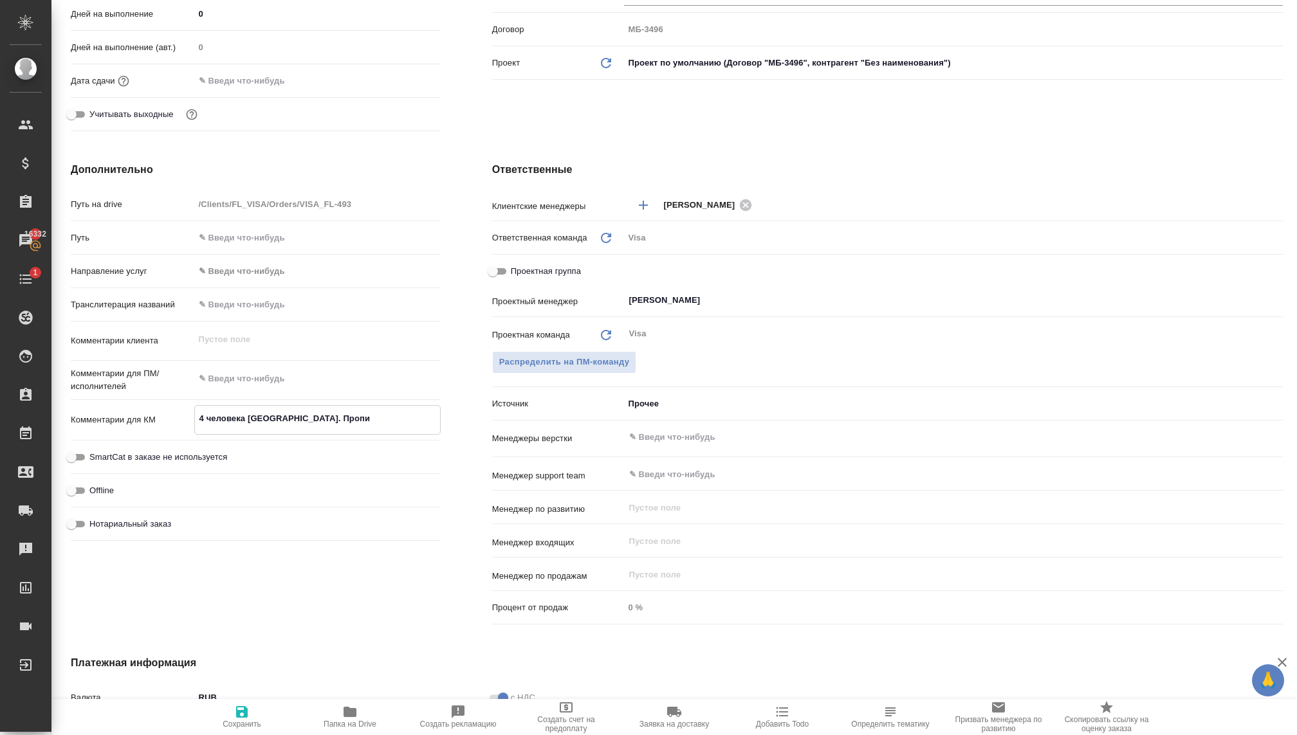
type textarea "x"
type textarea "4 человека [GEOGRAPHIC_DATA]. Пропис"
type textarea "x"
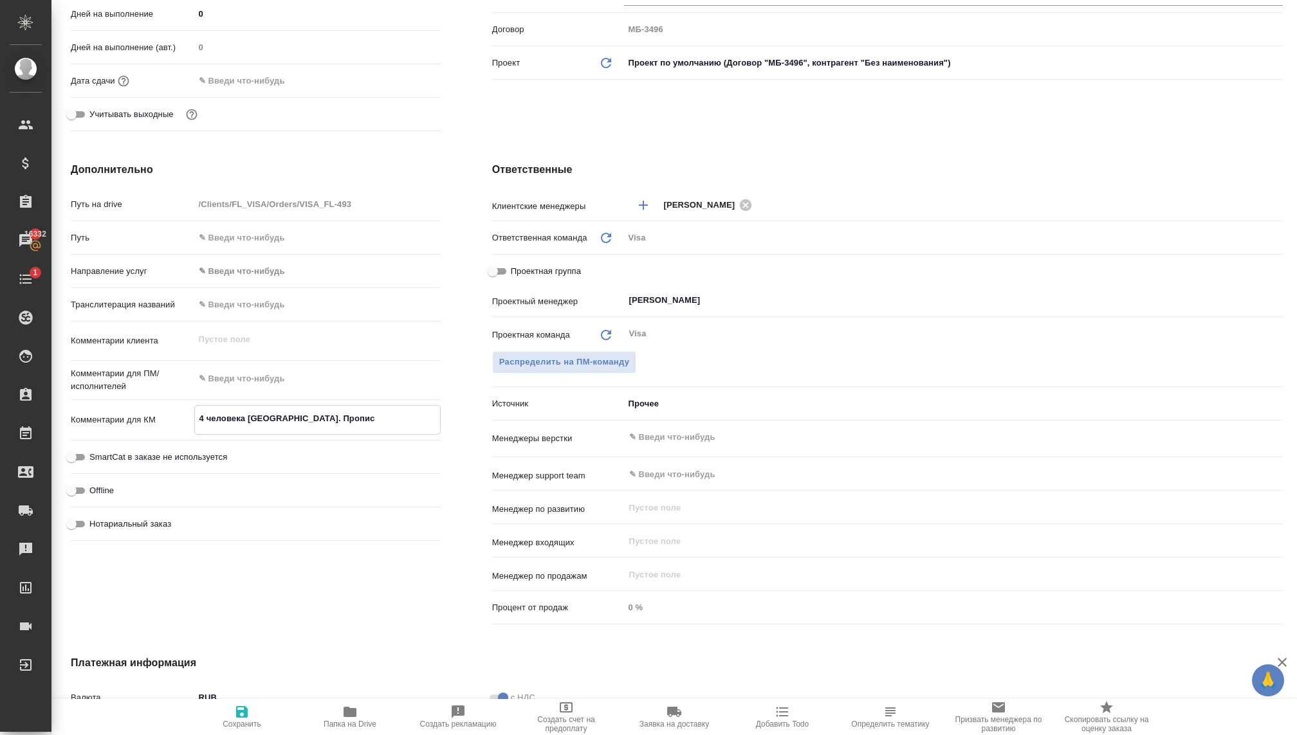
type textarea "4 человека [GEOGRAPHIC_DATA]. Прописк"
type textarea "x"
type textarea "4 человека [GEOGRAPHIC_DATA]. Прописка"
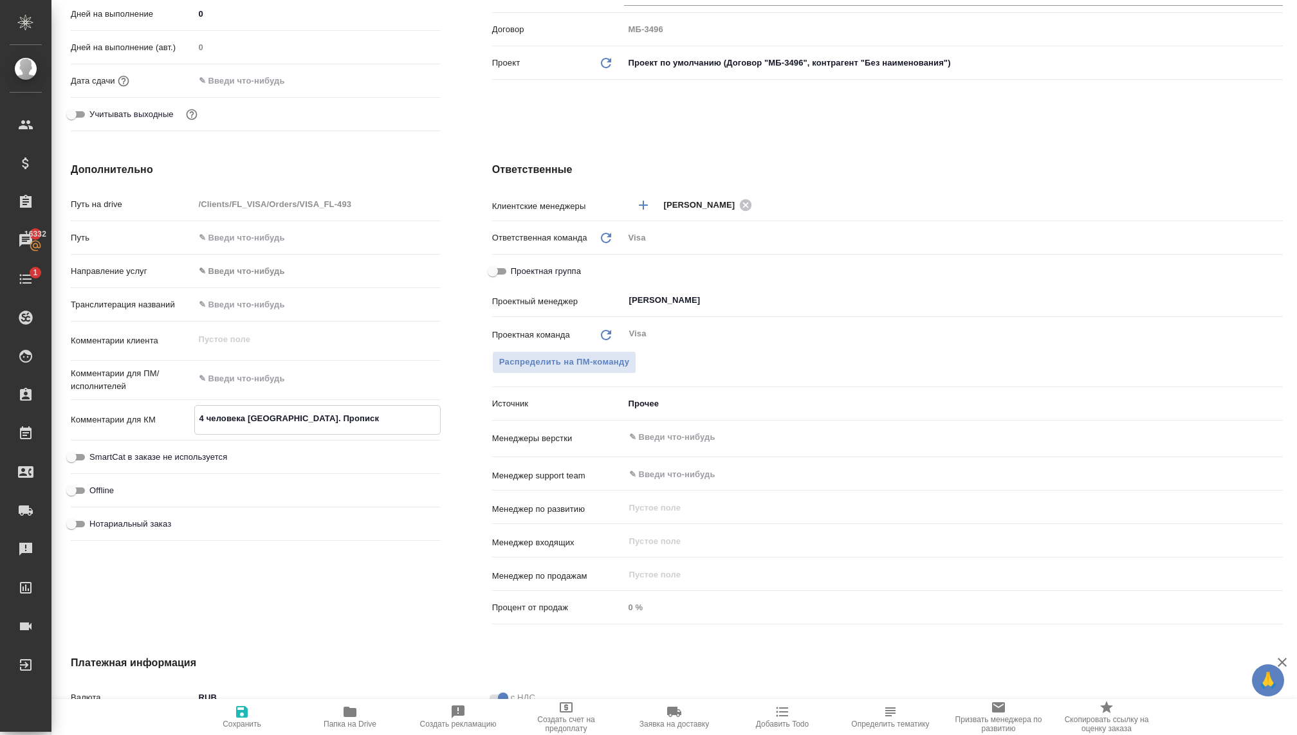
type textarea "x"
type textarea "4 человека [GEOGRAPHIC_DATA]. Прописка"
type textarea "x"
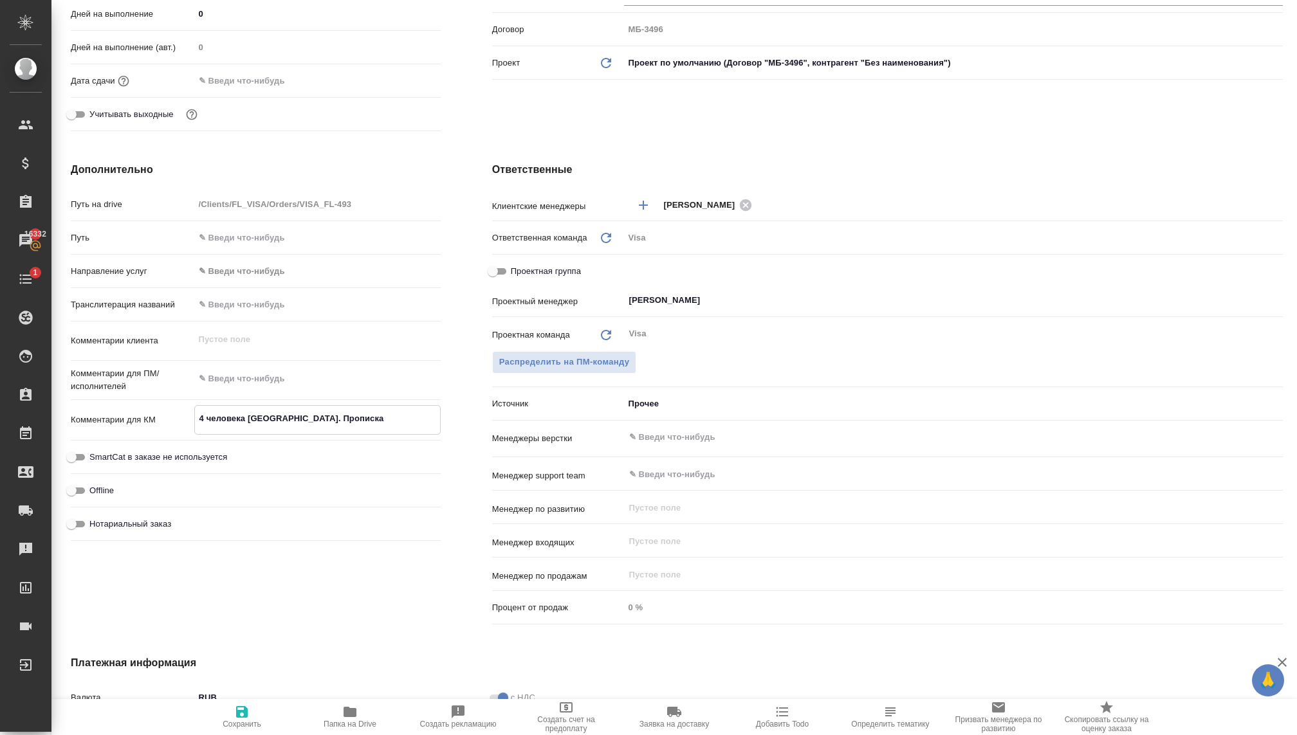
type textarea "x"
type textarea "4 человека [GEOGRAPHIC_DATA]. Прописка п"
type textarea "x"
type textarea "4 человека [GEOGRAPHIC_DATA]. Прописка пм"
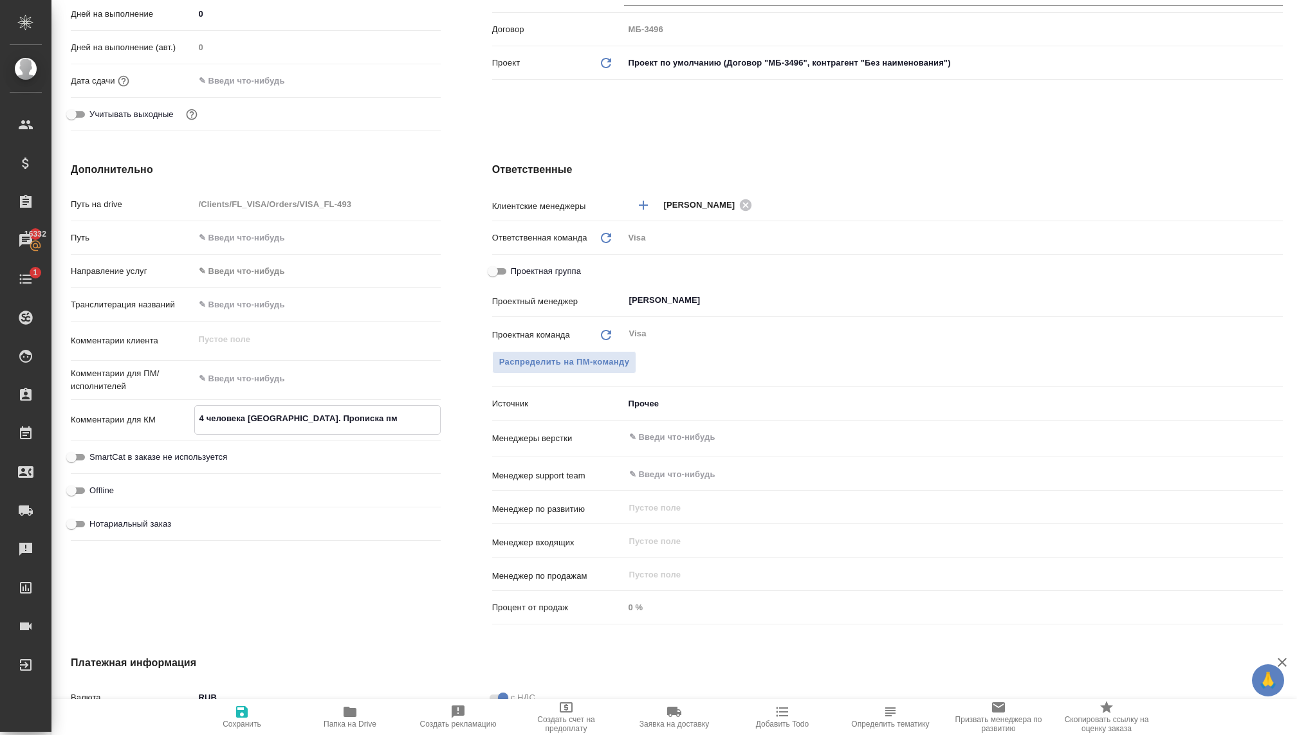
type textarea "x"
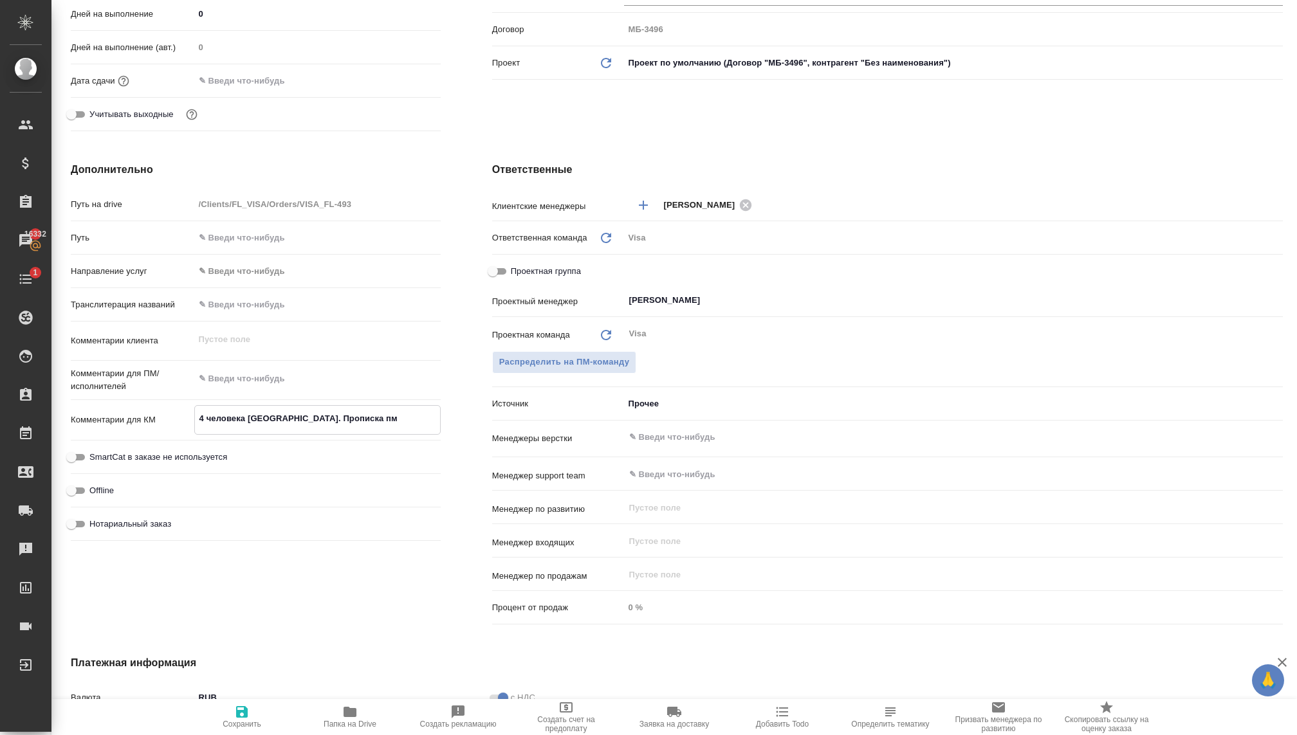
type textarea "4 человека [GEOGRAPHIC_DATA]. Прописка п"
type textarea "x"
type textarea "4 человека [GEOGRAPHIC_DATA]. Прописка"
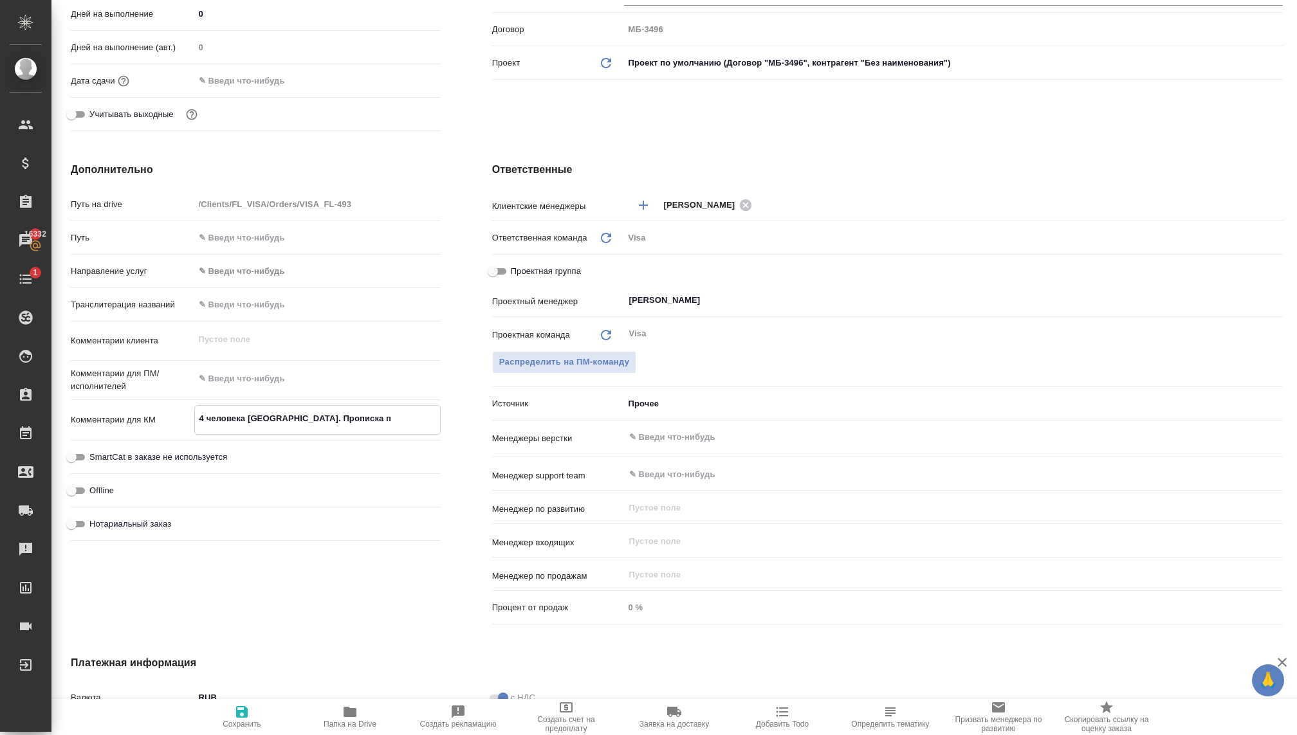
type textarea "x"
type textarea "4 человека [GEOGRAPHIC_DATA]. Прописка [PERSON_NAME]"
type textarea "x"
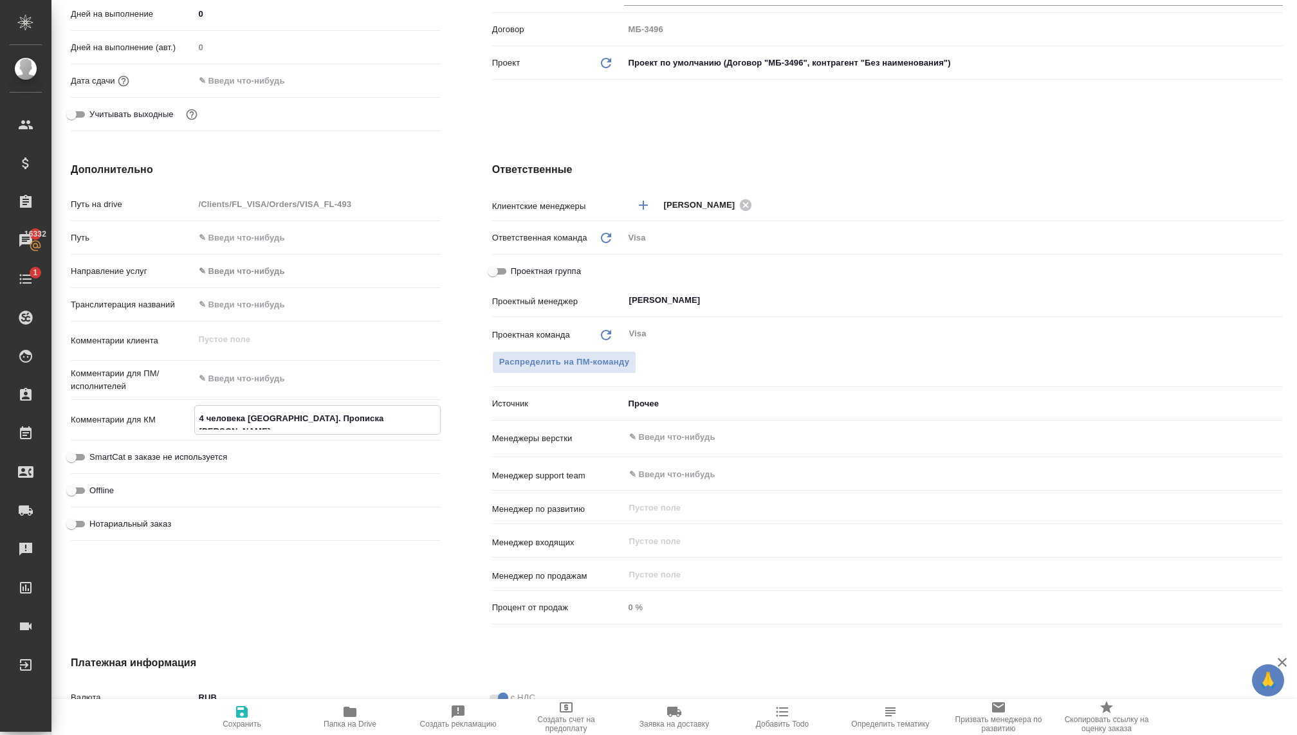
type textarea "x"
type textarea "4 человека [GEOGRAPHIC_DATA]. Прописка Мо"
type textarea "x"
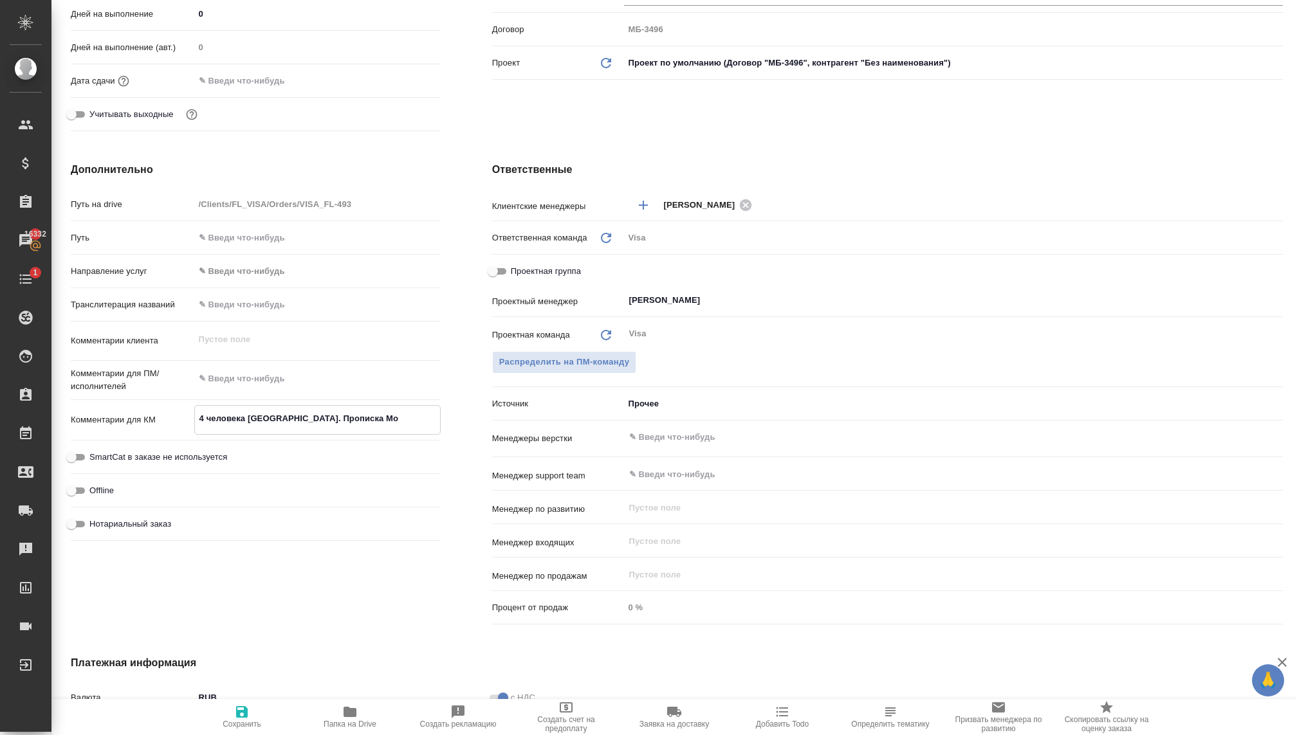
type textarea "x"
type textarea "4 человека [GEOGRAPHIC_DATA]. Прописка Мос"
type textarea "x"
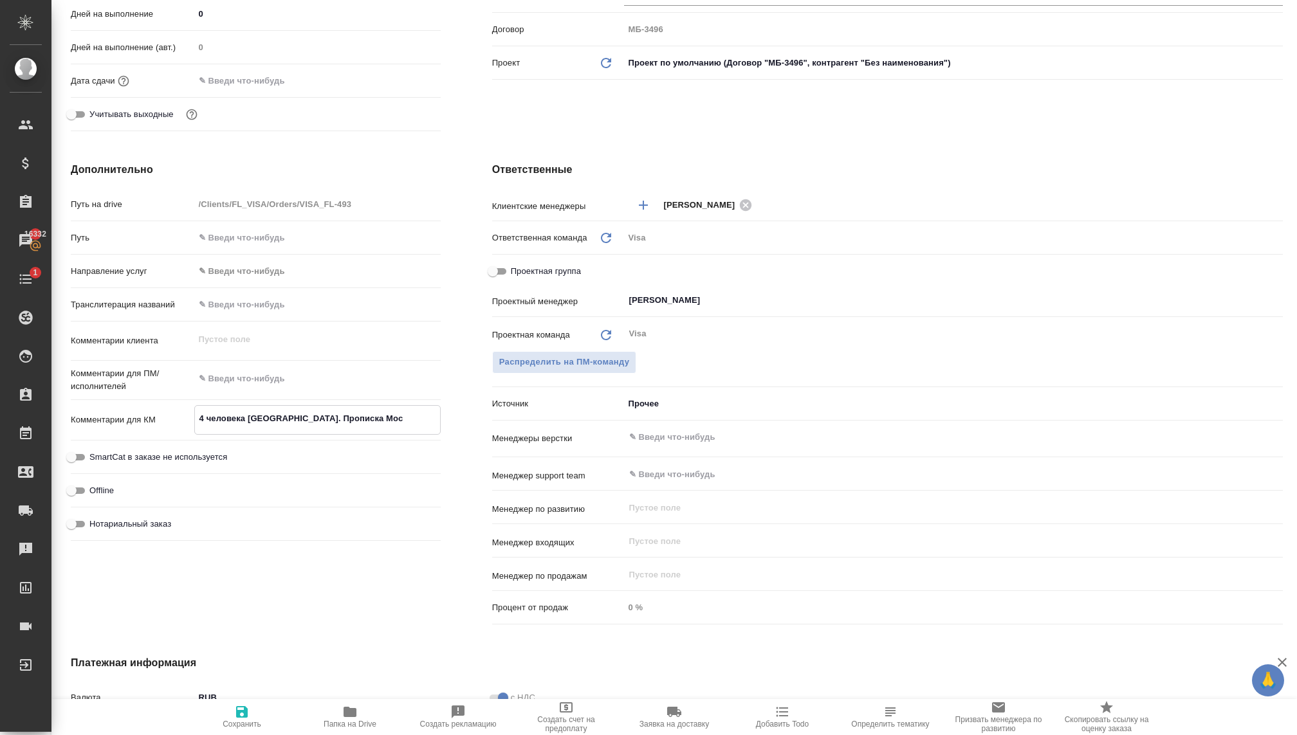
type textarea "4 человека [GEOGRAPHIC_DATA]. Прописка Моск"
type textarea "x"
type textarea "4 человека [GEOGRAPHIC_DATA]. Прописка Москв"
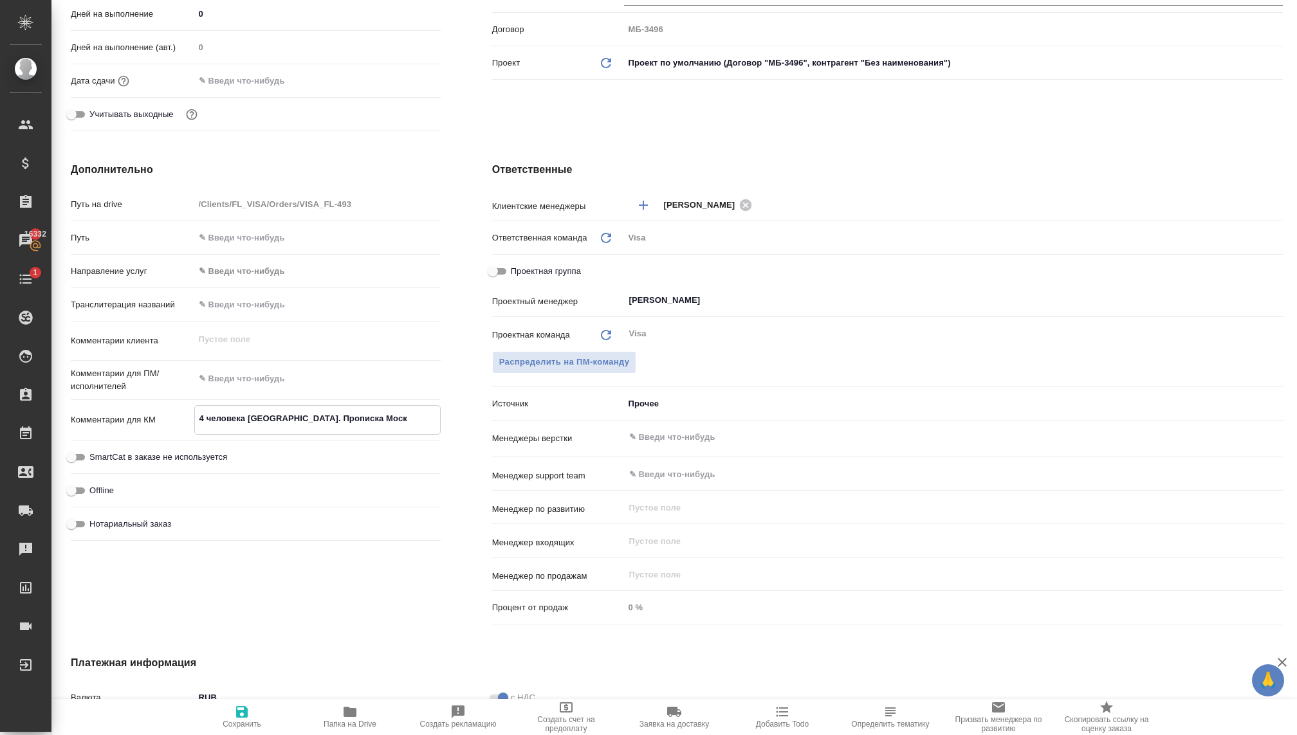
type textarea "x"
type textarea "4 человека [GEOGRAPHIC_DATA]. Прописка [GEOGRAPHIC_DATA]"
type textarea "x"
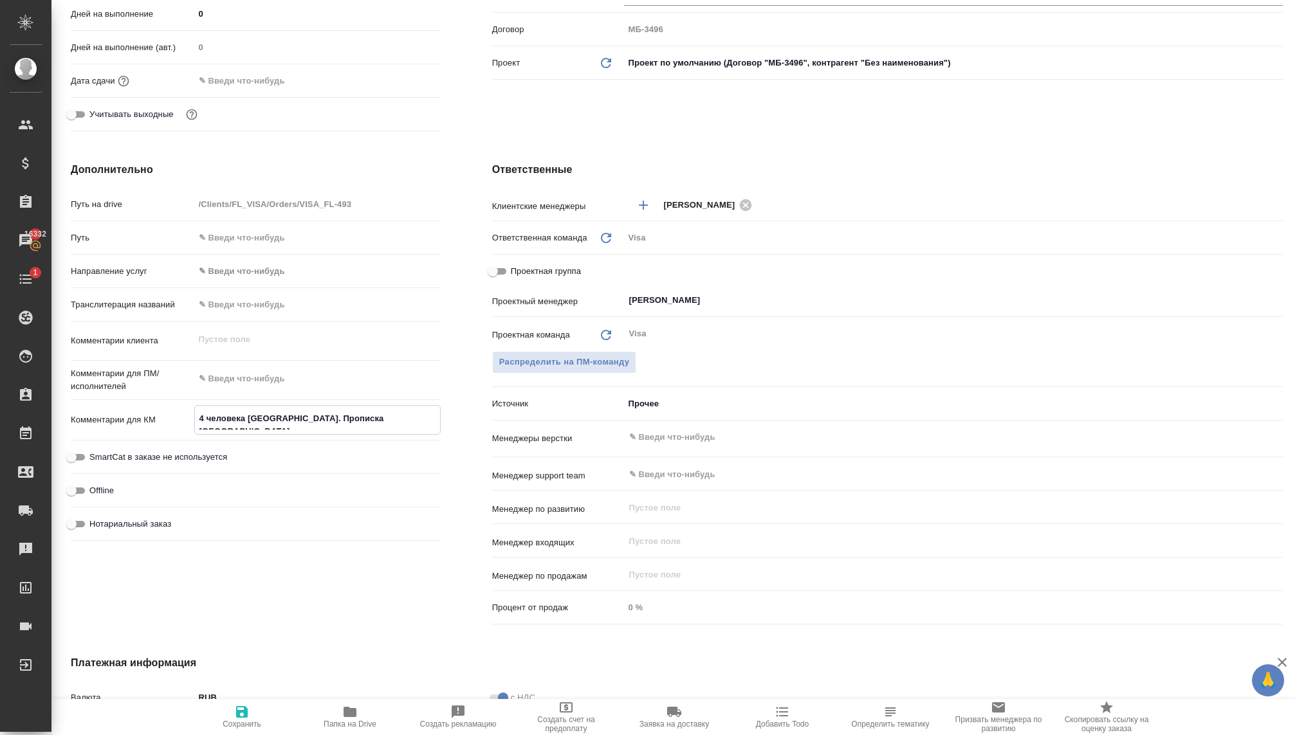
type textarea "x"
type textarea "4 человека [GEOGRAPHIC_DATA]. Прописка [GEOGRAPHIC_DATA]."
type textarea "x"
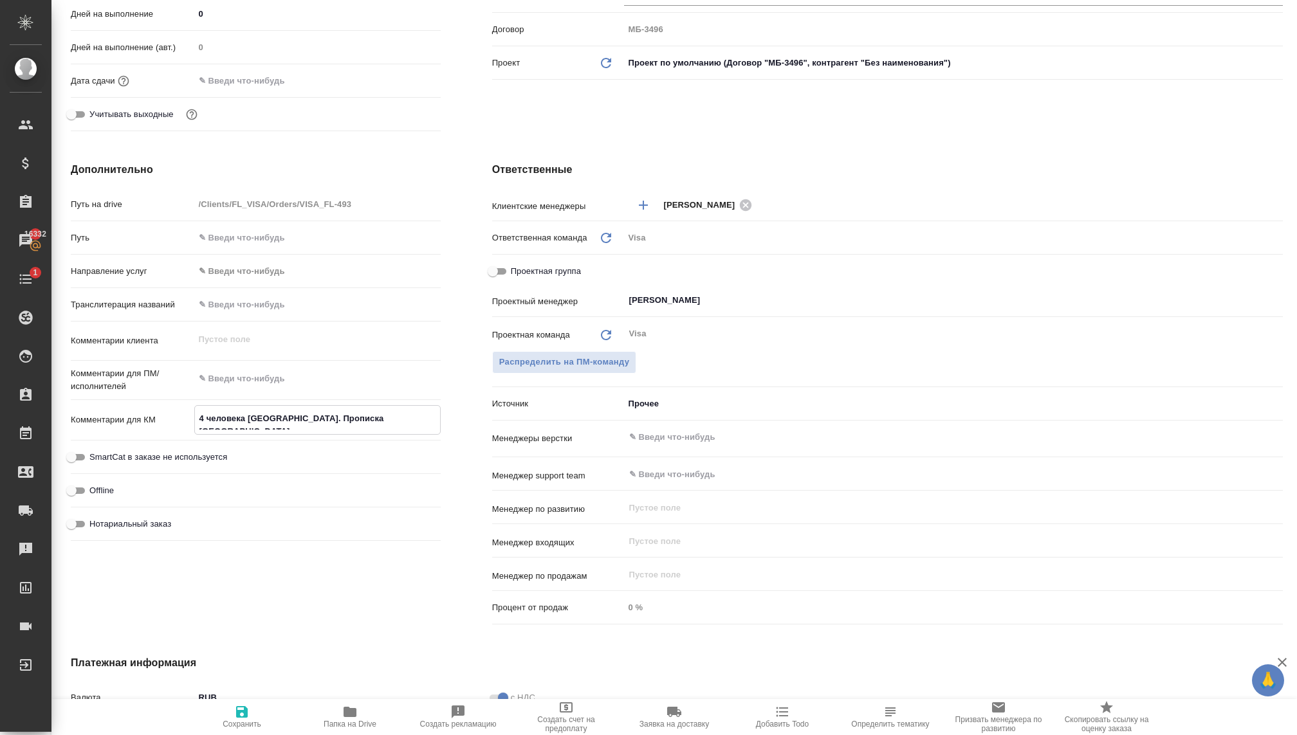
type textarea "x"
type textarea "4 человека [GEOGRAPHIC_DATA]. Прописка [GEOGRAPHIC_DATA]."
type textarea "x"
click at [241, 703] on button "Сохранить" at bounding box center [242, 717] width 108 height 36
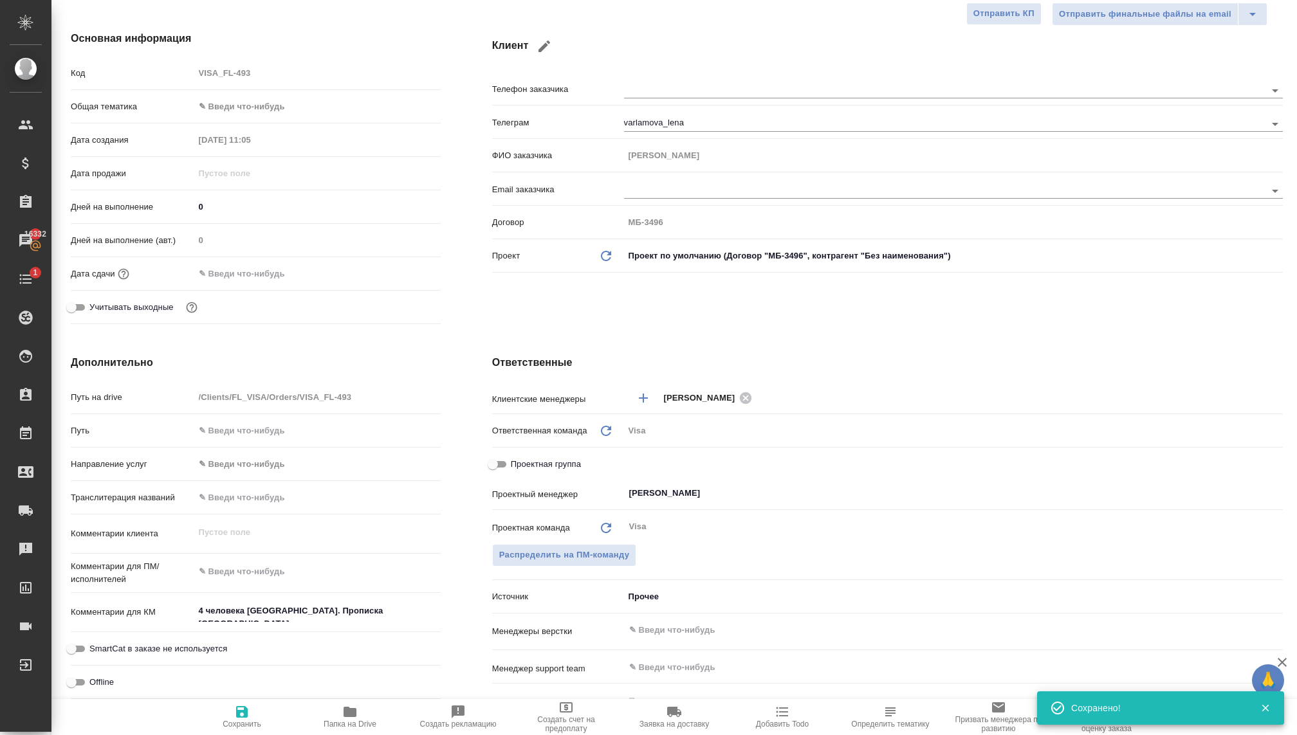
scroll to position [135, 0]
click at [236, 563] on textarea at bounding box center [317, 570] width 245 height 22
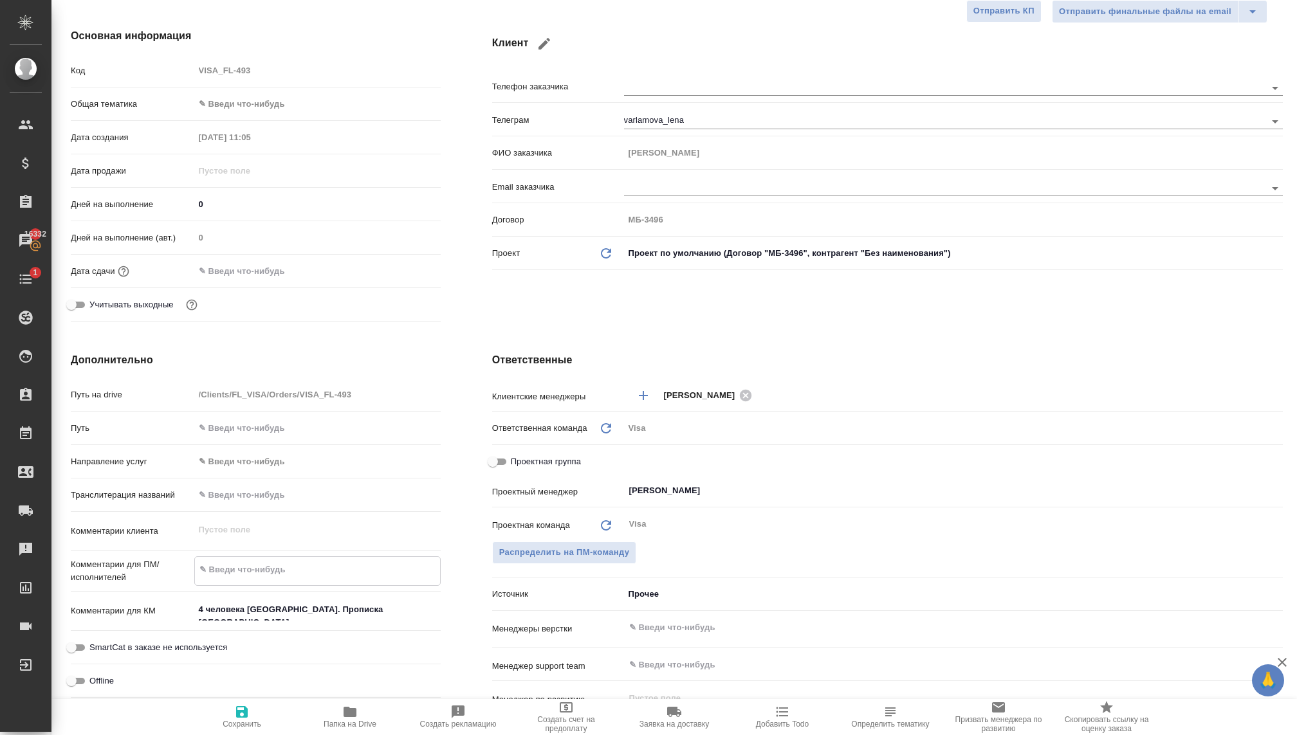
paste textarea "Хотим поехать на горных лыжах с [DATE] по [DATE] район Валь [GEOGRAPHIC_DATA] и…"
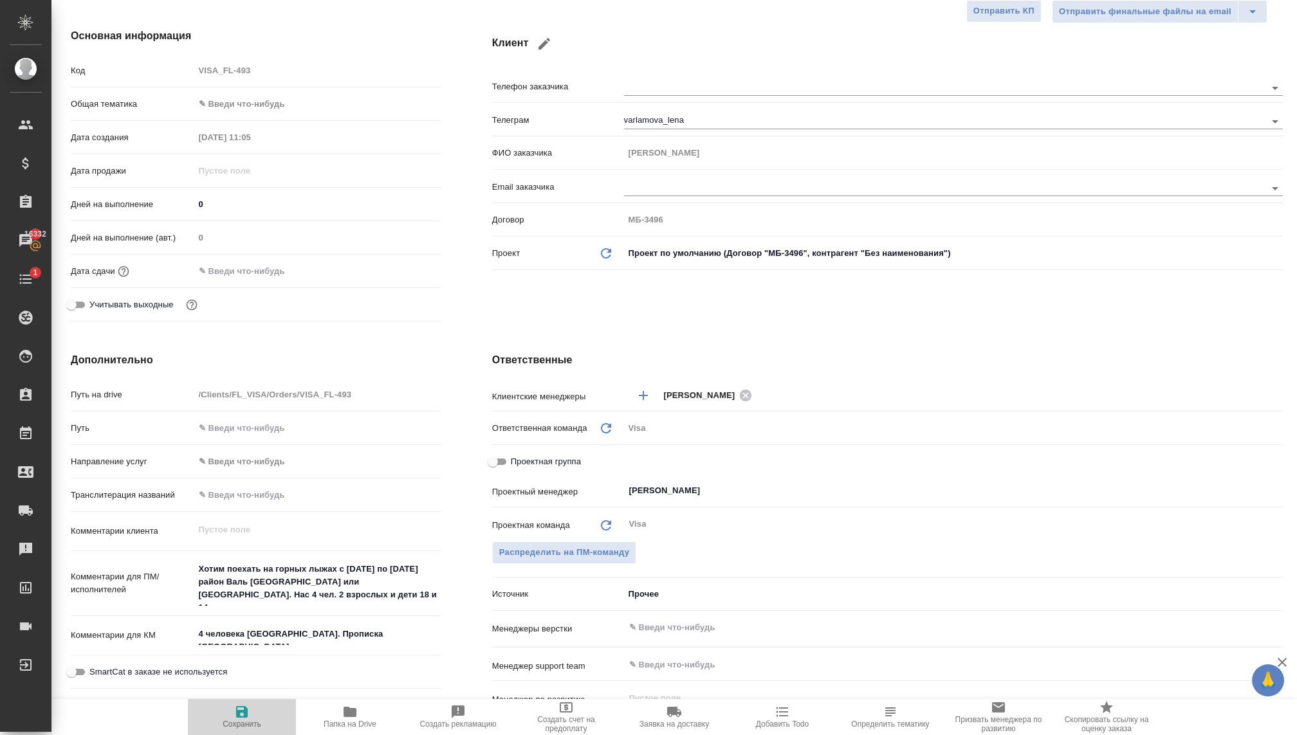
click at [248, 708] on icon "button" at bounding box center [241, 712] width 15 height 15
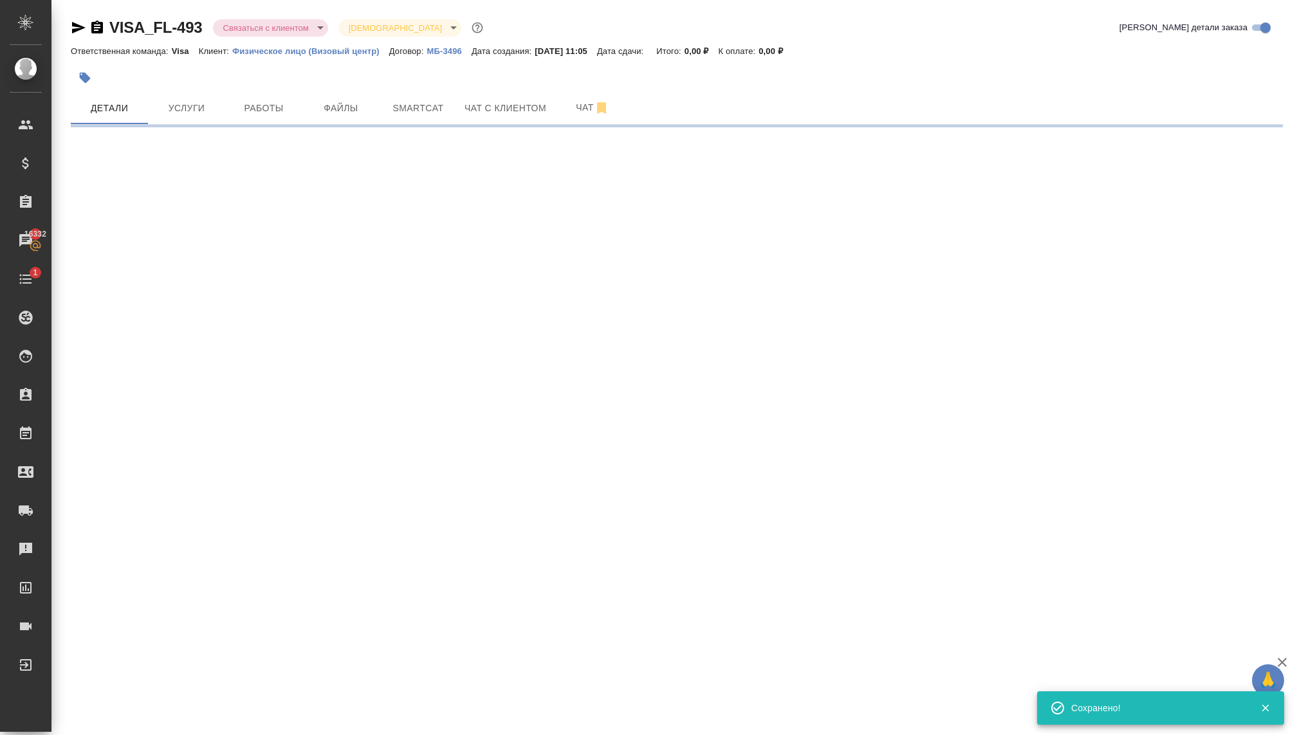
scroll to position [0, 0]
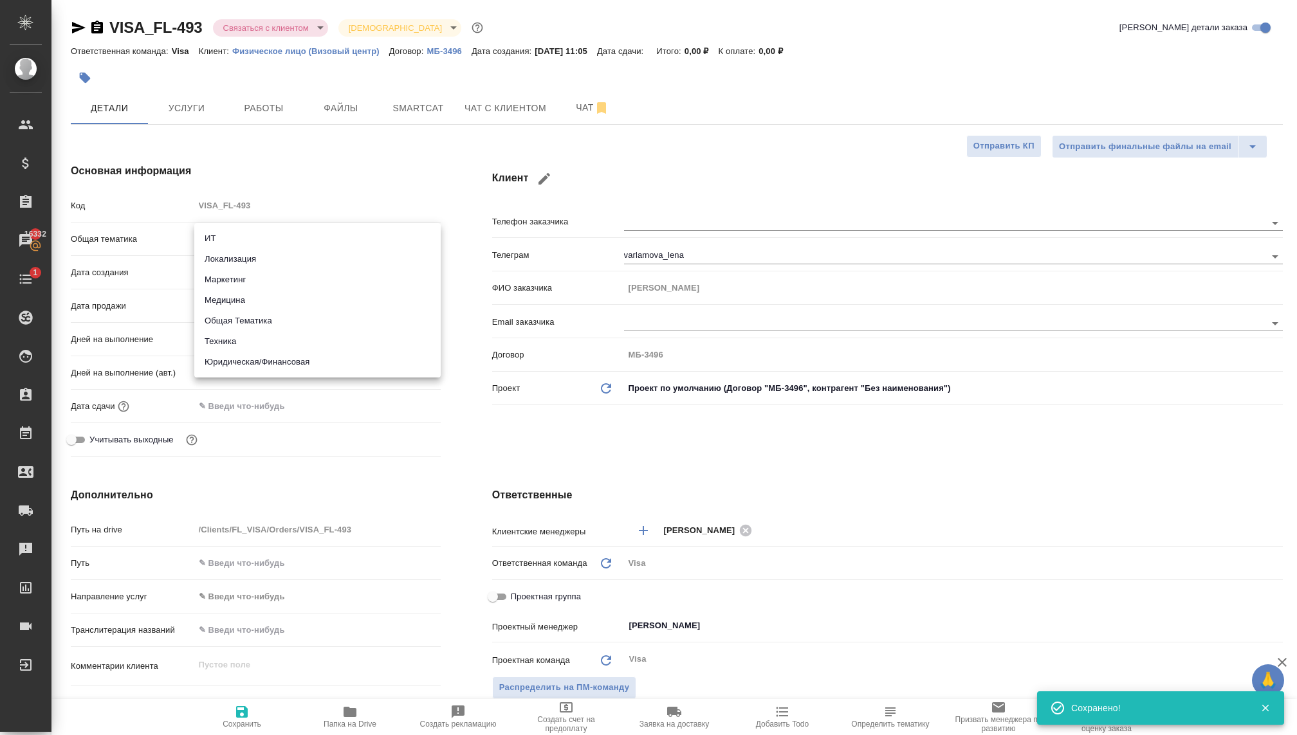
click at [210, 237] on body "🙏 .cls-1 fill:#fff; AWATERA [PERSON_NAME] Спецификации Заказы 16332 Чаты 1 Todo…" at bounding box center [648, 367] width 1297 height 735
click at [238, 357] on li "Юридическая/Финансовая" at bounding box center [317, 362] width 246 height 21
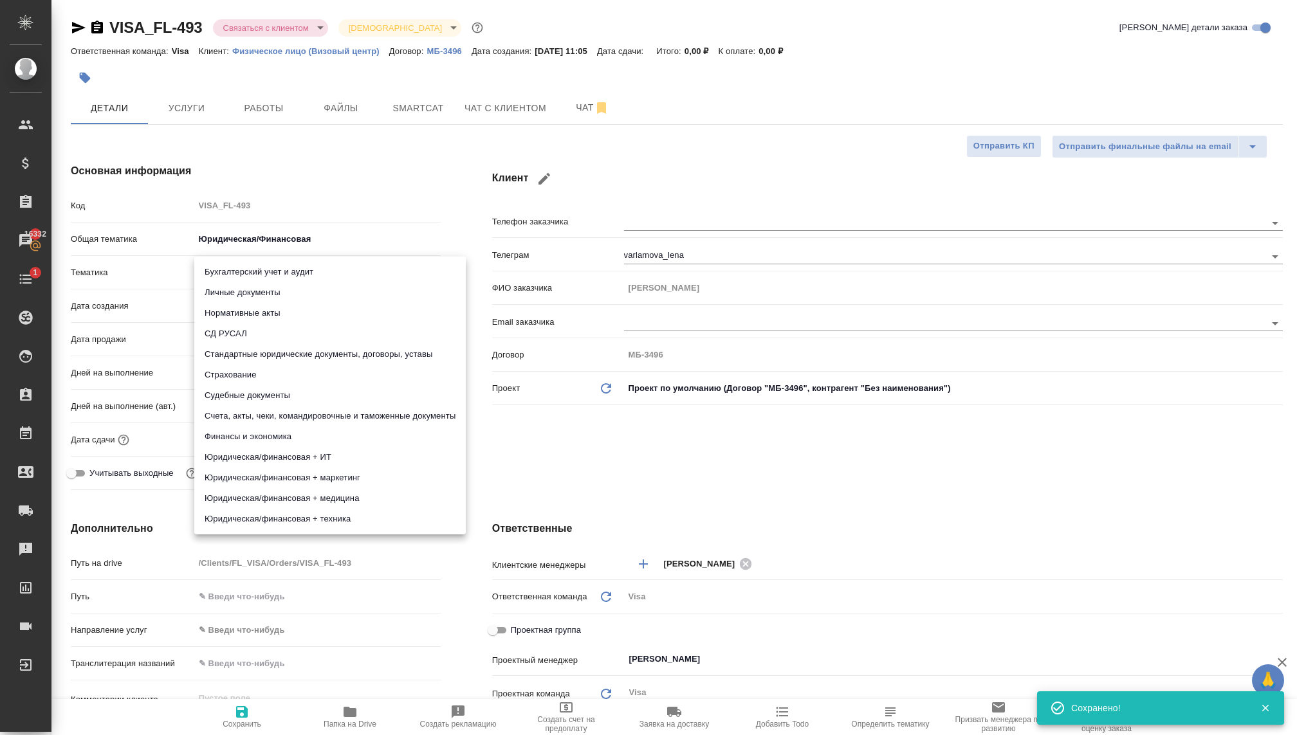
click at [224, 270] on body "🙏 .cls-1 fill:#fff; AWATERA [PERSON_NAME] Спецификации Заказы 16332 Чаты 1 Todo…" at bounding box center [648, 367] width 1297 height 735
click at [235, 289] on li "Личные документы" at bounding box center [330, 292] width 272 height 21
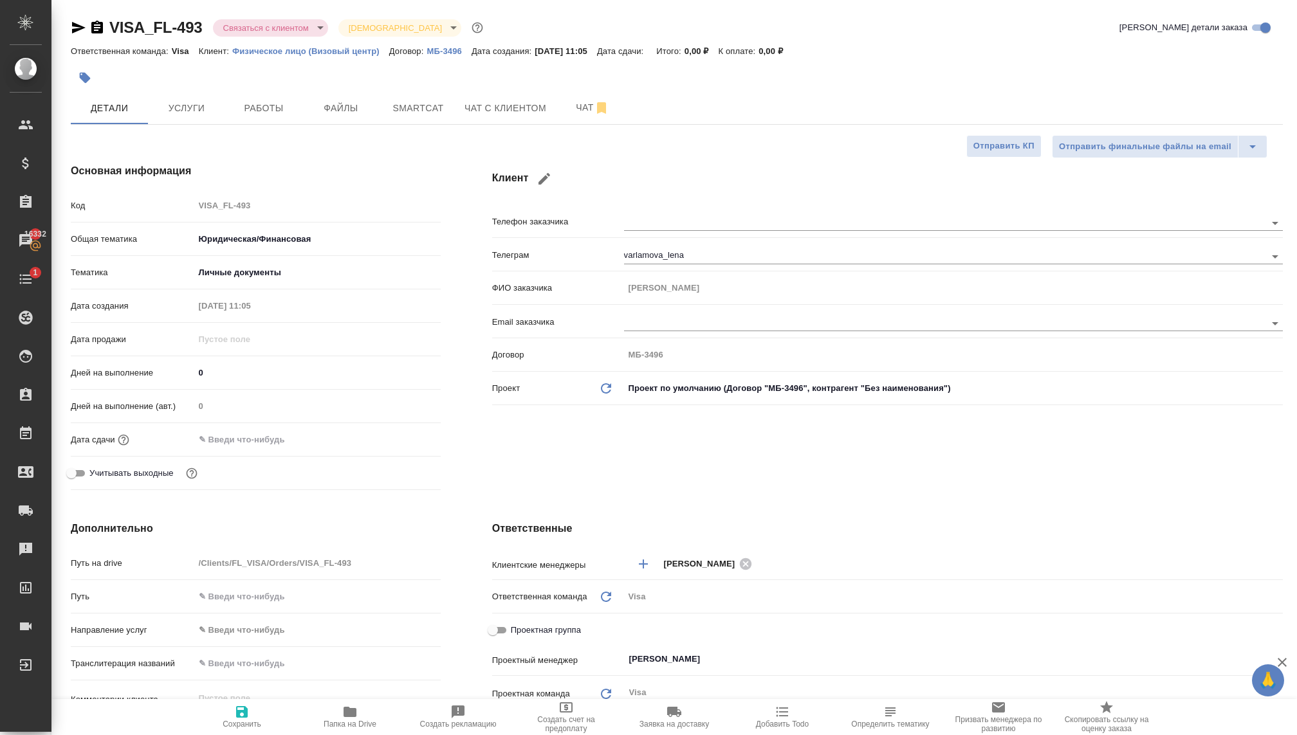
click at [201, 443] on input "text" at bounding box center [250, 439] width 113 height 19
click at [396, 439] on icon "button" at bounding box center [403, 439] width 15 height 15
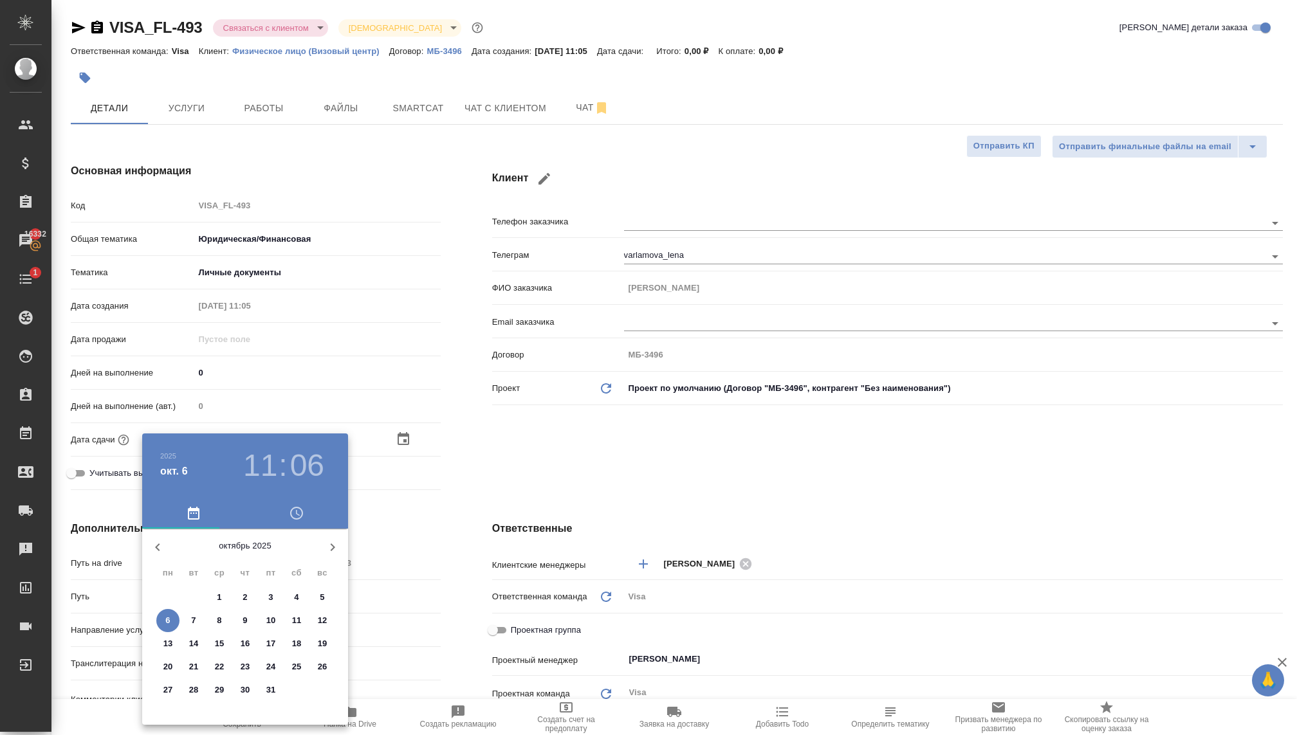
click at [333, 541] on icon "button" at bounding box center [332, 547] width 15 height 15
click at [333, 542] on icon "button" at bounding box center [332, 547] width 15 height 15
click at [217, 692] on p "31" at bounding box center [220, 690] width 10 height 13
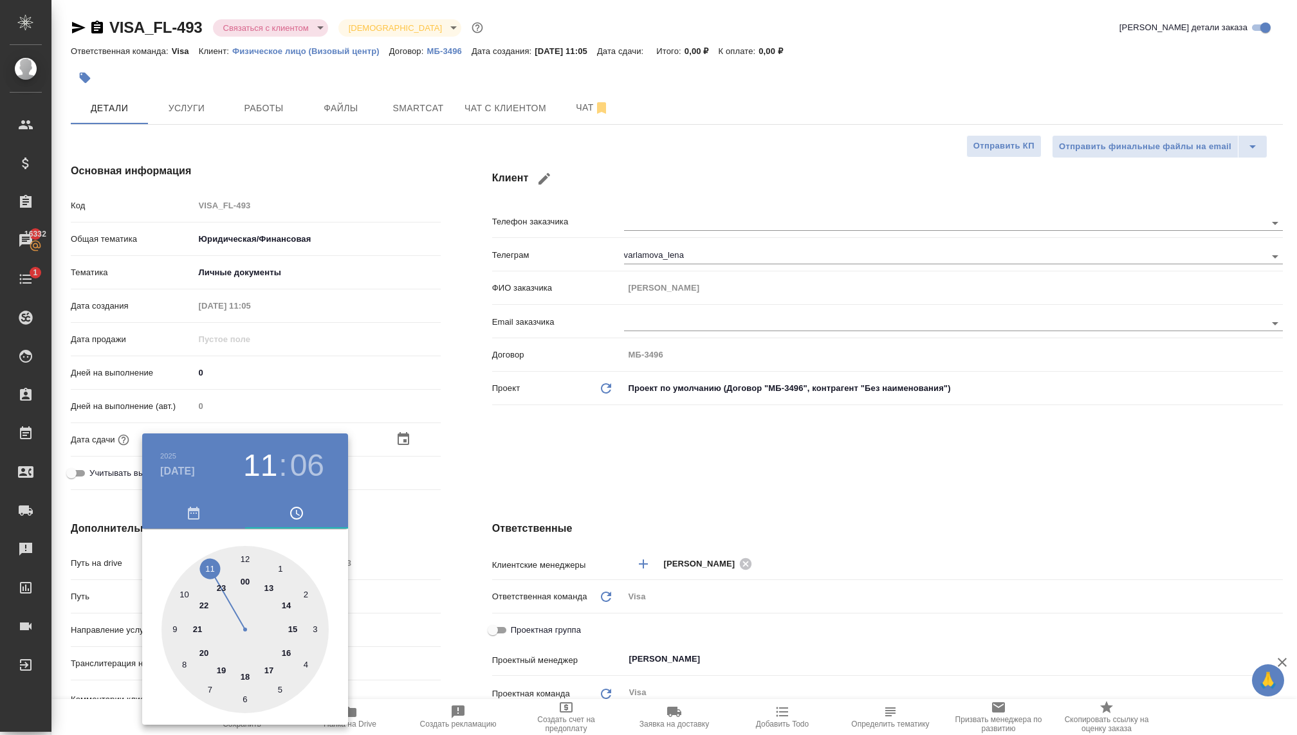
click at [535, 490] on div at bounding box center [648, 367] width 1297 height 735
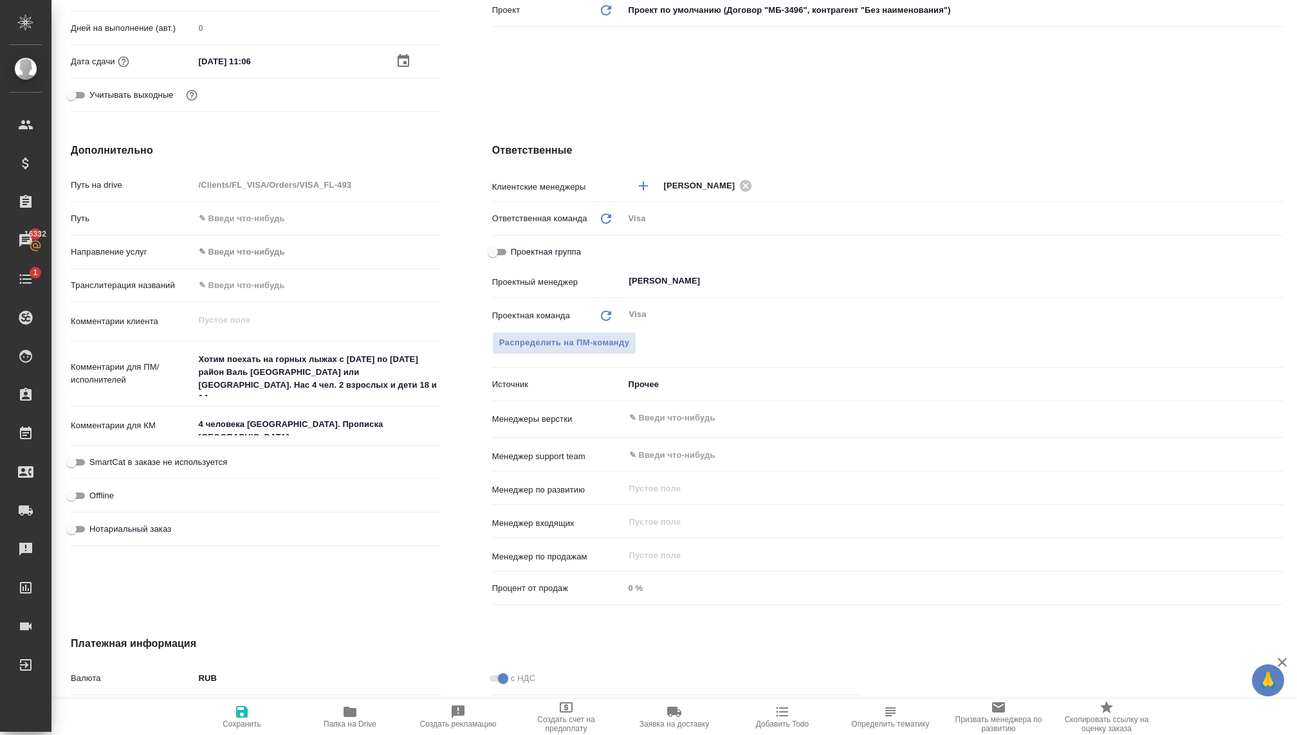
scroll to position [544, 0]
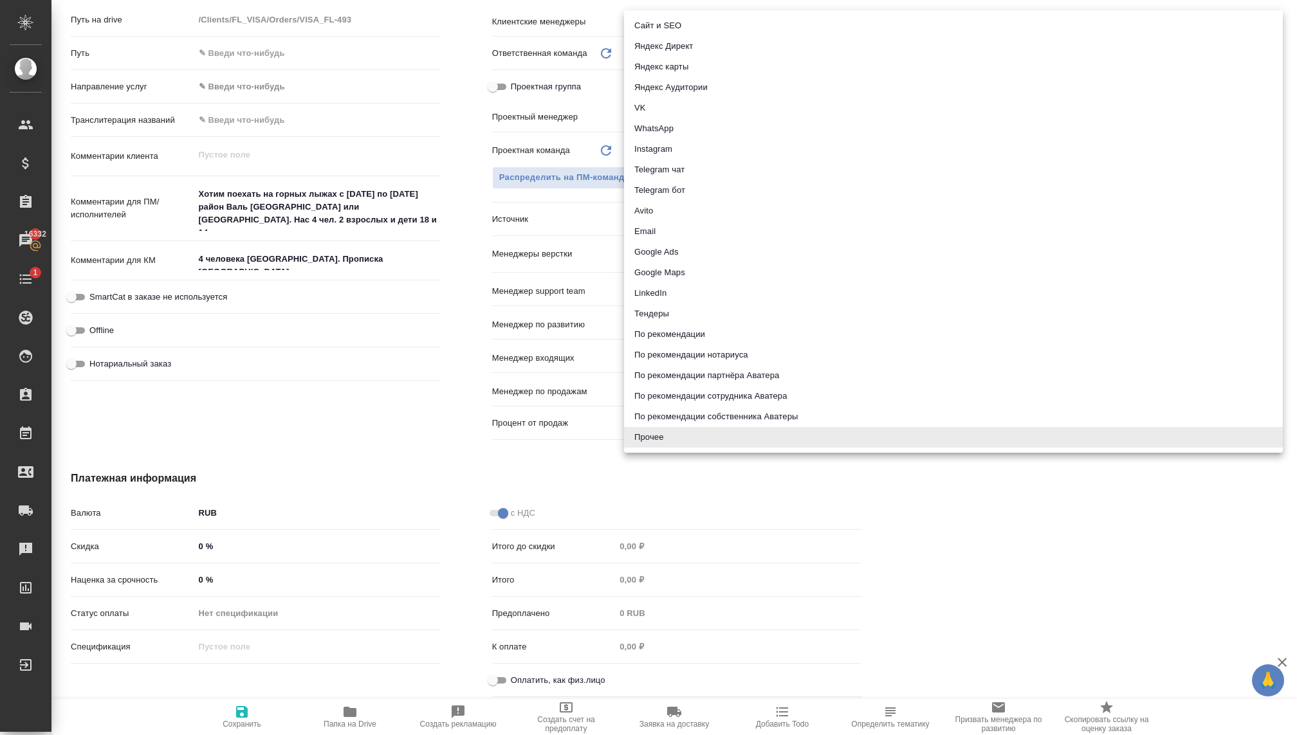
click at [647, 211] on body "🙏 .cls-1 fill:#fff; AWATERA [PERSON_NAME] Спецификации Заказы 16332 Чаты 1 Todo…" at bounding box center [648, 367] width 1297 height 735
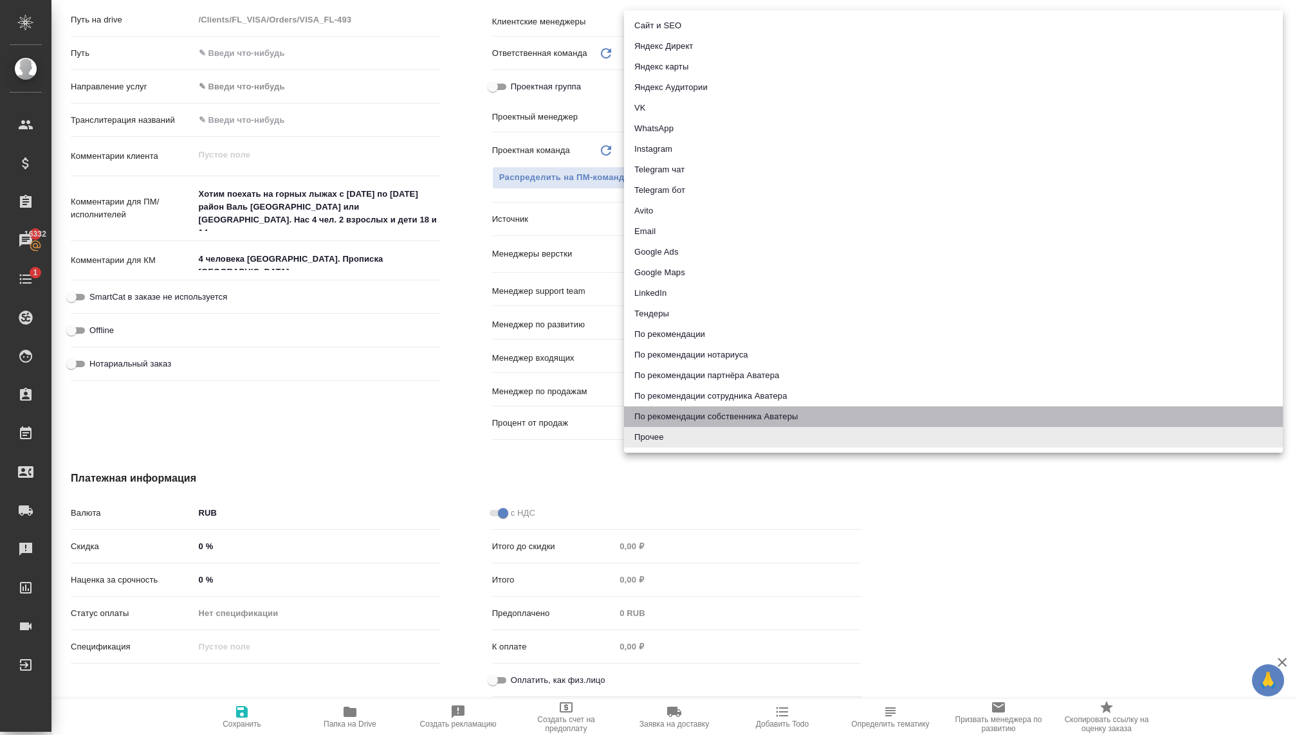
click at [653, 411] on li "По рекомендации собственника Аватеры" at bounding box center [953, 417] width 659 height 21
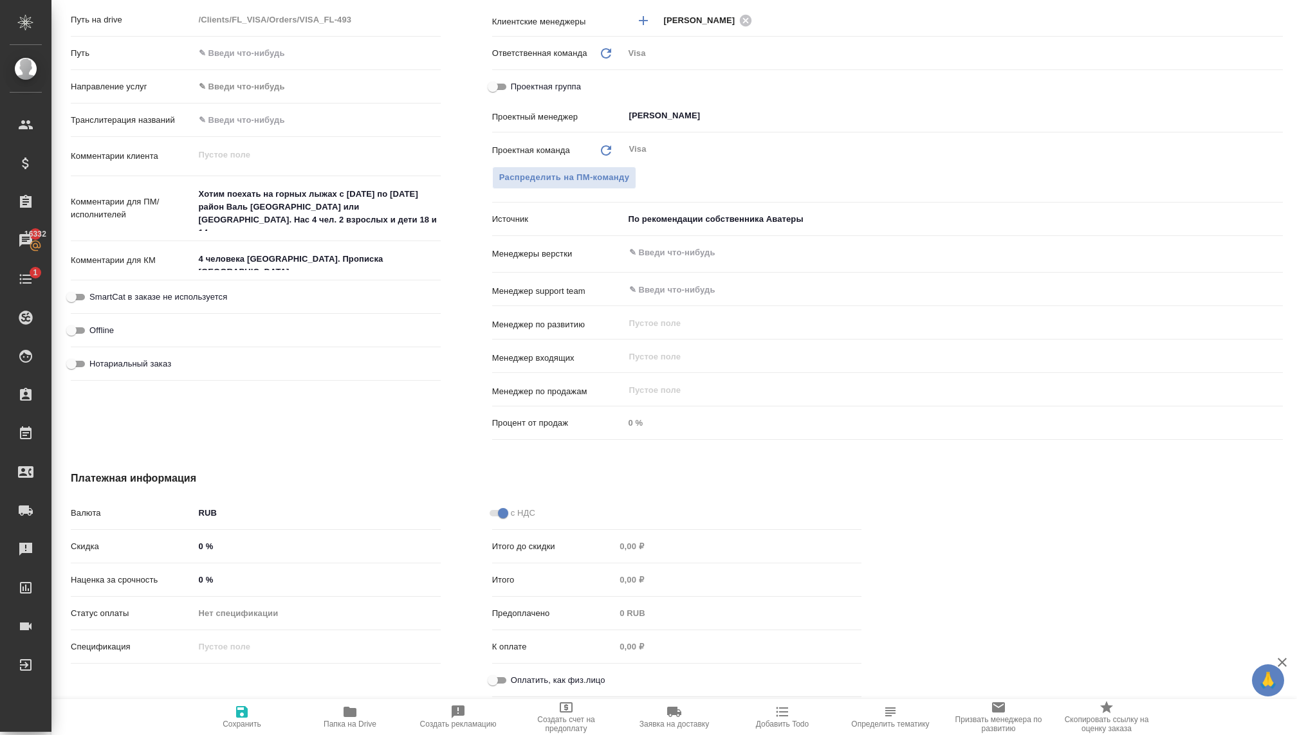
click at [739, 208] on div "Источник По рекомендации собственника Аватеры ownerRecommendation" at bounding box center [887, 219] width 791 height 23
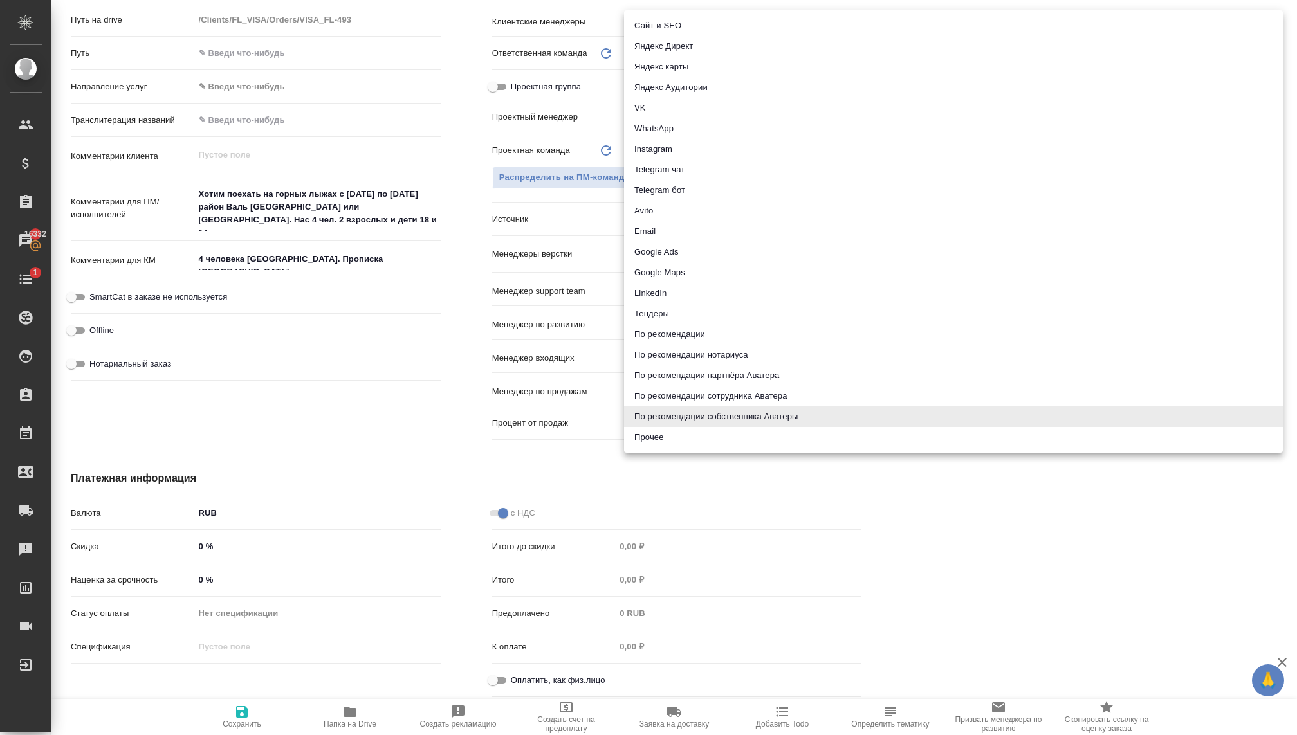
click at [736, 211] on body "🙏 .cls-1 fill:#fff; AWATERA [PERSON_NAME] Спецификации Заказы 16332 Чаты 1 Todo…" at bounding box center [648, 367] width 1297 height 735
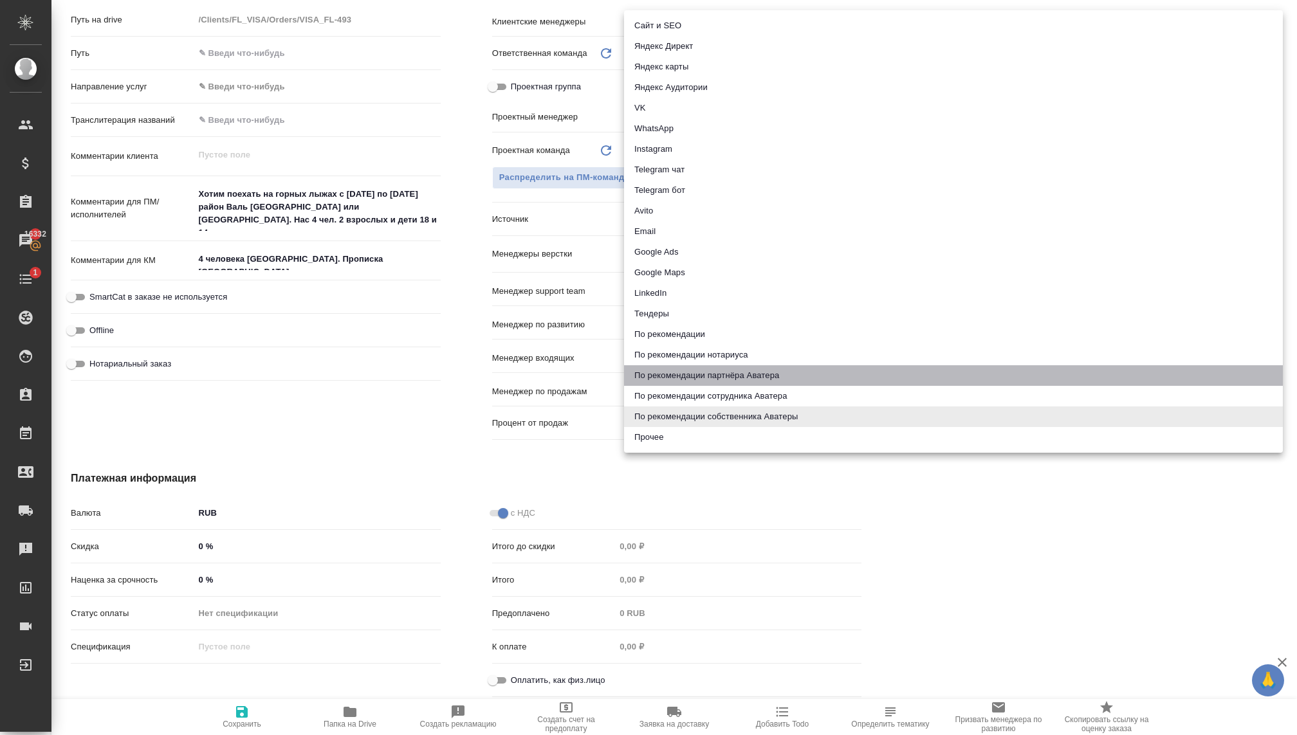
click at [685, 369] on li "По рекомендации партнёра Аватера" at bounding box center [953, 375] width 659 height 21
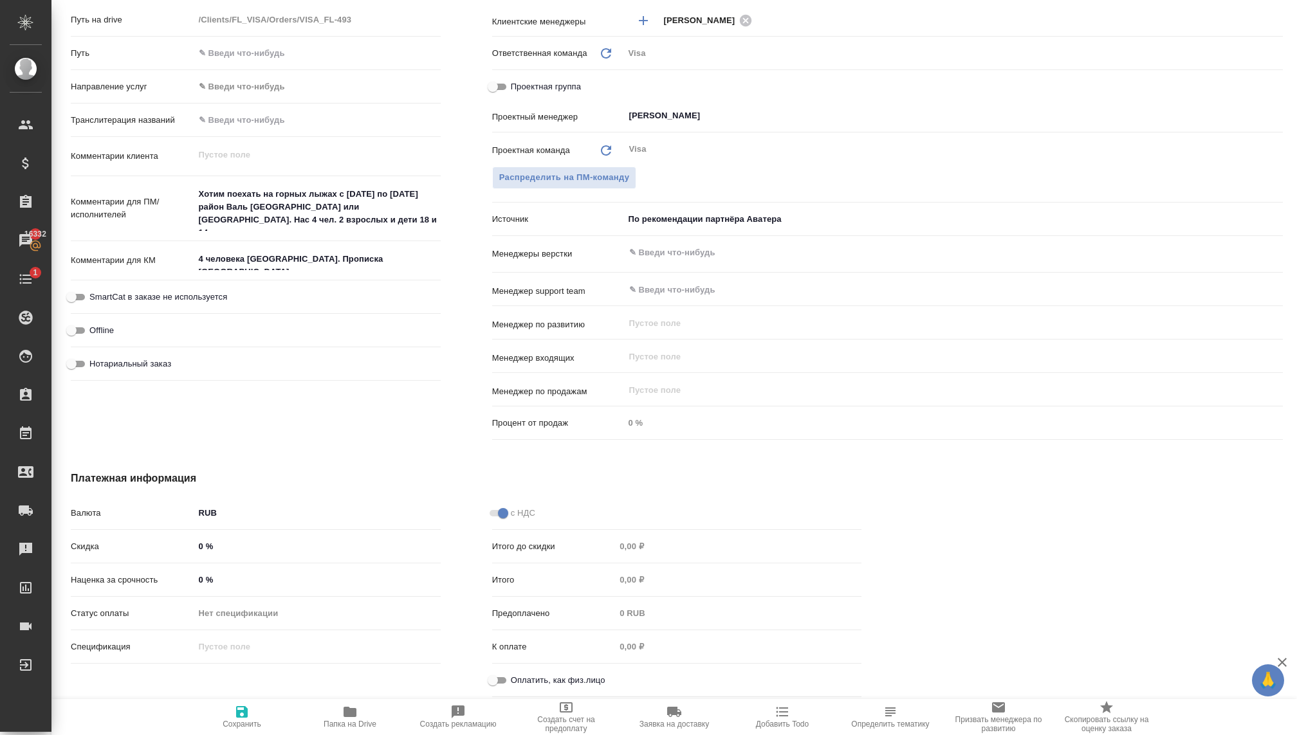
click at [247, 718] on icon "button" at bounding box center [241, 712] width 15 height 15
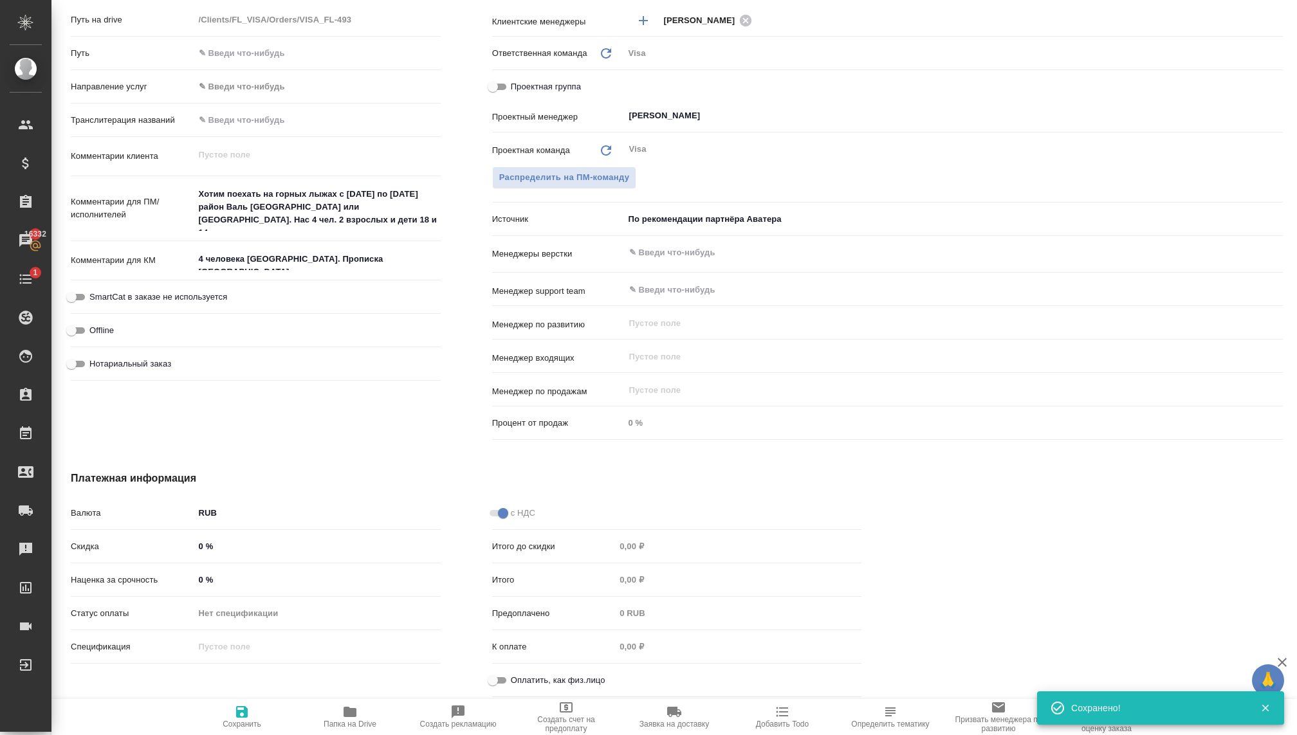
click at [495, 670] on div "Оплатить, как физ.лицо" at bounding box center [677, 680] width 370 height 23
click at [497, 678] on input "Оплатить, как физ.лицо" at bounding box center [493, 680] width 46 height 15
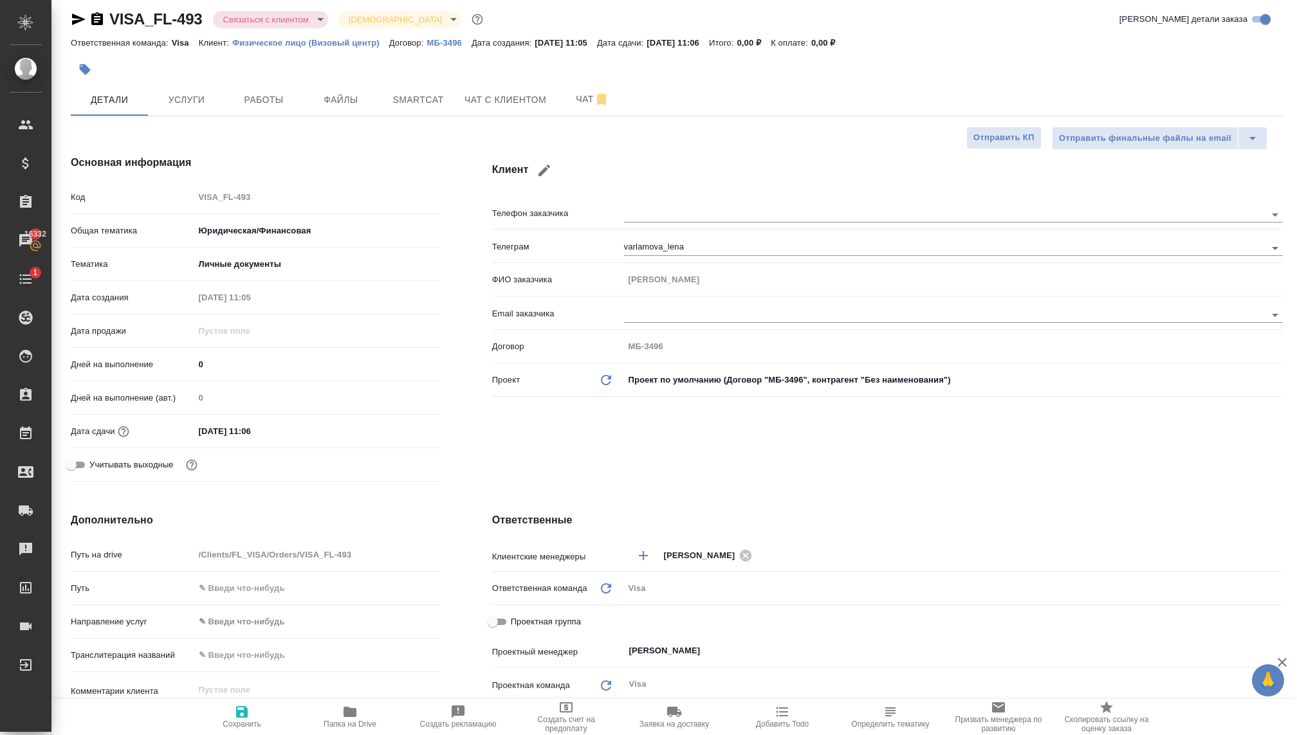
scroll to position [0, 0]
